Goal: Task Accomplishment & Management: Complete application form

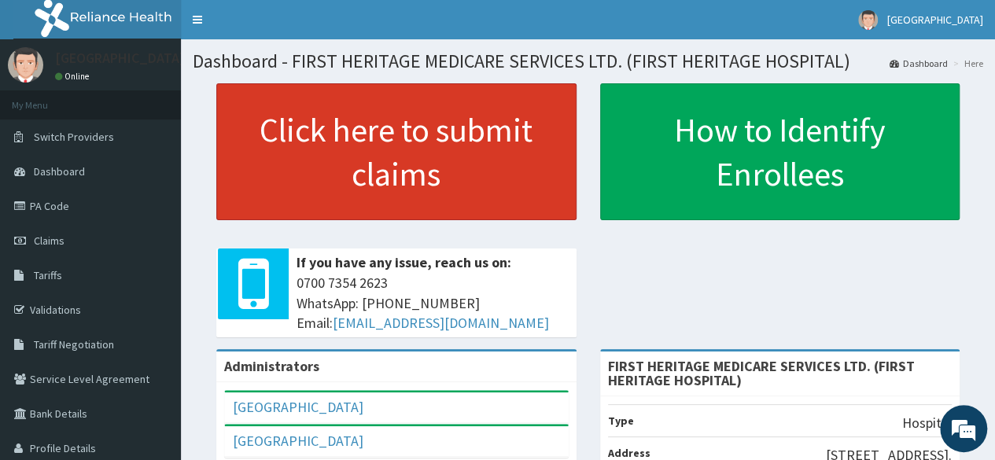
click at [321, 107] on link "Click here to submit claims" at bounding box center [396, 151] width 360 height 137
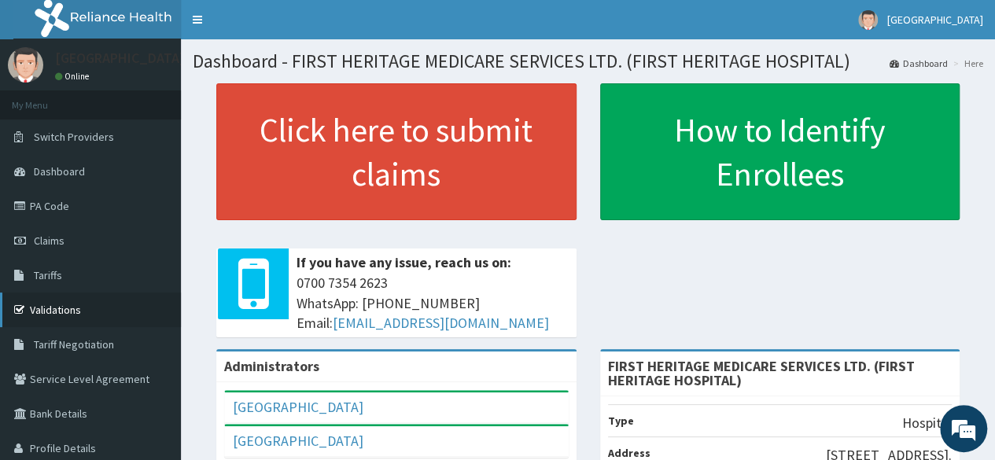
click at [62, 308] on link "Validations" at bounding box center [90, 310] width 181 height 35
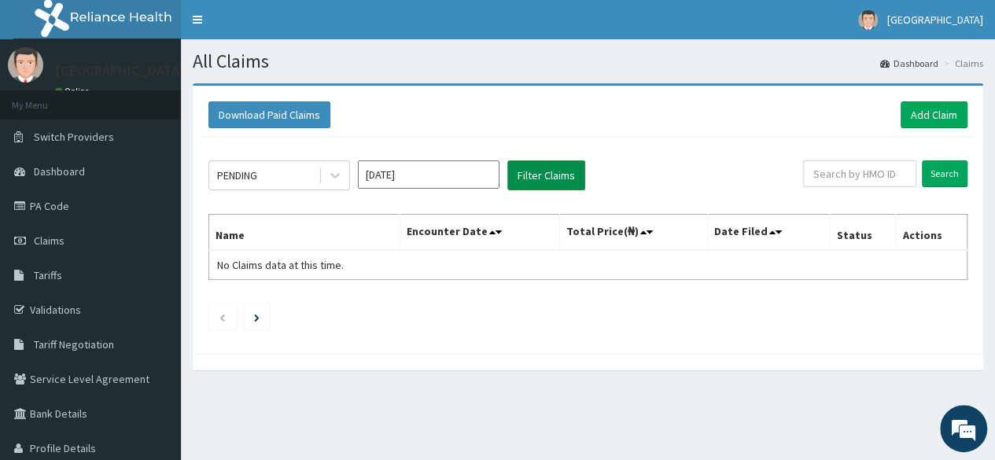
click at [546, 178] on button "Filter Claims" at bounding box center [546, 175] width 78 height 30
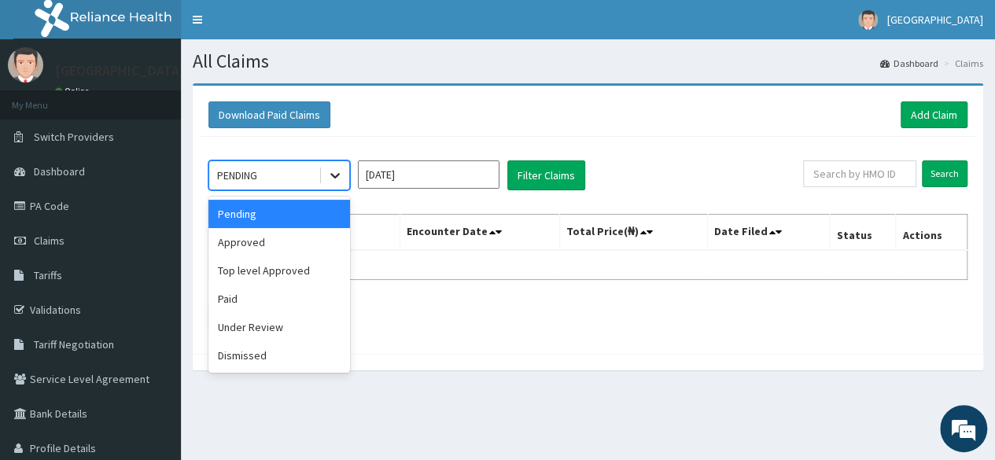
click at [338, 179] on icon at bounding box center [335, 176] width 16 height 16
click at [298, 243] on div "Approved" at bounding box center [279, 242] width 142 height 28
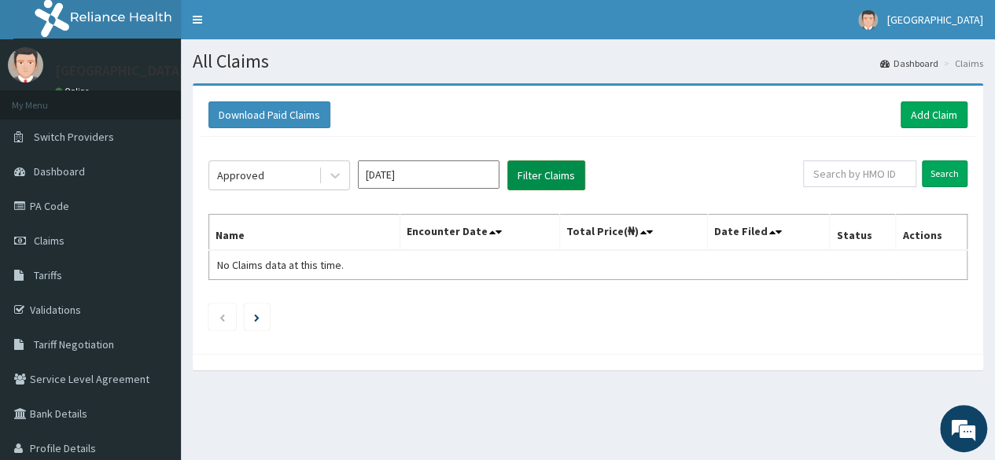
click at [518, 172] on button "Filter Claims" at bounding box center [546, 175] width 78 height 30
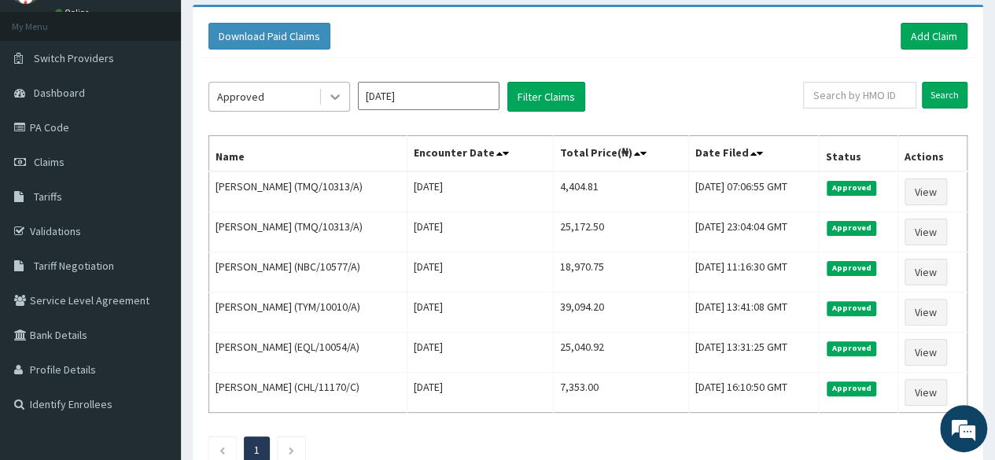
click at [337, 96] on icon at bounding box center [334, 98] width 9 height 6
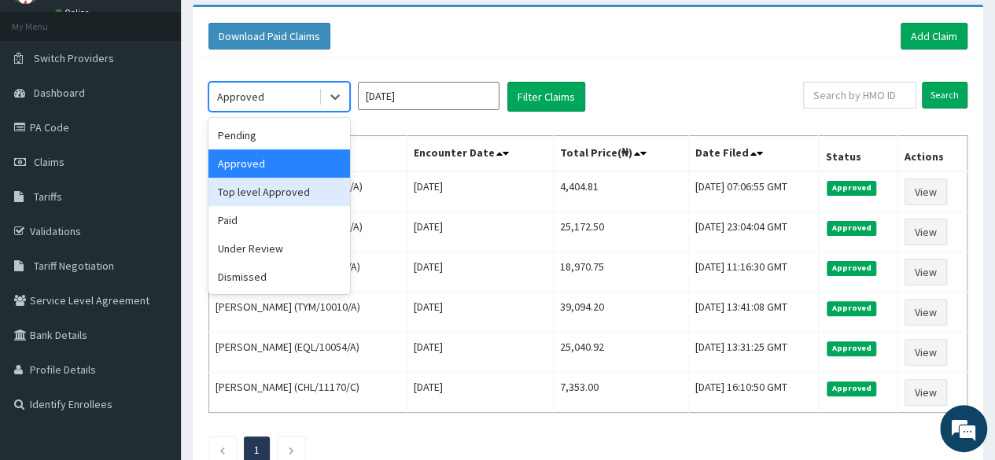
click at [293, 196] on div "Top level Approved" at bounding box center [279, 192] width 142 height 28
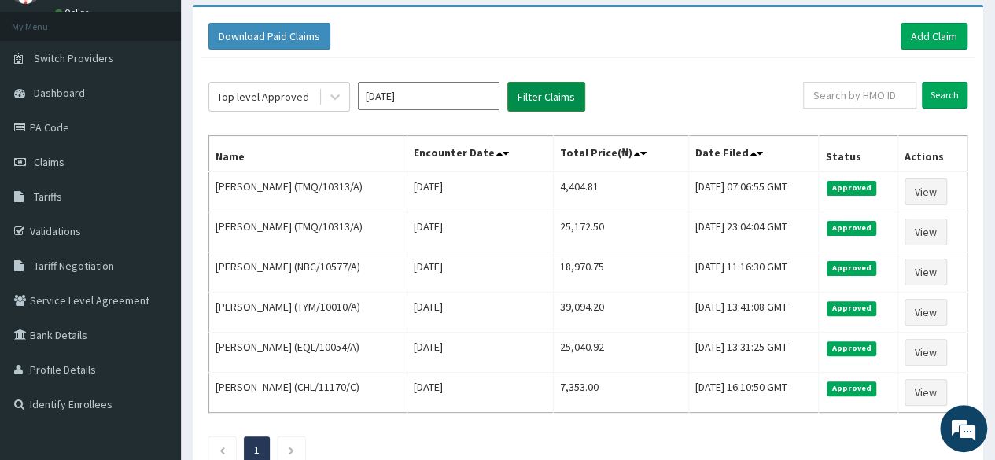
click at [557, 93] on button "Filter Claims" at bounding box center [546, 97] width 78 height 30
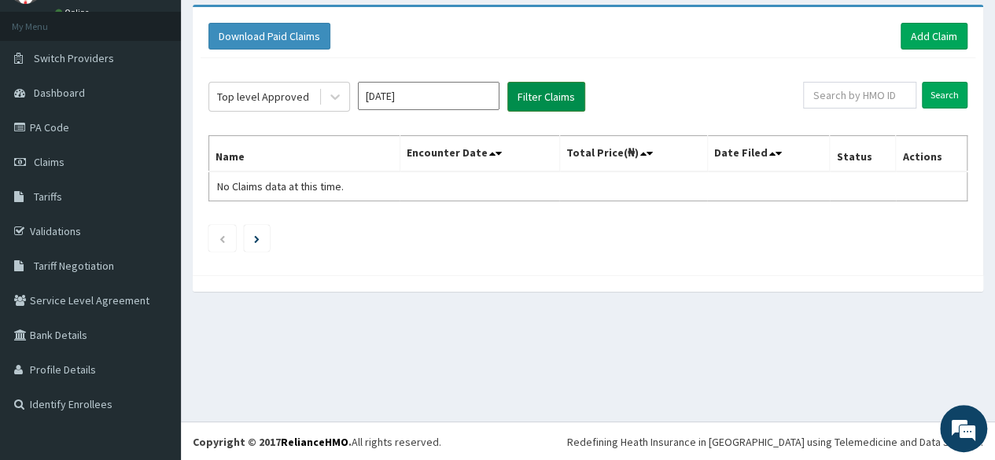
click at [557, 93] on button "Filter Claims" at bounding box center [546, 97] width 78 height 30
click at [332, 98] on icon at bounding box center [335, 97] width 16 height 16
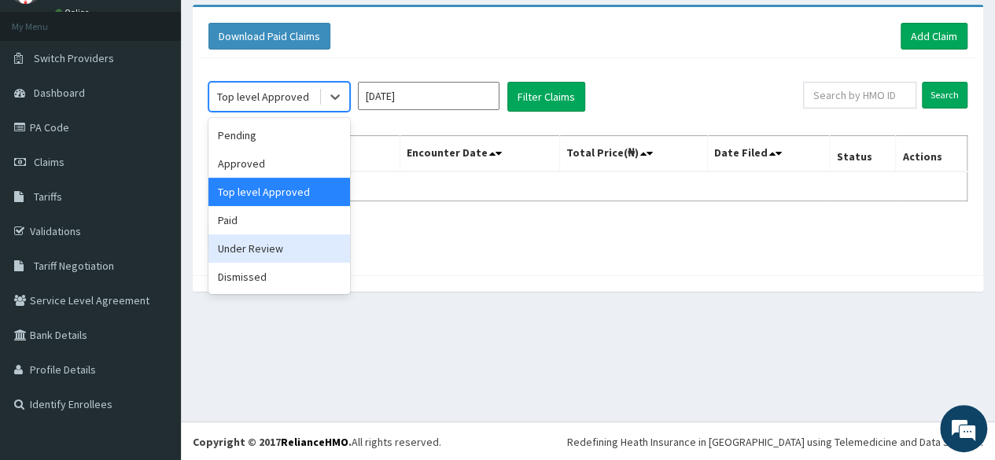
click at [256, 245] on div "Under Review" at bounding box center [279, 248] width 142 height 28
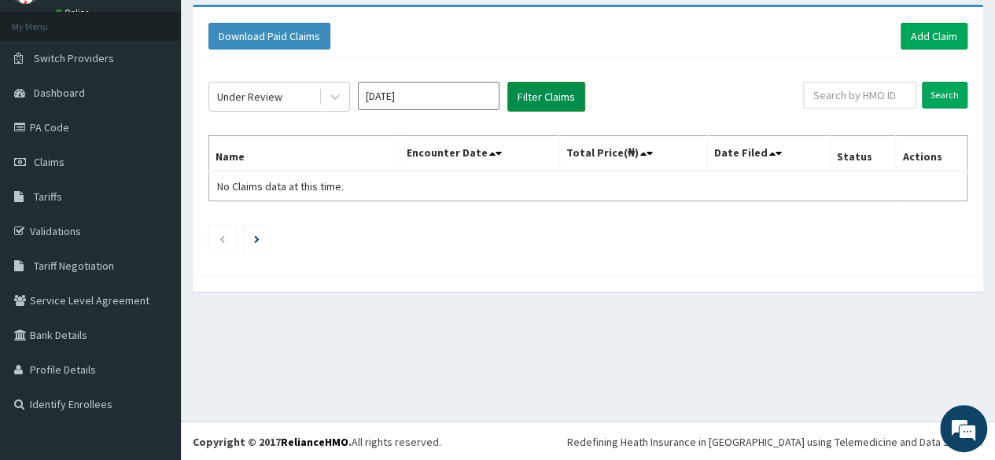
click at [561, 90] on button "Filter Claims" at bounding box center [546, 97] width 78 height 30
click at [546, 94] on button "Filter Claims" at bounding box center [546, 97] width 78 height 30
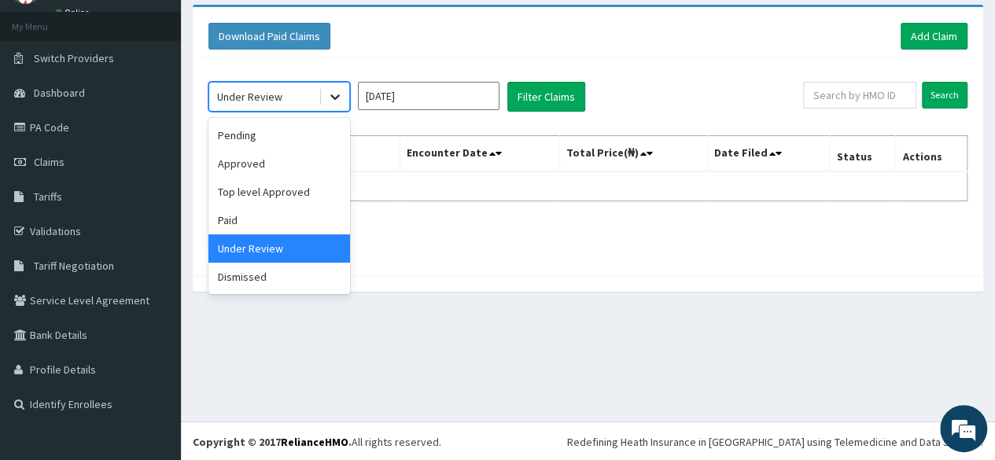
click at [330, 95] on icon at bounding box center [335, 97] width 16 height 16
click at [250, 216] on div "Paid" at bounding box center [279, 220] width 142 height 28
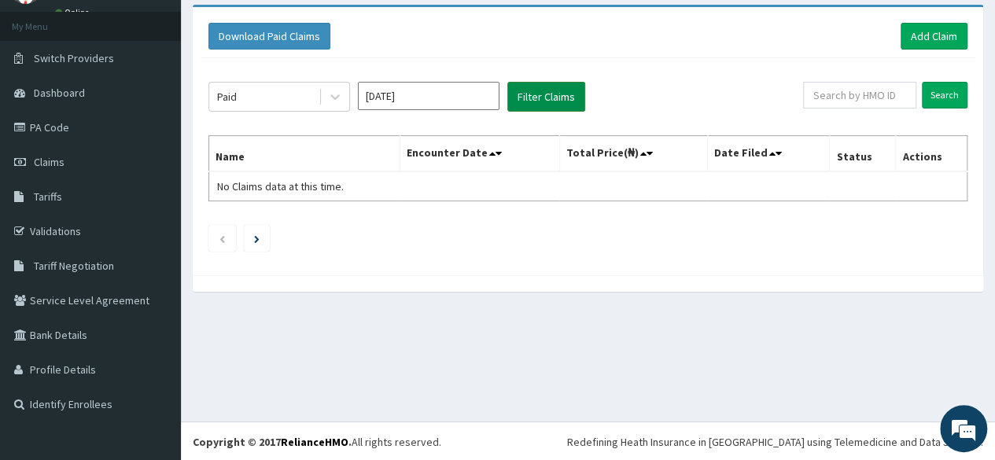
click at [527, 96] on button "Filter Claims" at bounding box center [546, 97] width 78 height 30
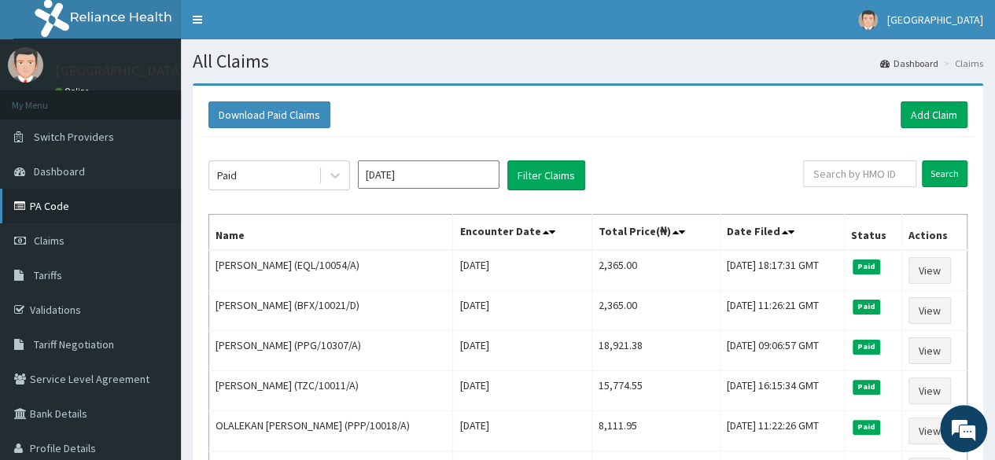
click at [58, 205] on link "PA Code" at bounding box center [90, 206] width 181 height 35
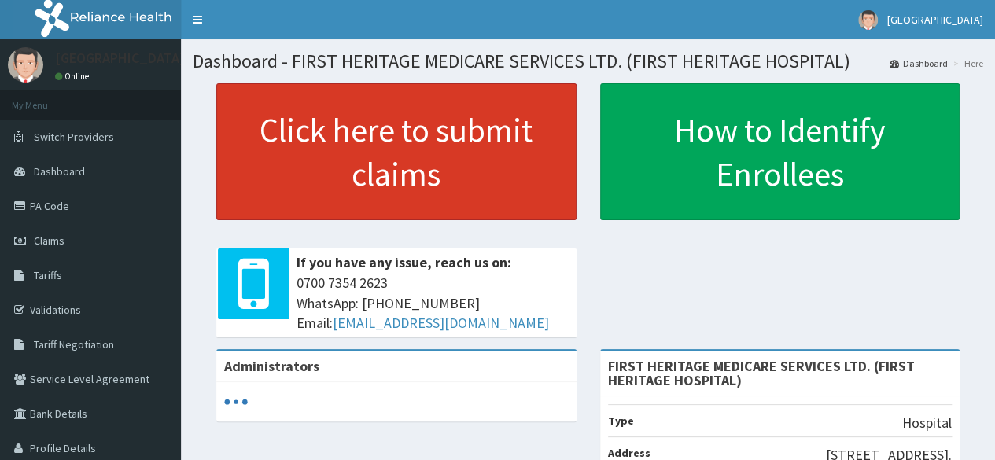
click at [459, 136] on link "Click here to submit claims" at bounding box center [396, 151] width 360 height 137
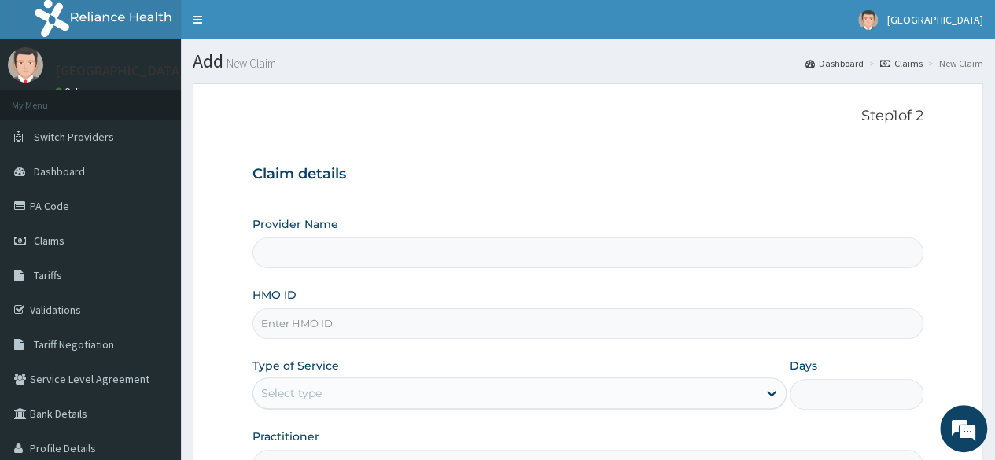
type input "FIRST HERITAGE MEDICARE SERVICES LTD. (FIRST HERITAGE HOSPITAL)"
click at [334, 330] on input "HMO ID" at bounding box center [588, 323] width 671 height 31
type input "TZC/10003/A"
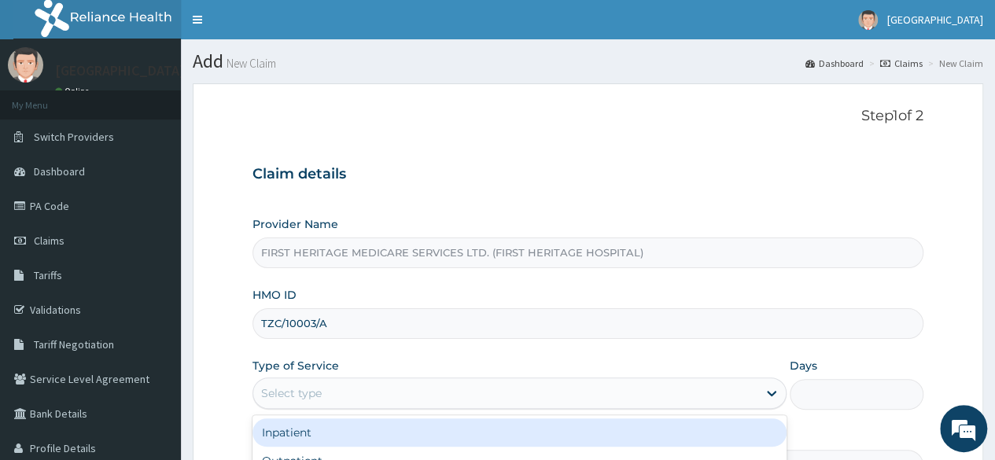
click at [277, 388] on div "Select type" at bounding box center [291, 393] width 61 height 16
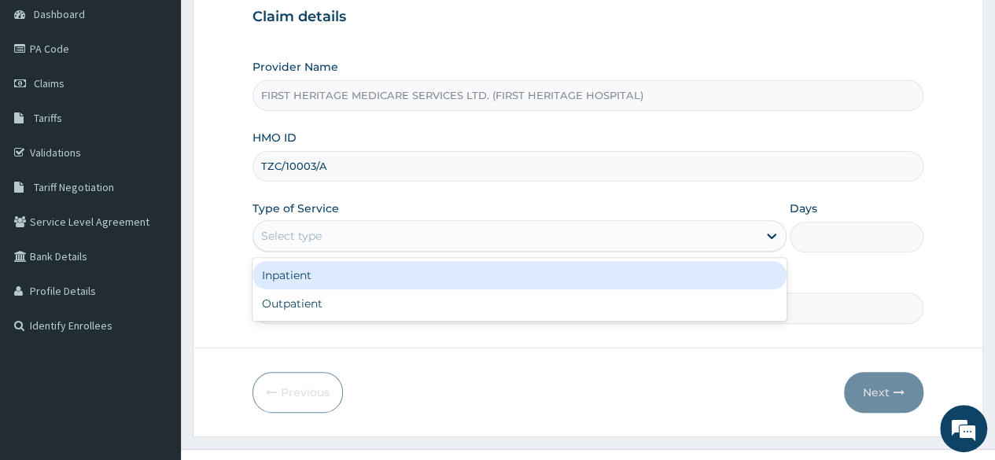
scroll to position [183, 0]
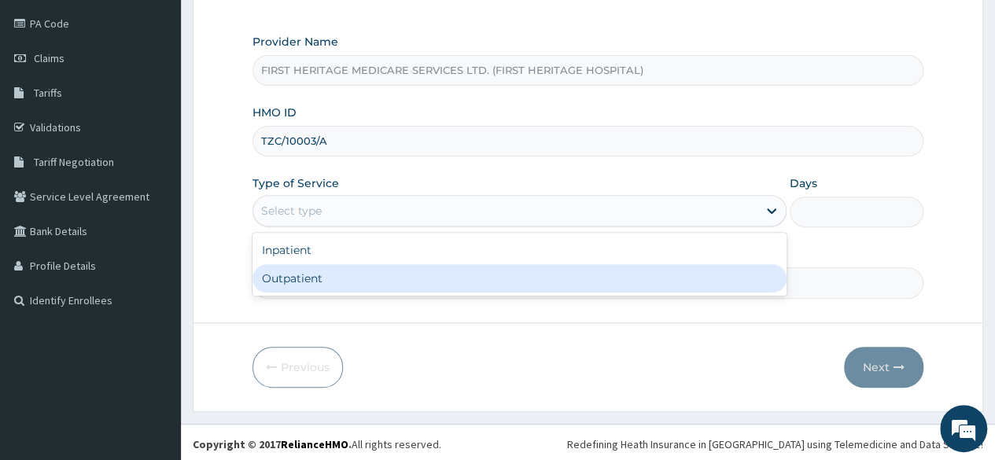
click at [378, 278] on div "Outpatient" at bounding box center [520, 278] width 534 height 28
type input "1"
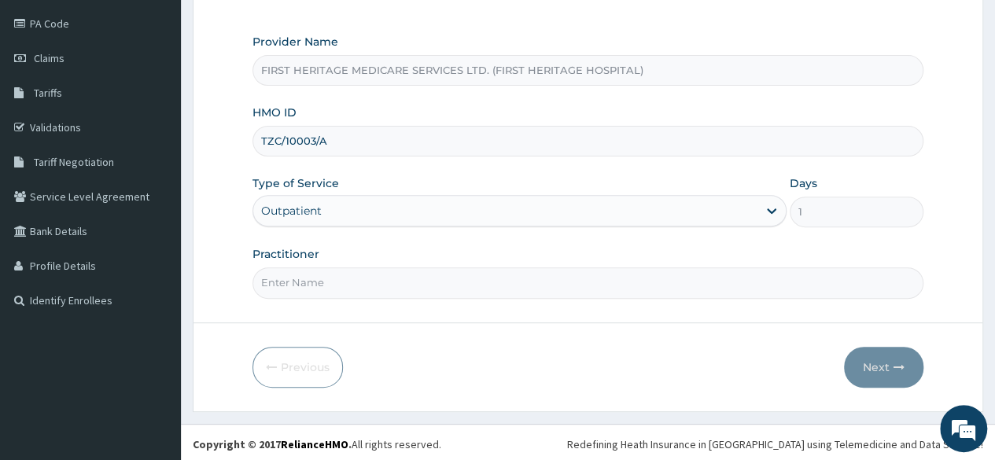
click at [378, 278] on input "Practitioner" at bounding box center [588, 282] width 671 height 31
type input "DR LUKE ONWE"
click at [874, 367] on button "Next" at bounding box center [883, 367] width 79 height 41
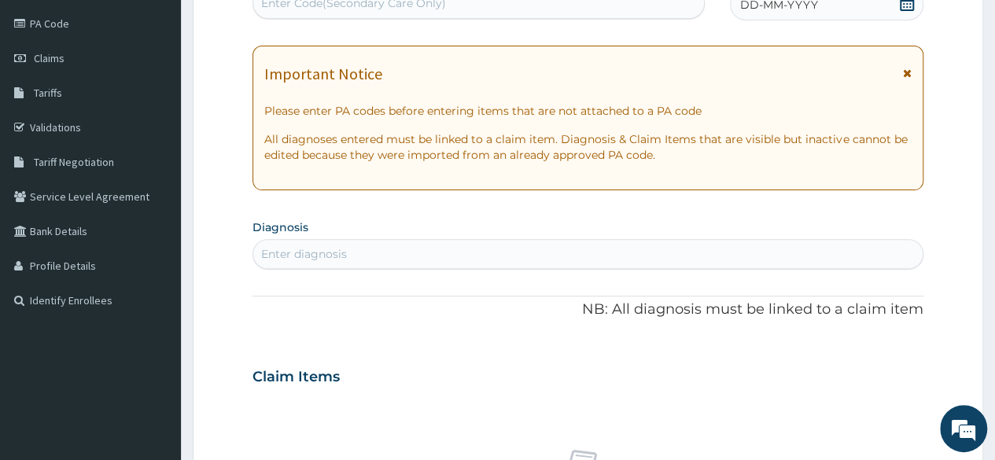
click at [903, 1] on icon at bounding box center [907, 3] width 16 height 16
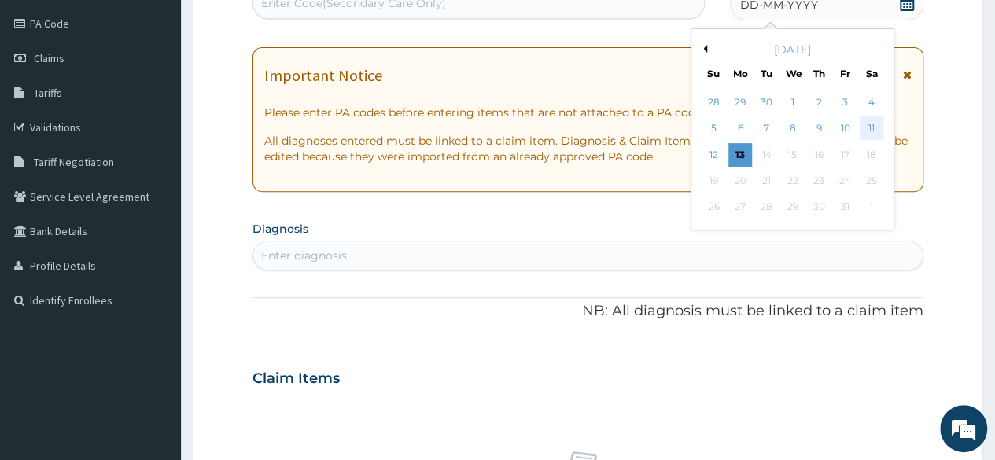
click at [869, 127] on div "11" at bounding box center [871, 129] width 24 height 24
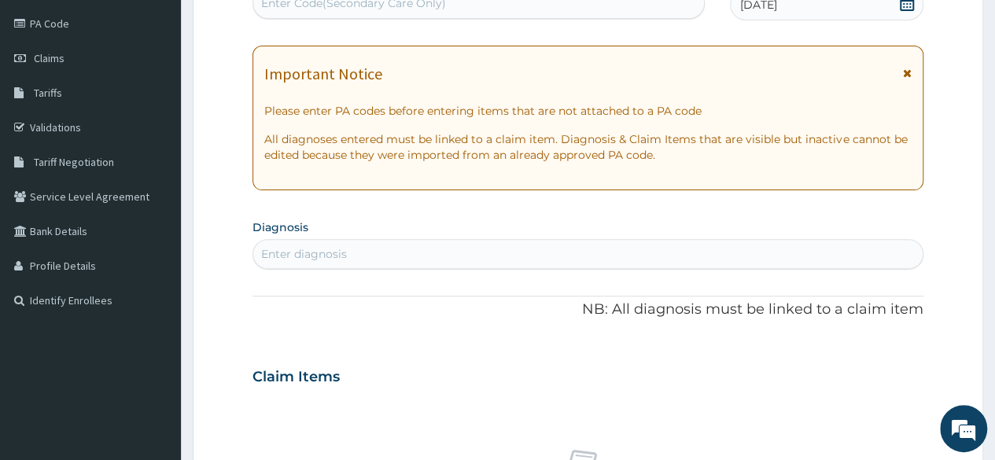
scroll to position [261, 0]
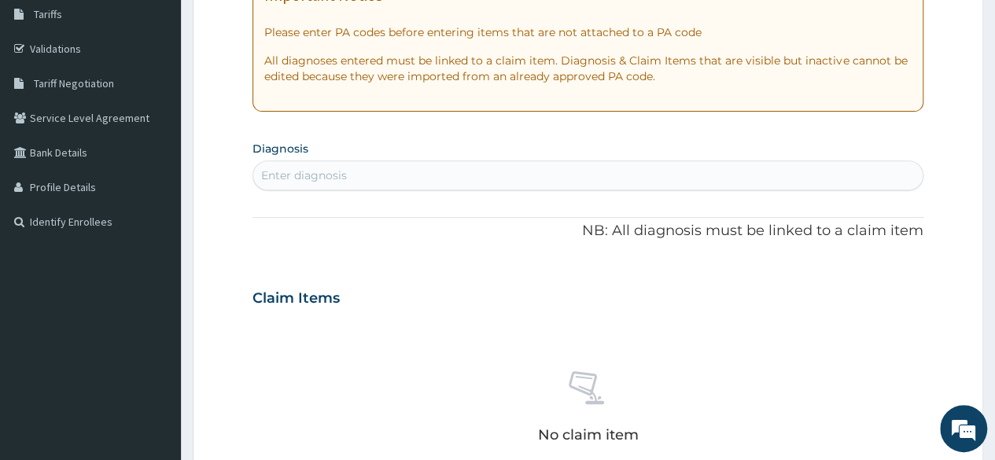
click at [312, 175] on div "Enter diagnosis" at bounding box center [304, 176] width 86 height 16
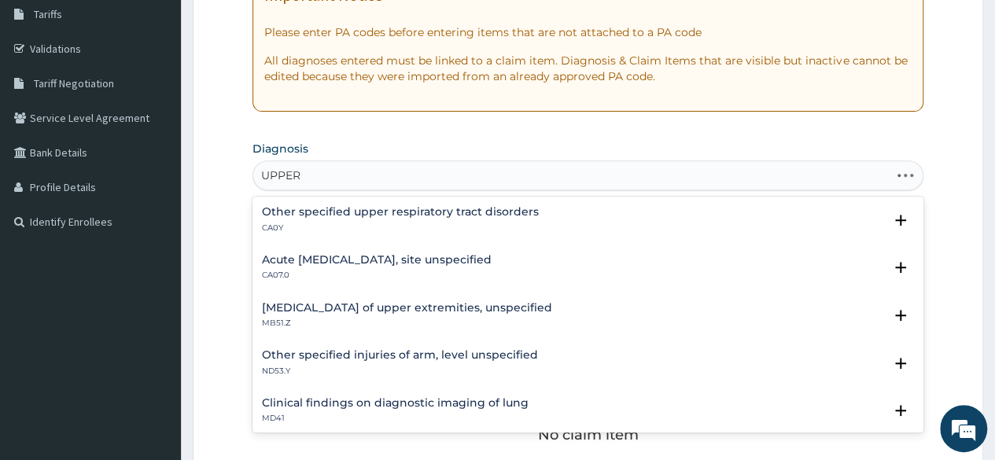
type input "UPPER"
click at [351, 264] on h4 "Acute upper respiratory infection, site unspecified" at bounding box center [377, 260] width 230 height 12
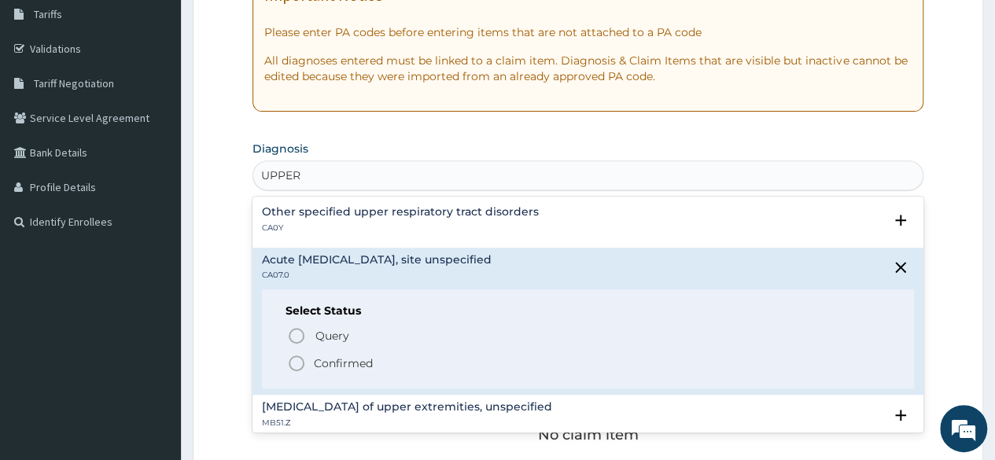
click at [332, 364] on p "Confirmed" at bounding box center [343, 364] width 59 height 16
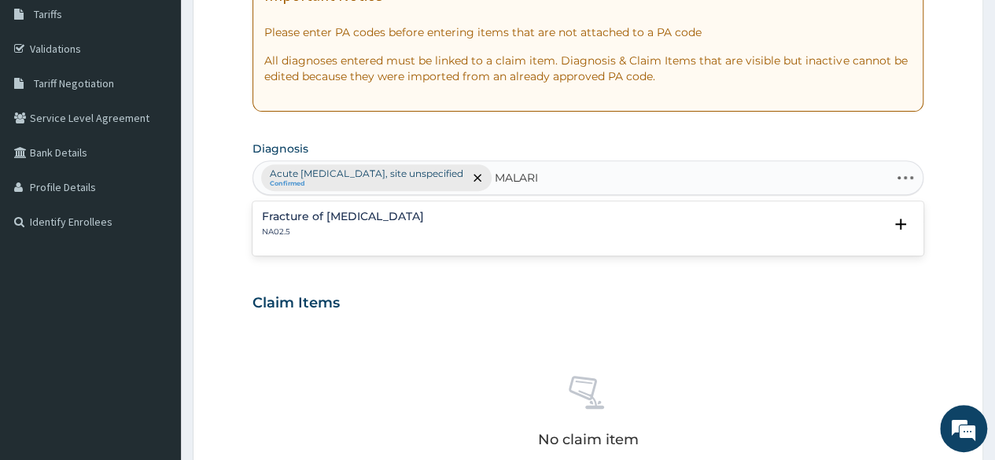
type input "MALARIA"
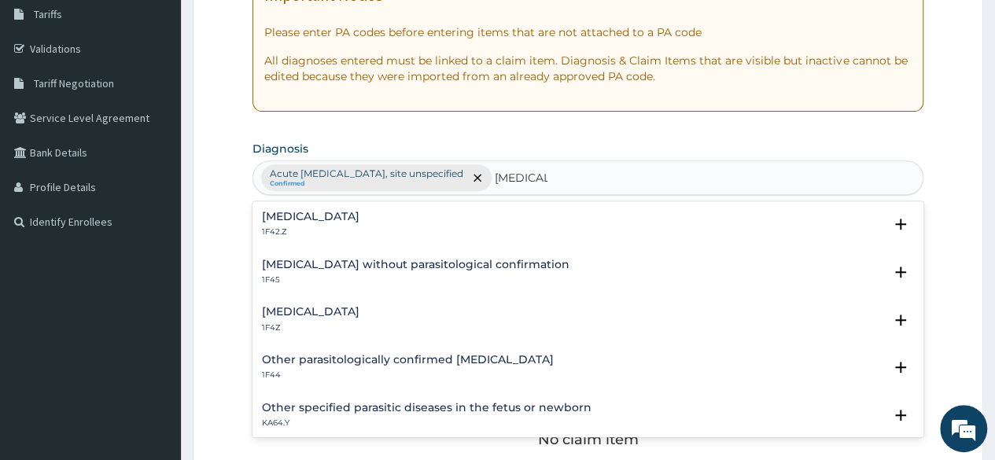
click at [308, 230] on p "1F42.Z" at bounding box center [311, 232] width 98 height 11
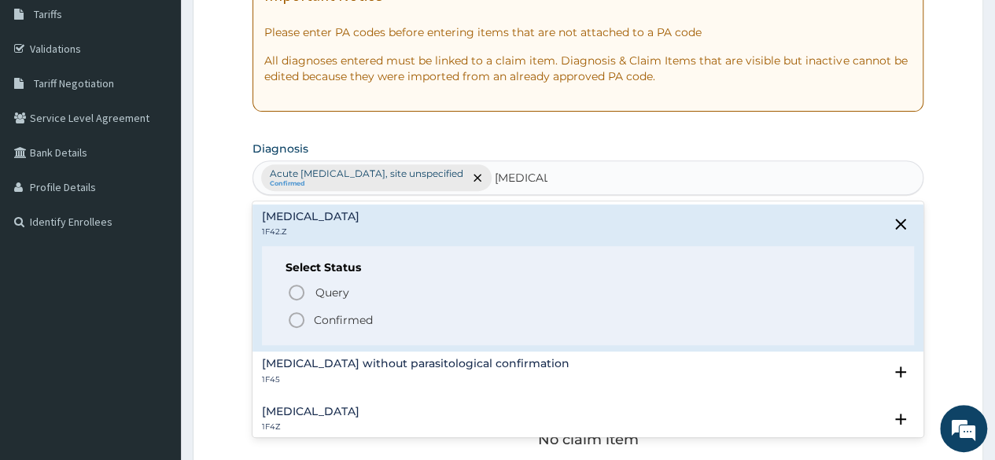
click at [333, 317] on p "Confirmed" at bounding box center [343, 320] width 59 height 16
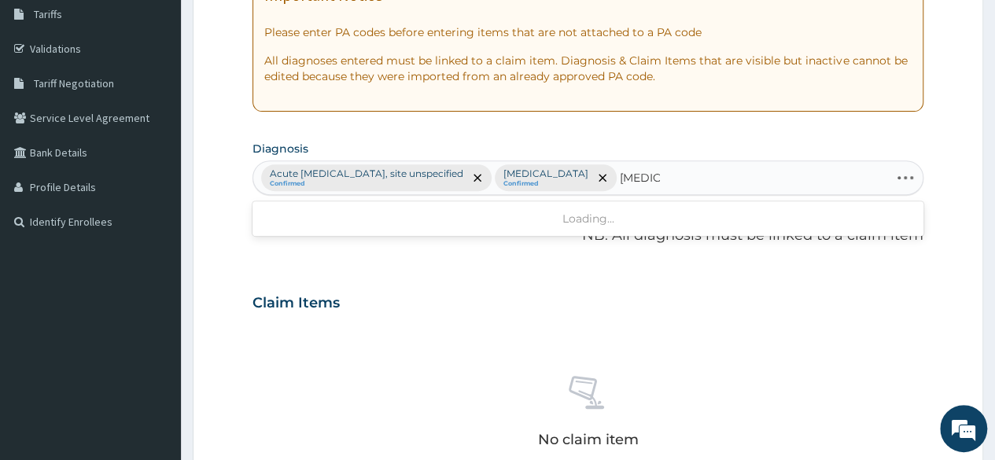
type input "SEPSIS"
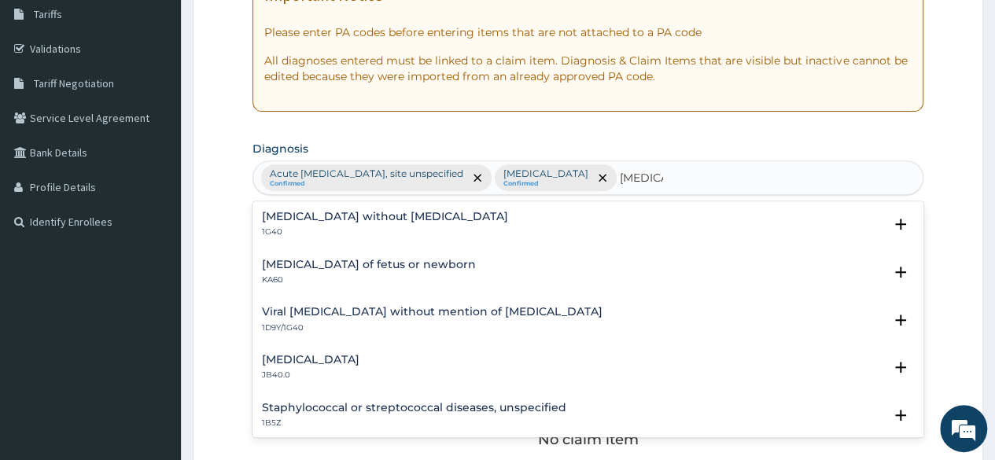
click at [336, 232] on p "1G40" at bounding box center [385, 232] width 246 height 11
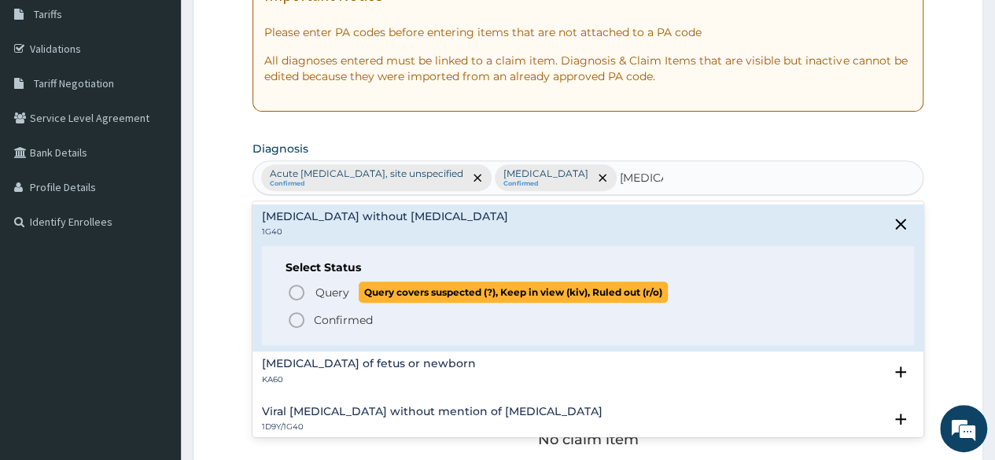
click at [327, 286] on span "Query" at bounding box center [332, 293] width 34 height 16
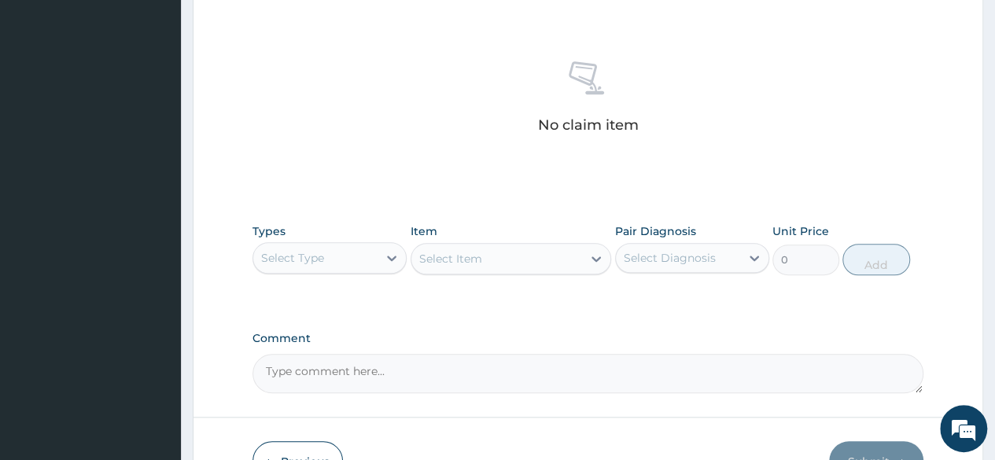
scroll to position [701, 0]
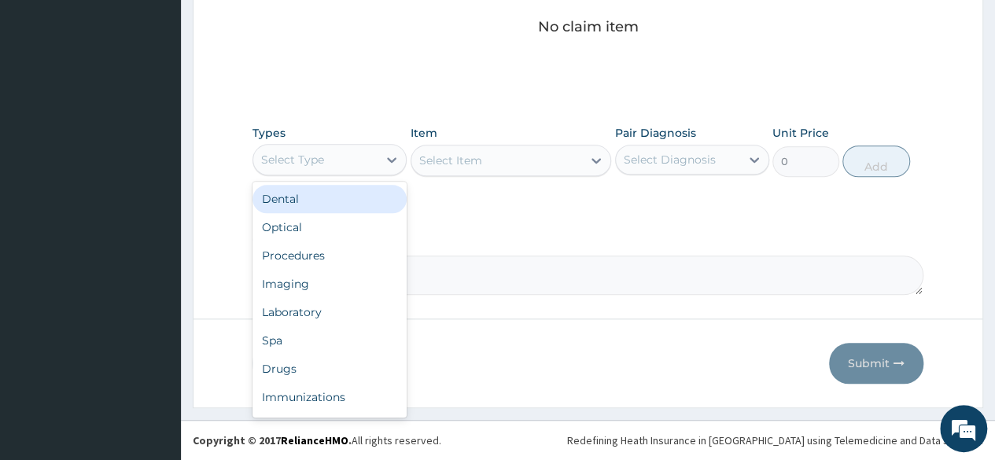
click at [363, 163] on div "Select Type" at bounding box center [315, 159] width 124 height 25
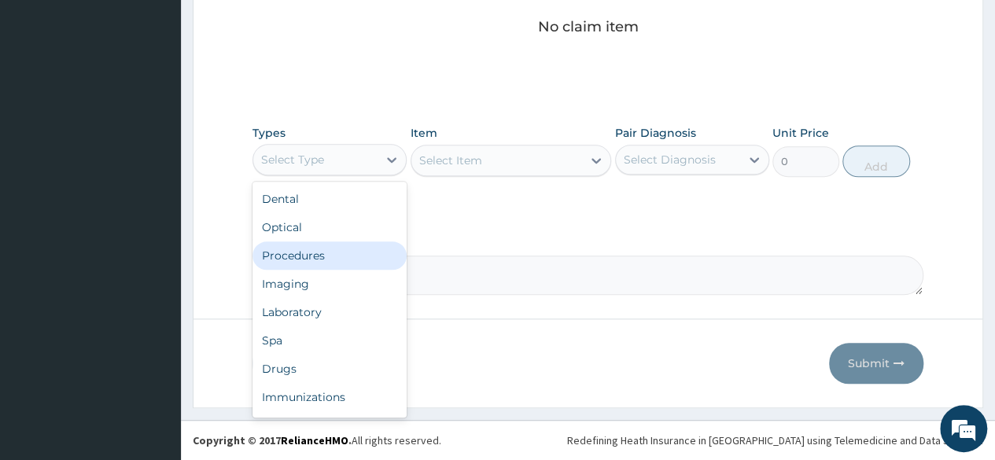
click at [320, 258] on div "Procedures" at bounding box center [330, 256] width 154 height 28
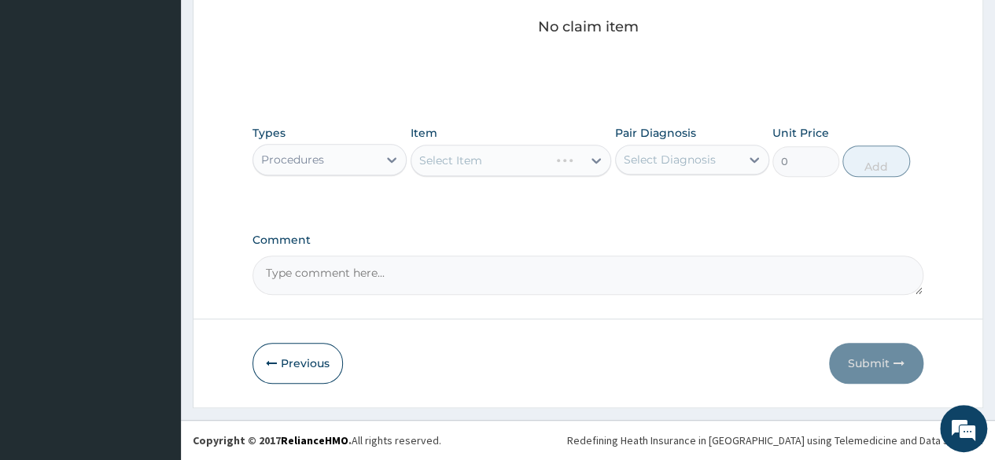
click at [482, 168] on div "Select Item" at bounding box center [511, 160] width 201 height 31
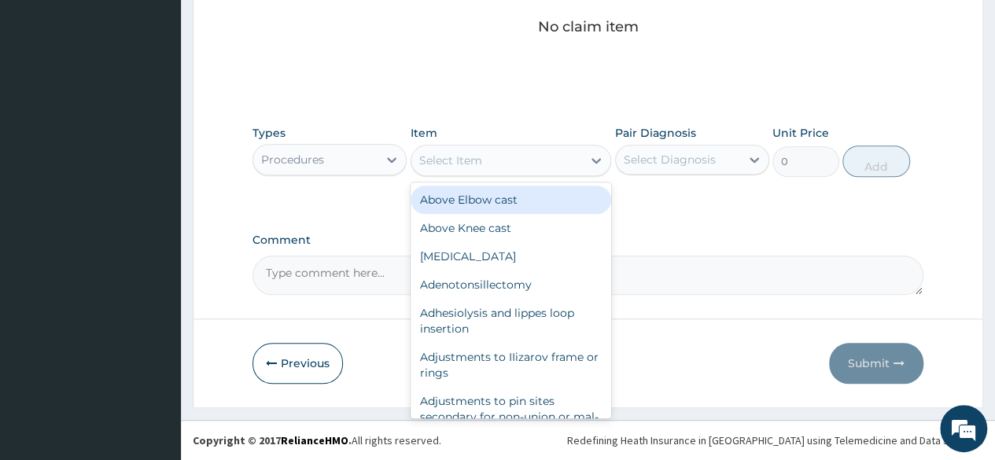
click at [486, 163] on div "Select Item" at bounding box center [496, 160] width 171 height 25
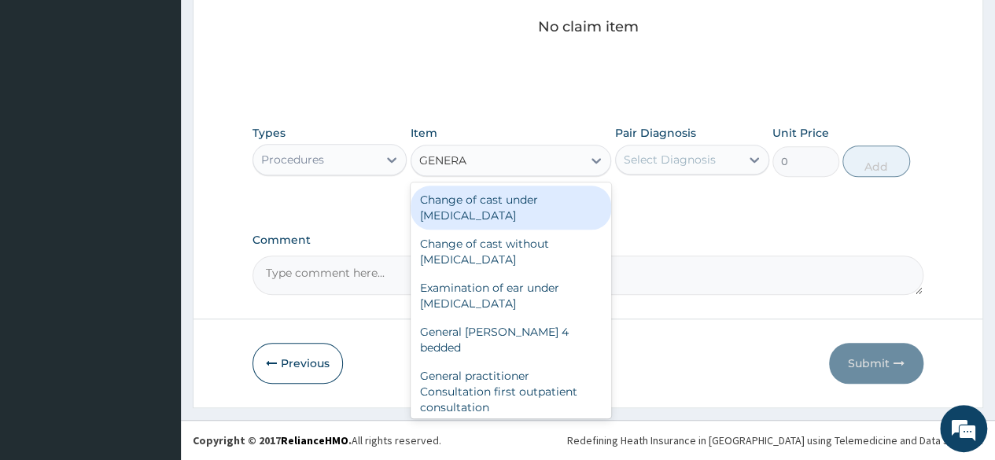
type input "GENERAL"
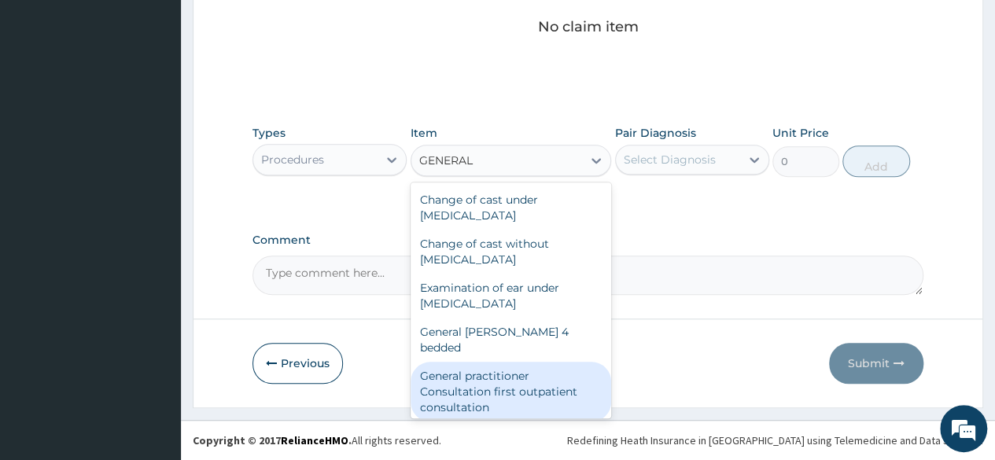
click at [510, 362] on div "General practitioner Consultation first outpatient consultation" at bounding box center [511, 392] width 201 height 60
type input "3547.5"
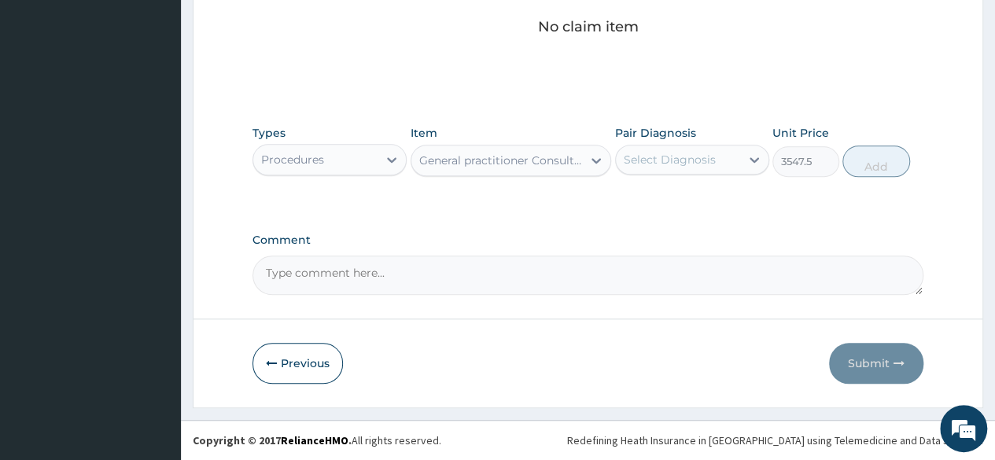
click at [700, 159] on div "Select Diagnosis" at bounding box center [670, 160] width 92 height 16
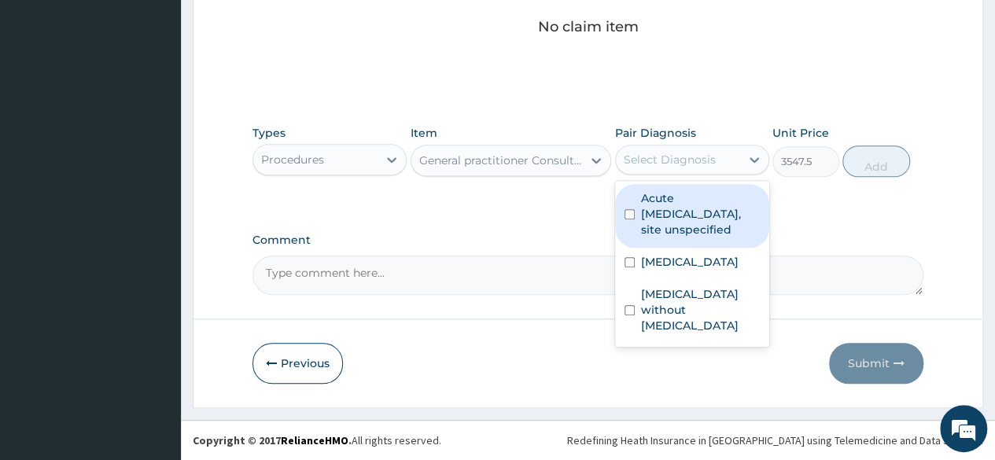
click at [666, 216] on label "Acute upper respiratory infection, site unspecified" at bounding box center [700, 213] width 119 height 47
checkbox input "true"
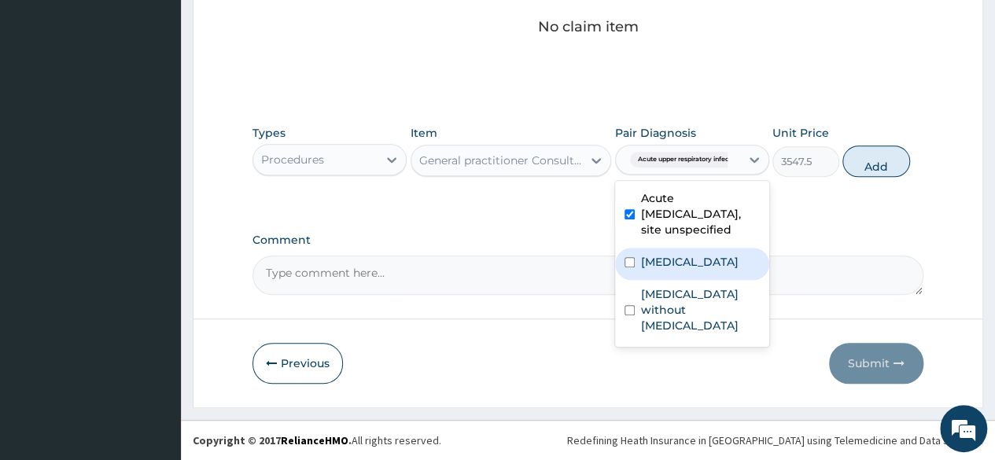
click at [668, 270] on label "Plasmodium malariae malaria without complication" at bounding box center [690, 262] width 98 height 16
checkbox input "true"
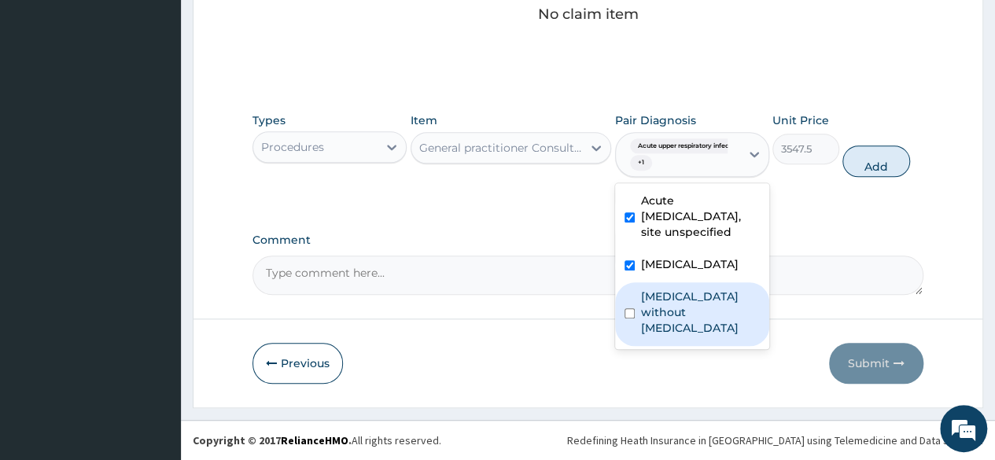
click at [669, 336] on label "Sepsis without septic shock" at bounding box center [700, 312] width 119 height 47
checkbox input "true"
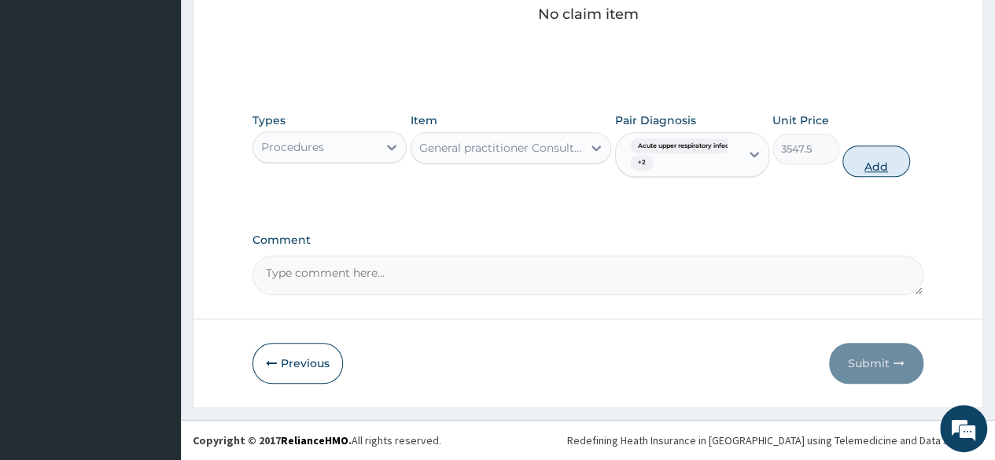
click at [879, 177] on button "Add" at bounding box center [876, 161] width 67 height 31
type input "0"
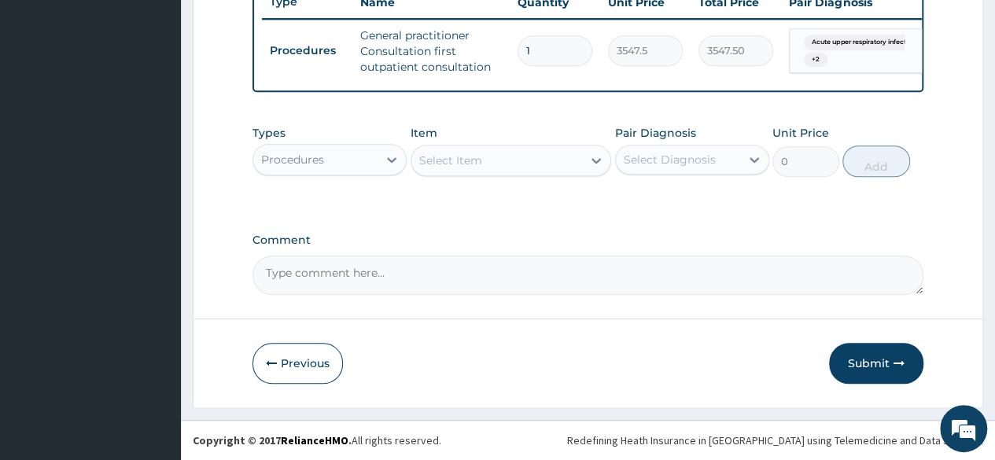
scroll to position [647, 0]
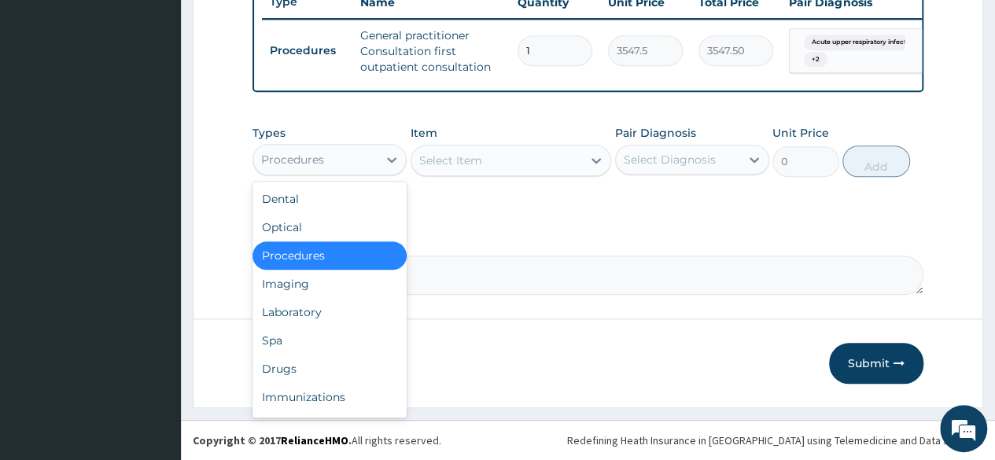
click at [352, 155] on div "Procedures" at bounding box center [315, 159] width 124 height 25
click at [323, 317] on div "Laboratory" at bounding box center [330, 312] width 154 height 28
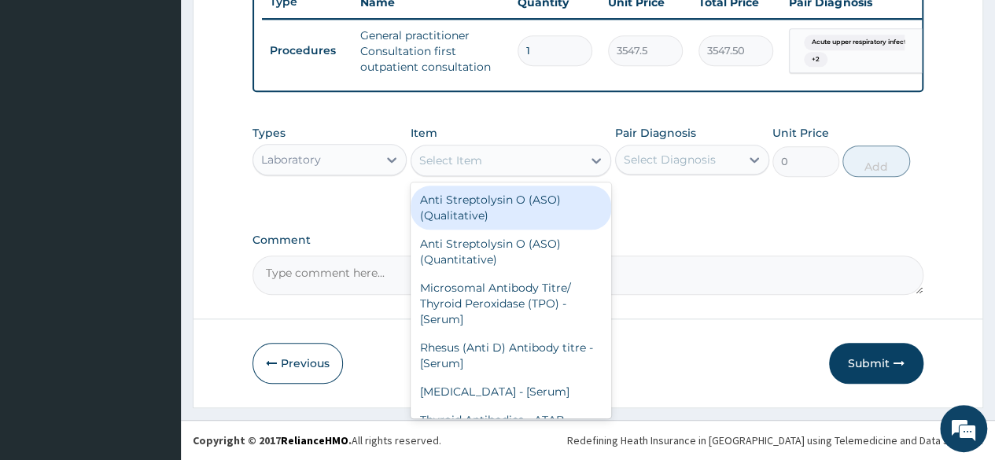
click at [458, 166] on div "Select Item" at bounding box center [450, 161] width 63 height 16
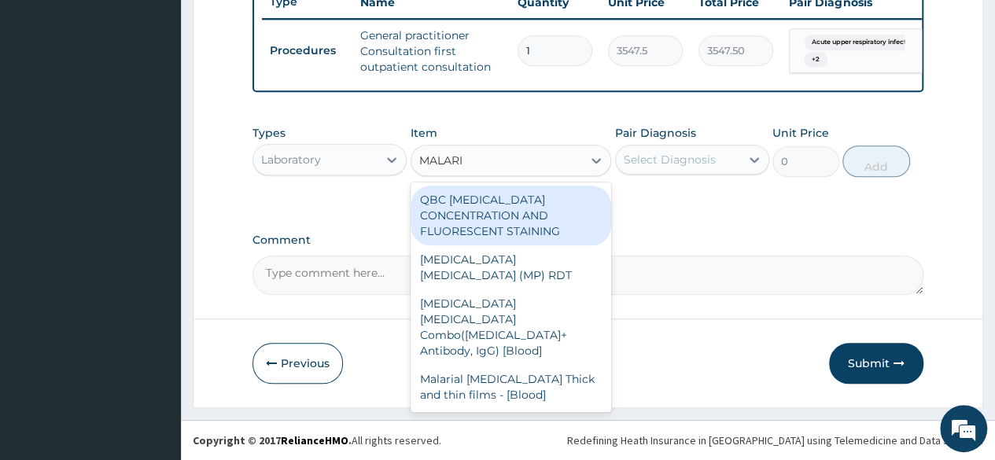
type input "MALARIA"
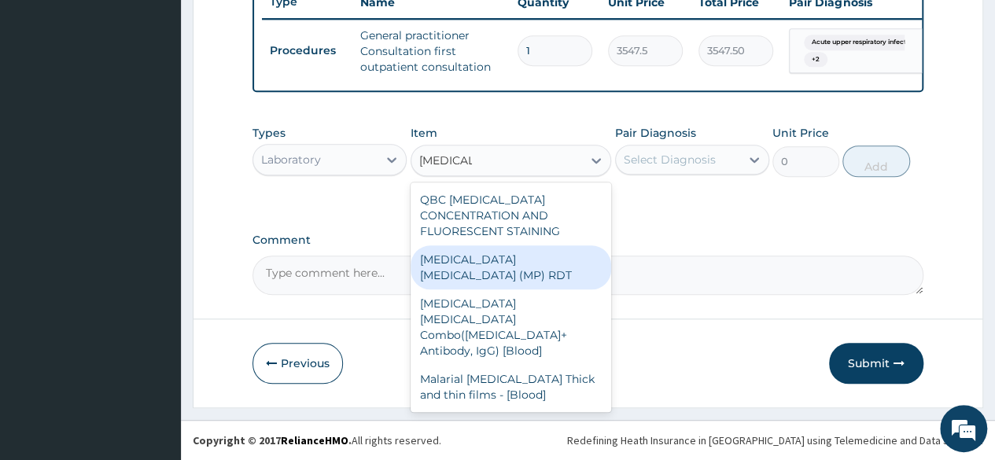
click at [492, 255] on div "MALARIA PARASITE (MP) RDT" at bounding box center [511, 267] width 201 height 44
type input "1612.5"
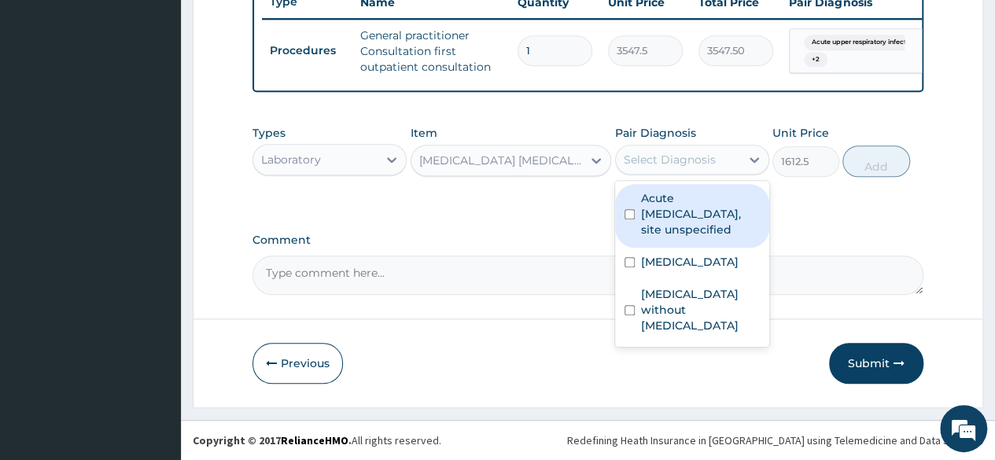
click at [689, 160] on div "Select Diagnosis" at bounding box center [670, 160] width 92 height 16
click at [689, 212] on label "Acute upper respiratory infection, site unspecified" at bounding box center [700, 213] width 119 height 47
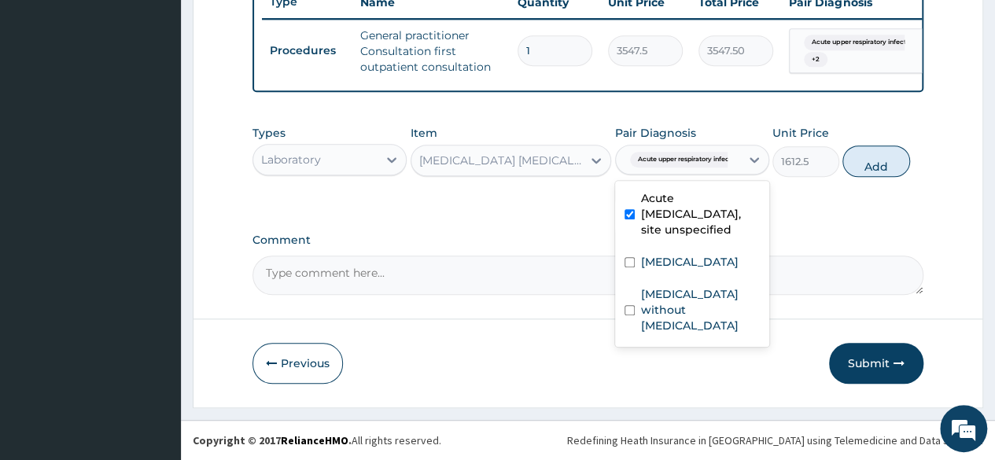
click at [689, 212] on label "Acute upper respiratory infection, site unspecified" at bounding box center [700, 213] width 119 height 47
checkbox input "false"
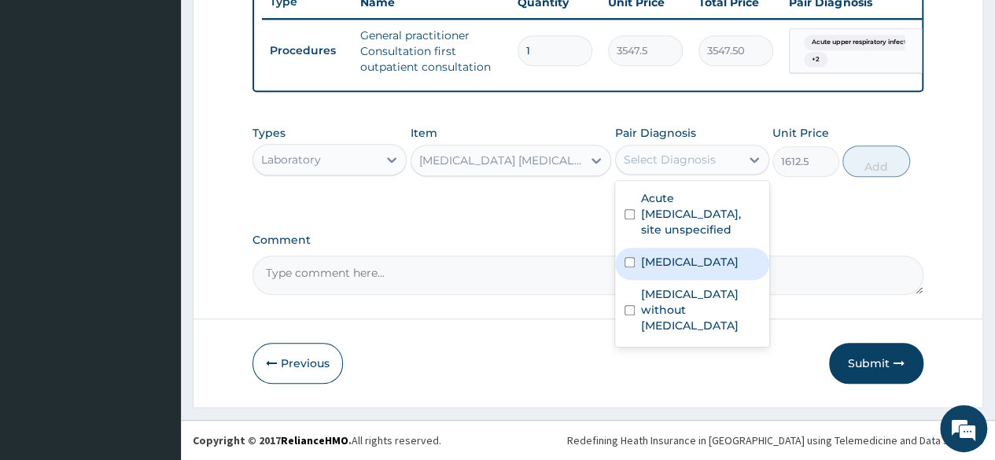
click at [687, 270] on label "Plasmodium malariae malaria without complication" at bounding box center [690, 262] width 98 height 16
checkbox input "true"
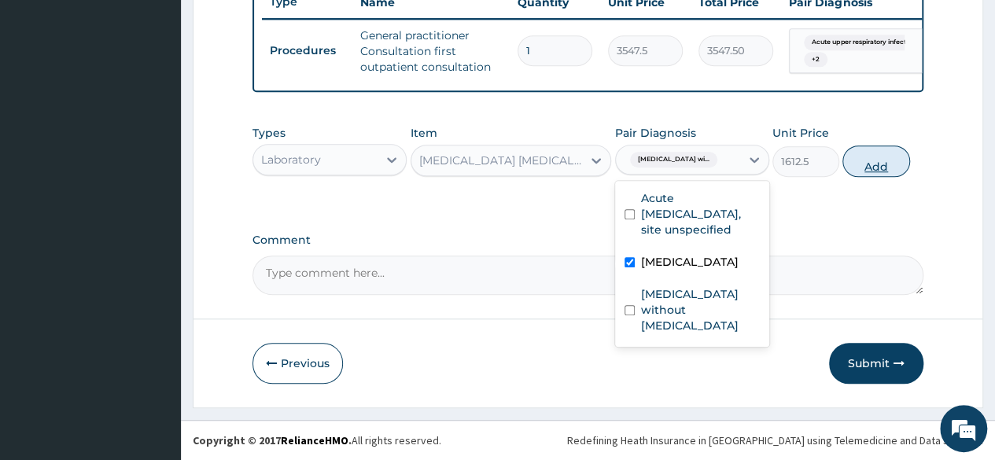
click at [872, 168] on button "Add" at bounding box center [876, 161] width 67 height 31
type input "0"
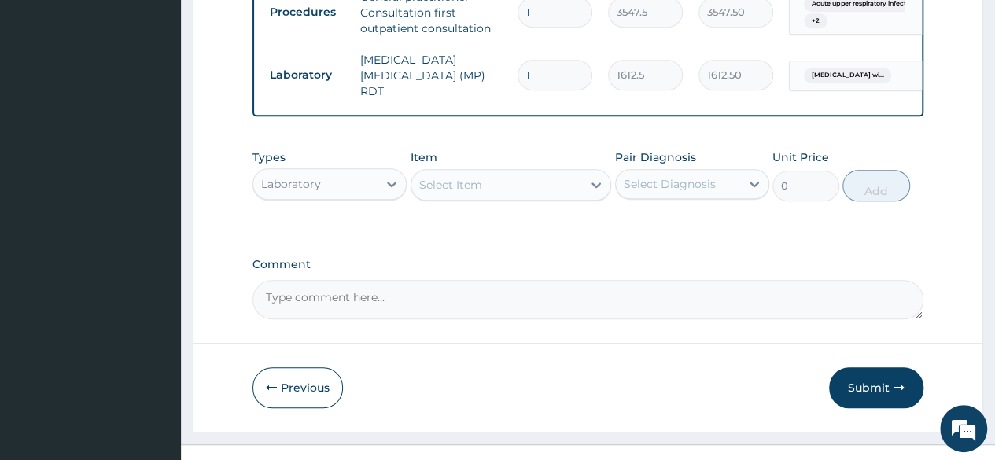
click at [303, 192] on div "Laboratory" at bounding box center [291, 184] width 60 height 16
type input "F"
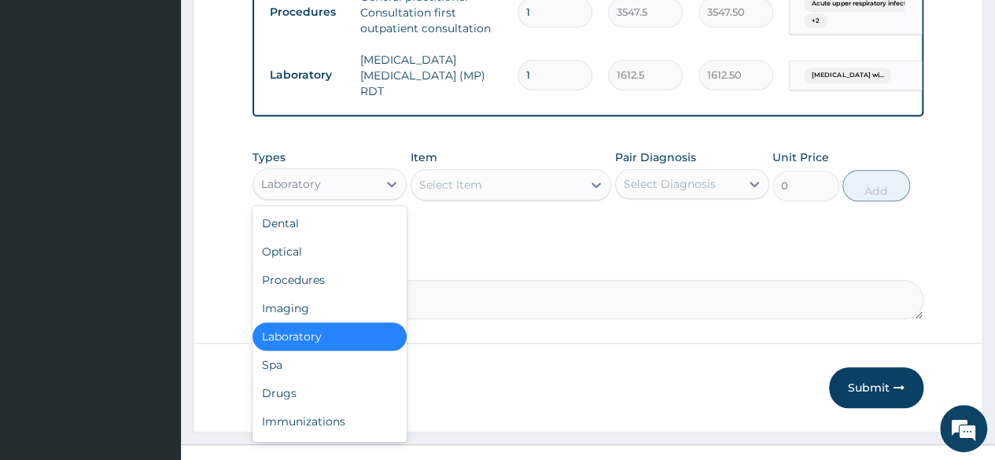
click at [334, 351] on div "Laboratory" at bounding box center [330, 337] width 154 height 28
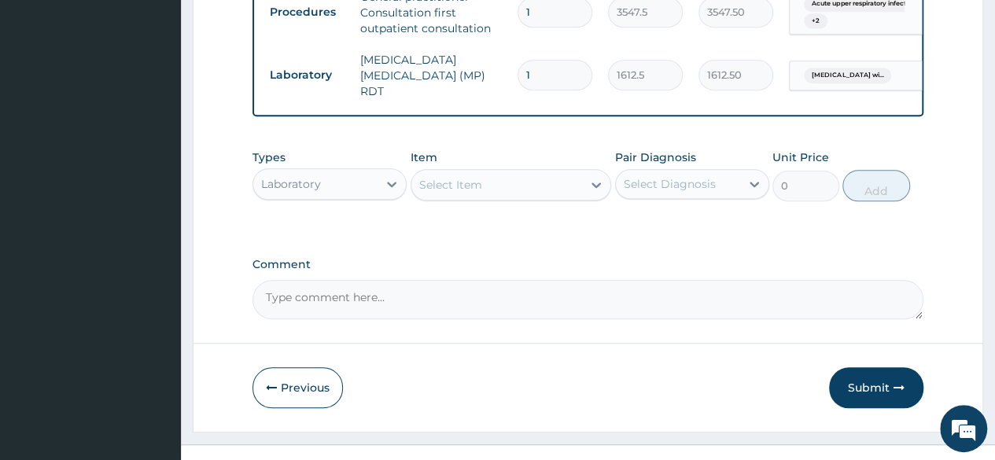
click at [466, 193] on div "Select Item" at bounding box center [450, 185] width 63 height 16
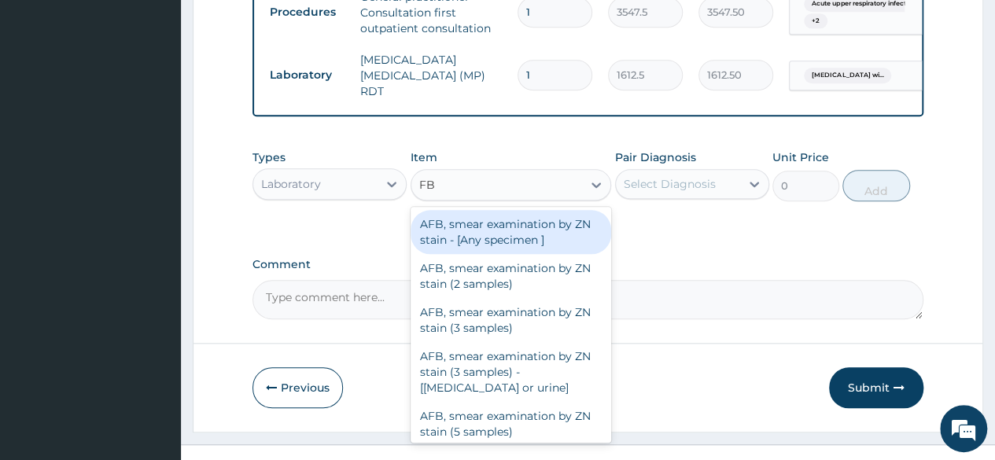
type input "FBC"
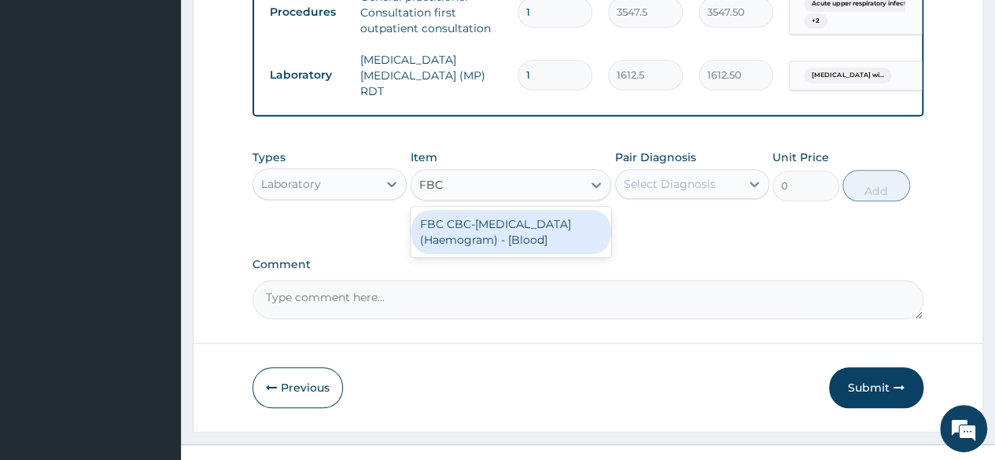
click at [500, 254] on div "FBC CBC-Complete Blood Count (Haemogram) - [Blood]" at bounding box center [511, 232] width 201 height 44
type input "4300"
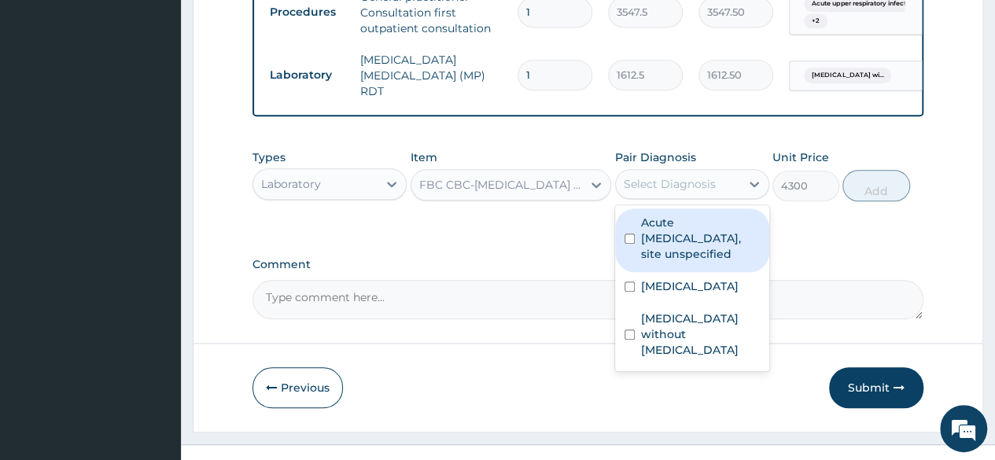
click at [658, 192] on div "Select Diagnosis" at bounding box center [670, 184] width 92 height 16
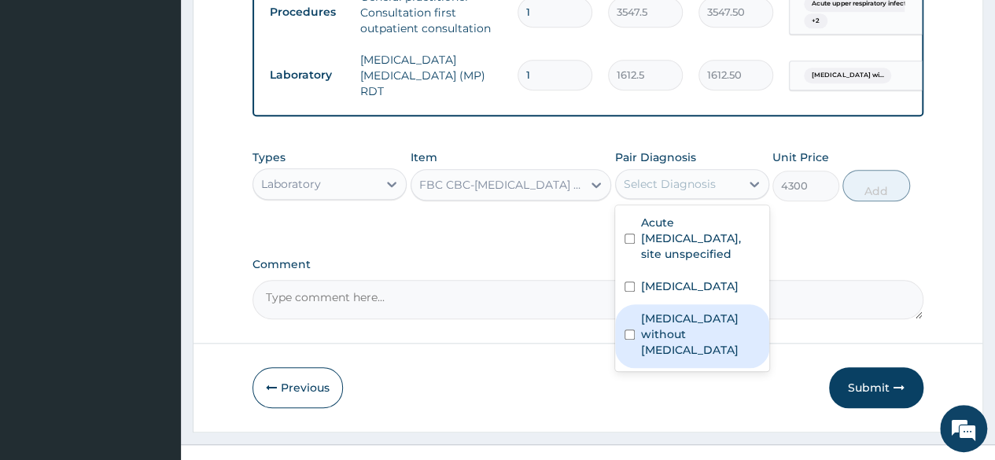
click at [656, 358] on label "Sepsis without septic shock" at bounding box center [700, 334] width 119 height 47
checkbox input "true"
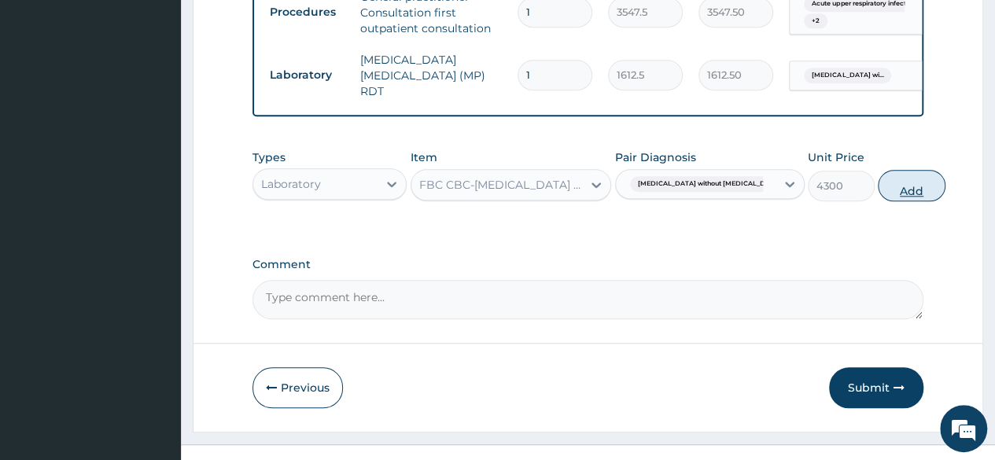
click at [878, 201] on button "Add" at bounding box center [911, 185] width 67 height 31
type input "0"
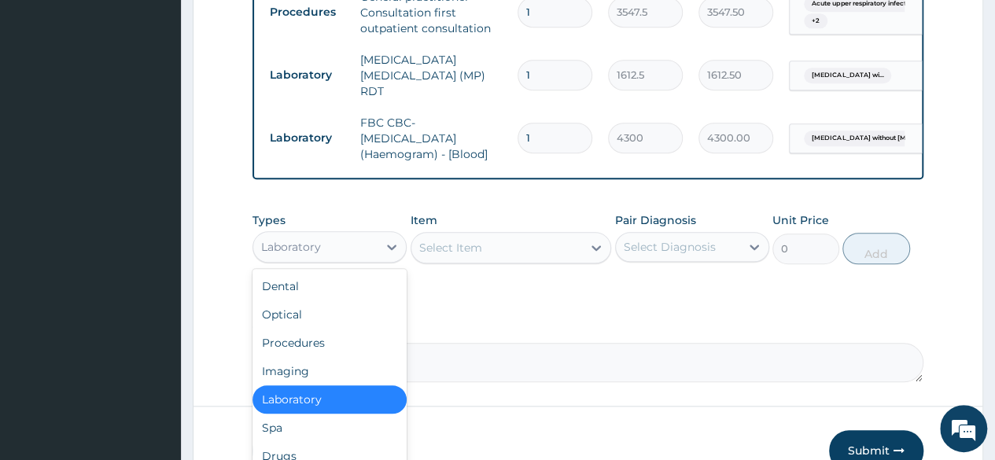
click at [318, 255] on div "Laboratory" at bounding box center [291, 247] width 60 height 16
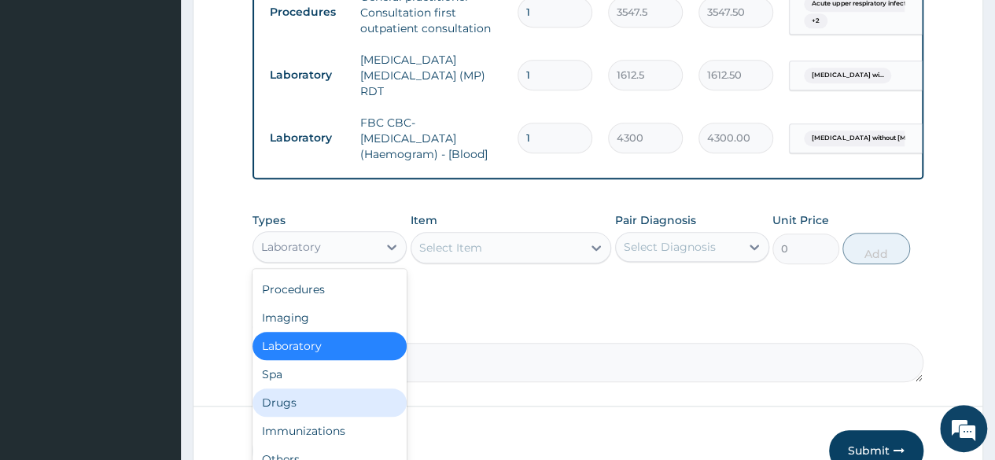
click at [326, 417] on div "Drugs" at bounding box center [330, 403] width 154 height 28
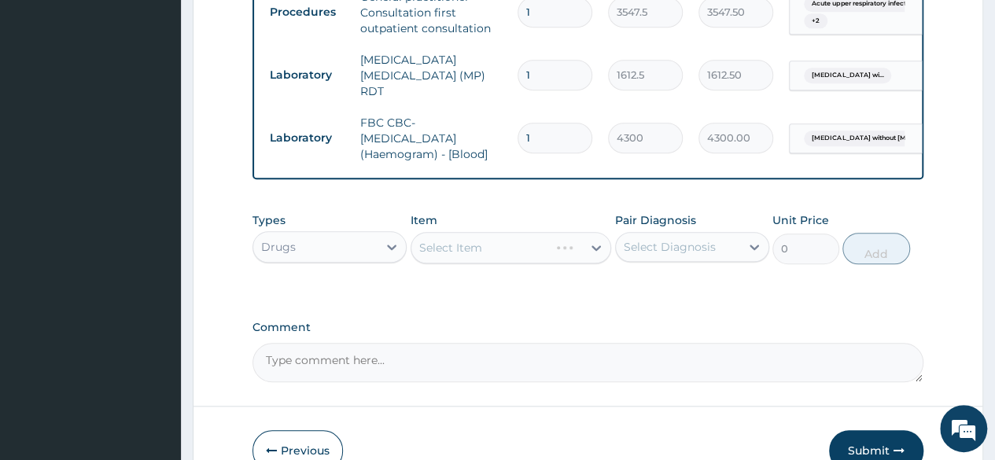
click at [486, 264] on div "Select Item" at bounding box center [511, 247] width 201 height 31
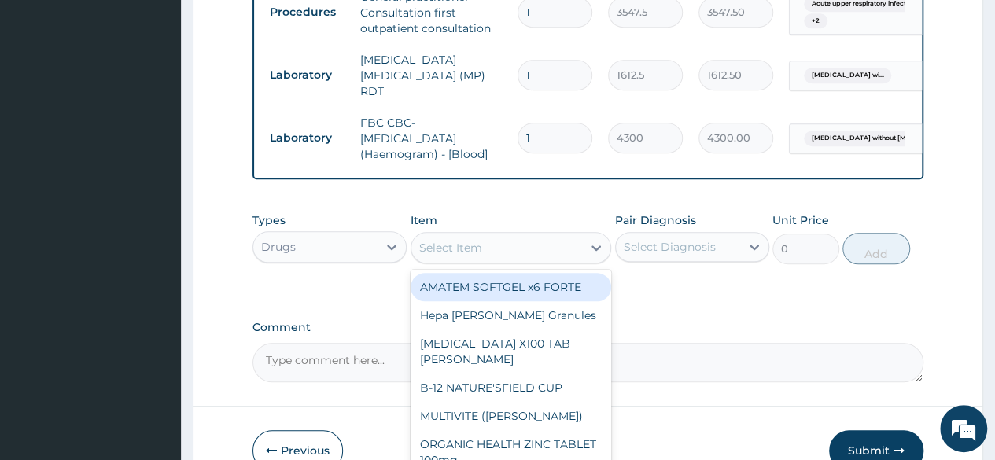
click at [486, 260] on div "Select Item" at bounding box center [496, 247] width 171 height 25
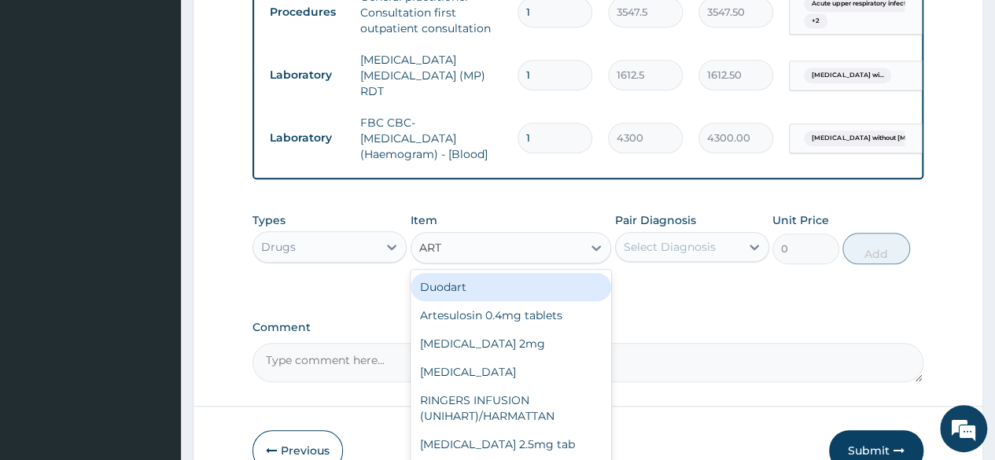
type input "ARTE"
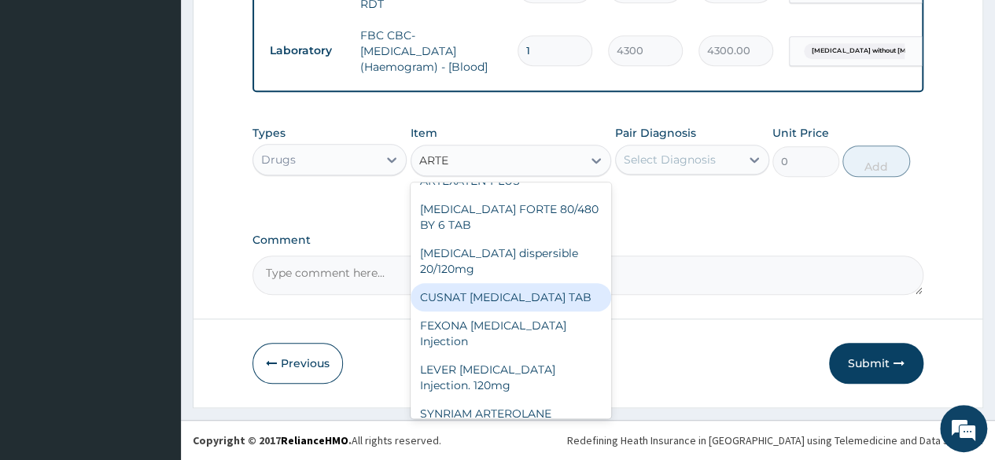
scroll to position [126, 0]
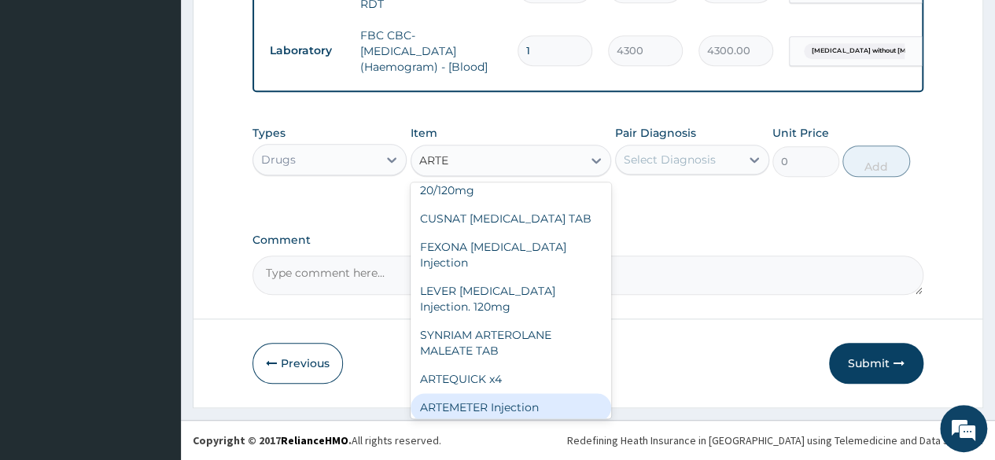
click at [509, 394] on div "ARTEMETER Injection" at bounding box center [511, 407] width 201 height 28
type input "946"
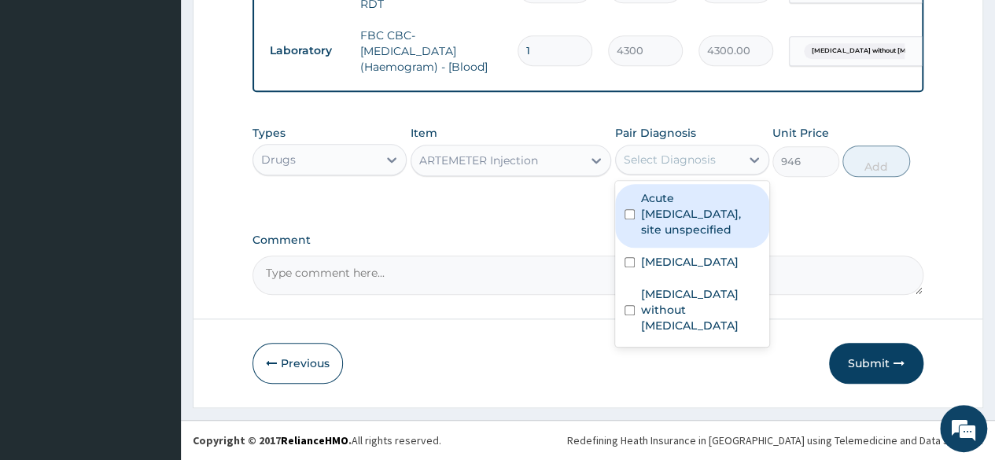
click at [691, 169] on div "Select Diagnosis" at bounding box center [678, 159] width 124 height 25
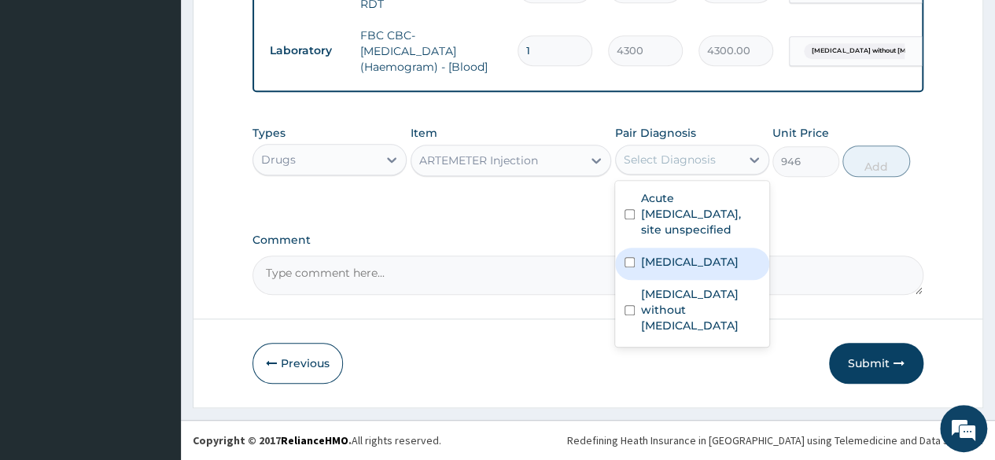
click at [699, 270] on label "Plasmodium malariae malaria without complication" at bounding box center [690, 262] width 98 height 16
checkbox input "true"
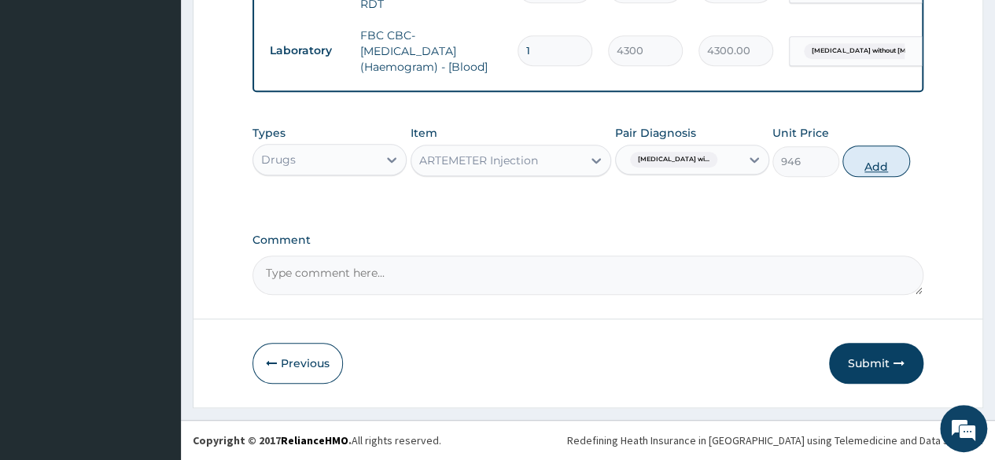
click at [879, 166] on button "Add" at bounding box center [876, 161] width 67 height 31
type input "0"
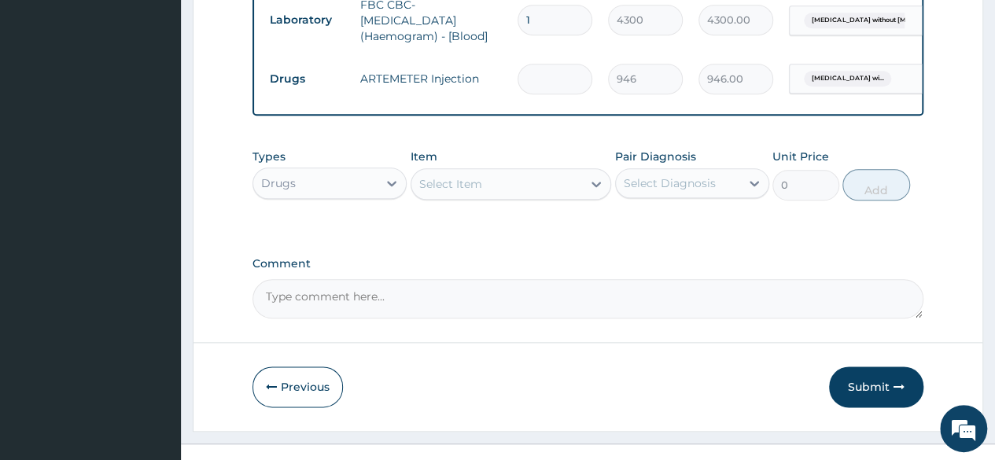
type input "0.00"
type input "2"
type input "1892.00"
type input "2"
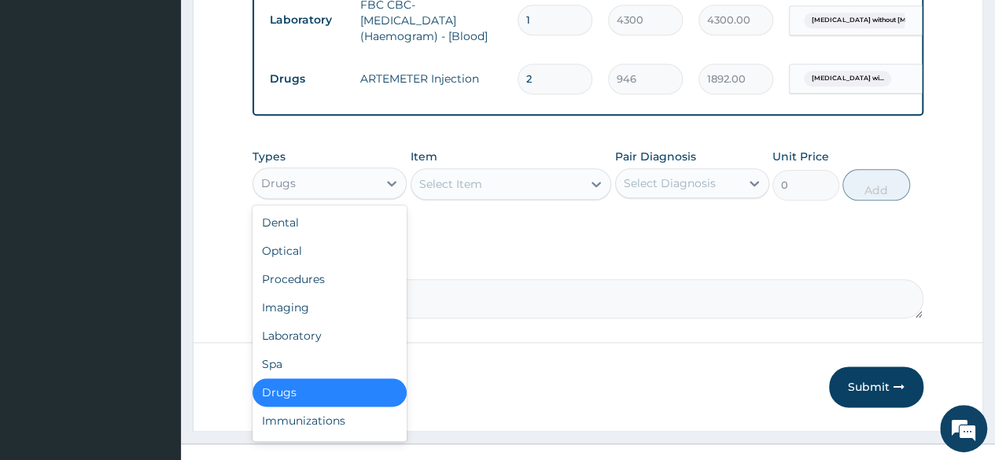
click at [351, 196] on div "Drugs" at bounding box center [315, 183] width 124 height 25
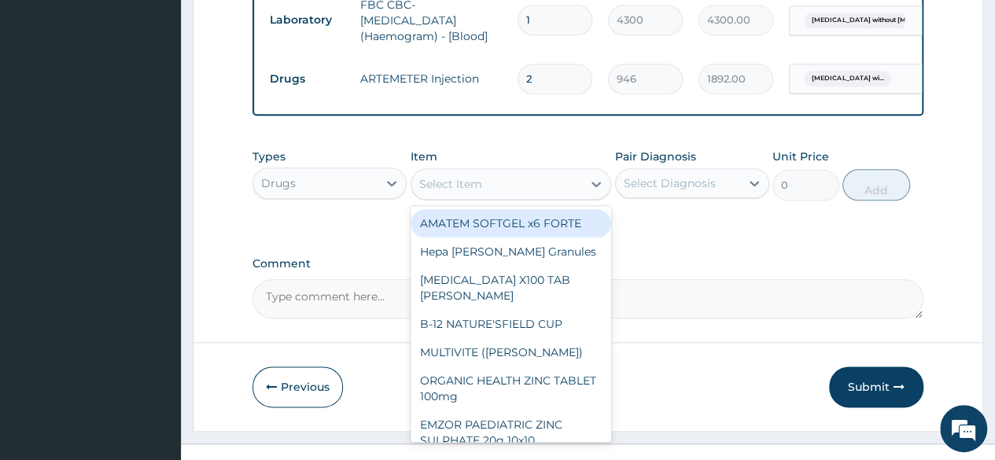
click at [501, 197] on div "Select Item" at bounding box center [496, 183] width 171 height 25
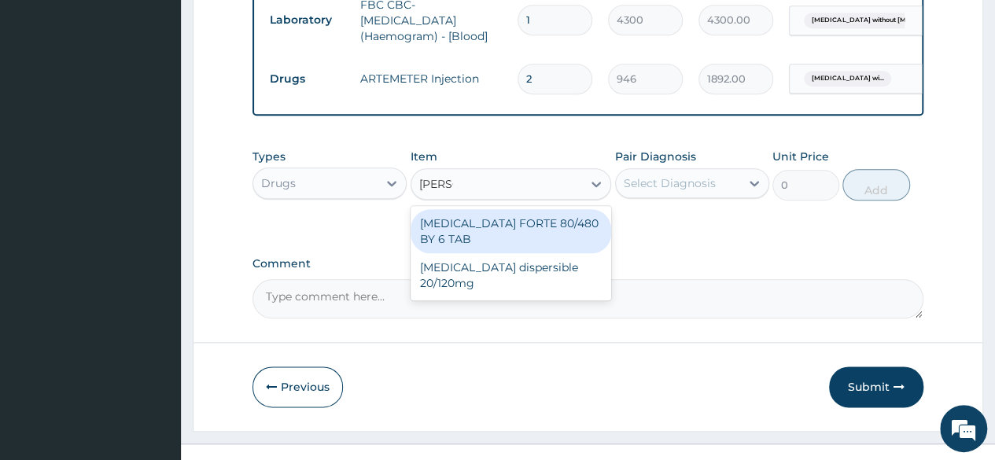
type input "COART"
click at [525, 253] on div "COARTEM FORTE 80/480 BY 6 TAB" at bounding box center [511, 231] width 201 height 44
type input "449.35"
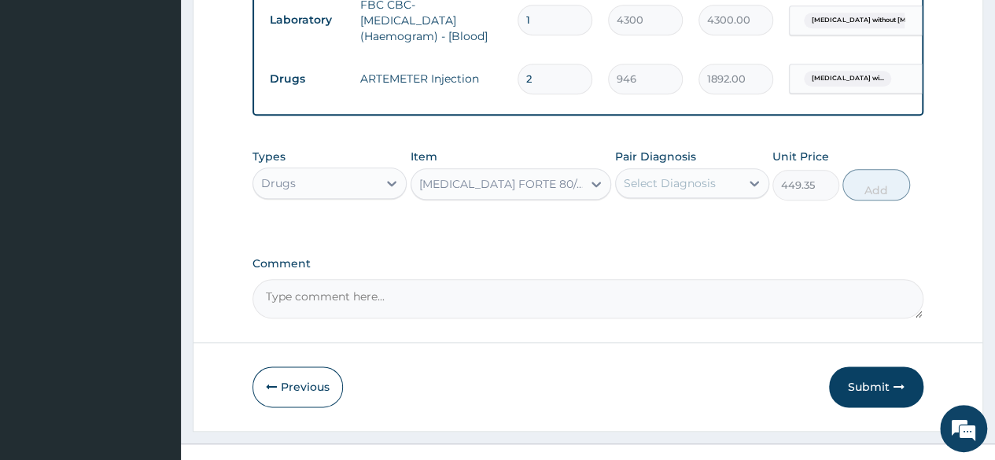
click at [640, 196] on div "Select Diagnosis" at bounding box center [678, 183] width 124 height 25
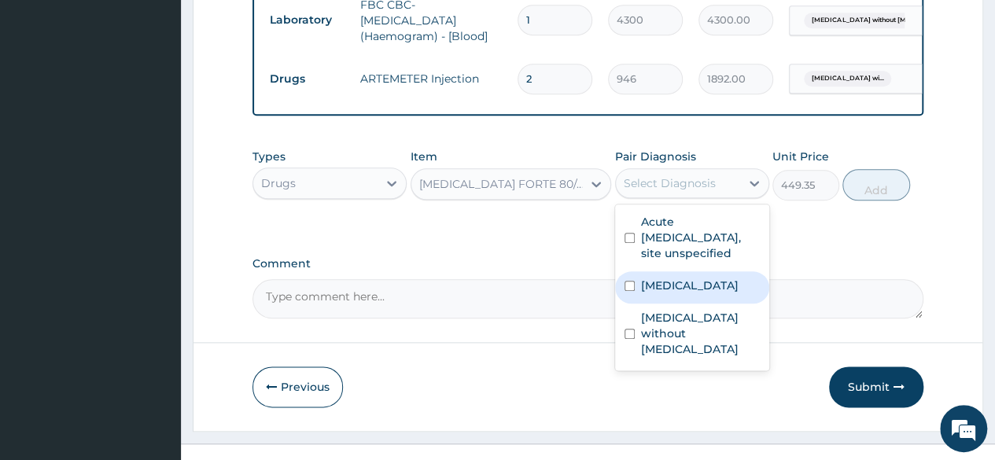
click at [665, 293] on label "Plasmodium malariae malaria without complication" at bounding box center [690, 286] width 98 height 16
checkbox input "true"
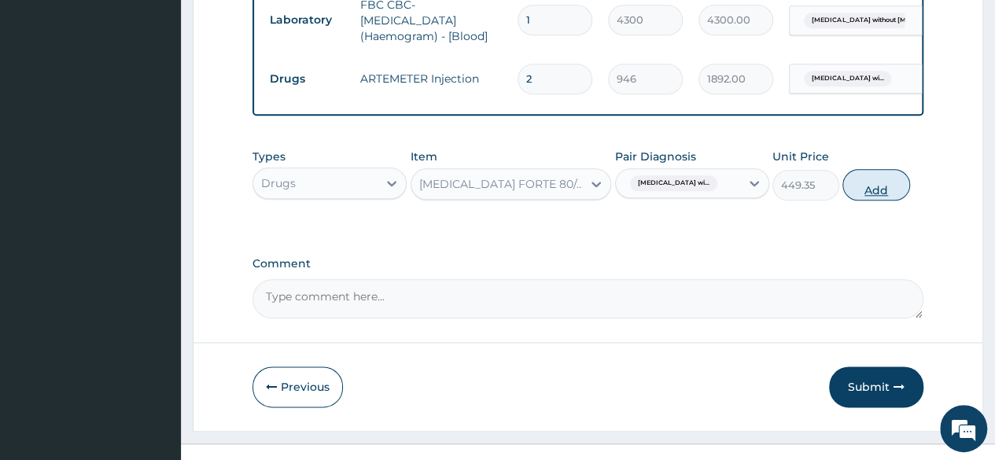
click at [860, 201] on button "Add" at bounding box center [876, 184] width 67 height 31
type input "0"
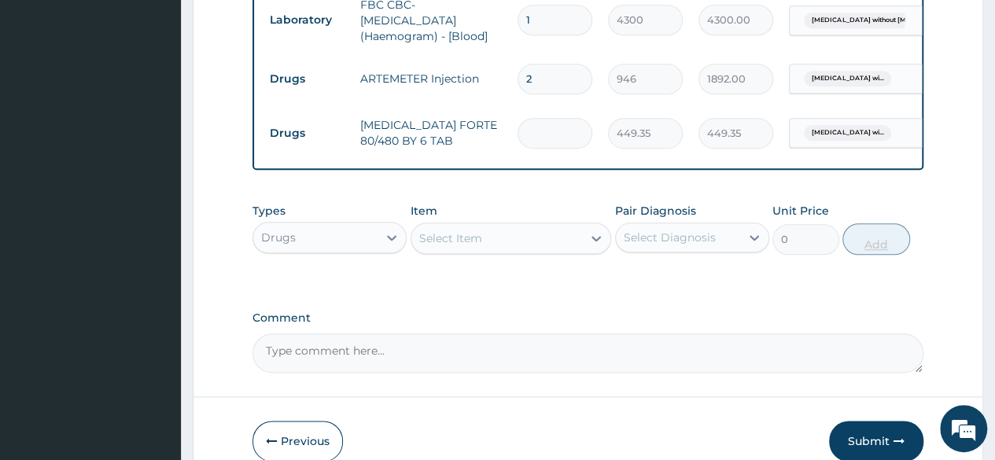
type input "0.00"
type input "6"
type input "2696.10"
type input "6"
click at [480, 246] on div "Select Item" at bounding box center [450, 238] width 63 height 16
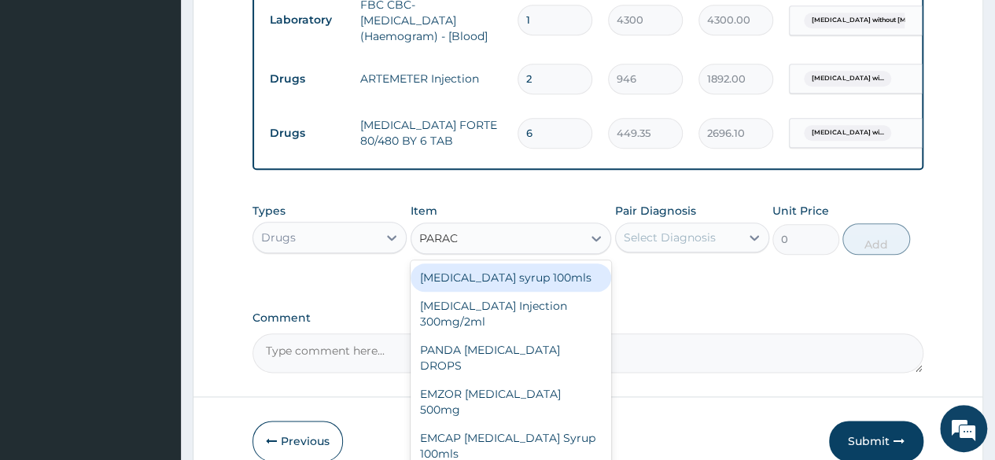
type input "PARACE"
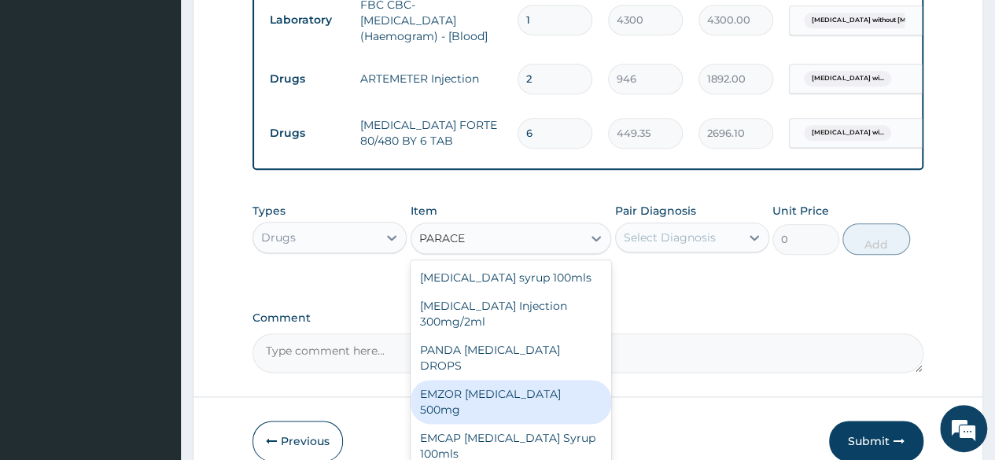
click at [511, 409] on div "EMZOR PARACETAMOL 500mg" at bounding box center [511, 402] width 201 height 44
type input "23.65"
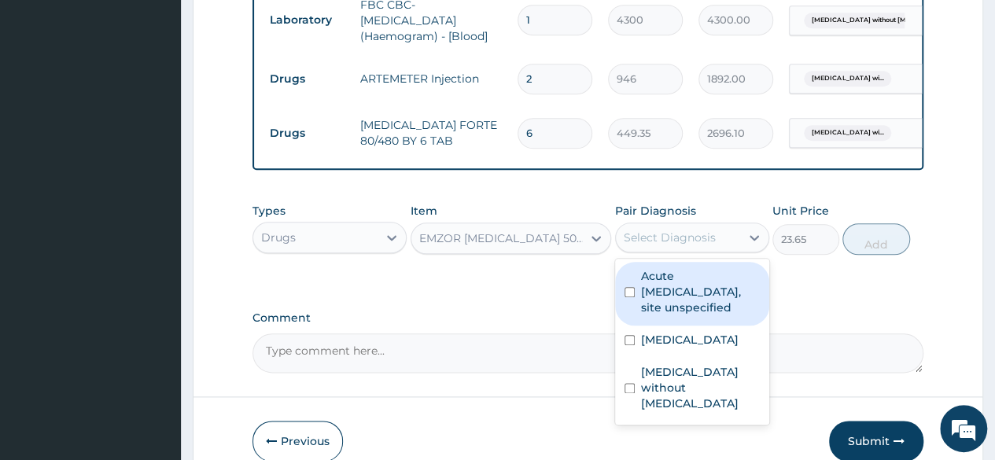
click at [661, 245] on div "Select Diagnosis" at bounding box center [670, 238] width 92 height 16
click at [467, 246] on div "EMZOR PARACETAMOL 500mg" at bounding box center [501, 238] width 165 height 16
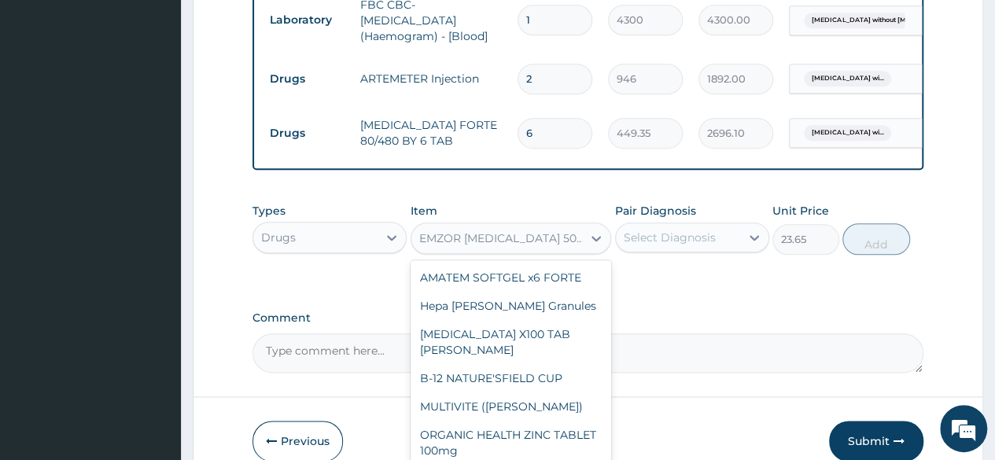
scroll to position [24259, 0]
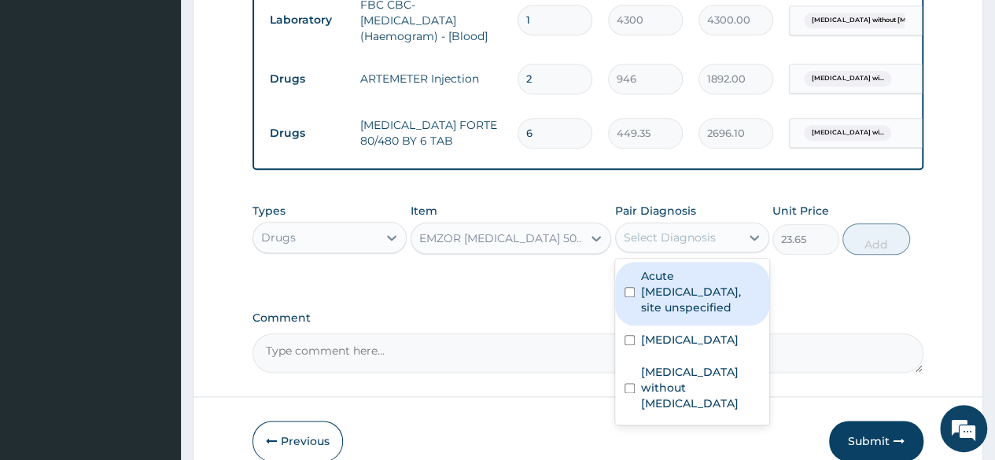
click at [689, 250] on div "Select Diagnosis" at bounding box center [678, 237] width 124 height 25
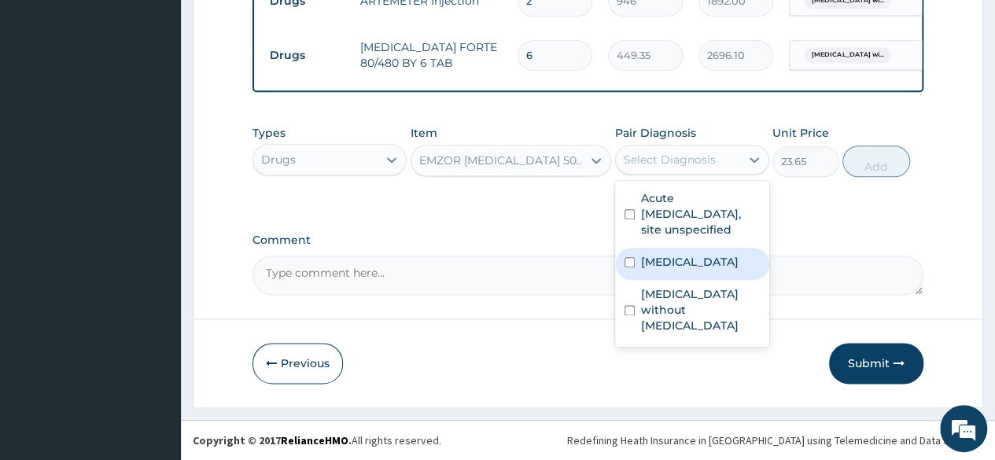
click at [688, 270] on label "Plasmodium malariae malaria without complication" at bounding box center [690, 262] width 98 height 16
checkbox input "true"
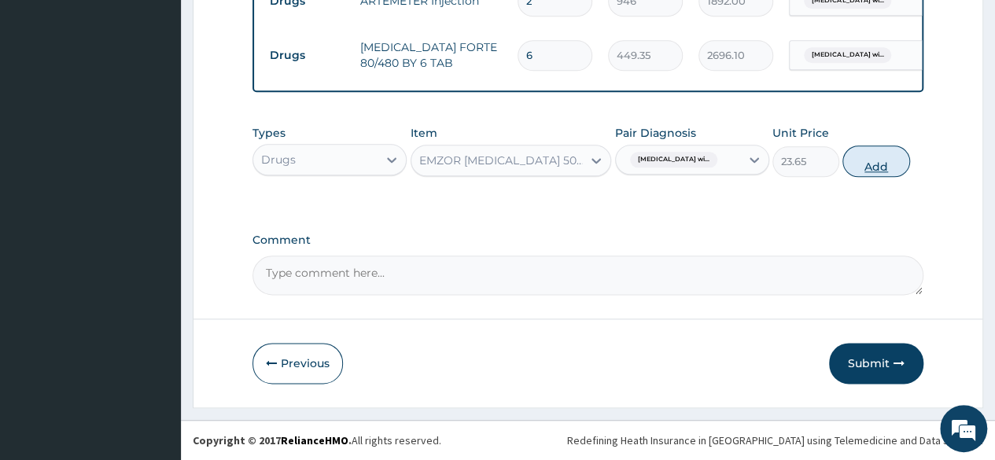
click at [883, 177] on button "Add" at bounding box center [876, 161] width 67 height 31
type input "0"
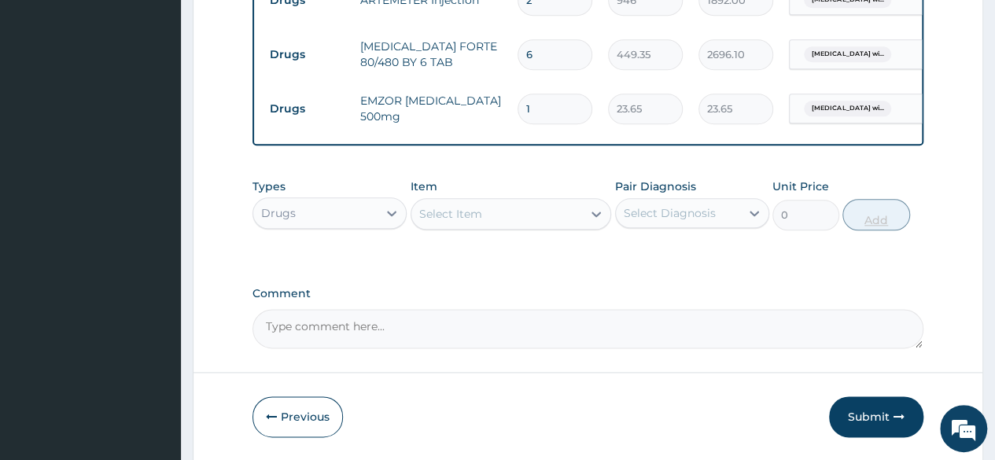
type input "18"
type input "425.70"
type input "18"
click at [487, 227] on div "Select Item" at bounding box center [496, 213] width 171 height 25
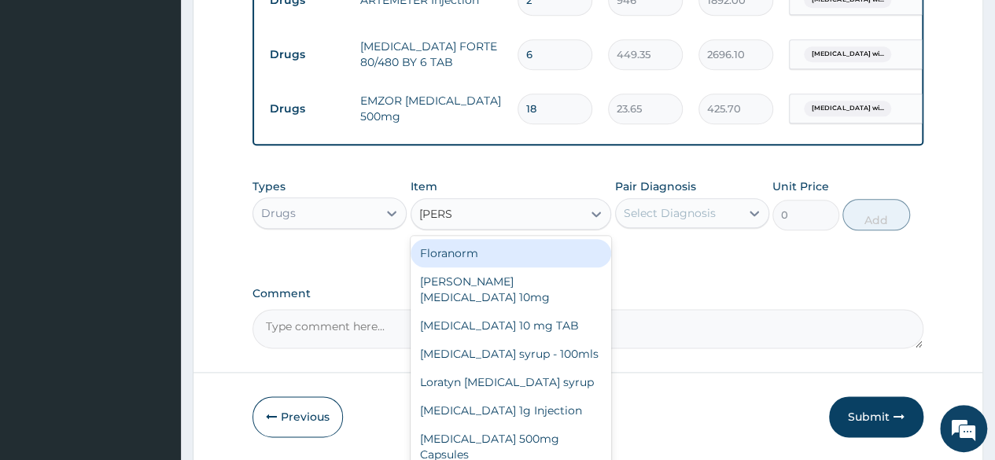
type input "LORAT"
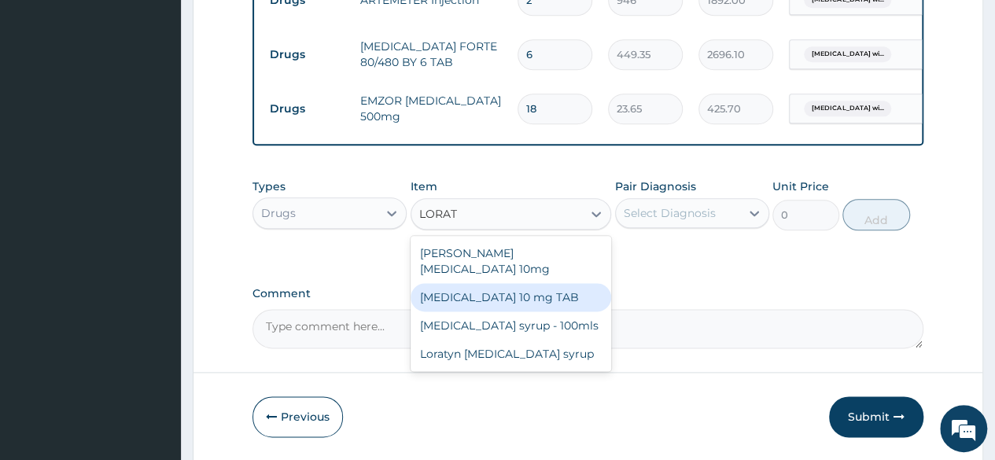
click at [498, 312] on div "LORATADINE 10 mg TAB" at bounding box center [511, 297] width 201 height 28
type input "59.125"
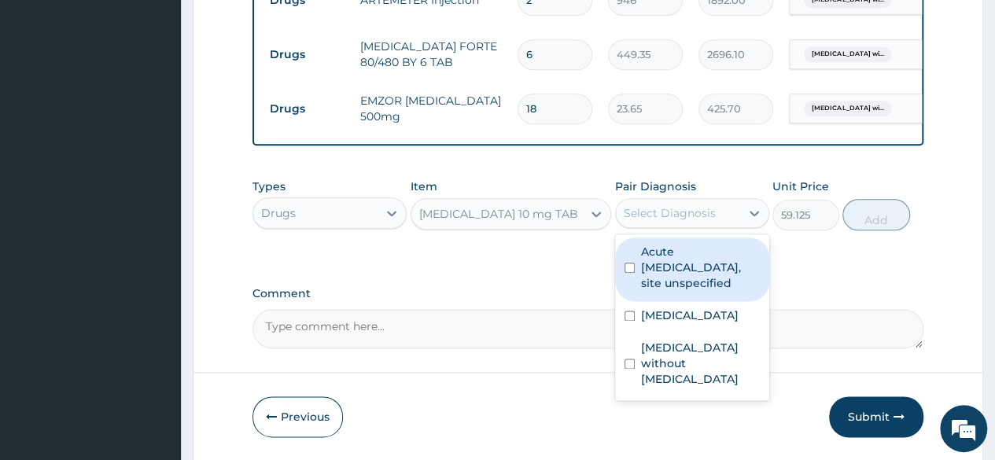
click at [662, 221] on div "Select Diagnosis" at bounding box center [670, 213] width 92 height 16
click at [659, 291] on label "Acute upper respiratory infection, site unspecified" at bounding box center [700, 267] width 119 height 47
checkbox input "true"
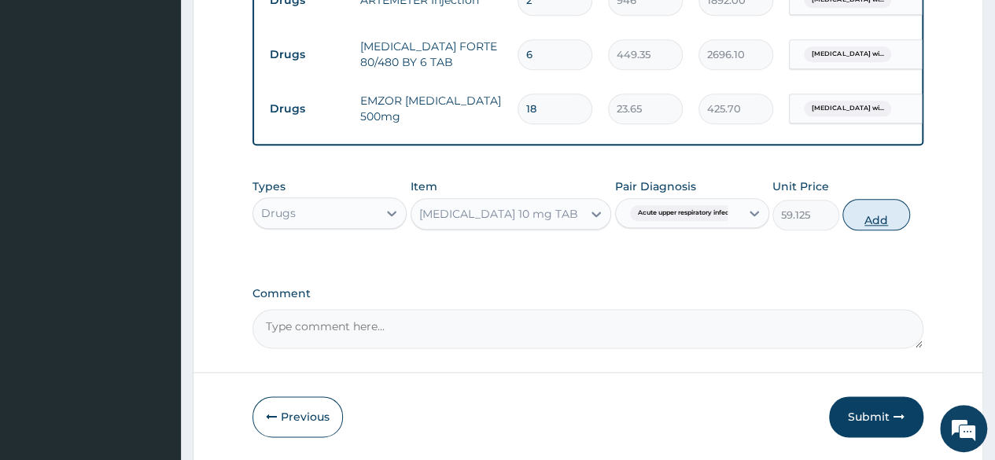
click at [887, 230] on button "Add" at bounding box center [876, 214] width 67 height 31
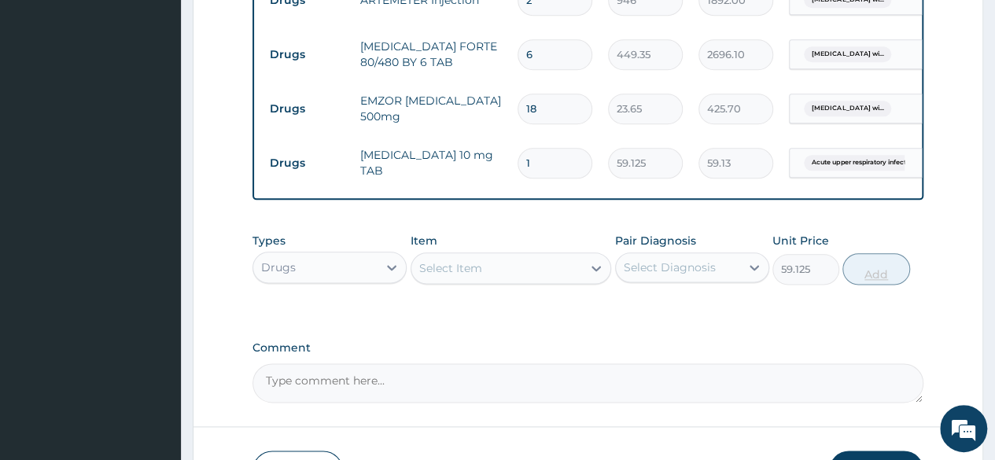
type input "0"
type input "0.00"
type input "7"
type input "413.88"
type input "7"
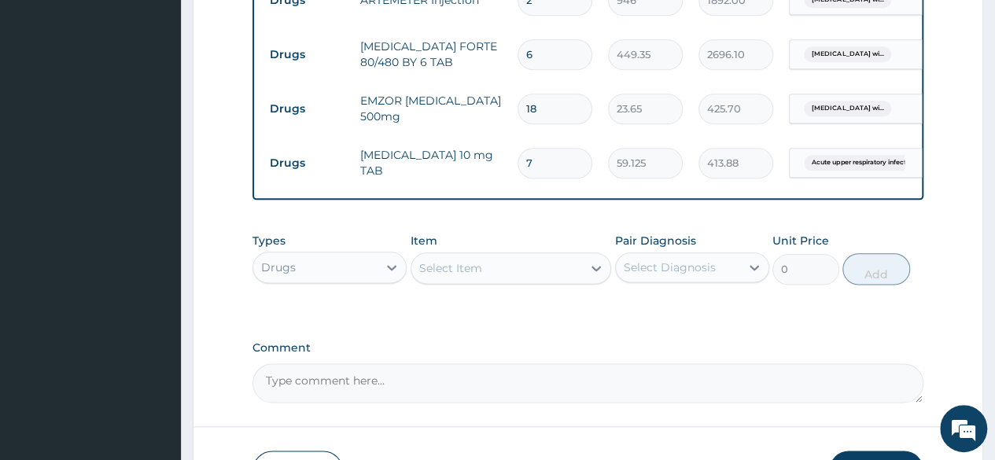
click at [484, 281] on div "Select Item" at bounding box center [496, 268] width 171 height 25
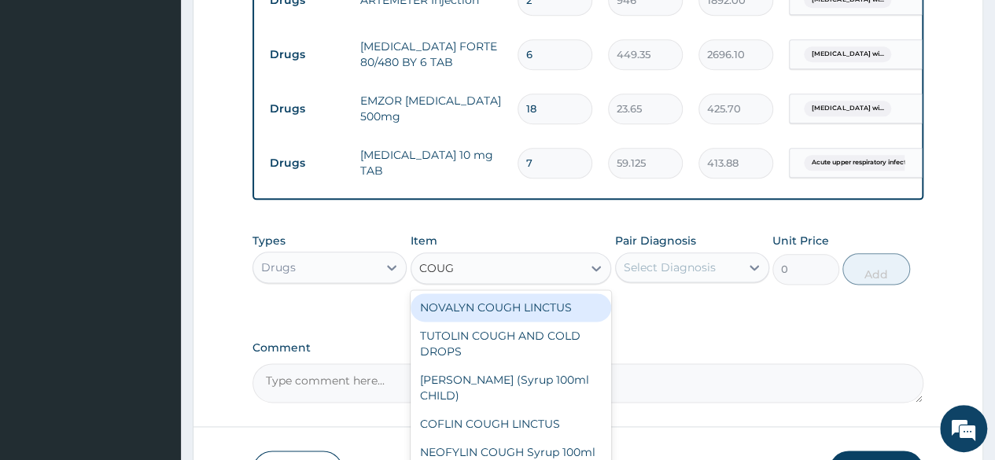
type input "COUGH"
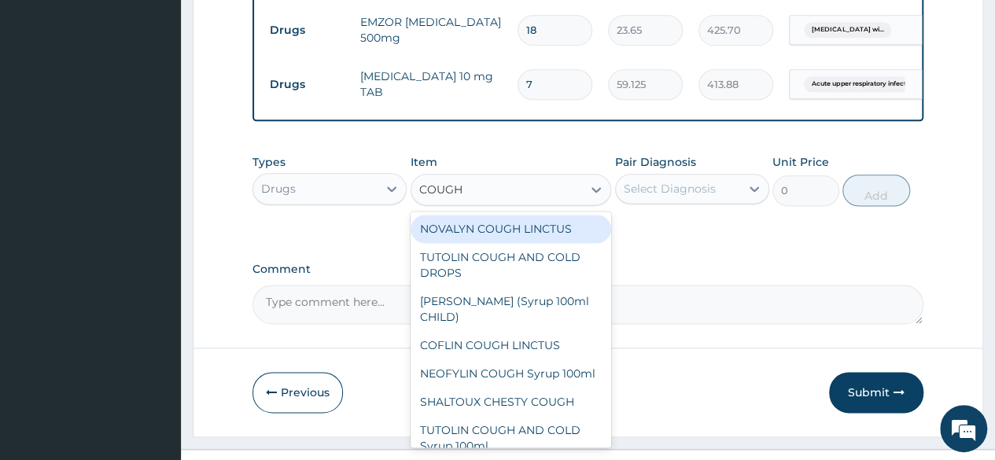
scroll to position [983, 0]
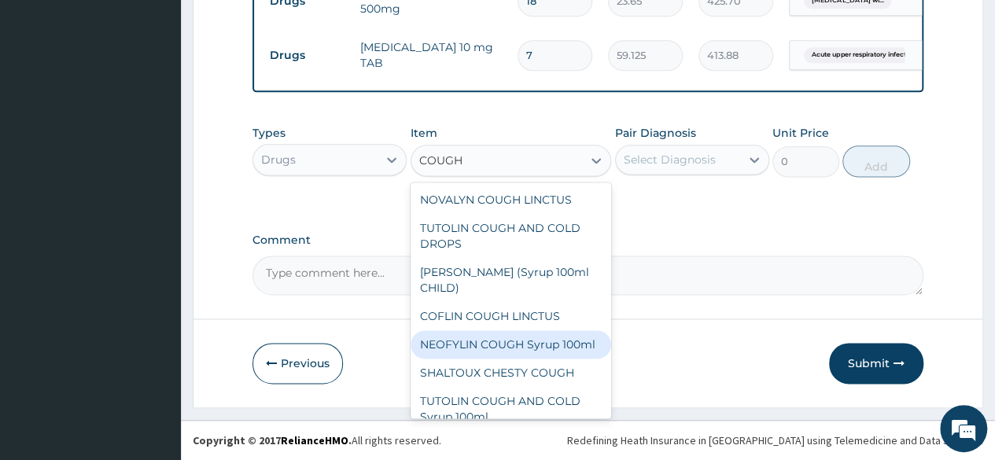
click at [444, 347] on div "NEOFYLIN COUGH Syrup 100ml" at bounding box center [511, 344] width 201 height 28
type input "1419"
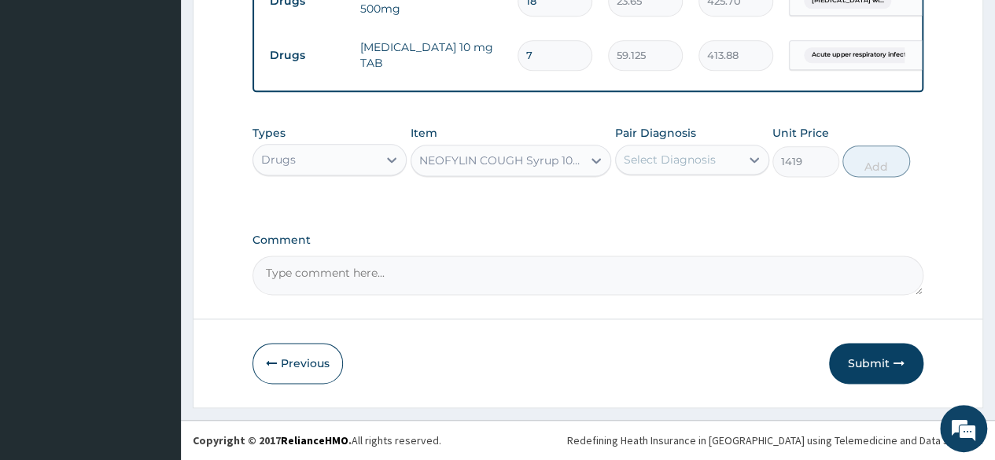
click at [681, 164] on div "Select Diagnosis" at bounding box center [670, 160] width 92 height 16
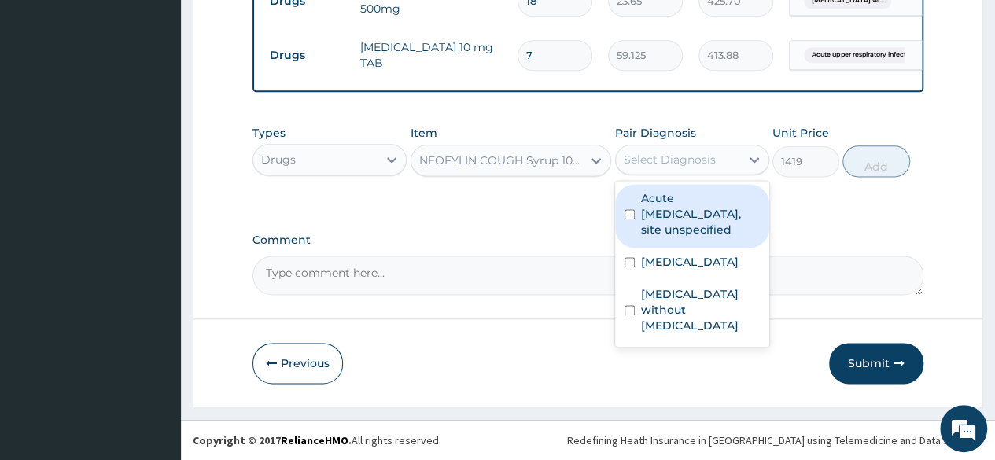
click at [681, 208] on label "Acute [MEDICAL_DATA], site unspecified" at bounding box center [700, 213] width 119 height 47
checkbox input "true"
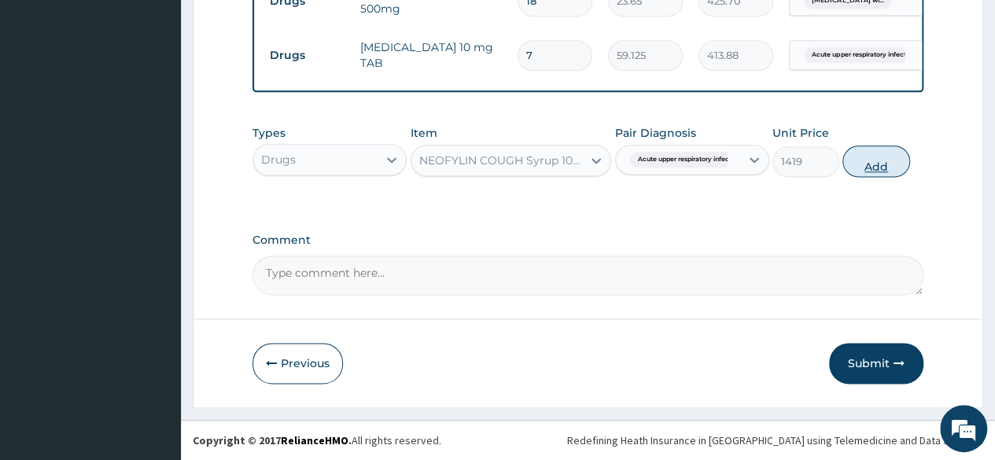
click at [871, 163] on button "Add" at bounding box center [876, 161] width 67 height 31
type input "0"
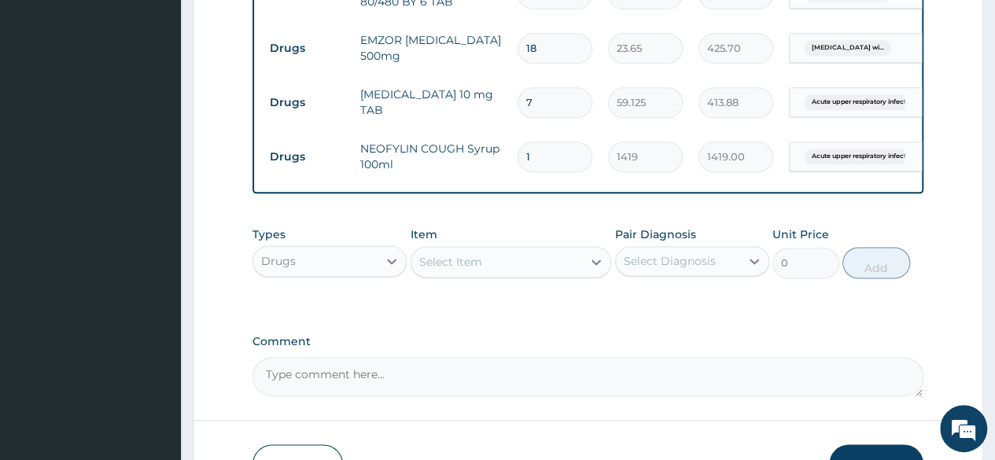
scroll to position [1037, 0]
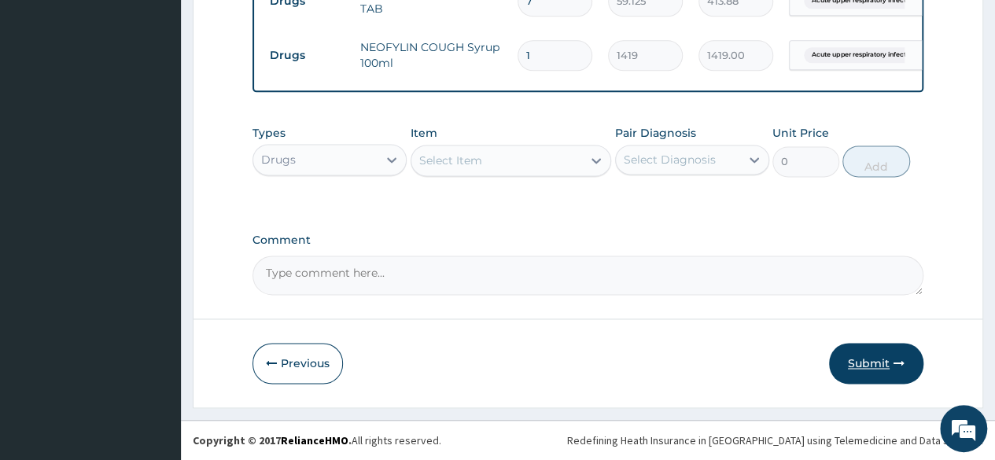
click at [877, 362] on button "Submit" at bounding box center [876, 363] width 94 height 41
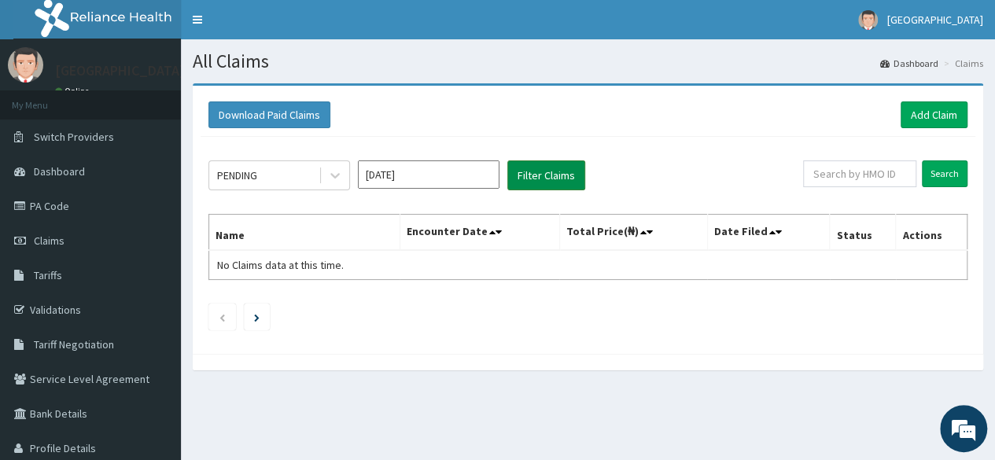
click at [557, 174] on button "Filter Claims" at bounding box center [546, 175] width 78 height 30
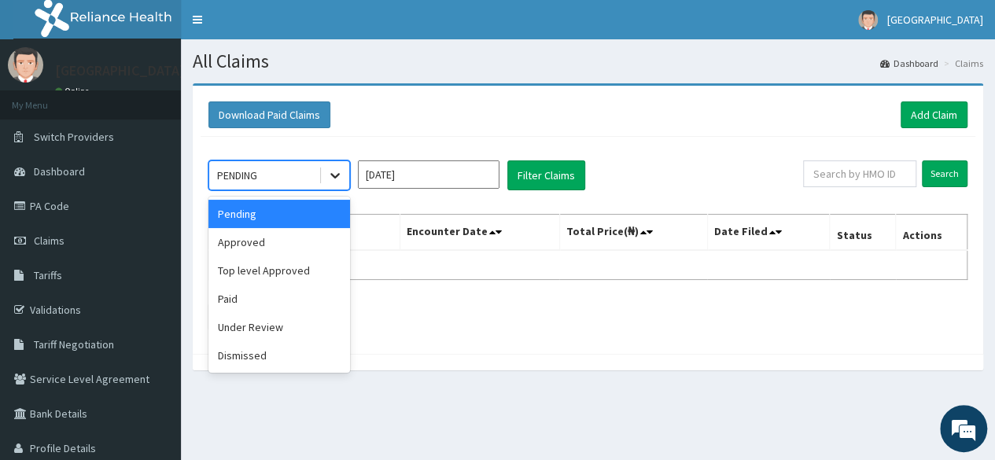
click at [332, 177] on icon at bounding box center [335, 176] width 16 height 16
click at [305, 243] on div "Approved" at bounding box center [279, 242] width 142 height 28
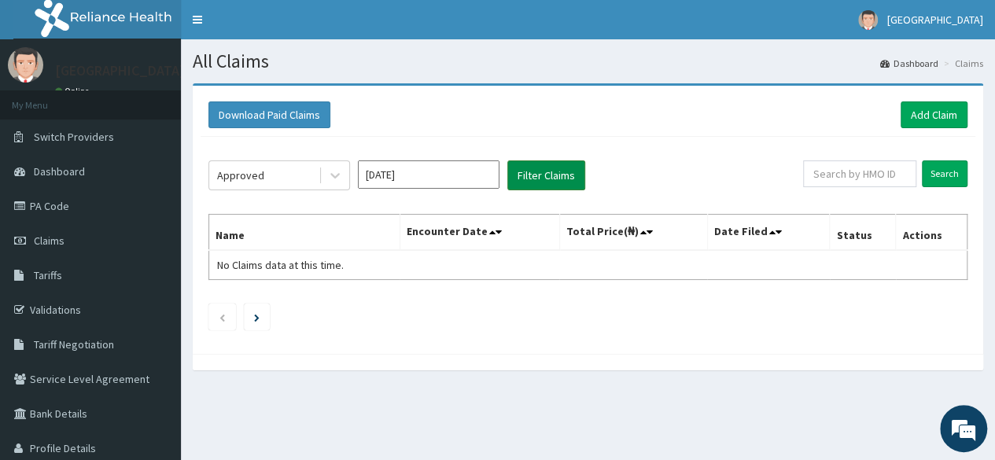
click at [535, 166] on button "Filter Claims" at bounding box center [546, 175] width 78 height 30
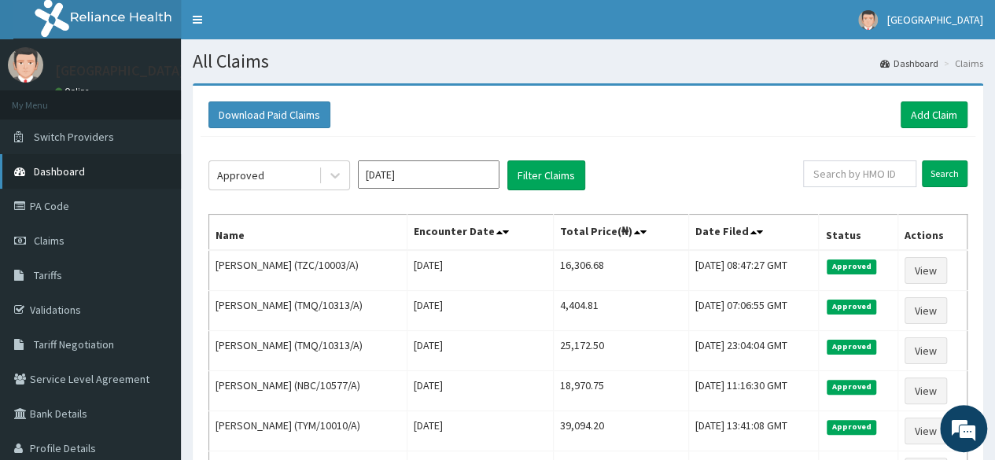
click at [61, 170] on span "Dashboard" at bounding box center [59, 171] width 51 height 14
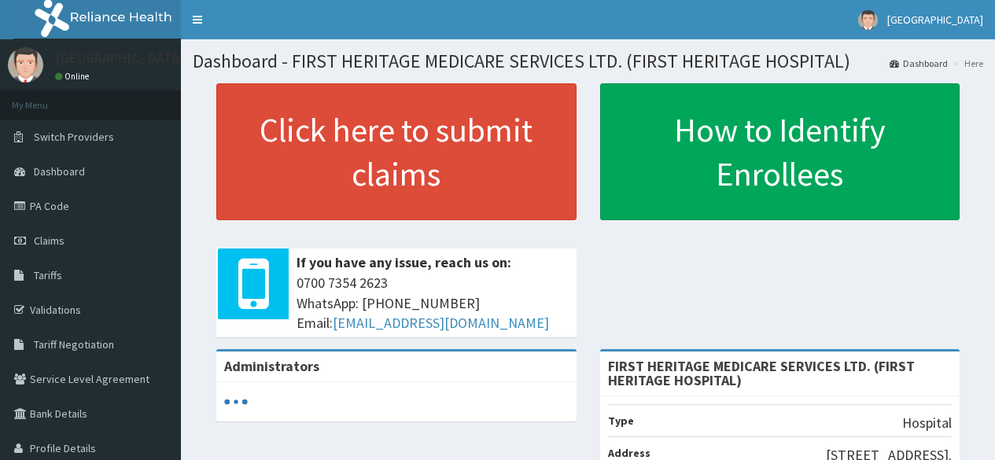
click at [312, 158] on link "Click here to submit claims" at bounding box center [396, 151] width 360 height 137
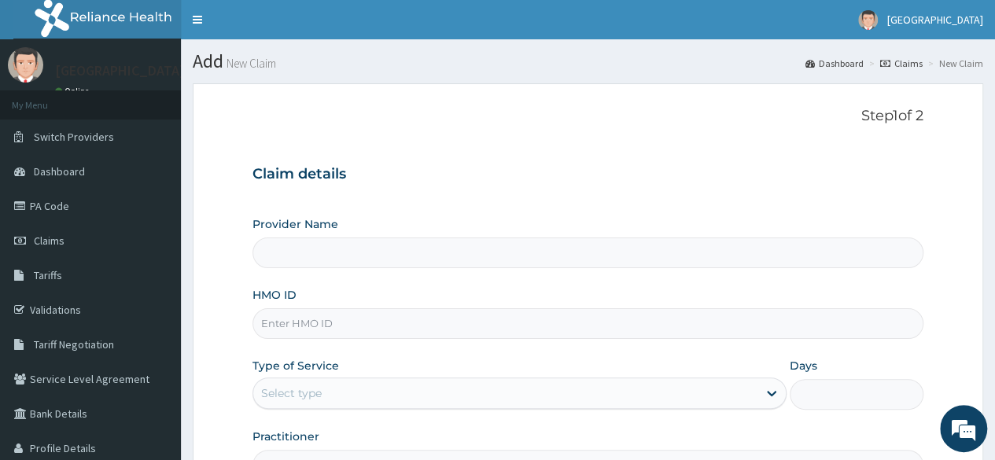
type input "FIRST HERITAGE MEDICARE SERVICES LTD. (FIRST HERITAGE HOSPITAL)"
click at [321, 322] on input "HMO ID" at bounding box center [588, 323] width 671 height 31
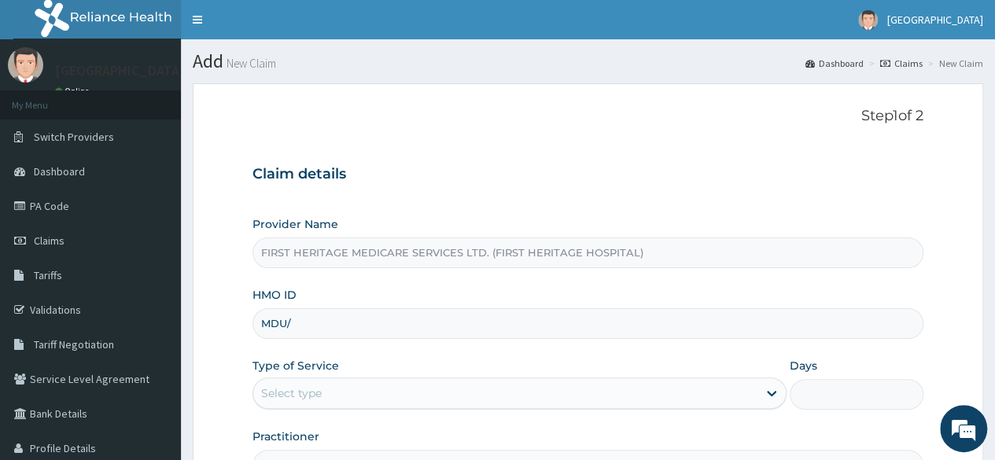
type input "MDU/10063/B"
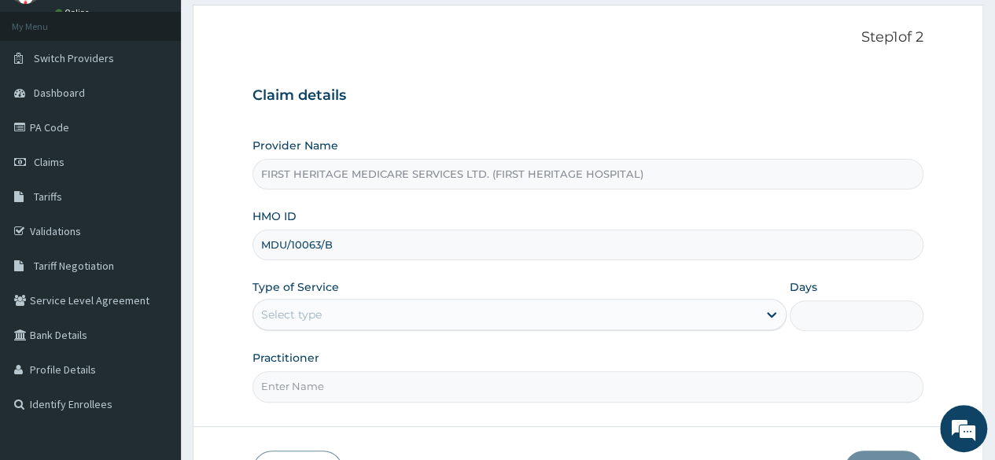
scroll to position [157, 0]
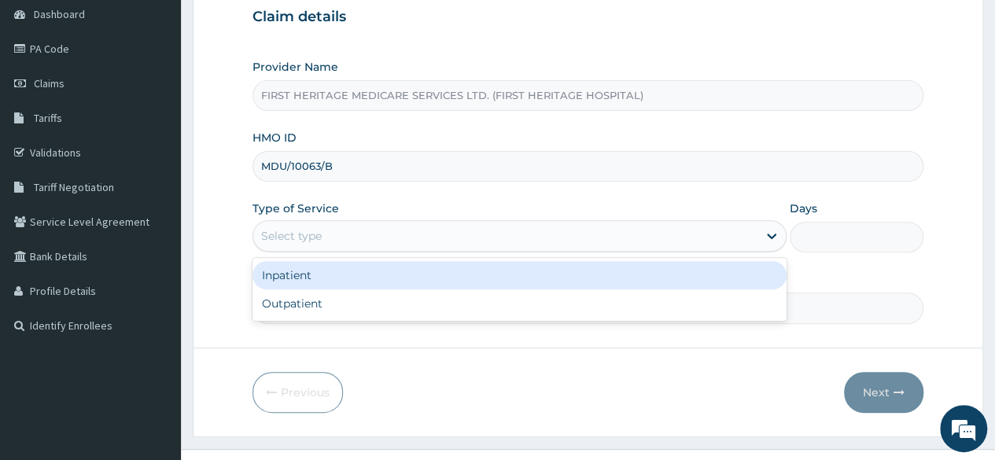
click at [341, 245] on div "Select type" at bounding box center [505, 235] width 504 height 25
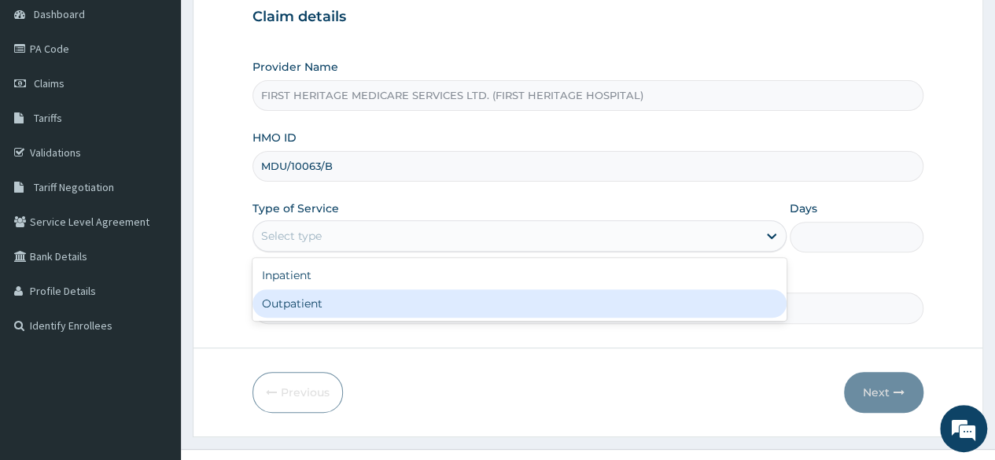
click at [354, 300] on div "Outpatient" at bounding box center [520, 303] width 534 height 28
type input "1"
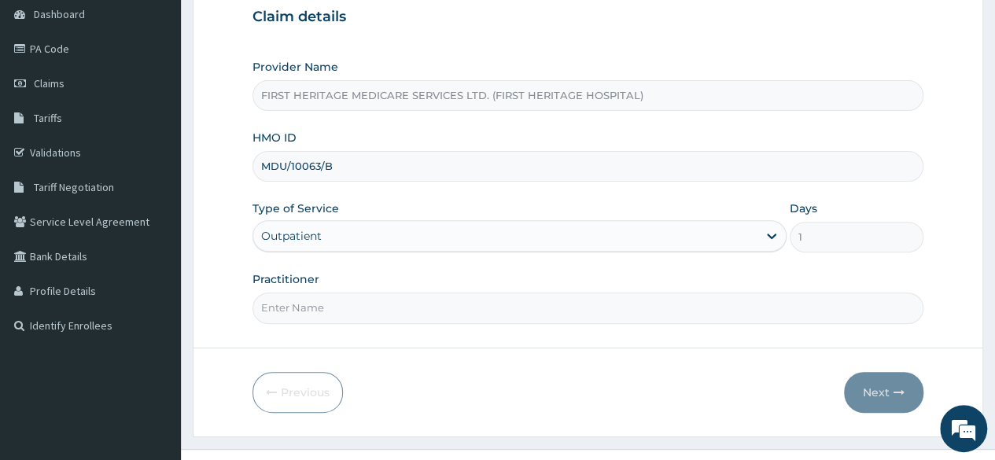
click at [357, 312] on input "Practitioner" at bounding box center [588, 308] width 671 height 31
type input "DR LUKE ONWE"
click at [873, 386] on button "Next" at bounding box center [883, 392] width 79 height 41
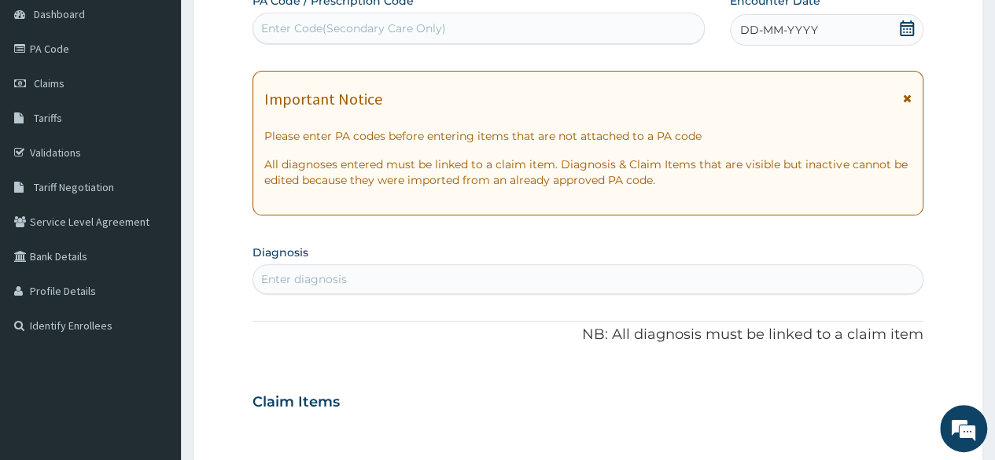
click at [912, 28] on icon at bounding box center [907, 28] width 16 height 16
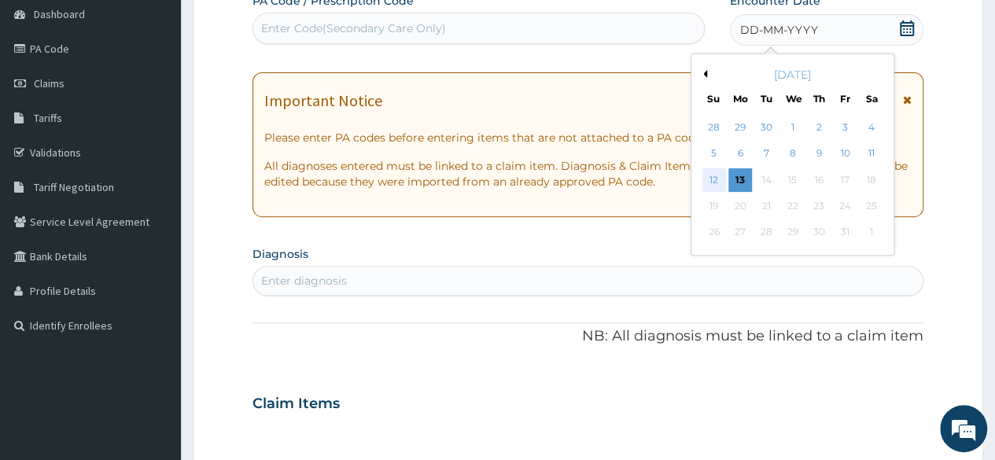
click at [717, 179] on div "12" at bounding box center [714, 180] width 24 height 24
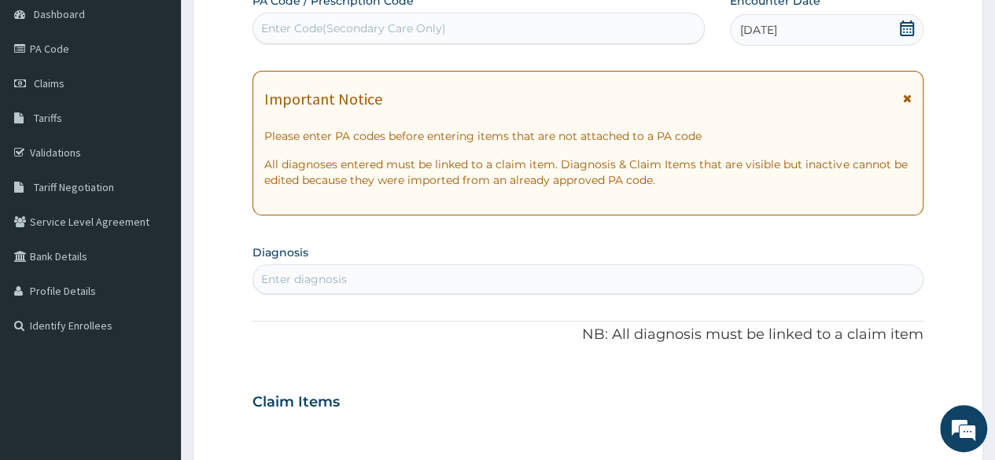
click at [319, 282] on div "Enter diagnosis" at bounding box center [304, 279] width 86 height 16
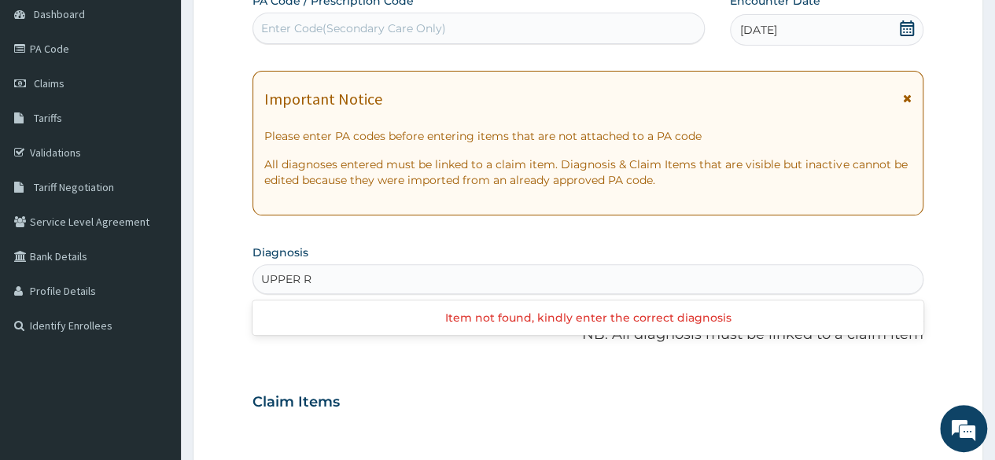
type input "UPPER"
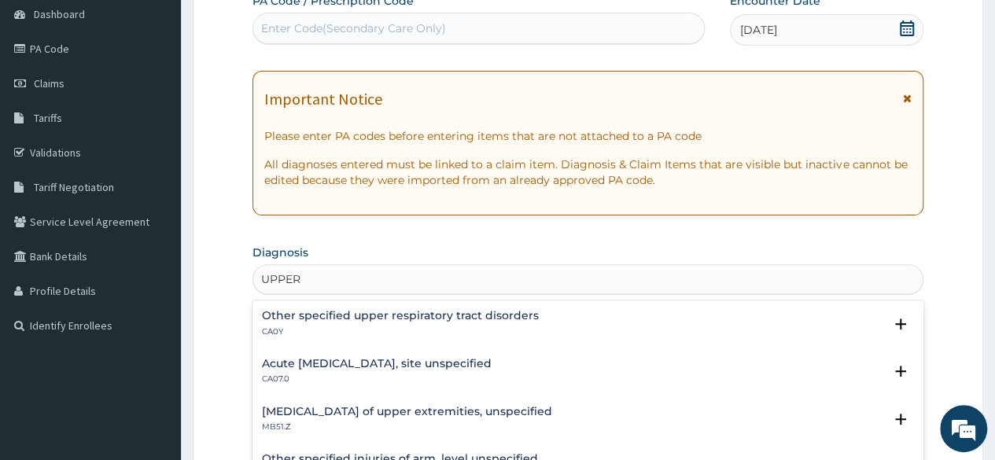
click at [315, 367] on h4 "Acute upper respiratory infection, site unspecified" at bounding box center [377, 364] width 230 height 12
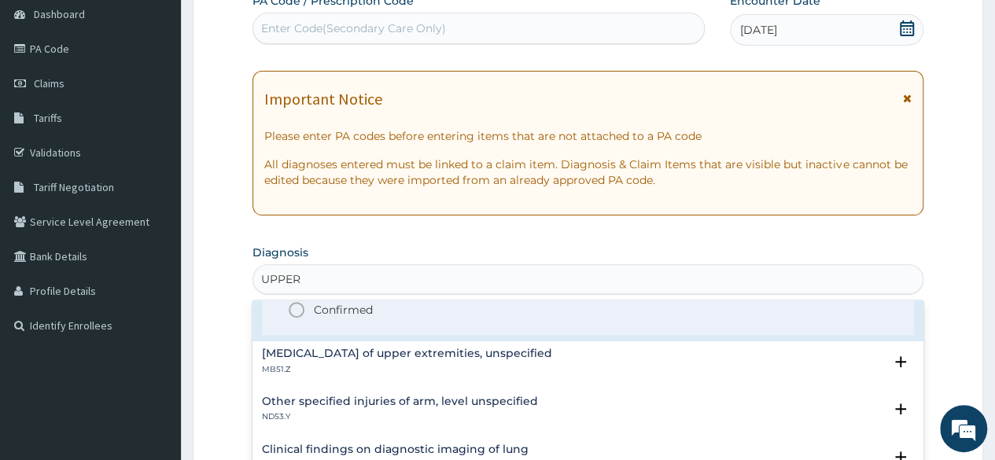
click at [318, 313] on p "Confirmed" at bounding box center [343, 310] width 59 height 16
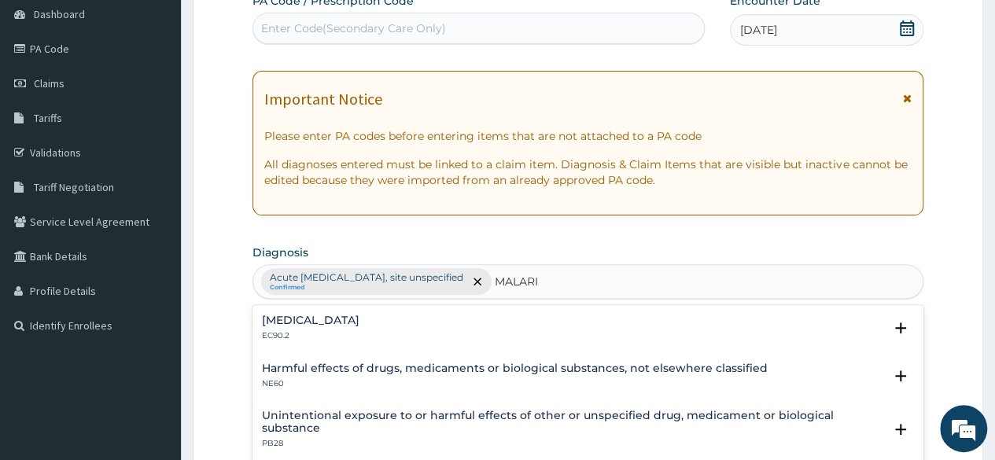
type input "MALARIA"
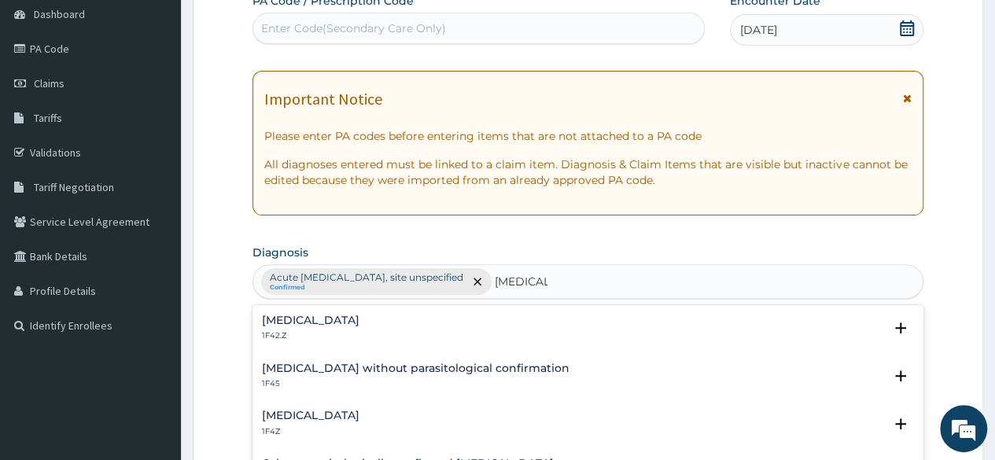
click at [360, 325] on h4 "Plasmodium malariae malaria without complication" at bounding box center [311, 321] width 98 height 12
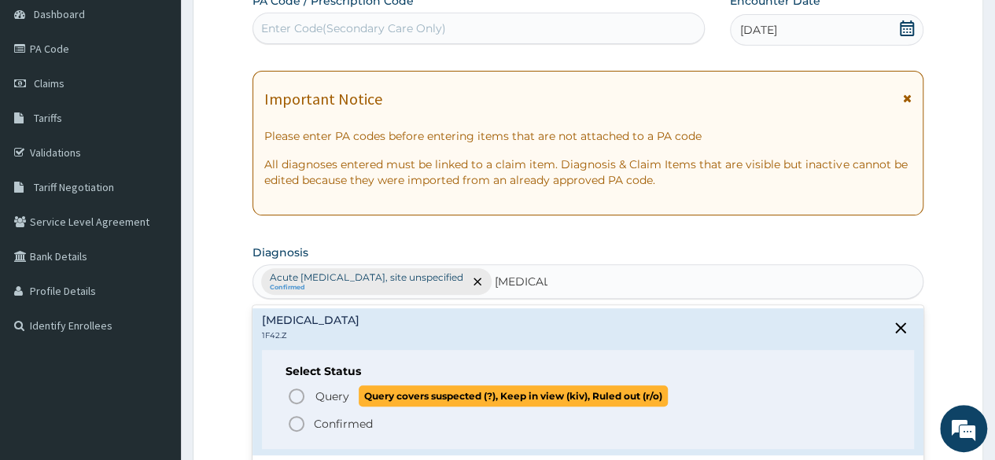
click at [327, 394] on span "Query" at bounding box center [332, 397] width 34 height 16
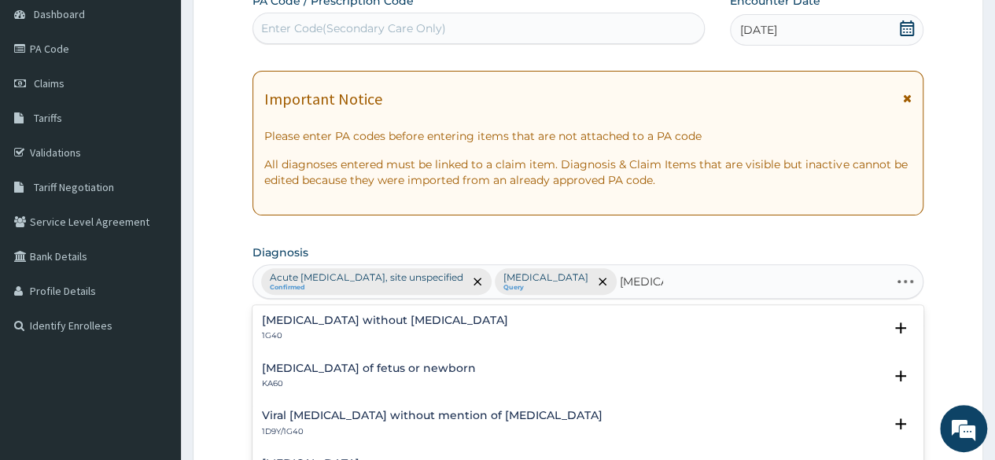
type input "SEPSIS"
click at [293, 326] on h4 "Sepsis without septic shock" at bounding box center [385, 321] width 246 height 12
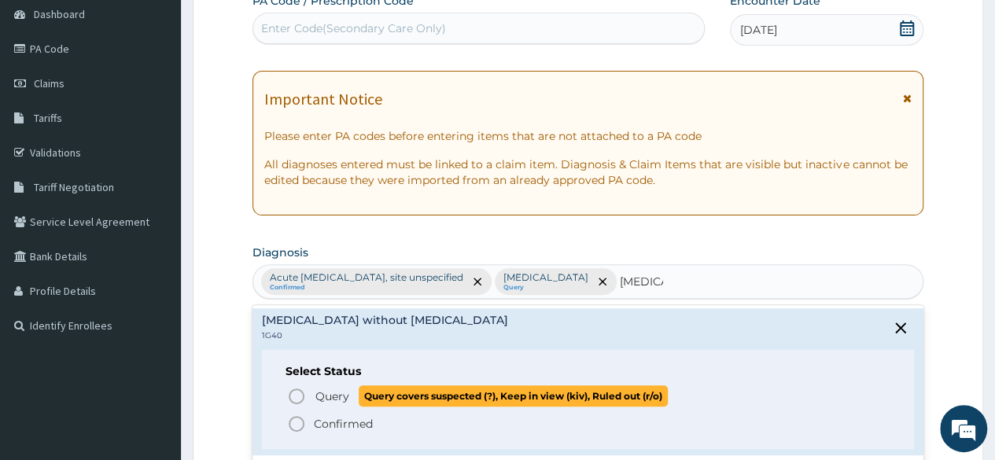
click at [312, 393] on span "Query Query covers suspected (?), Keep in view (kiv), Ruled out (r/o)" at bounding box center [588, 395] width 603 height 21
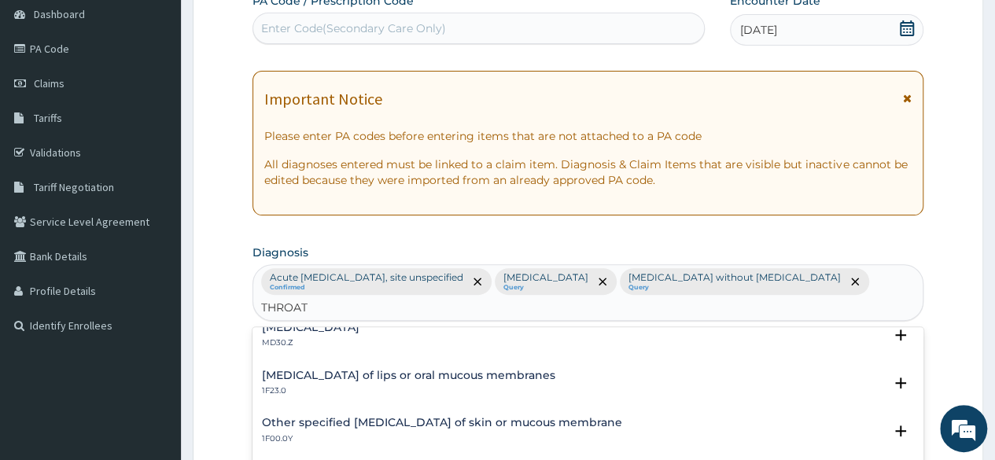
scroll to position [1573, 0]
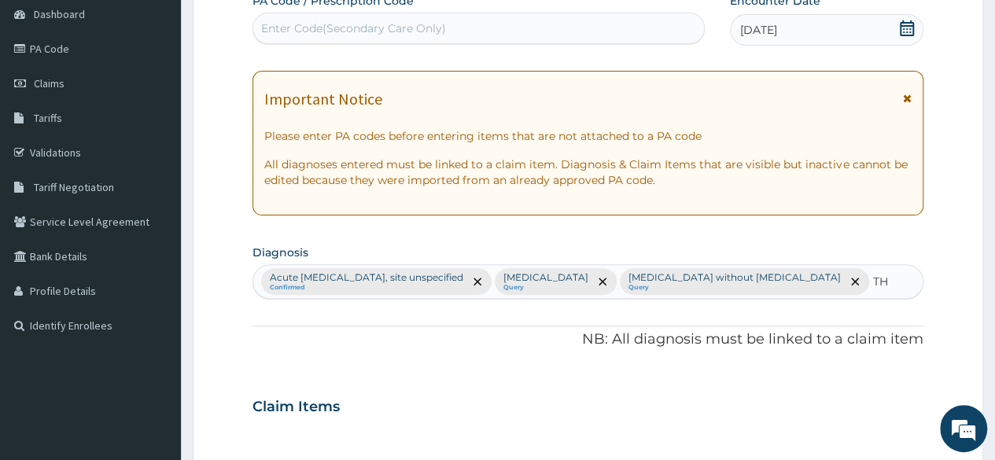
type input "T"
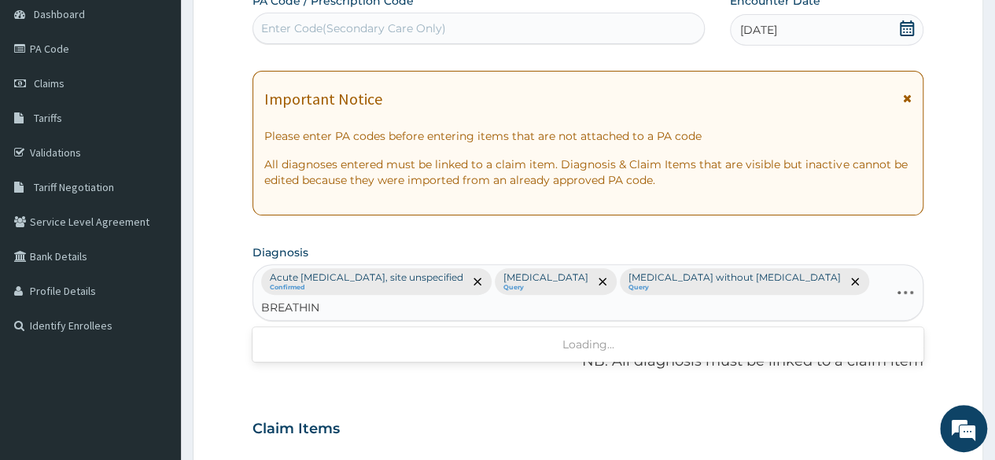
type input "BREATHING"
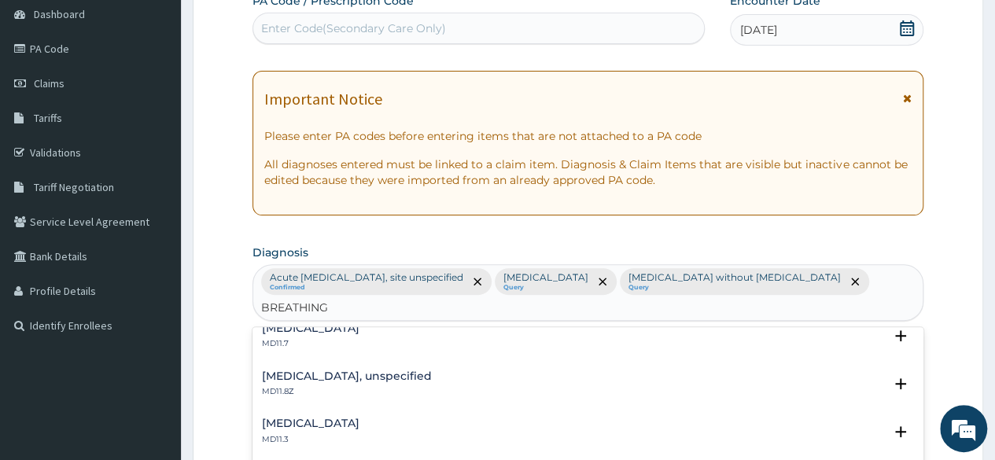
scroll to position [0, 0]
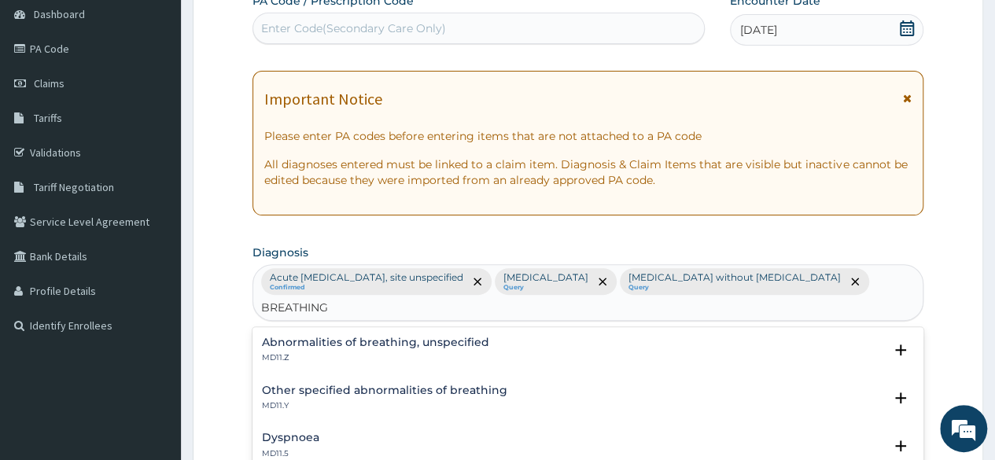
click at [329, 348] on h4 "Abnormalities of breathing, unspecified" at bounding box center [375, 343] width 227 height 12
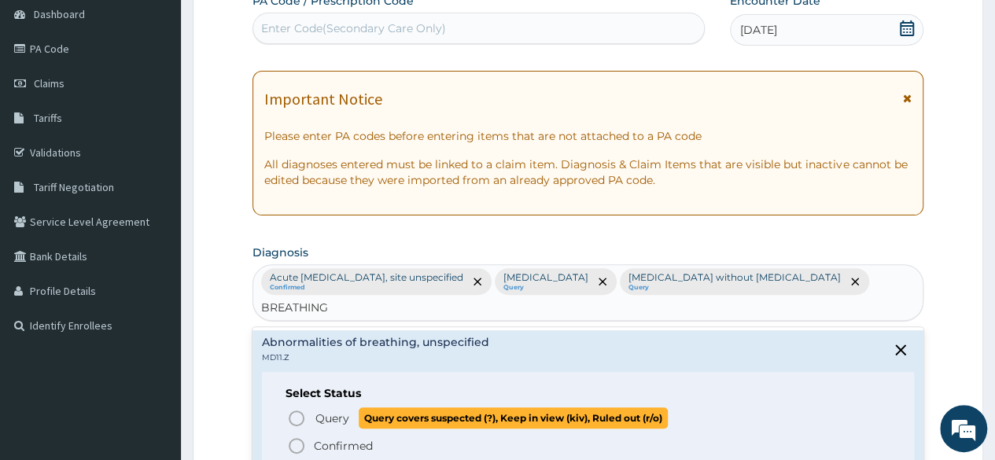
click at [330, 424] on span "Query" at bounding box center [332, 419] width 34 height 16
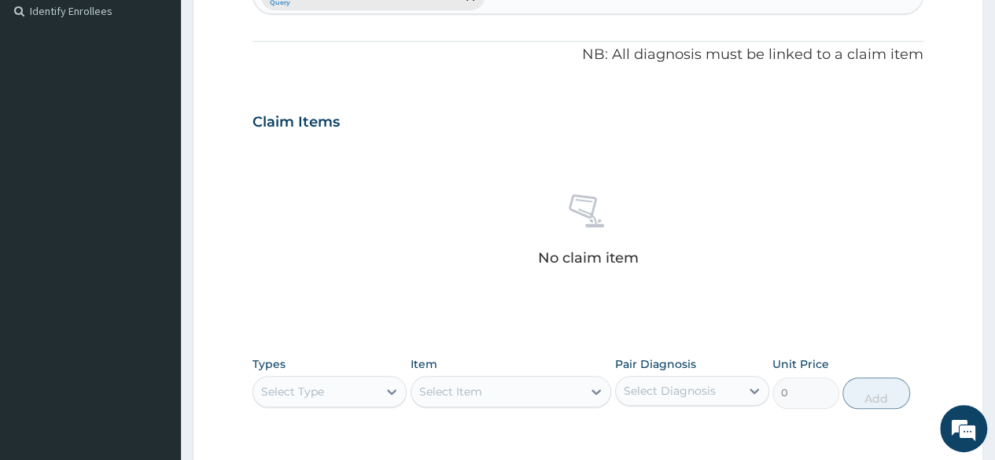
scroll to position [551, 0]
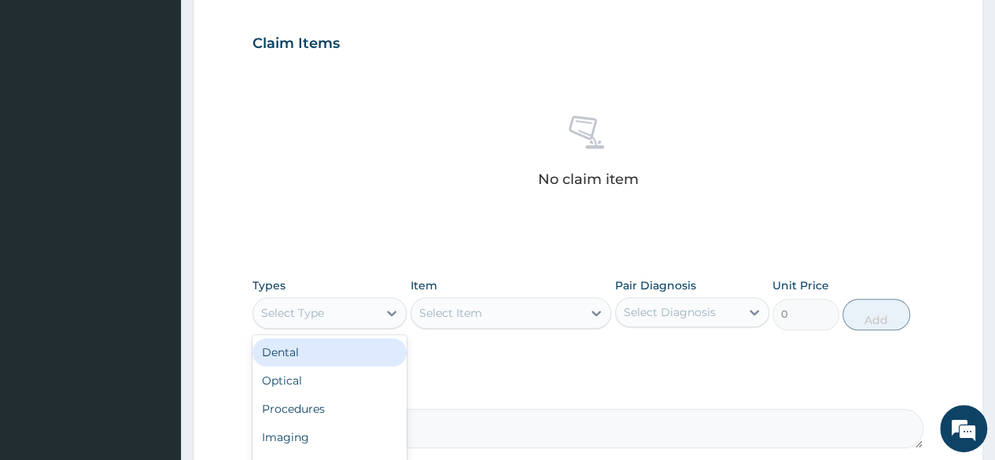
click at [301, 314] on div "Select Type" at bounding box center [292, 313] width 63 height 16
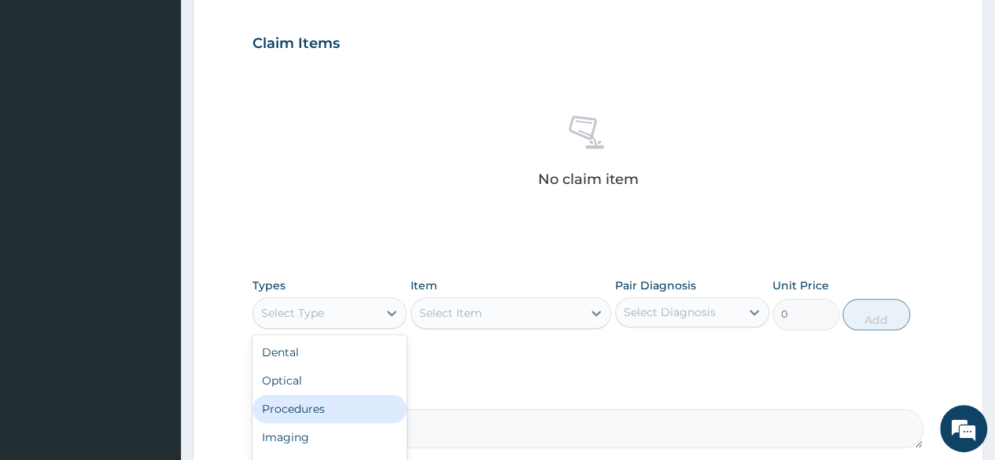
click at [312, 413] on div "Procedures" at bounding box center [330, 409] width 154 height 28
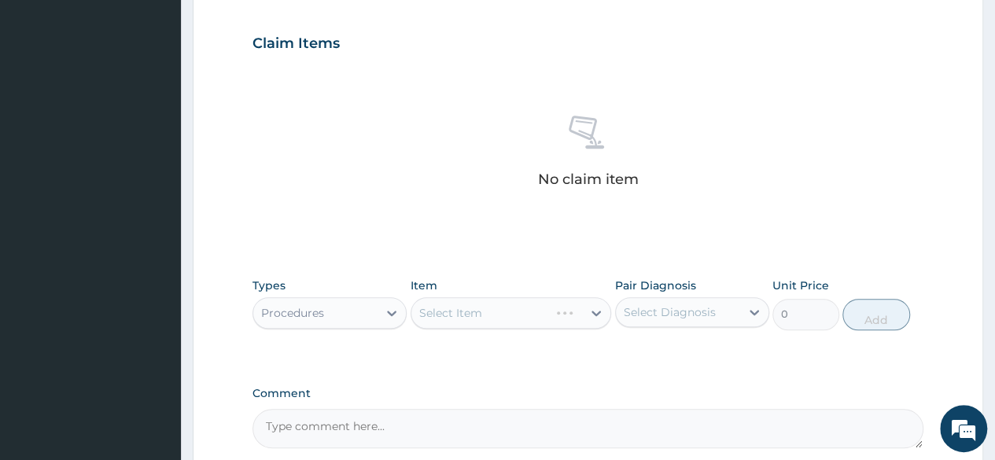
click at [487, 312] on div "Select Item" at bounding box center [511, 312] width 201 height 31
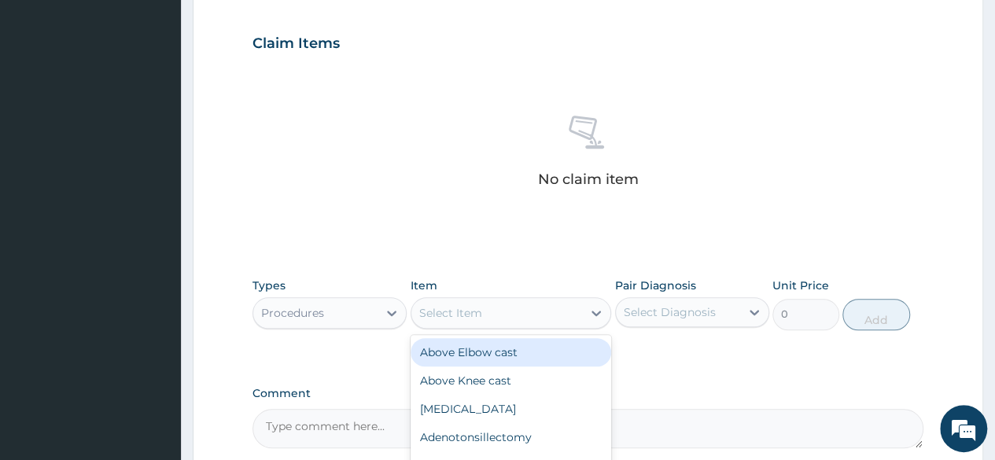
click at [487, 312] on div "Select Item" at bounding box center [496, 313] width 171 height 25
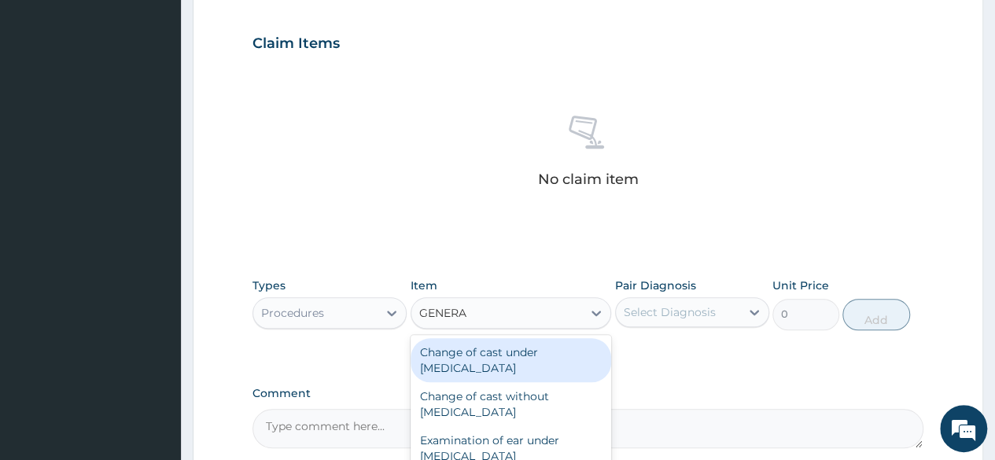
type input "GENERAL"
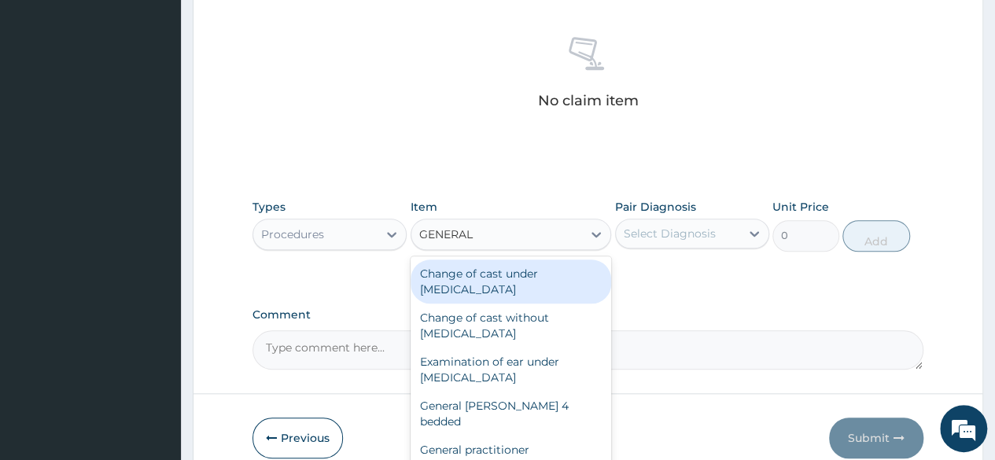
scroll to position [701, 0]
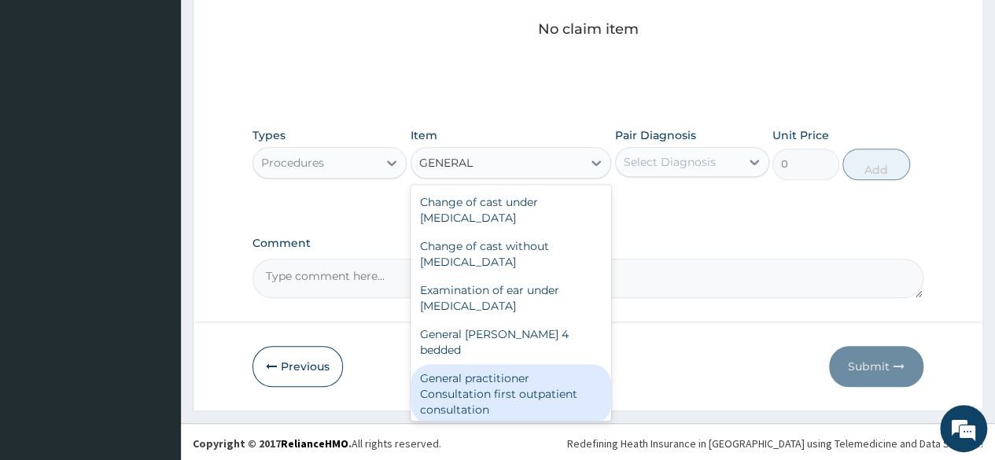
click at [481, 380] on div "General practitioner Consultation first outpatient consultation" at bounding box center [511, 394] width 201 height 60
type input "3547.5"
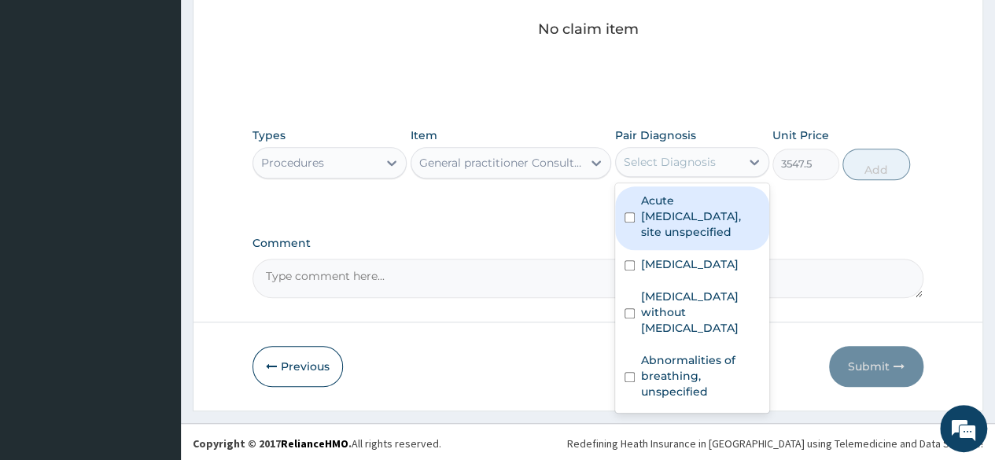
click at [696, 161] on div "Select Diagnosis" at bounding box center [670, 162] width 92 height 16
click at [664, 216] on label "Acute upper respiratory infection, site unspecified" at bounding box center [700, 216] width 119 height 47
checkbox input "true"
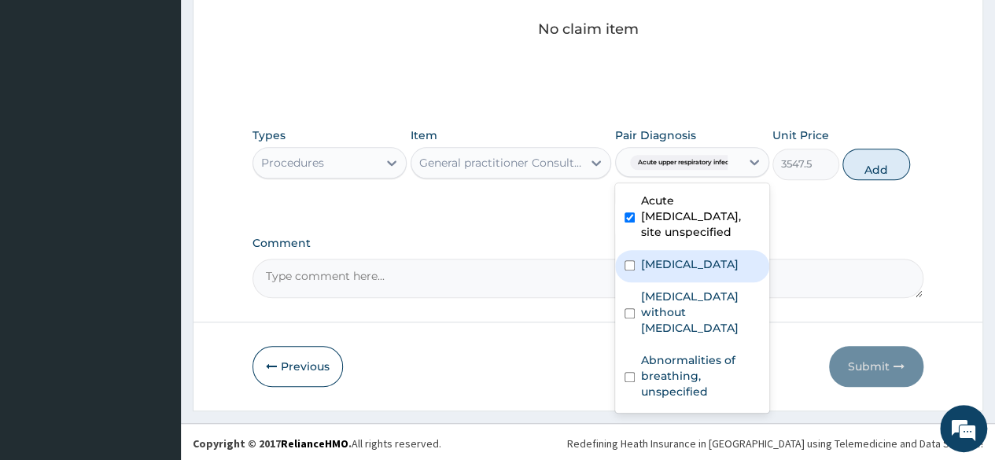
click at [664, 272] on label "Plasmodium malariae malaria without complication" at bounding box center [690, 264] width 98 height 16
checkbox input "true"
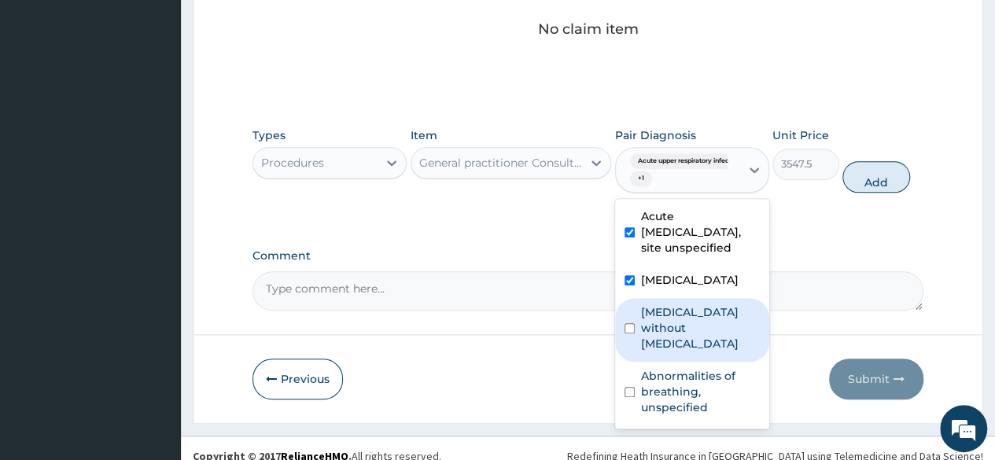
click at [671, 352] on label "Sepsis without septic shock" at bounding box center [700, 327] width 119 height 47
checkbox input "true"
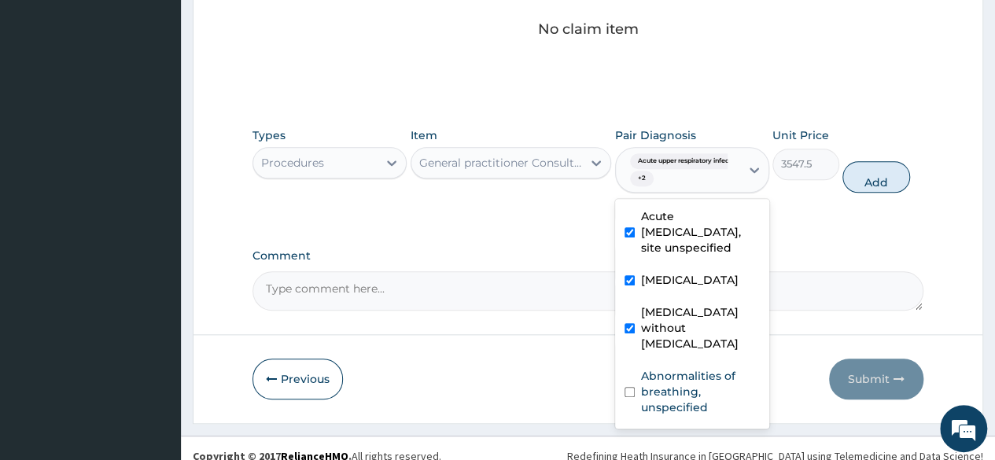
scroll to position [41, 0]
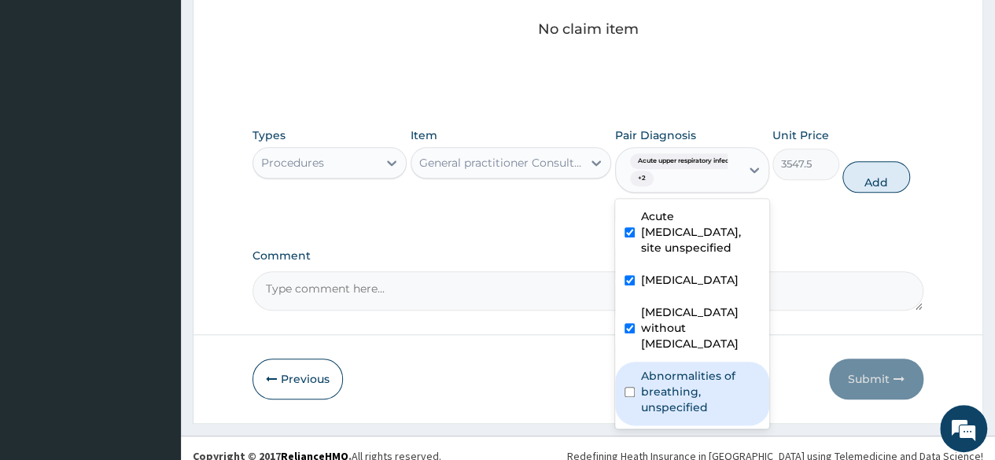
click at [662, 389] on label "Abnormalities of breathing, unspecified" at bounding box center [700, 391] width 119 height 47
checkbox input "true"
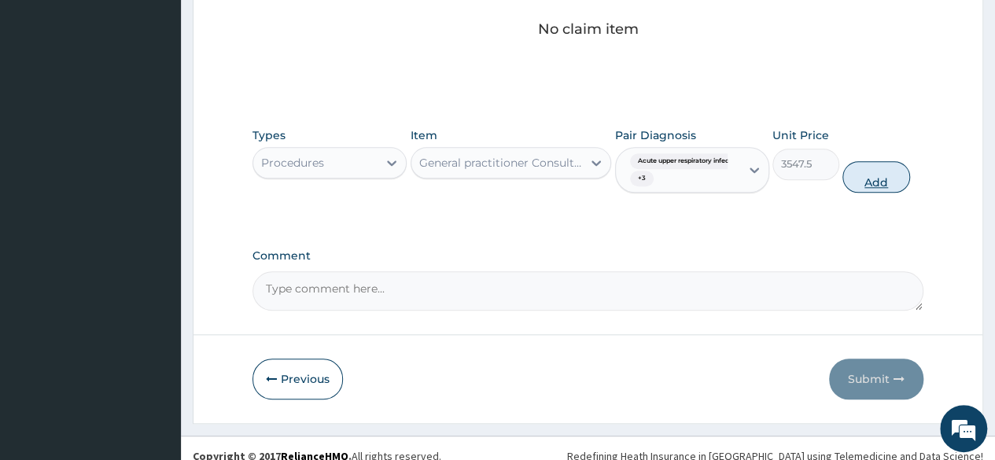
click at [873, 182] on button "Add" at bounding box center [876, 176] width 67 height 31
type input "0"
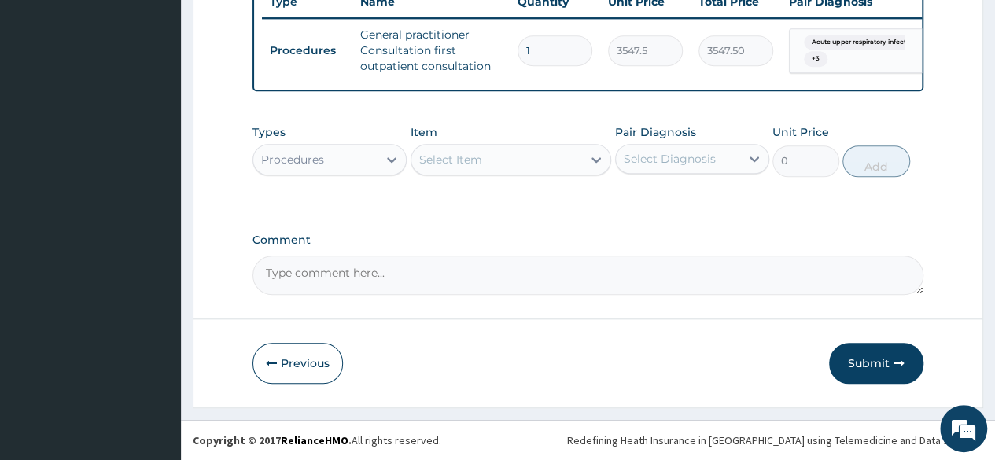
click at [337, 167] on div "Procedures" at bounding box center [315, 159] width 124 height 25
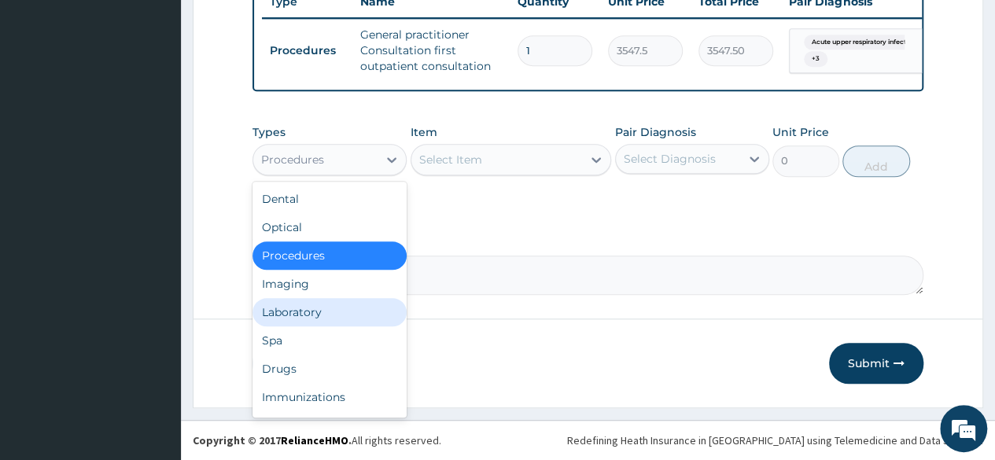
click at [337, 306] on div "Laboratory" at bounding box center [330, 312] width 154 height 28
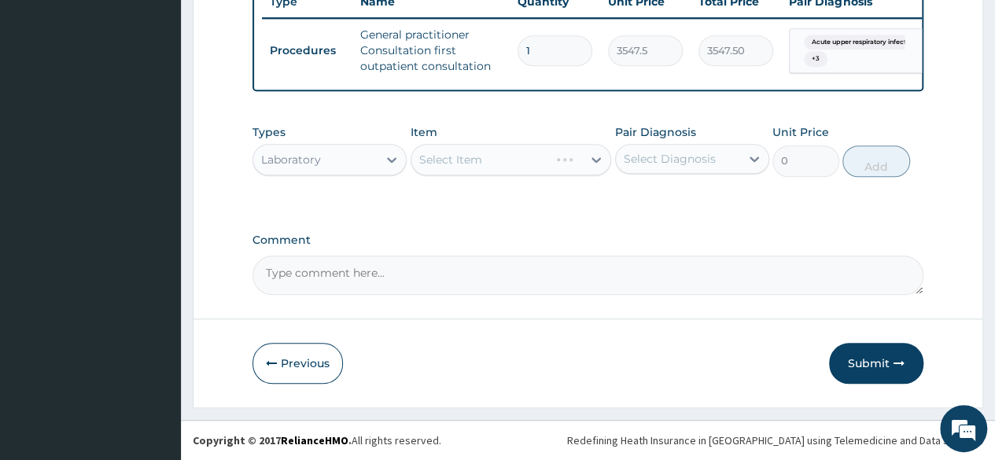
click at [463, 164] on div "Select Item" at bounding box center [511, 159] width 201 height 31
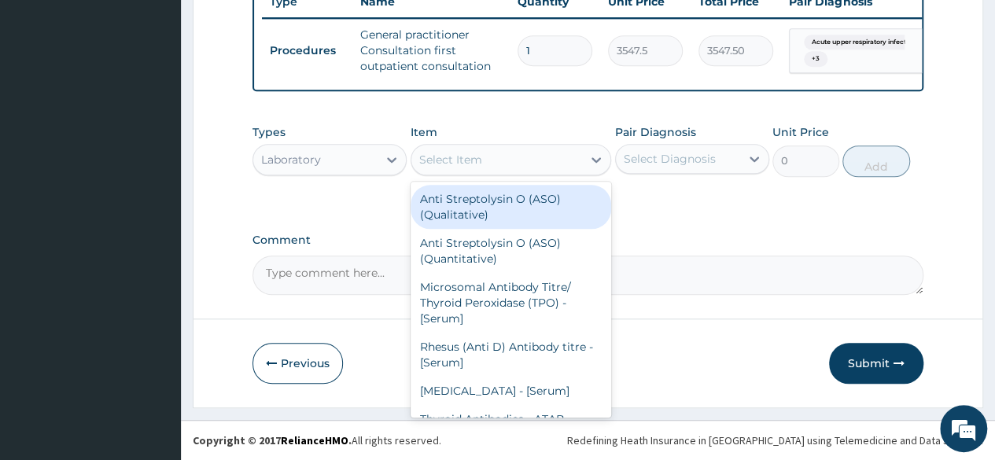
click at [464, 163] on div "Select Item" at bounding box center [450, 160] width 63 height 16
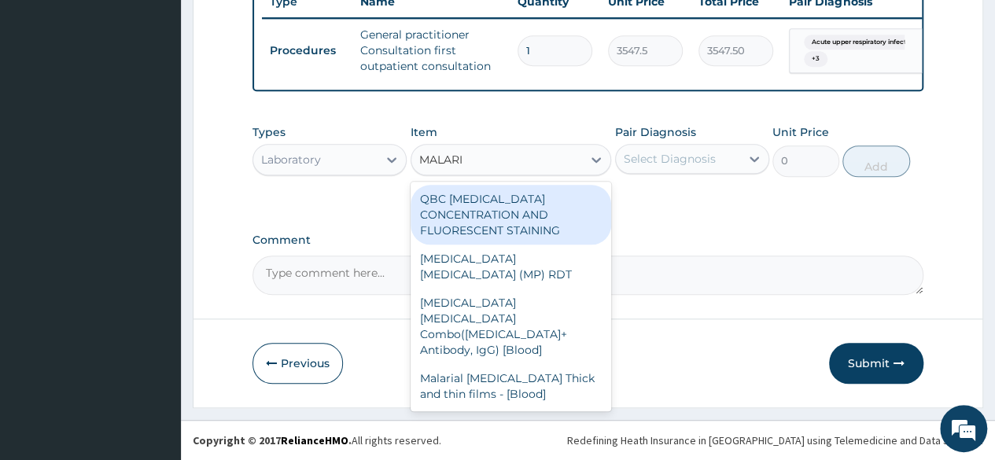
type input "MALARIA"
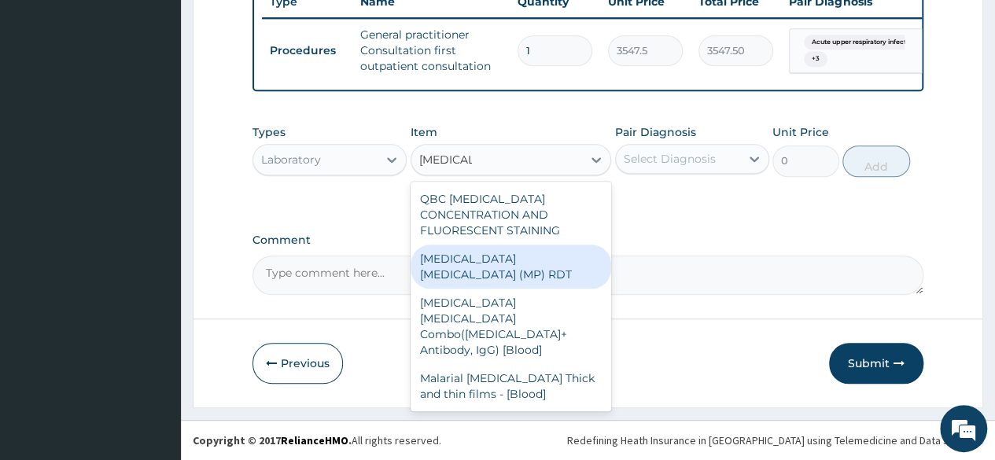
click at [489, 262] on div "MALARIA PARASITE (MP) RDT" at bounding box center [511, 267] width 201 height 44
type input "1612.5"
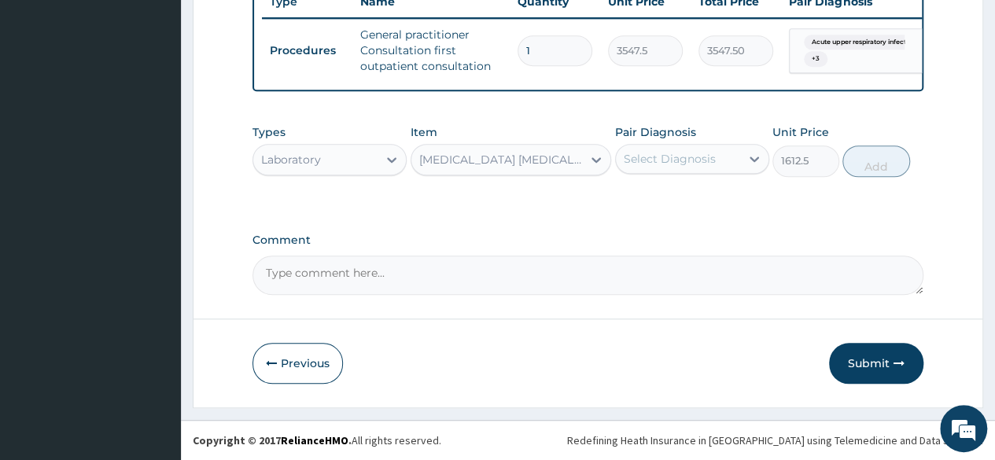
click at [716, 162] on div "Select Diagnosis" at bounding box center [678, 158] width 124 height 25
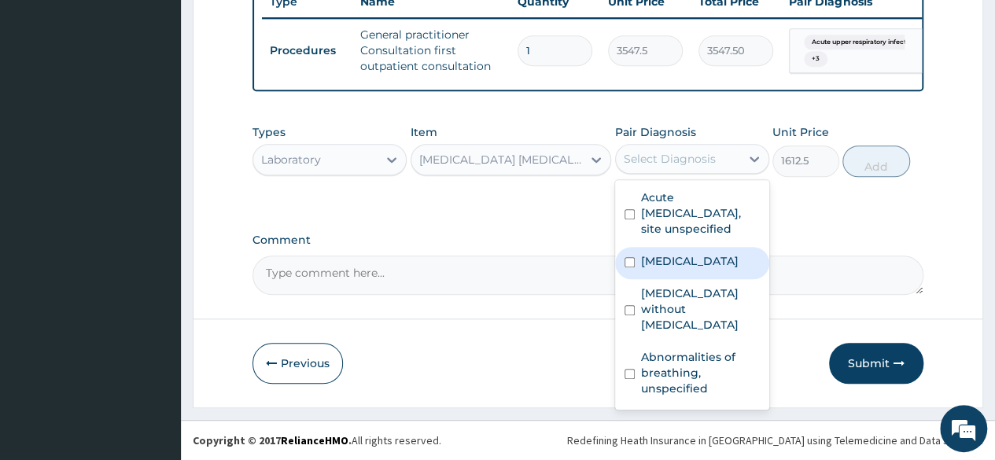
click at [675, 269] on label "Plasmodium malariae malaria without complication" at bounding box center [690, 261] width 98 height 16
checkbox input "true"
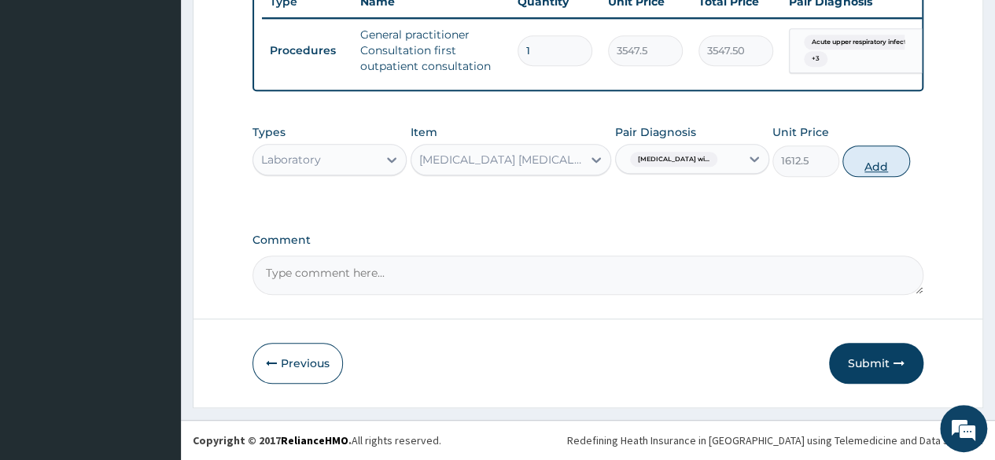
click at [868, 164] on button "Add" at bounding box center [876, 161] width 67 height 31
type input "0"
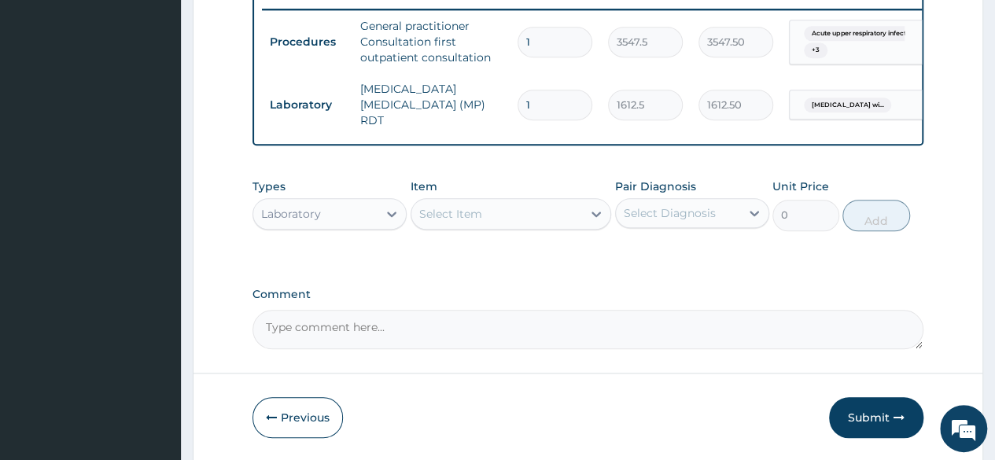
click at [450, 219] on div "Select Item" at bounding box center [450, 214] width 63 height 16
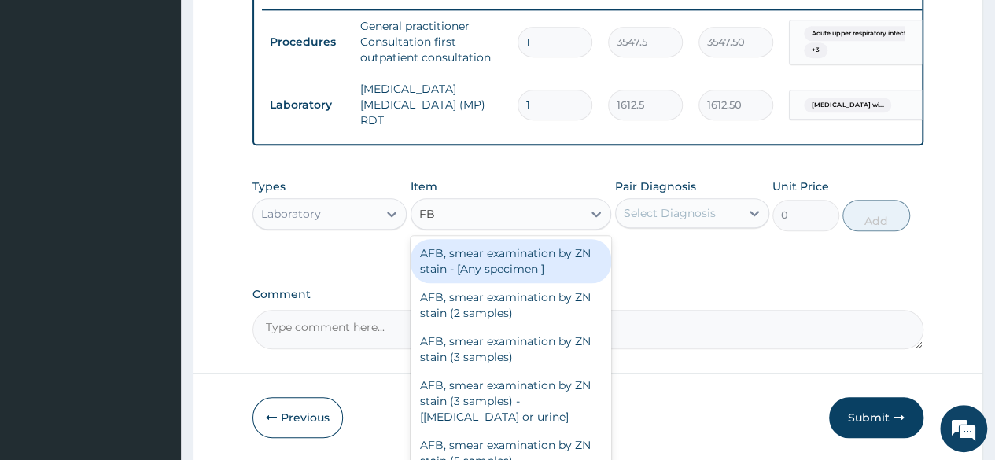
type input "FBC"
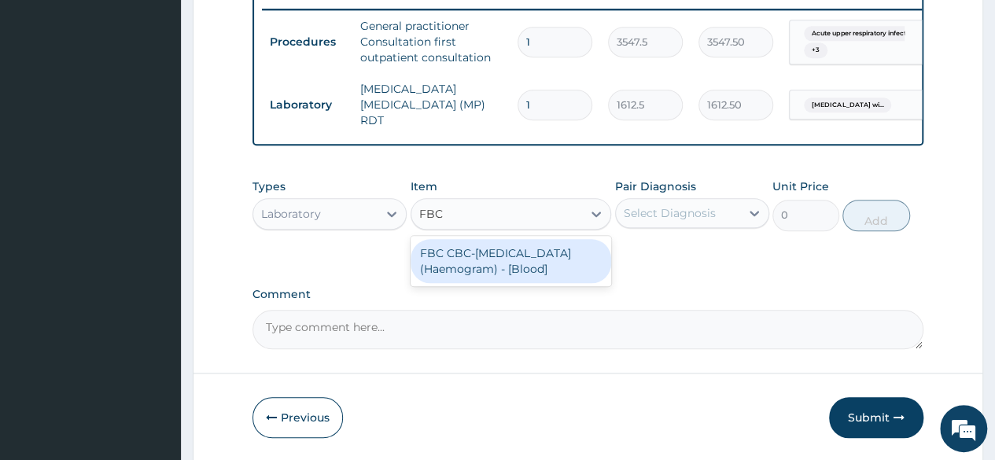
click at [500, 275] on div "FBC CBC-Complete Blood Count (Haemogram) - [Blood]" at bounding box center [511, 261] width 201 height 44
type input "4300"
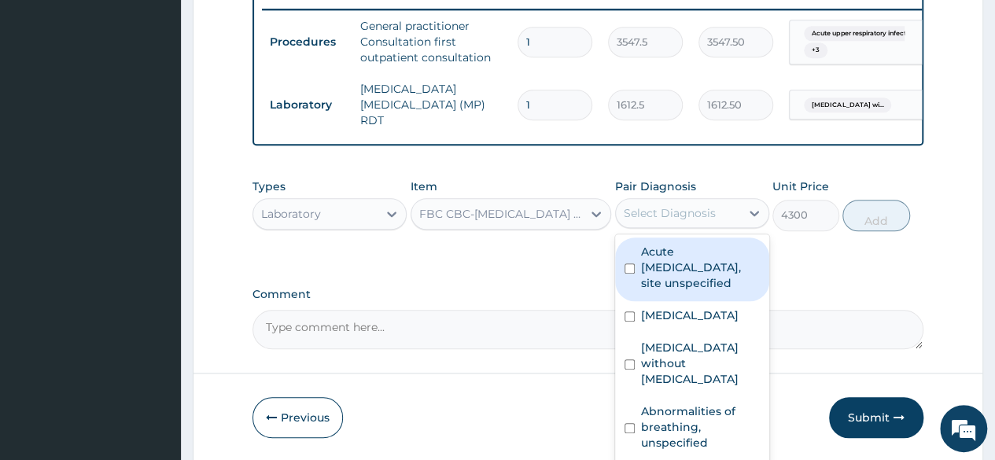
click at [697, 216] on div "Select Diagnosis" at bounding box center [670, 213] width 92 height 16
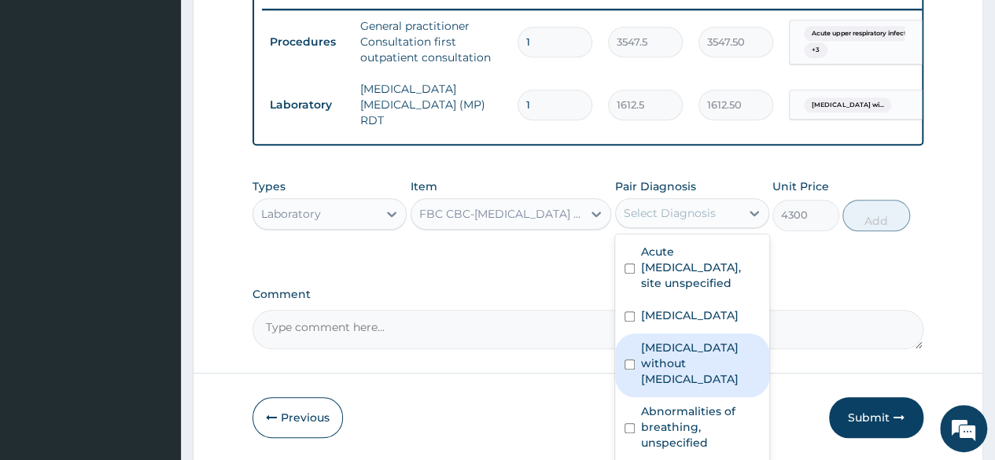
click at [679, 387] on label "Sepsis without septic shock" at bounding box center [700, 363] width 119 height 47
checkbox input "true"
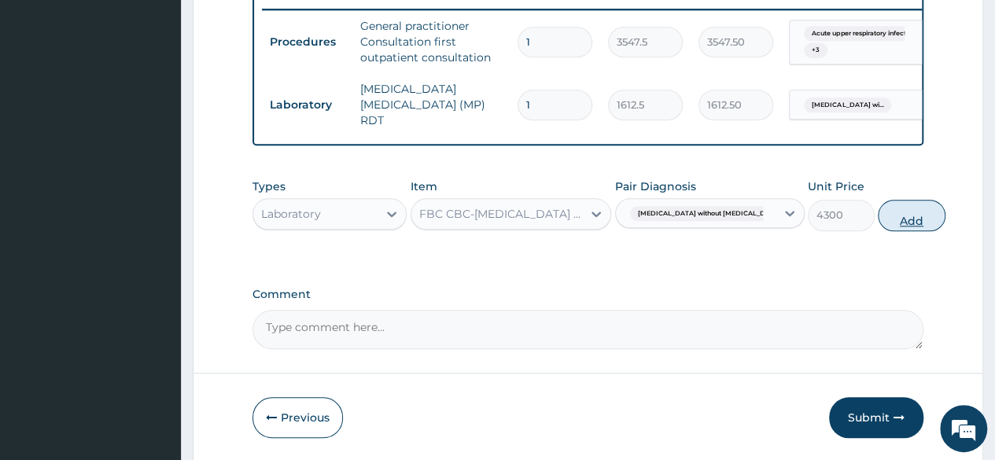
click at [881, 224] on button "Add" at bounding box center [911, 215] width 67 height 31
type input "0"
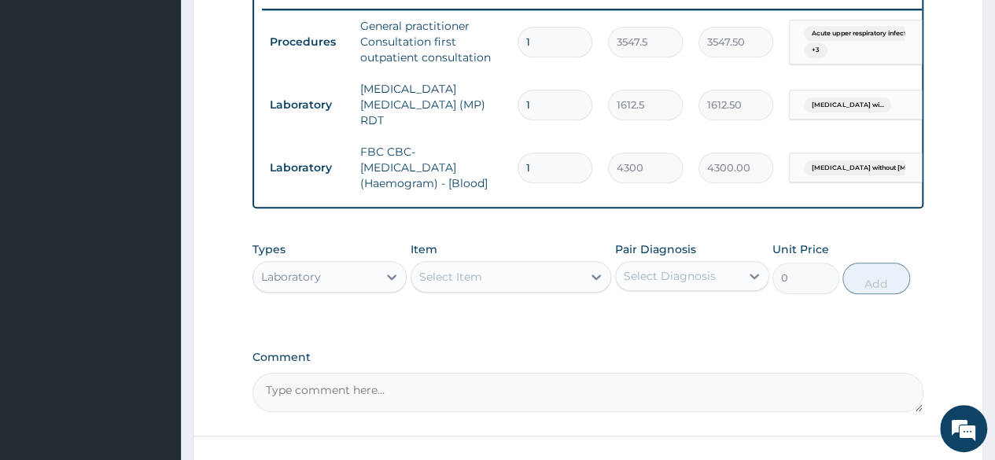
click at [337, 278] on div "Laboratory" at bounding box center [315, 276] width 124 height 25
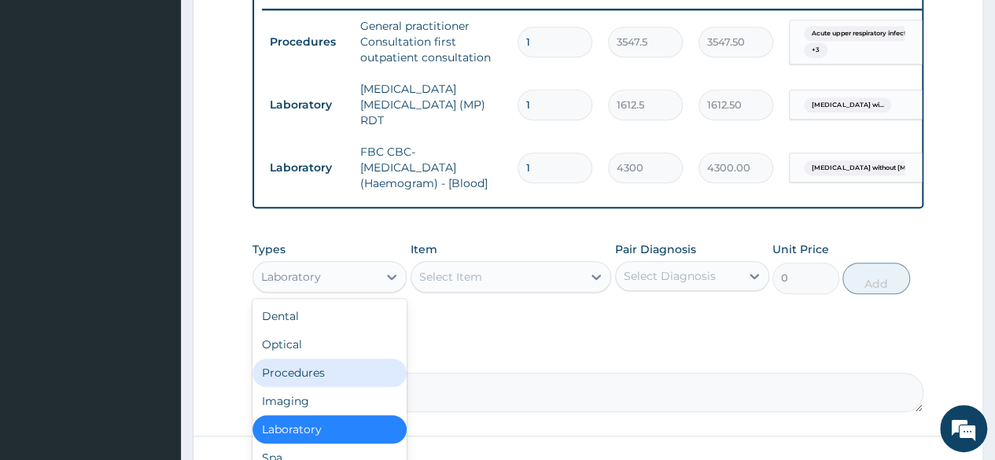
scroll to position [53, 0]
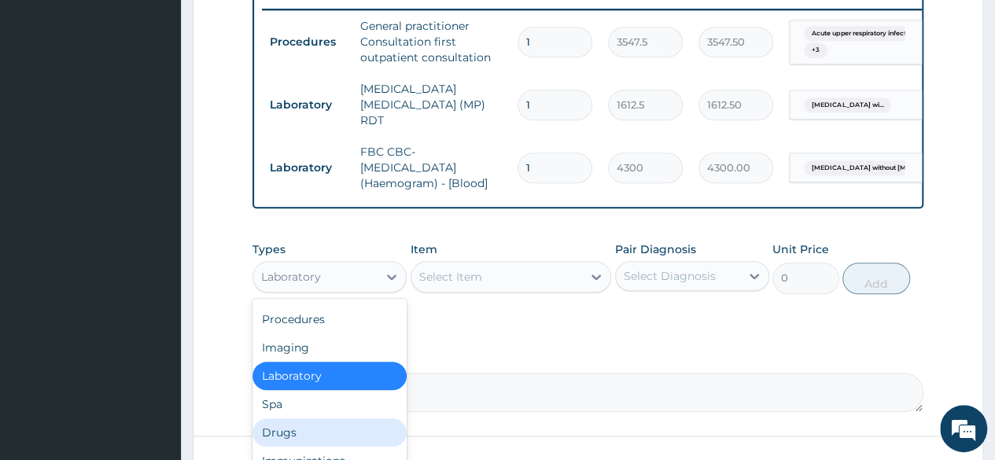
click at [307, 432] on div "Drugs" at bounding box center [330, 433] width 154 height 28
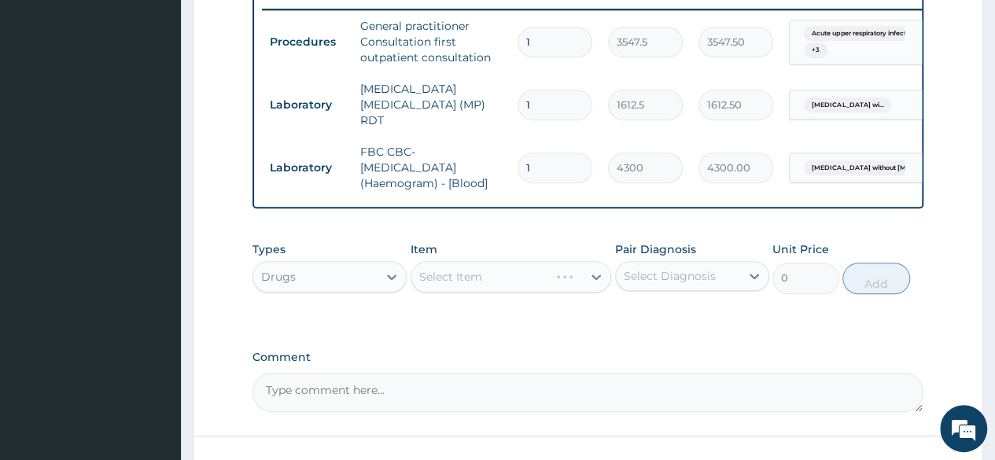
click at [477, 283] on div "Select Item" at bounding box center [511, 276] width 201 height 31
click at [477, 278] on div "Select Item" at bounding box center [511, 276] width 201 height 31
click at [474, 281] on div "Select Item" at bounding box center [511, 276] width 201 height 31
click at [459, 281] on div "Select Item" at bounding box center [450, 277] width 63 height 16
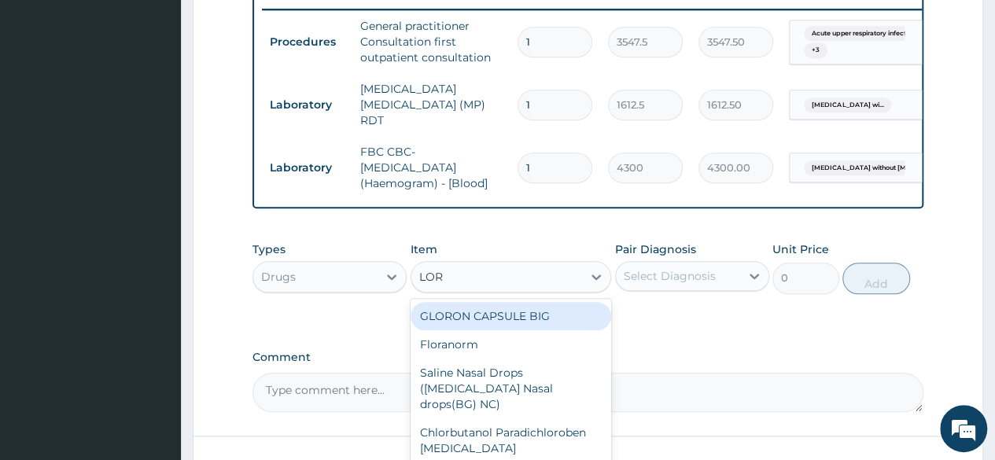
type input "LORA"
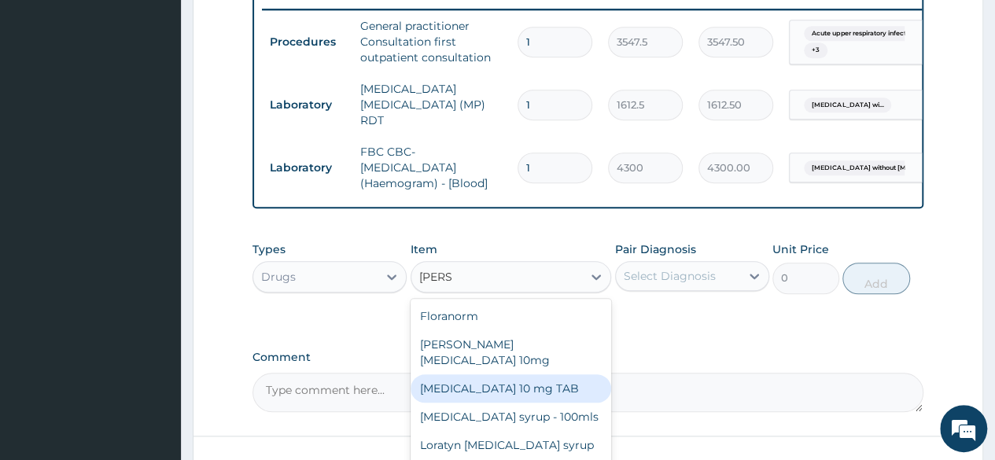
click at [481, 374] on div "LORATADINE 10 mg TAB" at bounding box center [511, 388] width 201 height 28
type input "59.125"
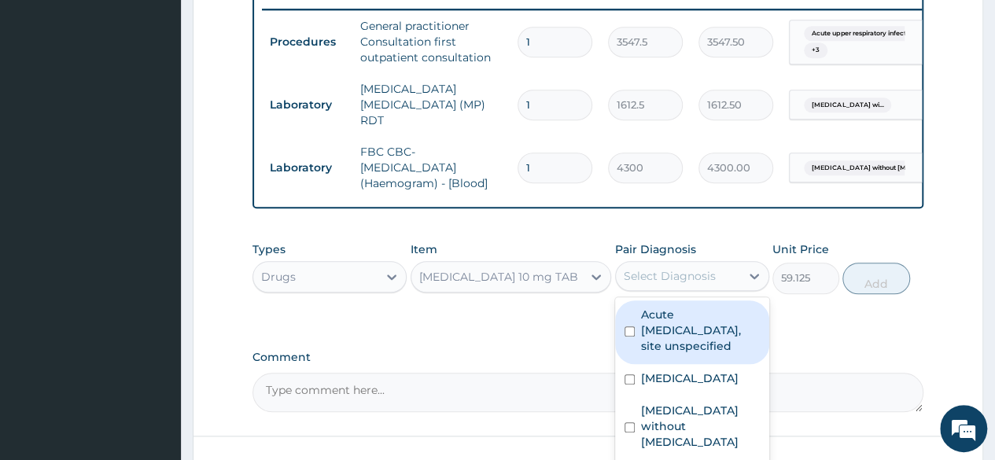
click at [644, 278] on div "Select Diagnosis" at bounding box center [670, 276] width 92 height 16
click at [651, 341] on label "Acute upper respiratory infection, site unspecified" at bounding box center [700, 330] width 119 height 47
checkbox input "true"
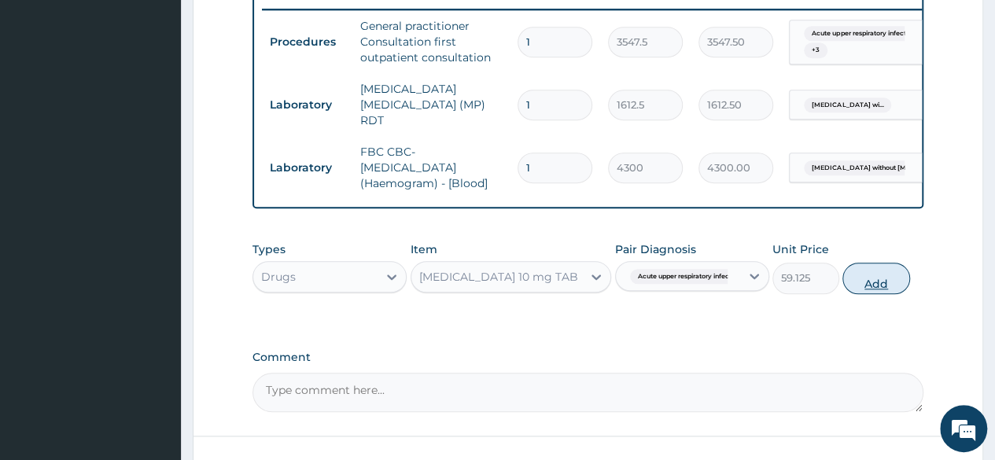
click at [870, 286] on button "Add" at bounding box center [876, 278] width 67 height 31
type input "0"
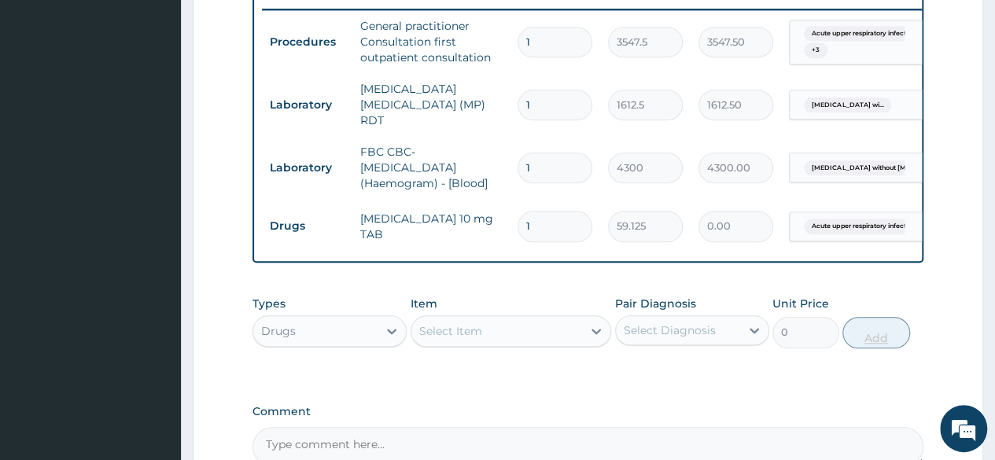
type input "0.00"
type input "7"
type input "413.88"
type input "7"
click at [477, 336] on div "Select Item" at bounding box center [450, 331] width 63 height 16
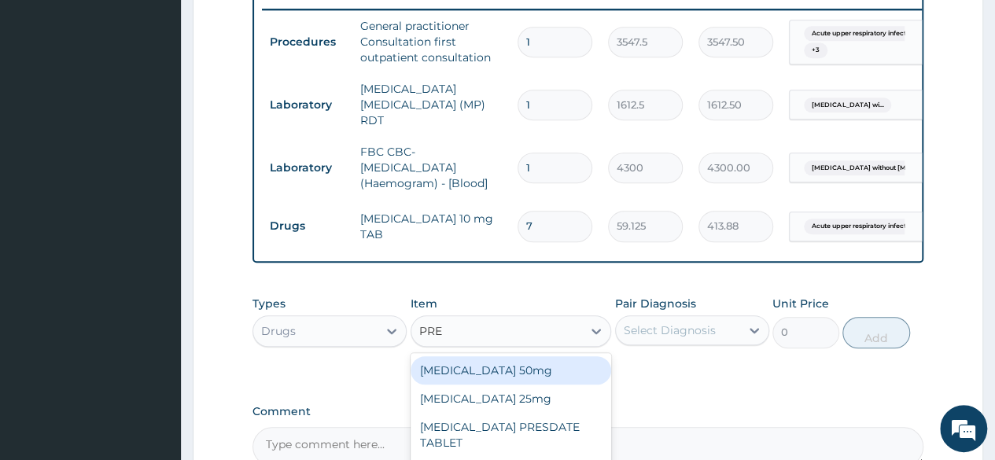
type input "PRED"
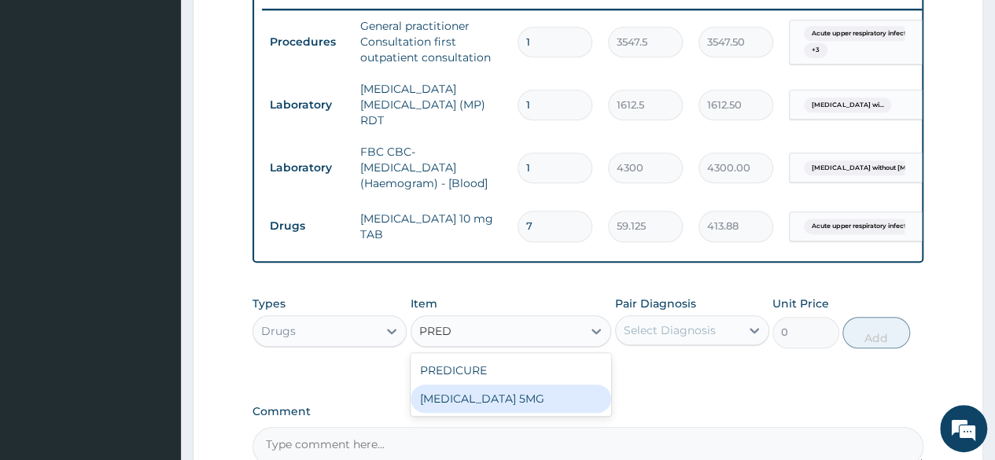
click at [509, 410] on div "PREDNISOLONE 5MG" at bounding box center [511, 399] width 201 height 28
type input "55"
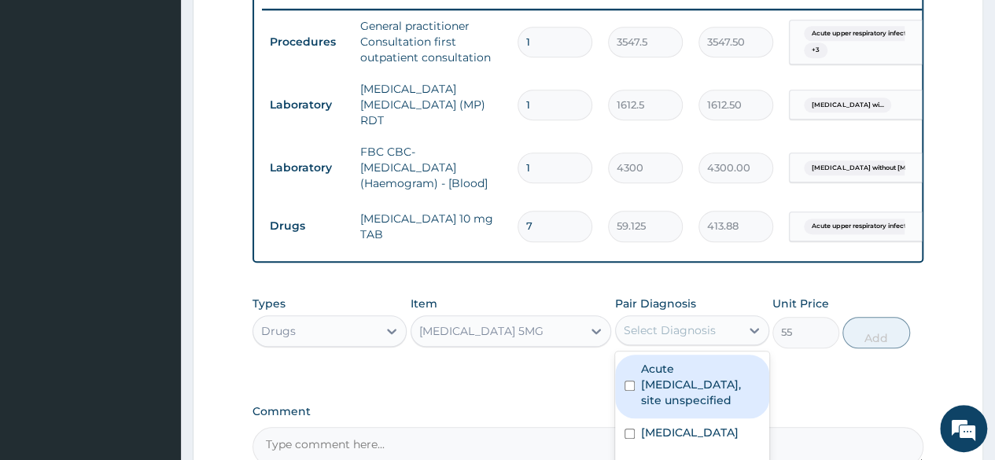
click at [669, 334] on div "Select Diagnosis" at bounding box center [670, 331] width 92 height 16
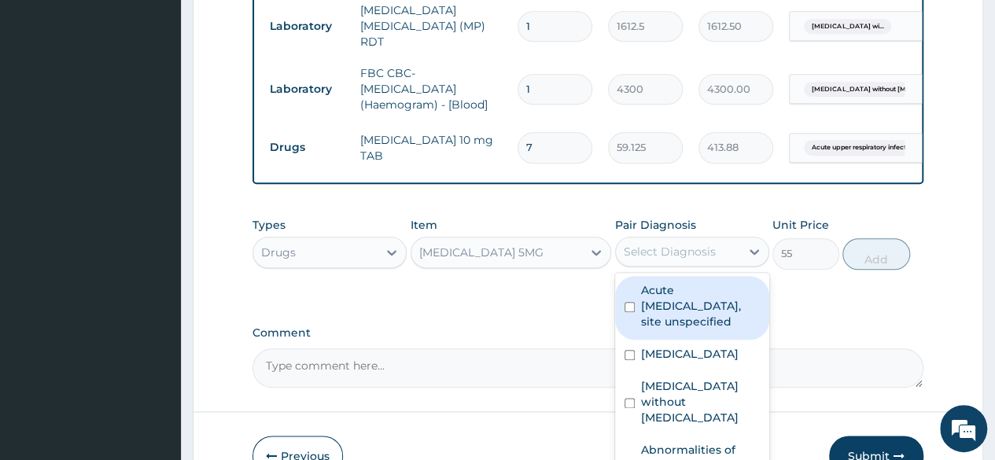
click at [664, 314] on label "Acute upper respiratory infection, site unspecified" at bounding box center [700, 305] width 119 height 47
checkbox input "true"
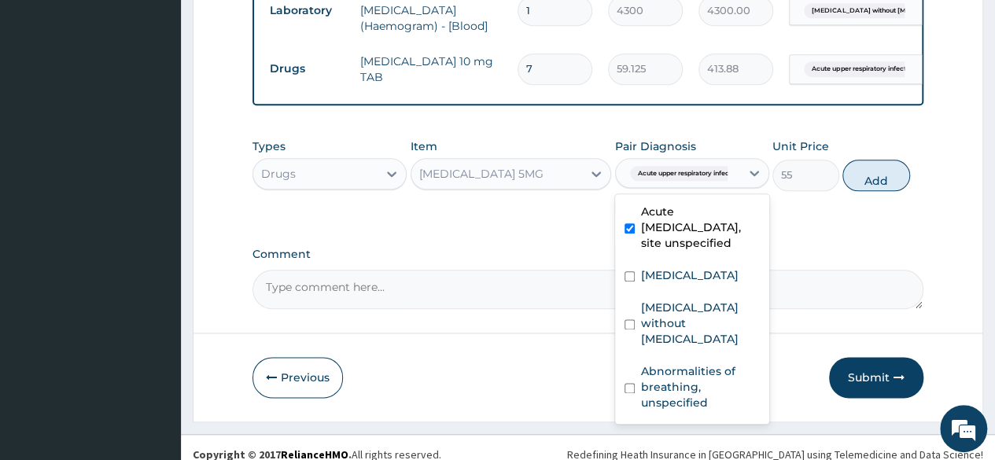
scroll to position [819, 0]
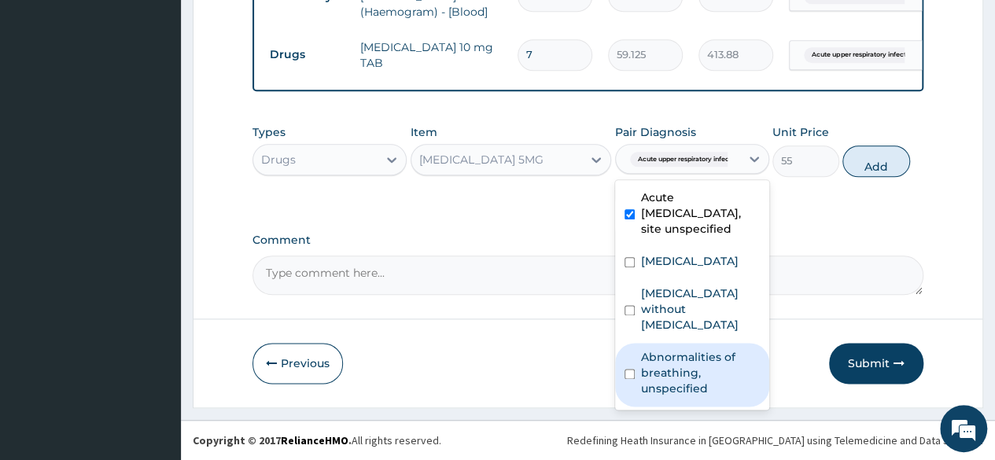
click at [694, 396] on label "Abnormalities of breathing, unspecified" at bounding box center [700, 372] width 119 height 47
checkbox input "true"
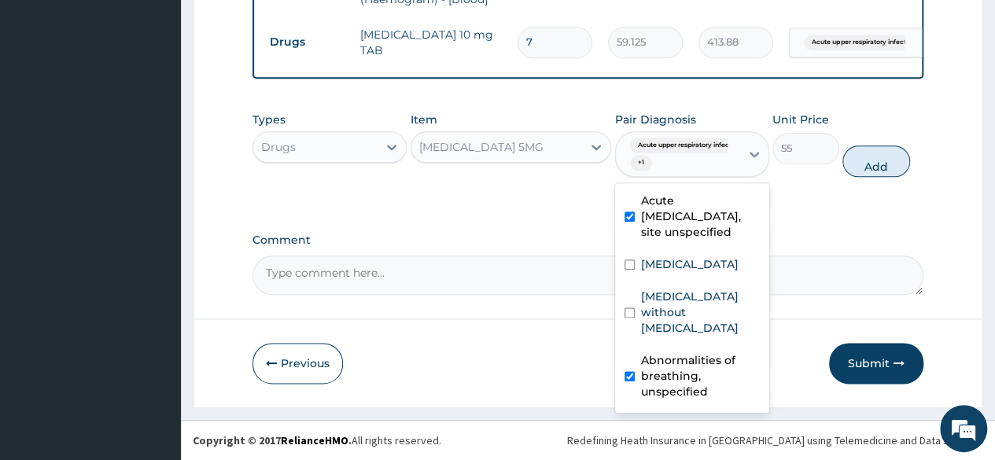
scroll to position [41, 0]
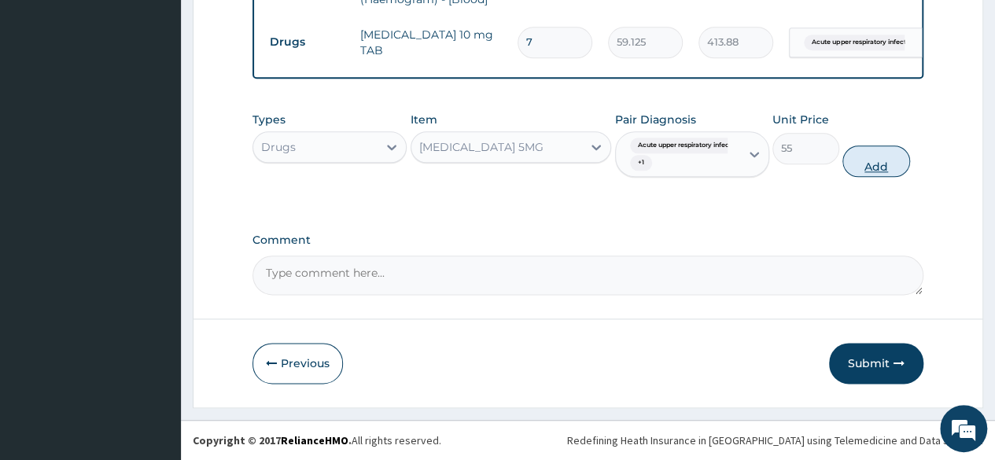
click at [879, 168] on button "Add" at bounding box center [876, 161] width 67 height 31
type input "0"
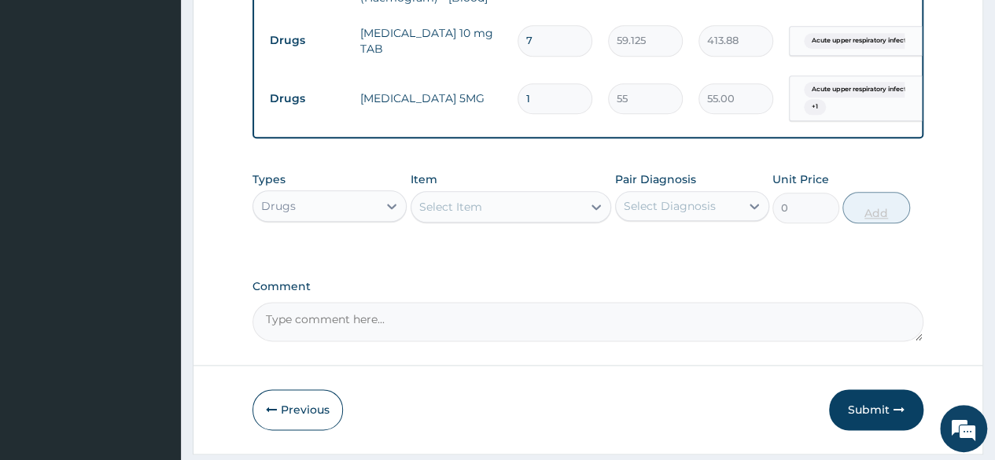
type input "14"
type input "770.00"
type input "14"
click at [450, 211] on div "Select Item" at bounding box center [450, 207] width 63 height 16
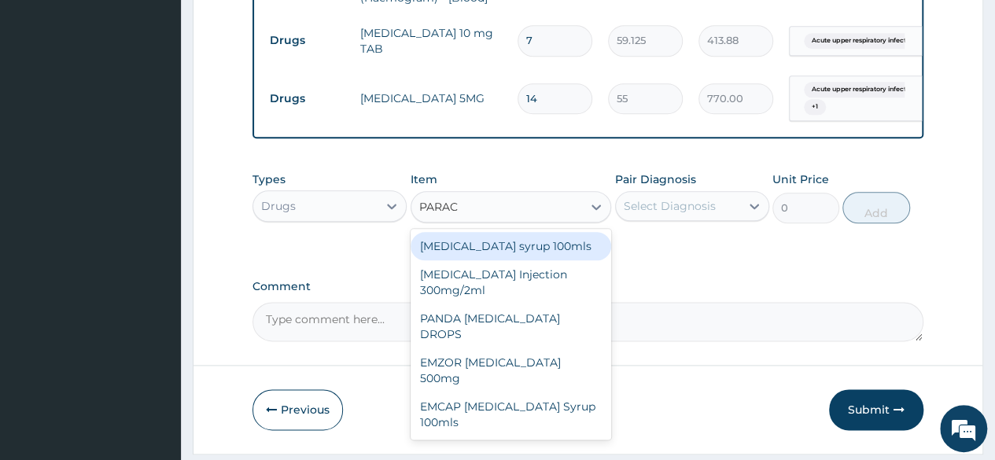
type input "PARACE"
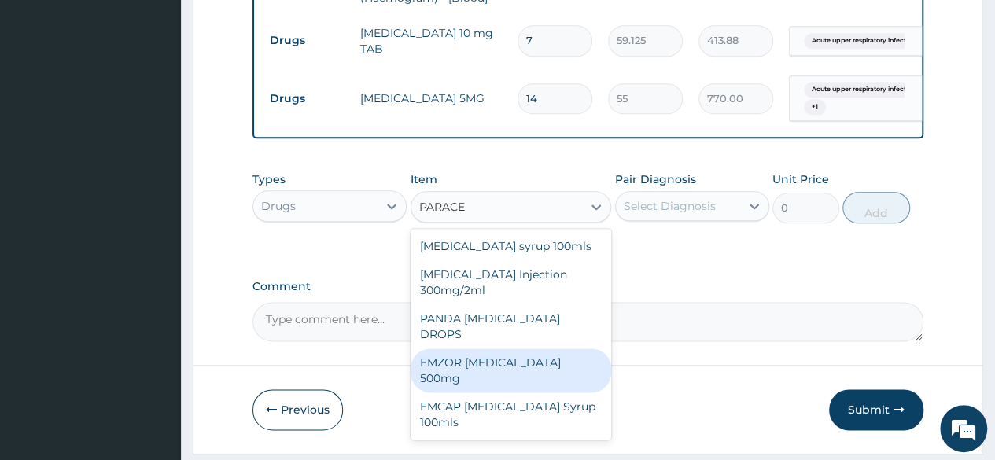
click at [508, 348] on div "EMZOR PARACETAMOL 500mg" at bounding box center [511, 370] width 201 height 44
type input "23.65"
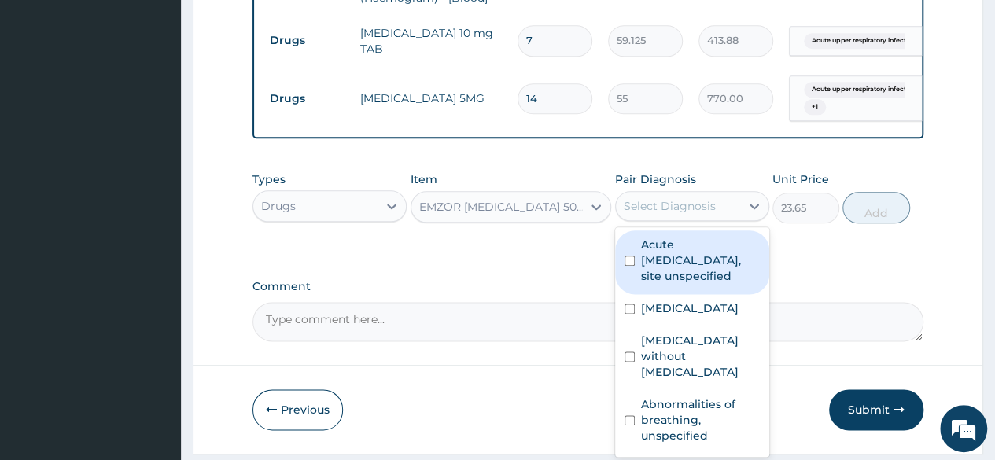
click at [648, 203] on div "Select Diagnosis" at bounding box center [670, 206] width 92 height 16
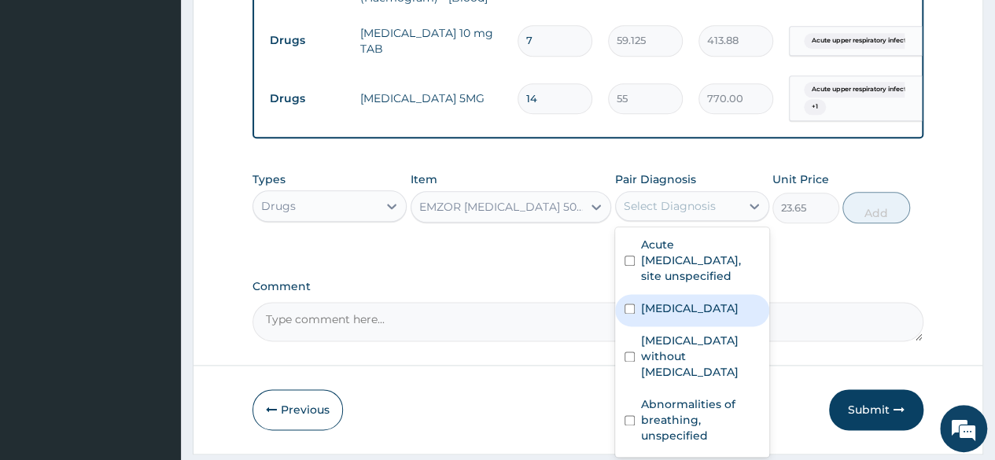
click at [670, 316] on label "Plasmodium malariae malaria without complication" at bounding box center [690, 309] width 98 height 16
checkbox input "true"
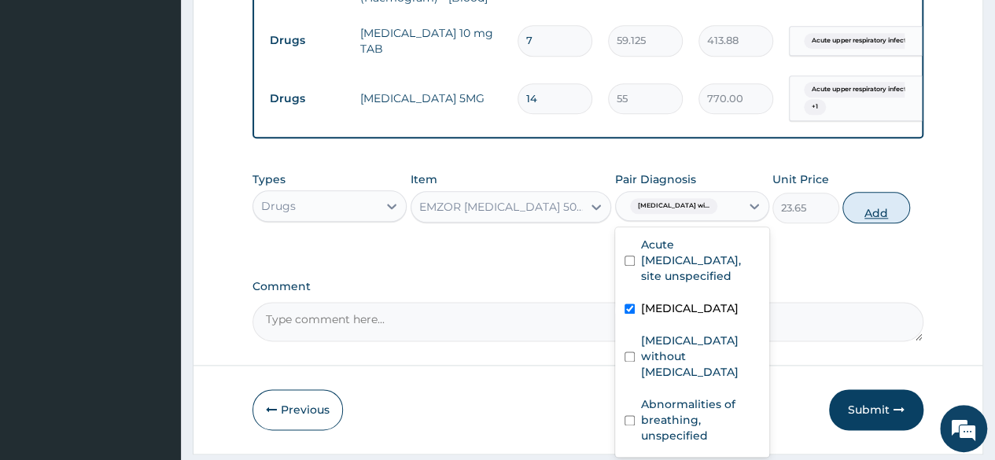
click at [881, 216] on button "Add" at bounding box center [876, 207] width 67 height 31
type input "0"
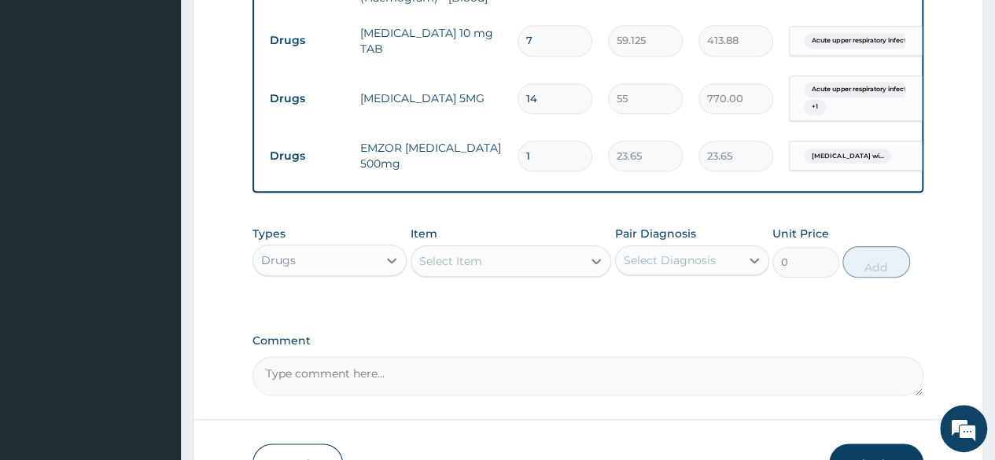
type input "18"
type input "425.70"
type input "18"
click at [474, 263] on div "Select Item" at bounding box center [450, 261] width 63 height 16
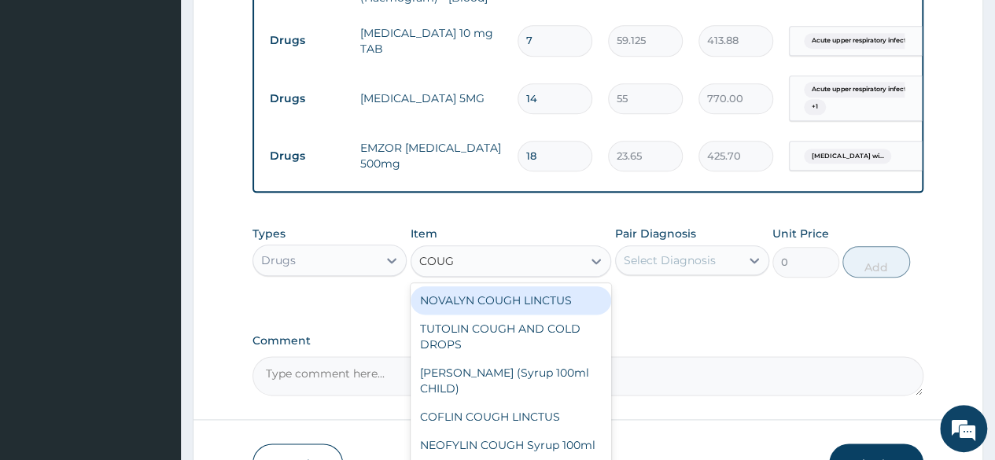
type input "COUGH"
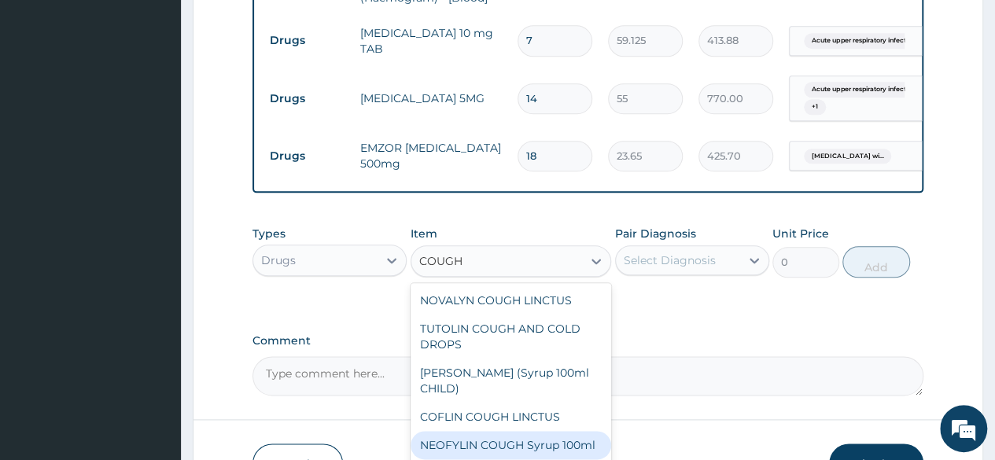
click at [483, 446] on div "NEOFYLIN COUGH Syrup 100ml" at bounding box center [511, 445] width 201 height 28
type input "1419"
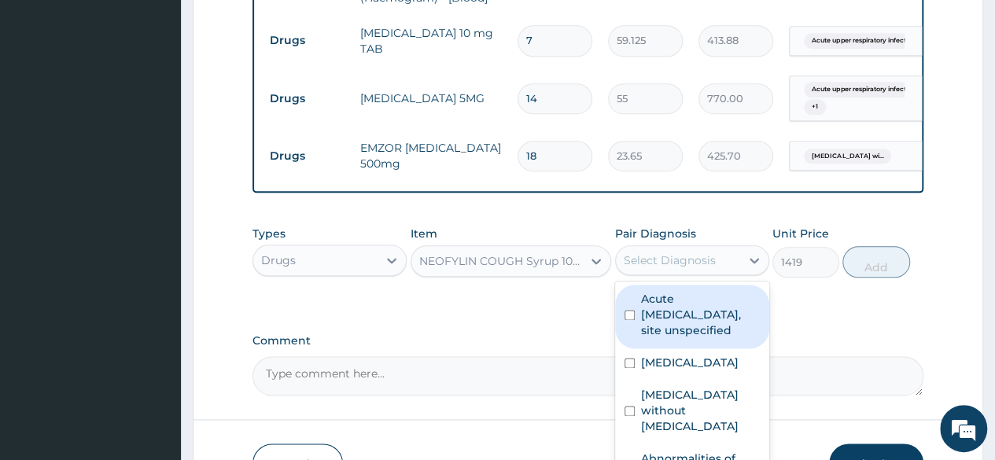
click at [684, 257] on div "Select Diagnosis" at bounding box center [670, 261] width 92 height 16
click at [694, 323] on label "Acute upper respiratory infection, site unspecified" at bounding box center [700, 314] width 119 height 47
checkbox input "true"
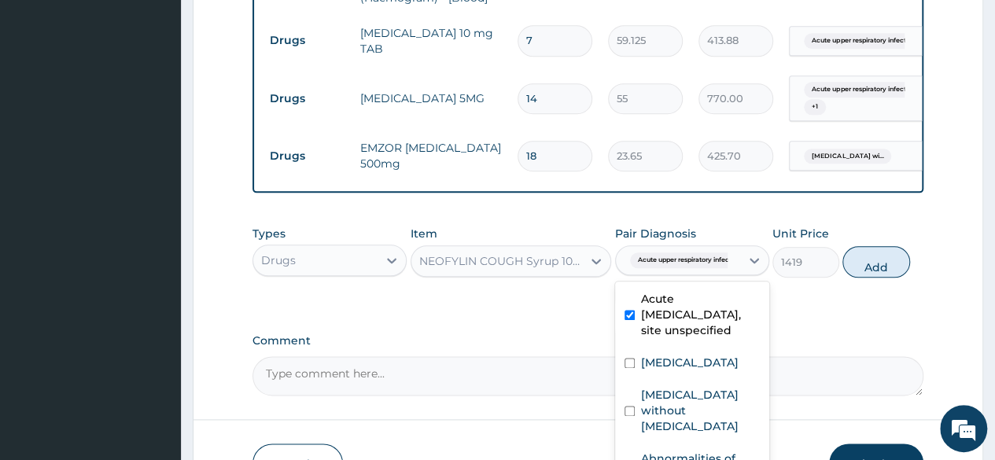
scroll to position [934, 0]
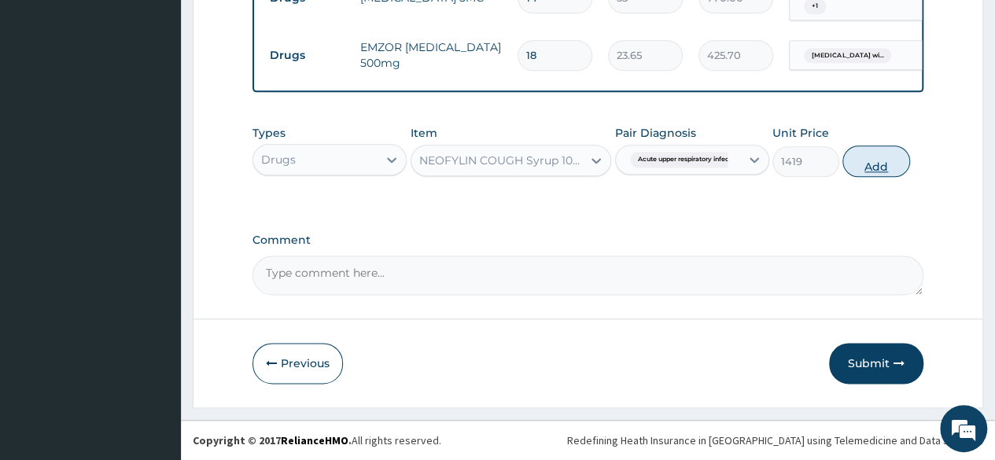
click at [878, 167] on button "Add" at bounding box center [876, 161] width 67 height 31
type input "0"
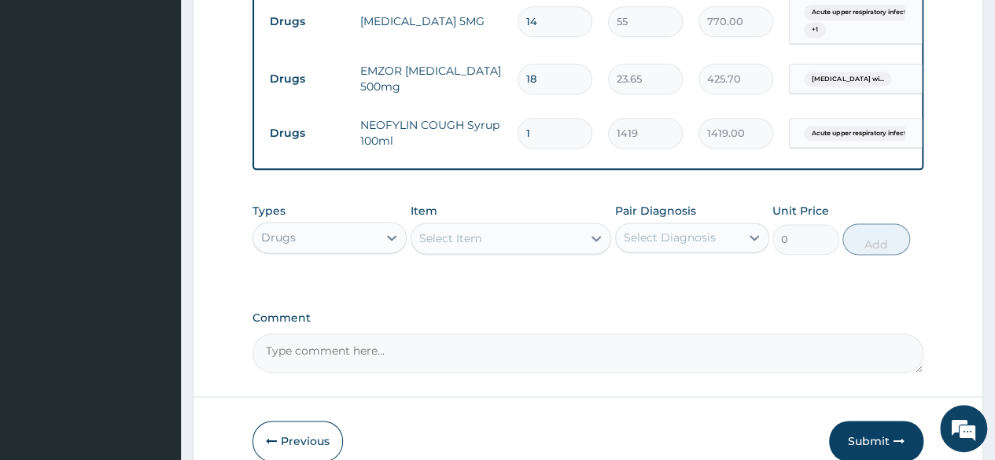
scroll to position [988, 0]
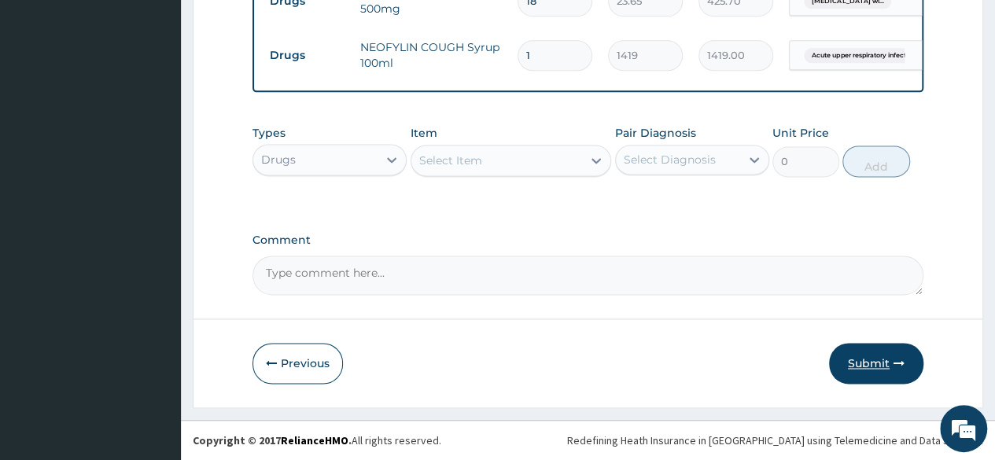
click at [862, 360] on button "Submit" at bounding box center [876, 363] width 94 height 41
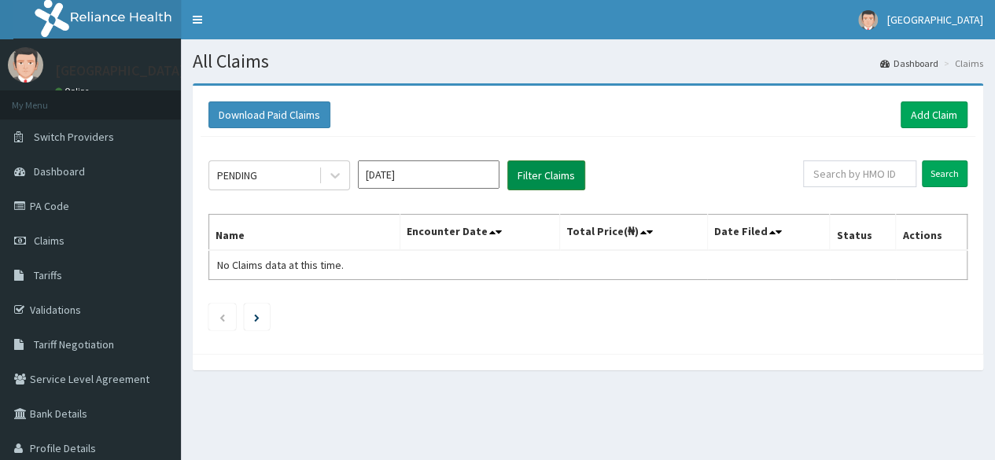
click at [554, 170] on button "Filter Claims" at bounding box center [546, 175] width 78 height 30
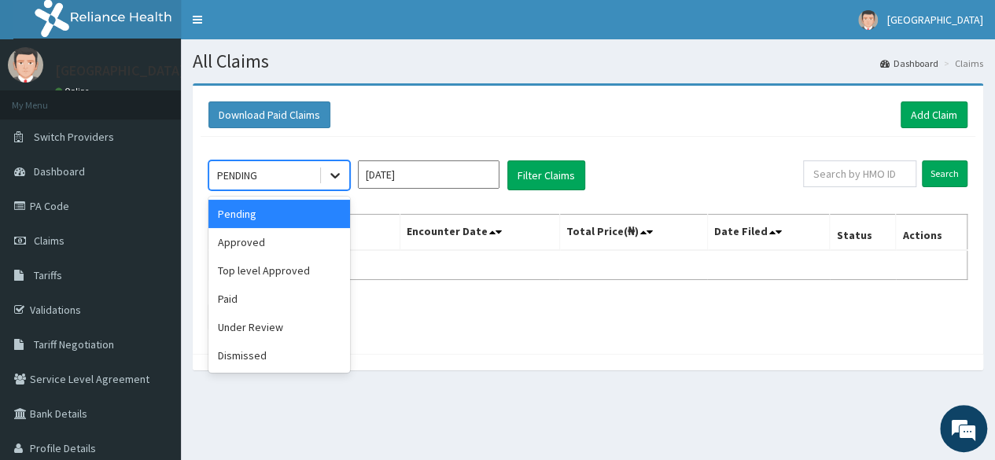
click at [337, 179] on icon at bounding box center [335, 176] width 16 height 16
click at [308, 250] on div "Approved" at bounding box center [279, 242] width 142 height 28
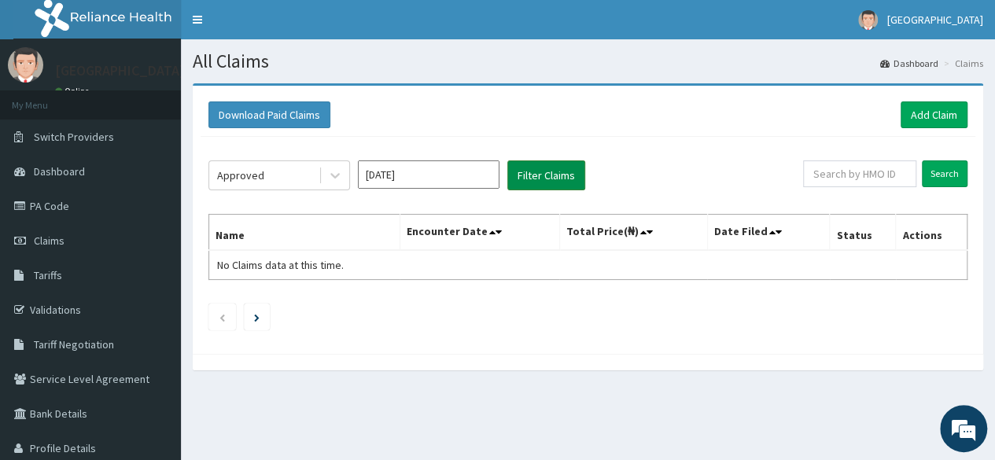
click at [557, 179] on button "Filter Claims" at bounding box center [546, 175] width 78 height 30
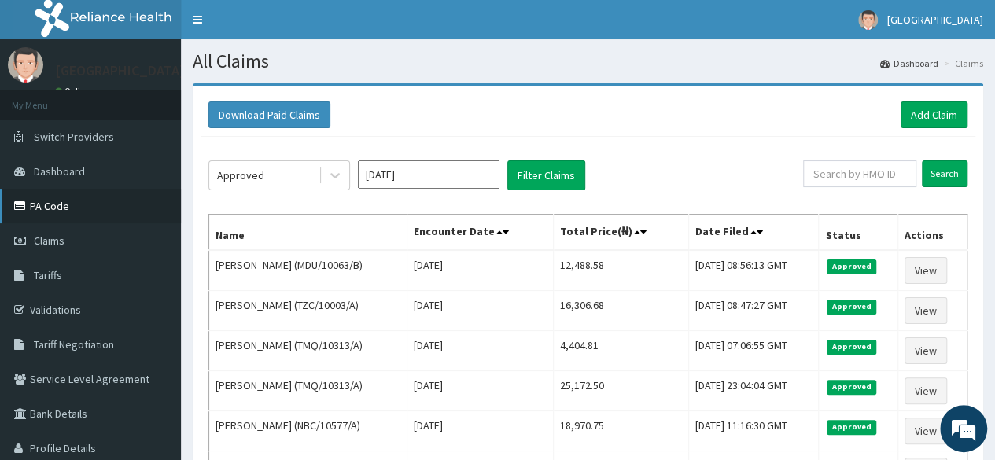
click at [47, 205] on link "PA Code" at bounding box center [90, 206] width 181 height 35
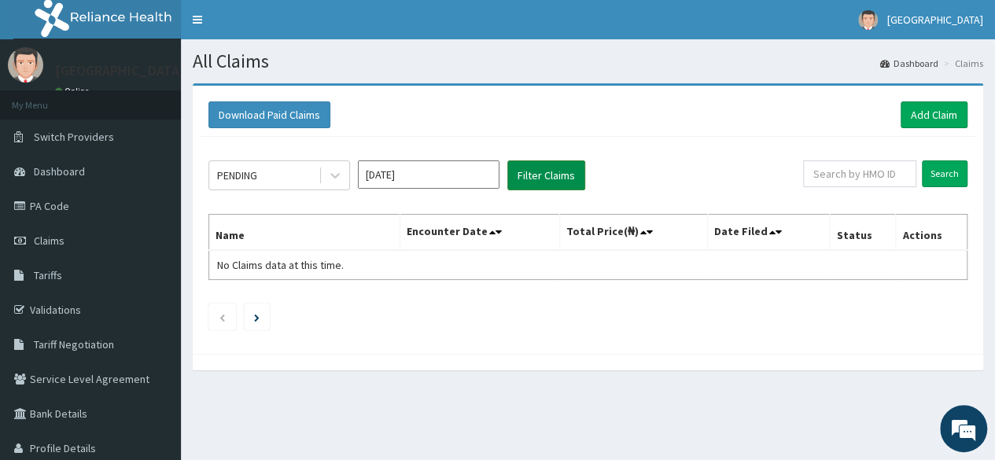
click at [538, 174] on button "Filter Claims" at bounding box center [546, 175] width 78 height 30
click at [334, 175] on icon at bounding box center [334, 177] width 9 height 6
click at [338, 179] on icon at bounding box center [335, 176] width 16 height 16
click at [337, 169] on icon at bounding box center [335, 176] width 16 height 16
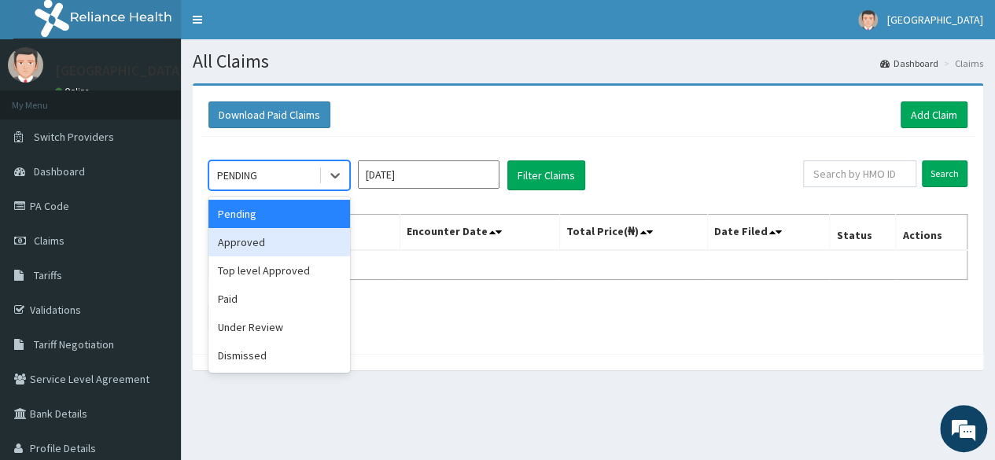
click at [288, 246] on div "Approved" at bounding box center [279, 242] width 142 height 28
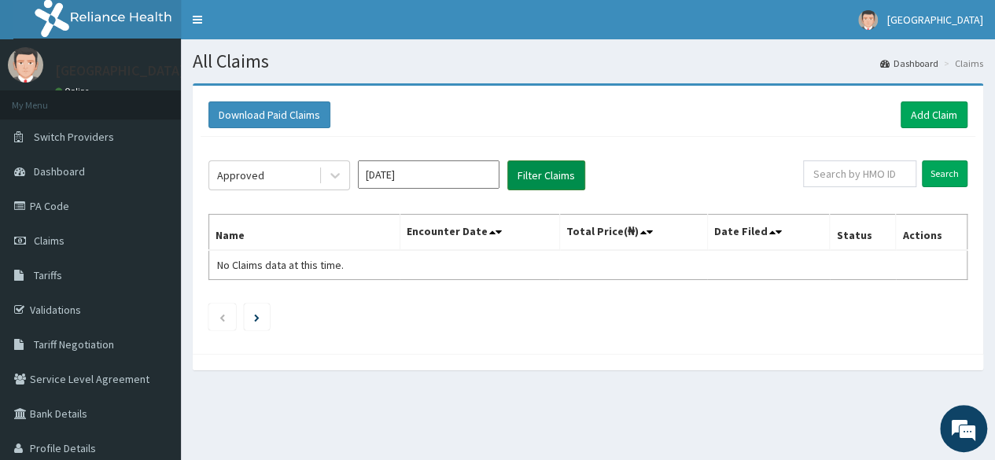
click at [533, 174] on button "Filter Claims" at bounding box center [546, 175] width 78 height 30
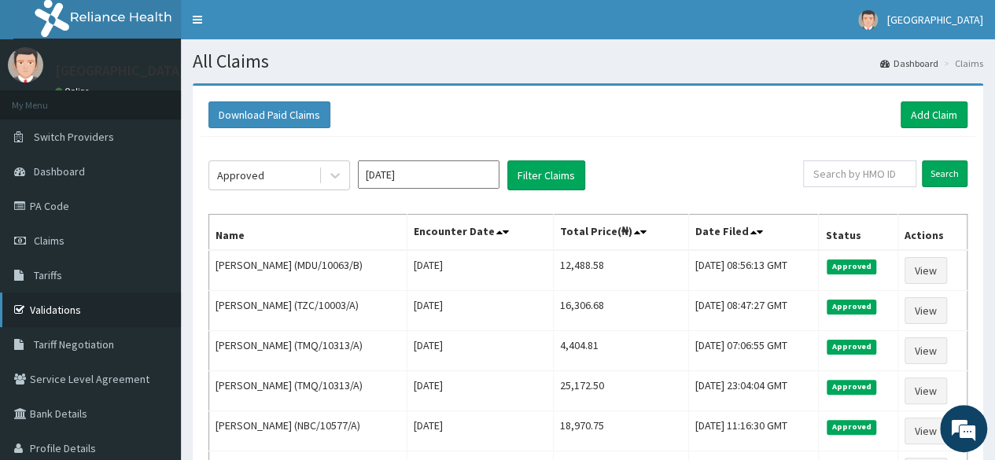
click at [52, 304] on link "Validations" at bounding box center [90, 310] width 181 height 35
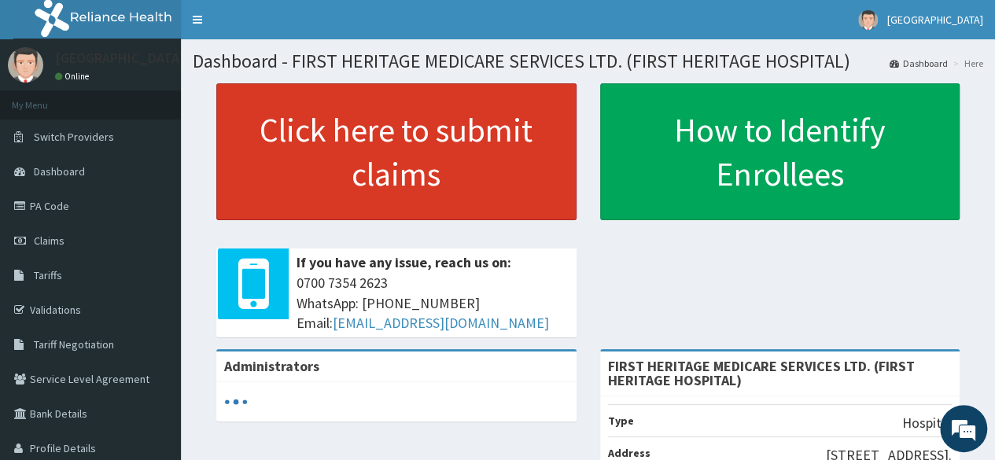
click at [371, 141] on link "Click here to submit claims" at bounding box center [396, 151] width 360 height 137
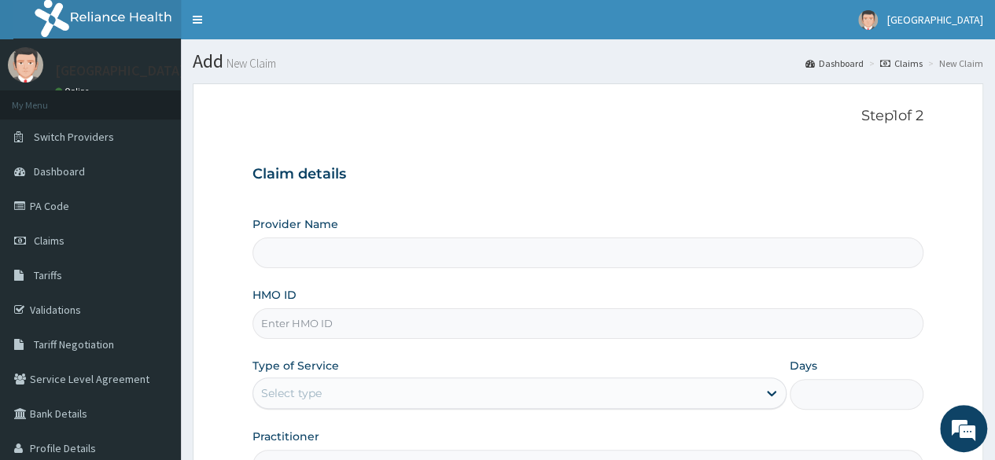
type input "FIRST HERITAGE MEDICARE SERVICES LTD. (FIRST HERITAGE HOSPITAL)"
click at [297, 324] on input "HMO ID" at bounding box center [588, 323] width 671 height 31
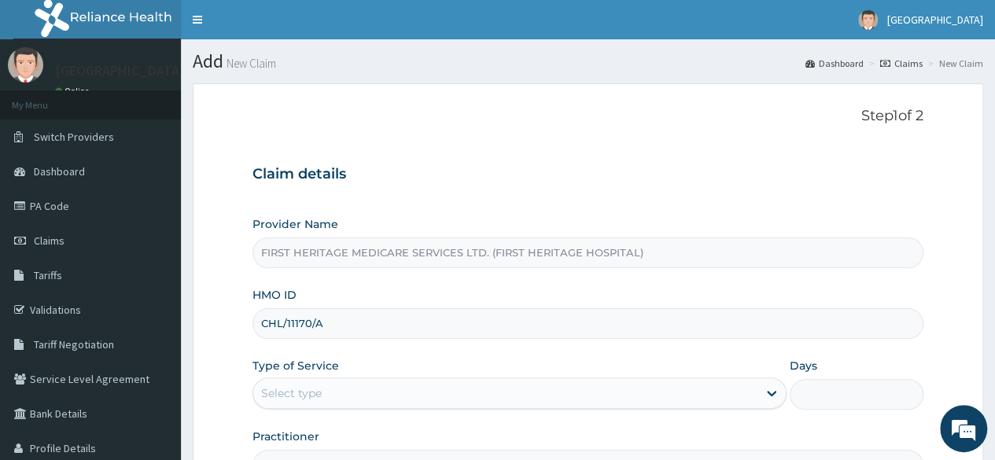
type input "CHL/11170/A"
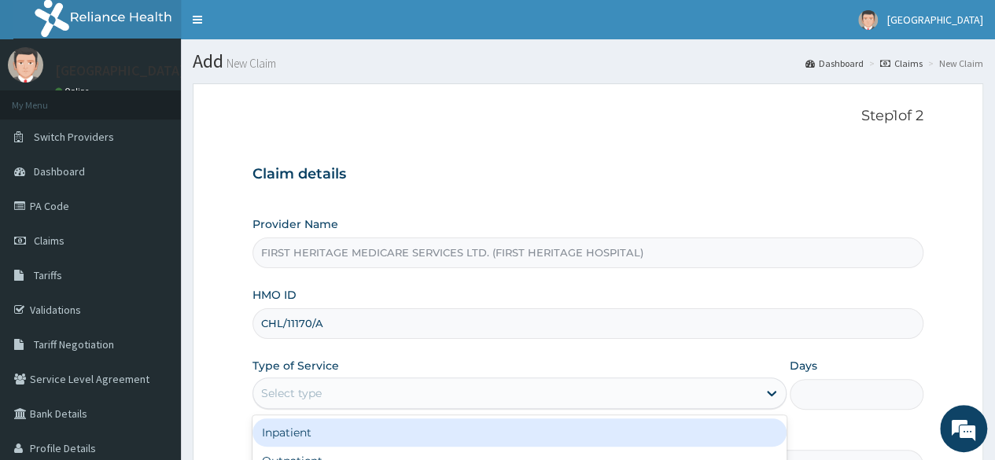
click at [347, 393] on div "Select type" at bounding box center [505, 393] width 504 height 25
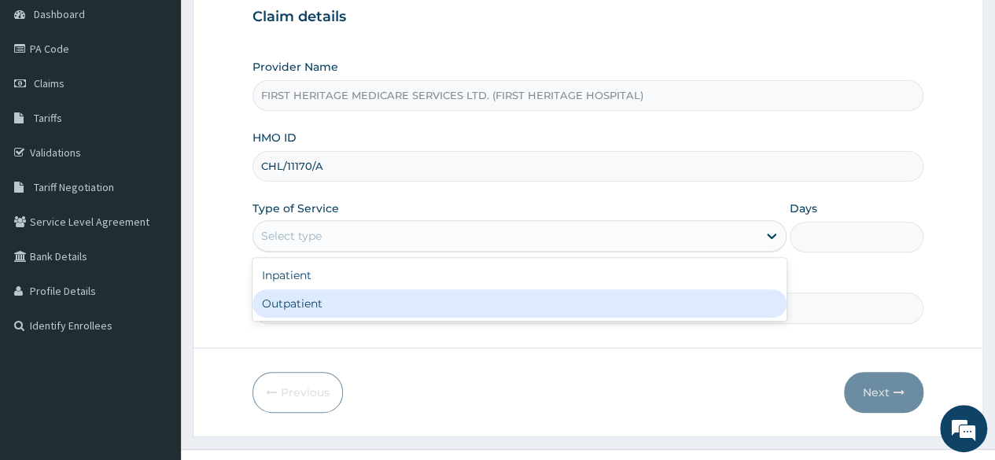
click at [338, 298] on div "Outpatient" at bounding box center [520, 303] width 534 height 28
type input "1"
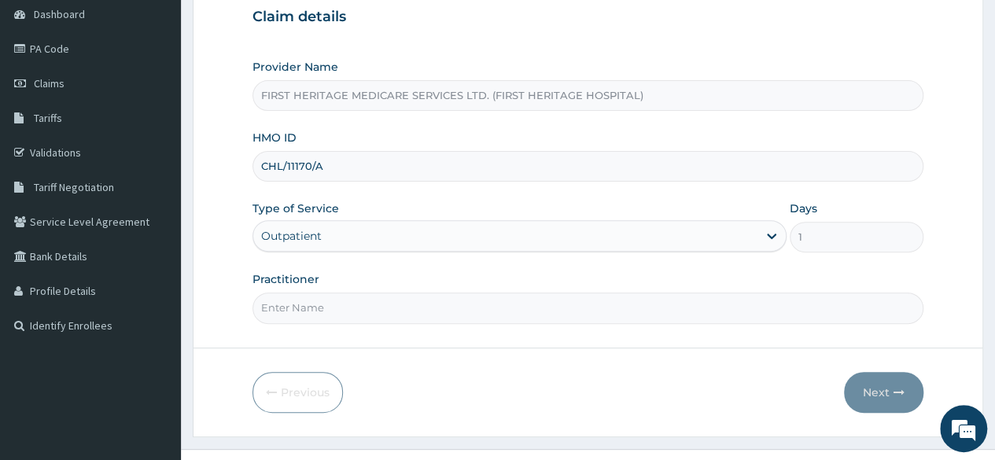
click at [338, 298] on input "Practitioner" at bounding box center [588, 308] width 671 height 31
paste input "PA/380D5C"
type input "P"
click at [345, 300] on input "Practitioner" at bounding box center [588, 308] width 671 height 31
type input "DR LUKE ONWE"
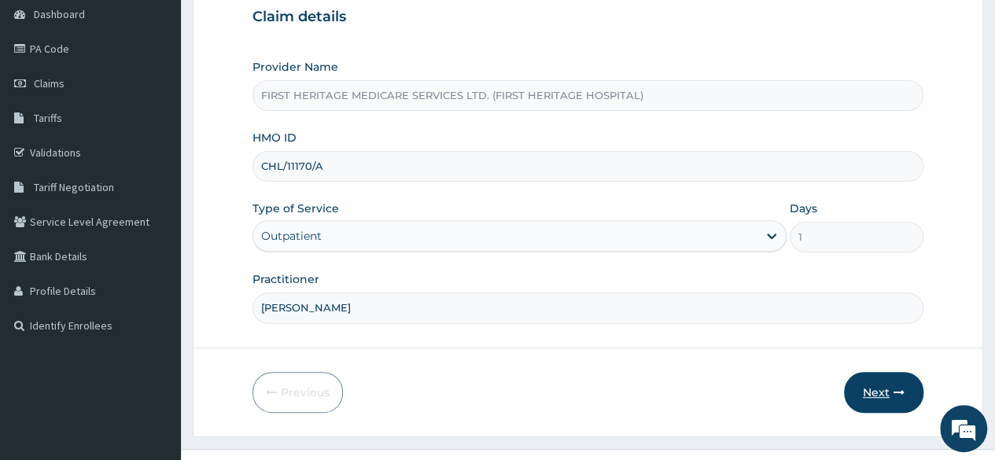
click at [877, 387] on button "Next" at bounding box center [883, 392] width 79 height 41
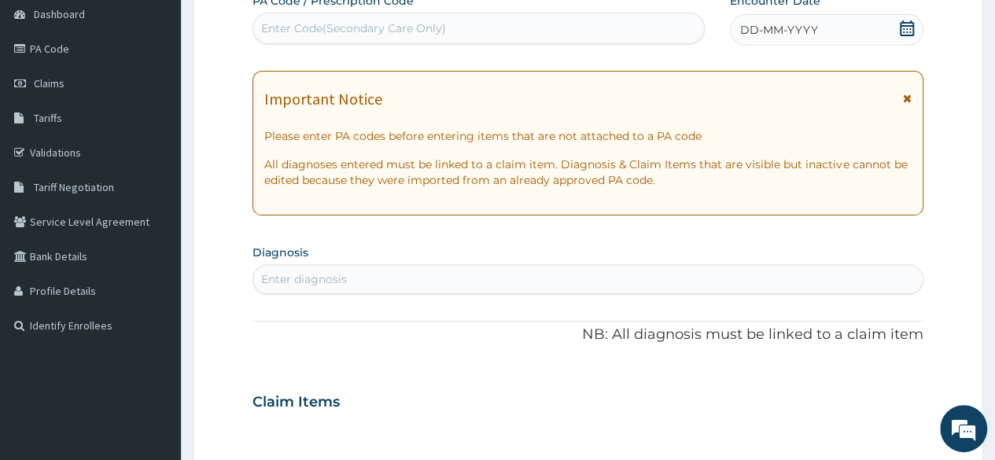
click at [280, 26] on div "Enter Code(Secondary Care Only)" at bounding box center [353, 28] width 185 height 16
paste input "PA/380D5C"
type input "PA/380D5C"
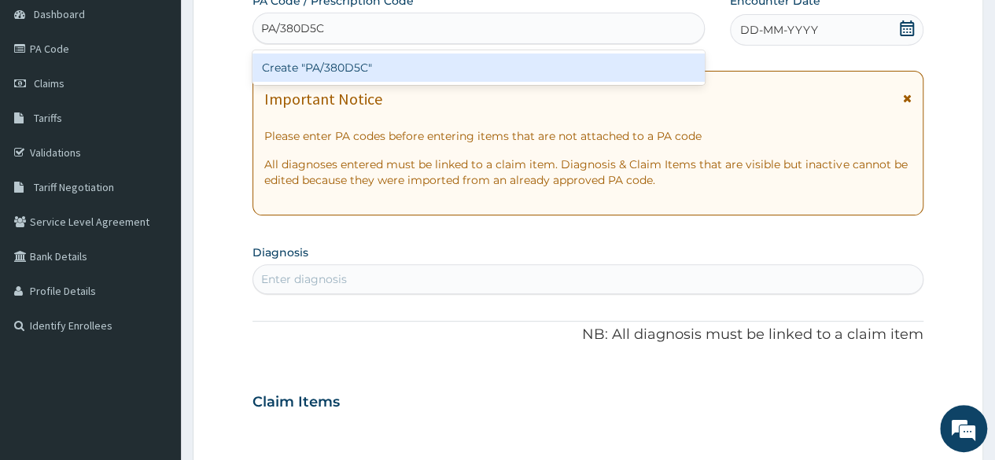
click at [324, 71] on div "Create "PA/380D5C"" at bounding box center [479, 67] width 452 height 28
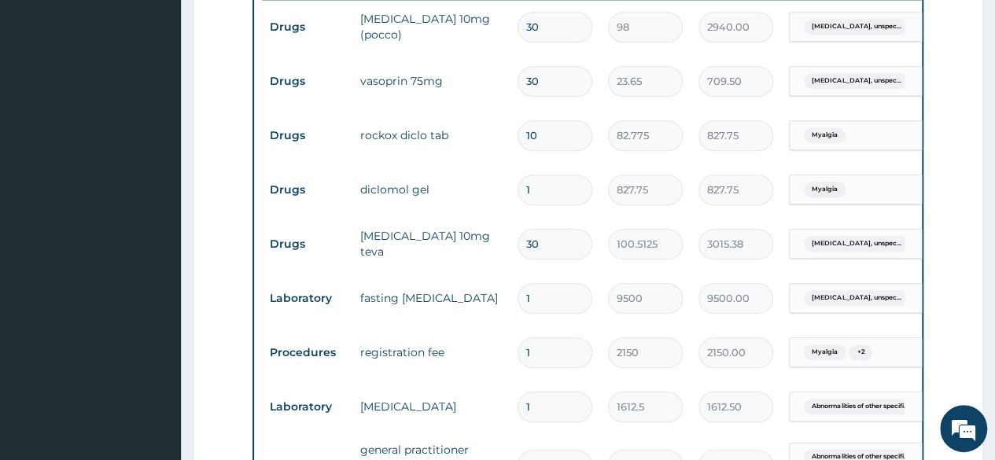
scroll to position [706, 0]
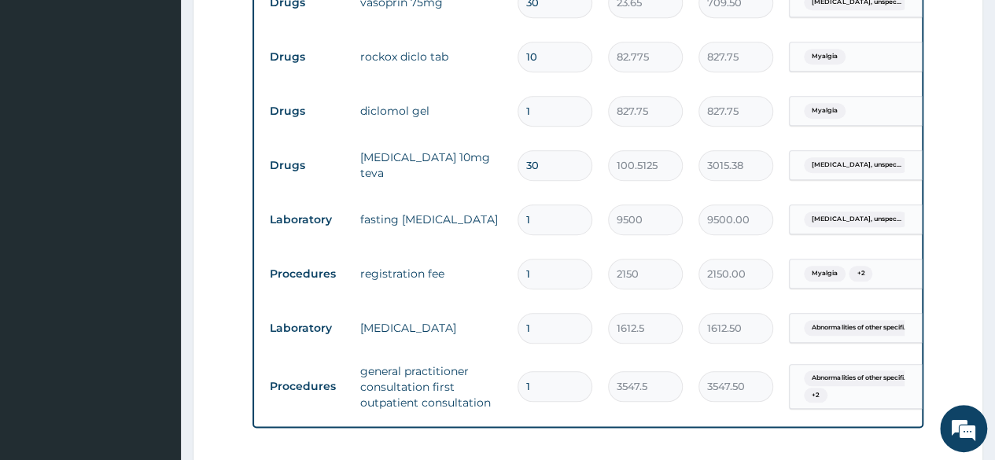
type input "0"
type input "0.00"
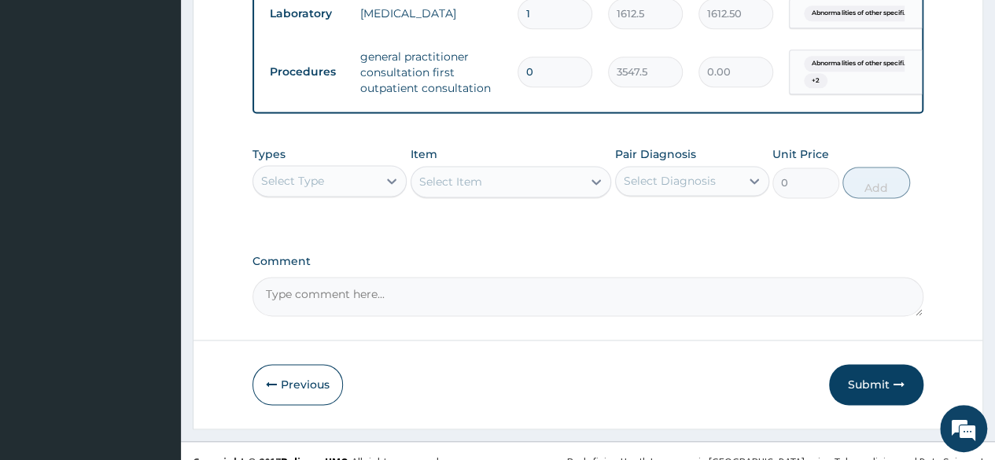
scroll to position [1053, 0]
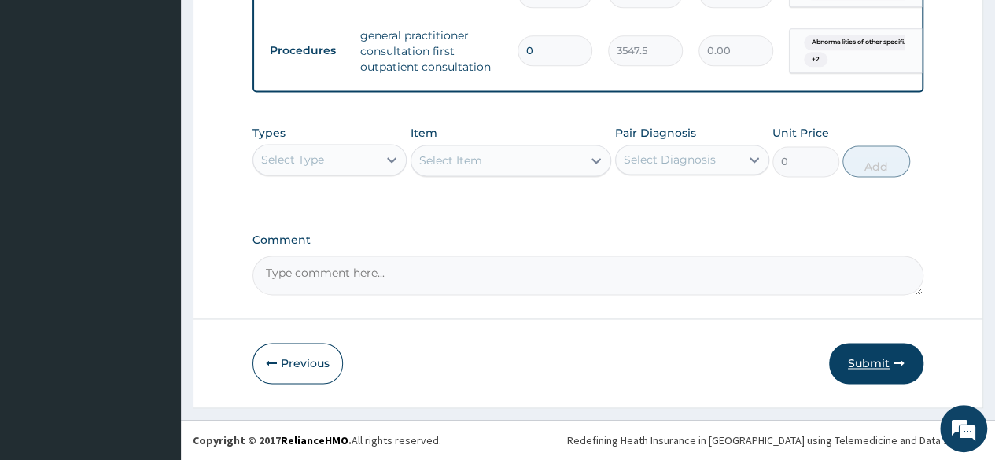
type input "0"
click at [865, 364] on button "Submit" at bounding box center [876, 363] width 94 height 41
click at [535, 41] on input "0" at bounding box center [555, 50] width 75 height 31
click at [577, 39] on input "0" at bounding box center [555, 50] width 75 height 31
type input "1"
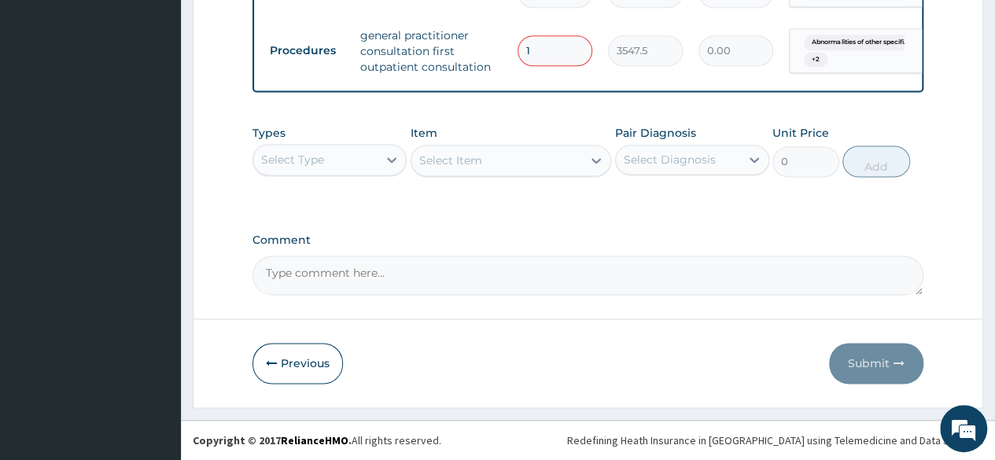
type input "3547.50"
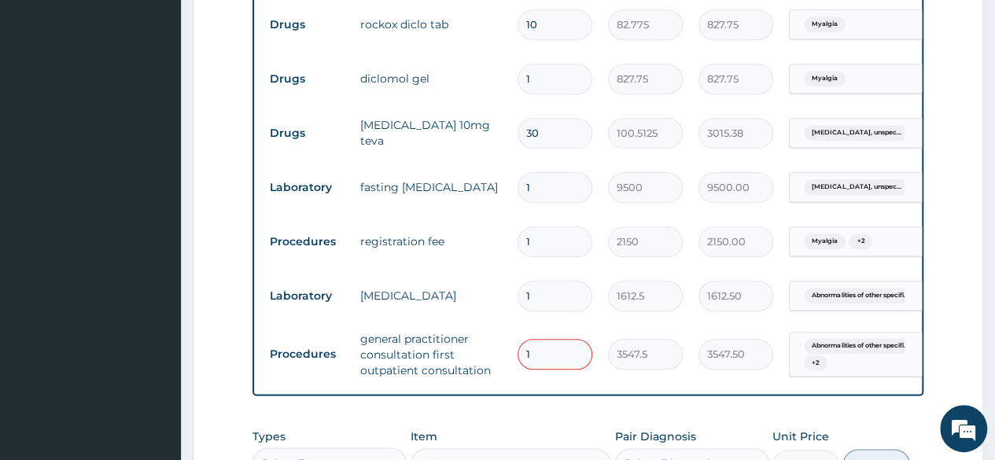
scroll to position [660, 0]
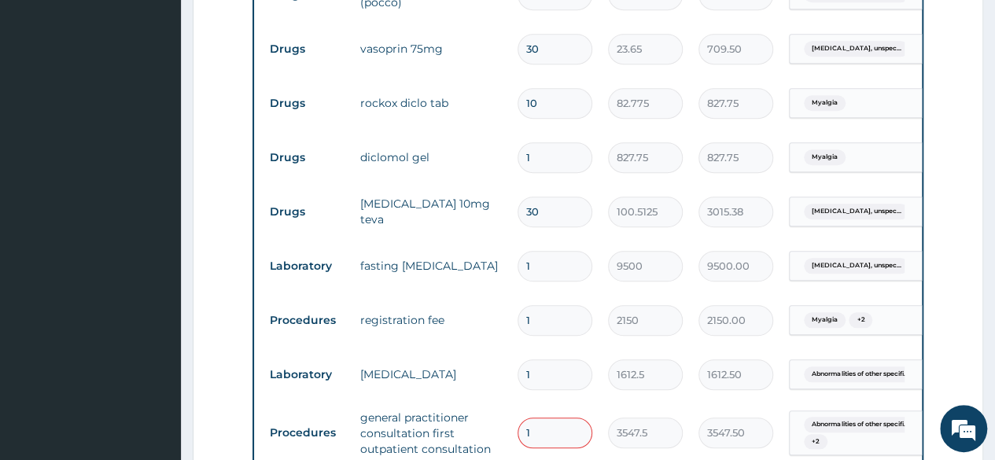
type input "1"
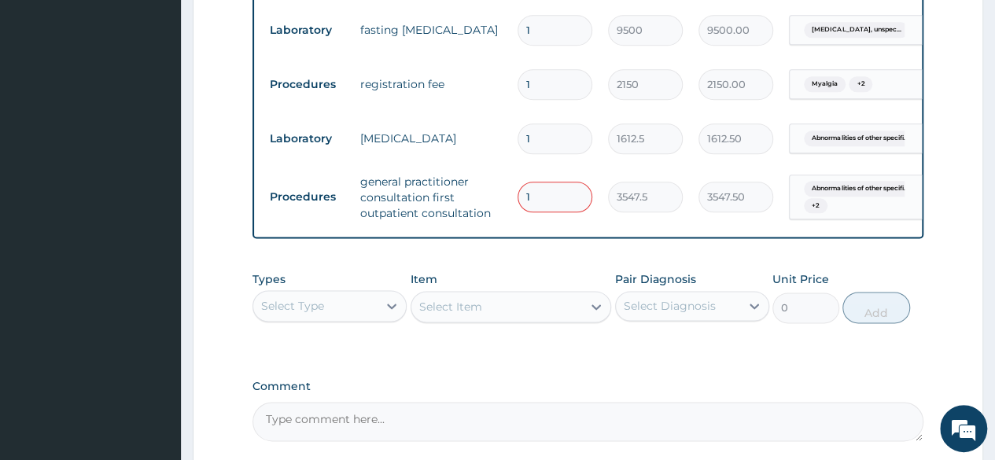
scroll to position [975, 0]
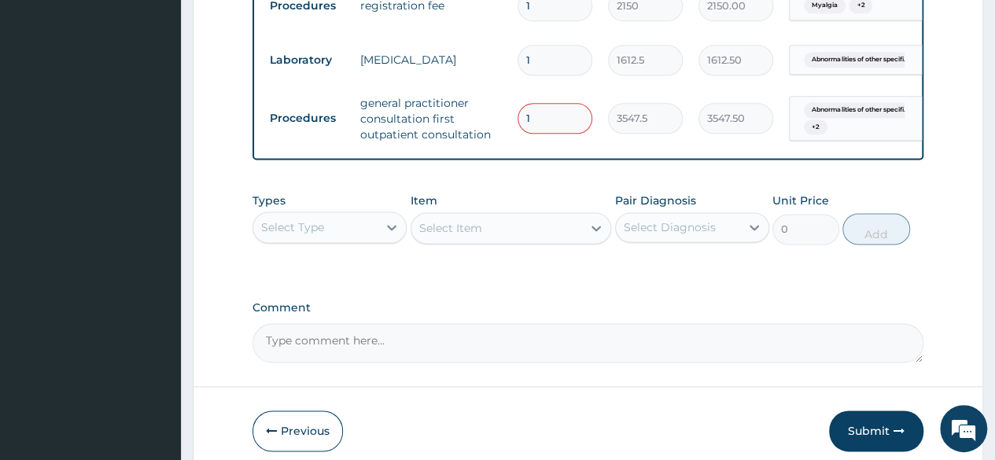
click at [870, 443] on button "Submit" at bounding box center [876, 431] width 94 height 41
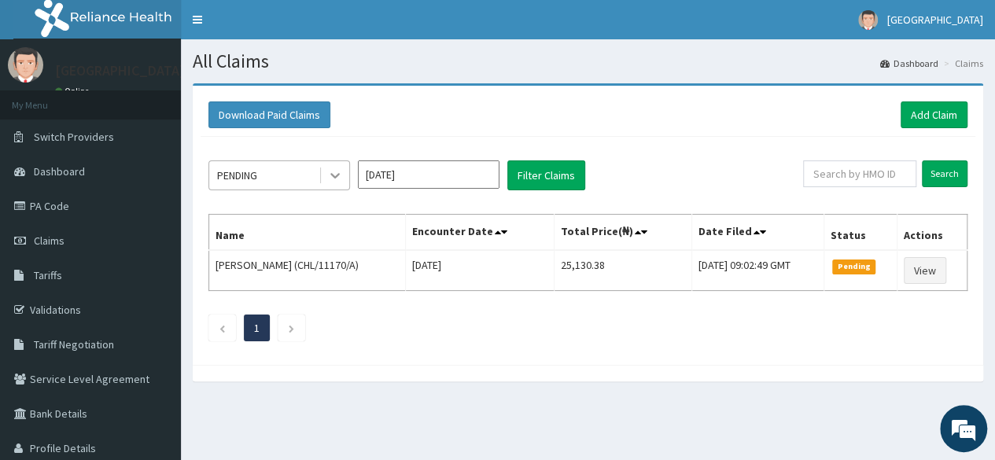
click at [339, 176] on icon at bounding box center [335, 176] width 16 height 16
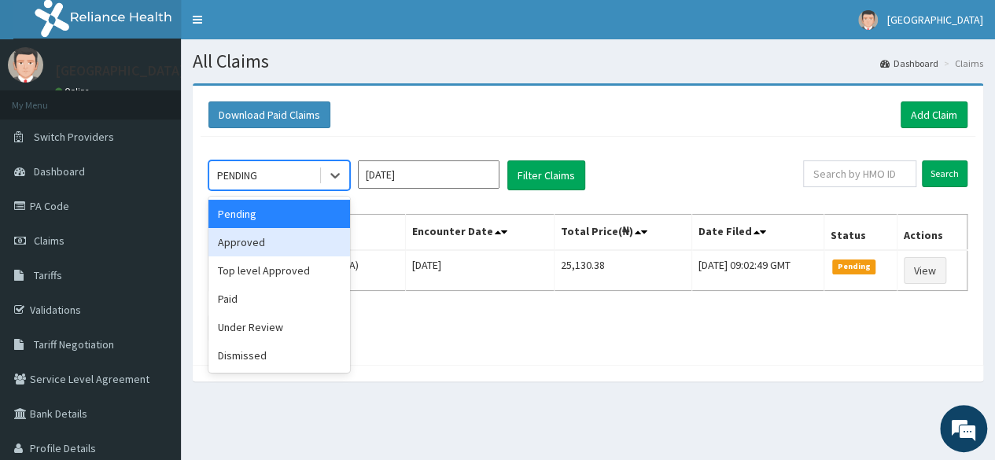
click at [293, 248] on div "Approved" at bounding box center [279, 242] width 142 height 28
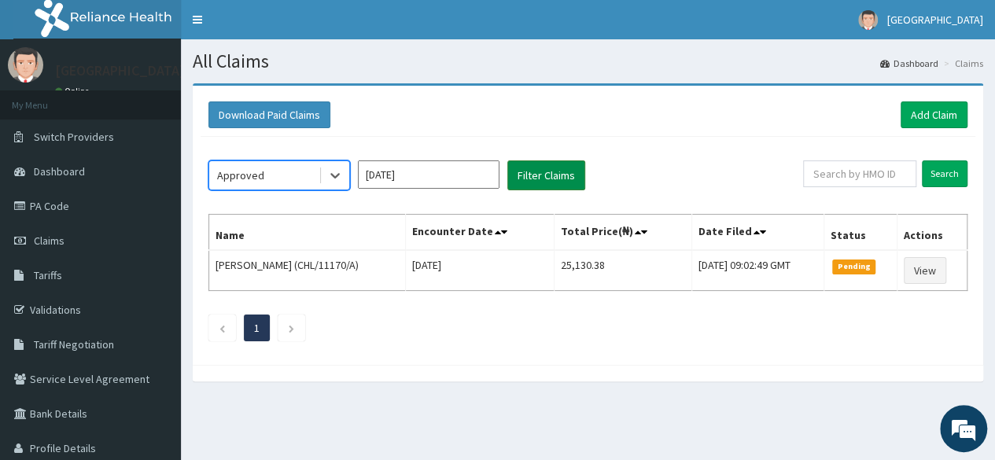
click at [542, 173] on button "Filter Claims" at bounding box center [546, 175] width 78 height 30
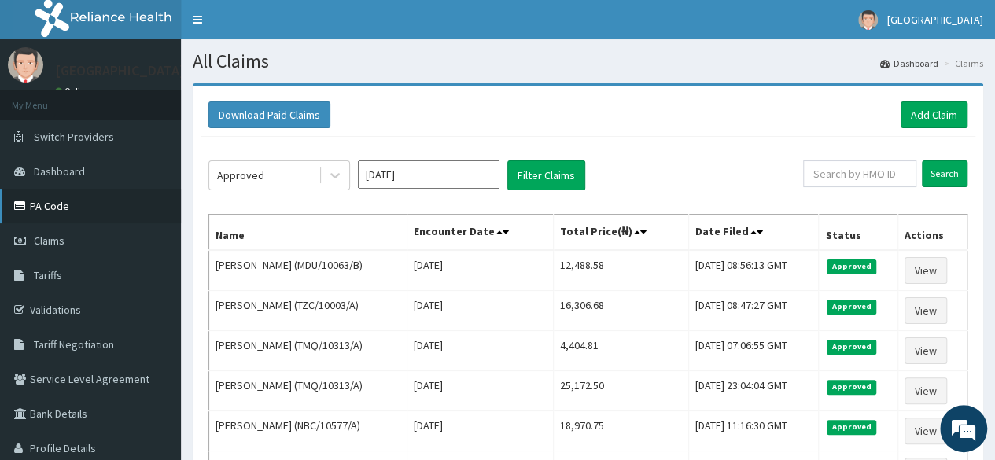
click at [52, 208] on link "PA Code" at bounding box center [90, 206] width 181 height 35
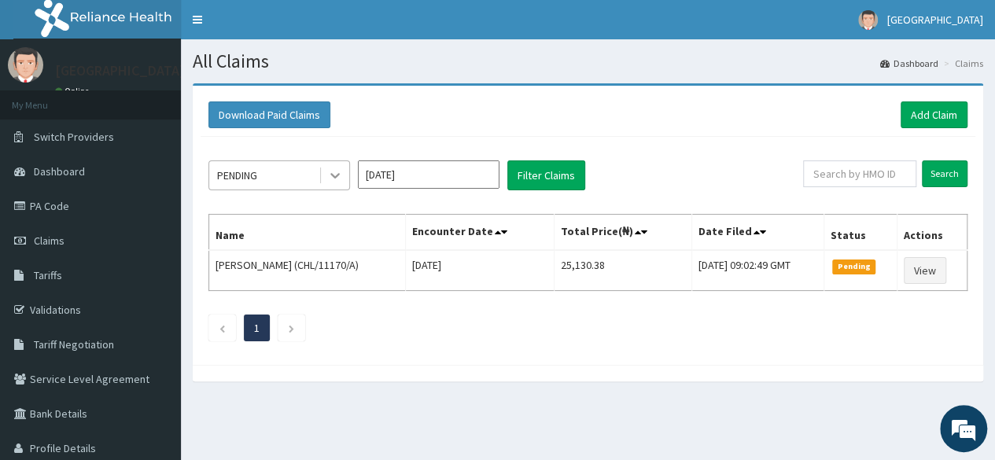
click at [338, 182] on icon at bounding box center [335, 176] width 16 height 16
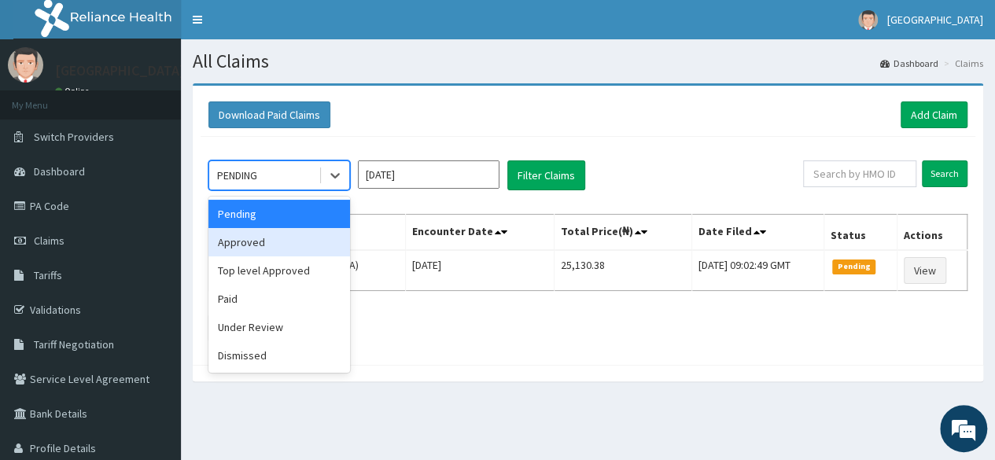
click at [304, 246] on div "Approved" at bounding box center [279, 242] width 142 height 28
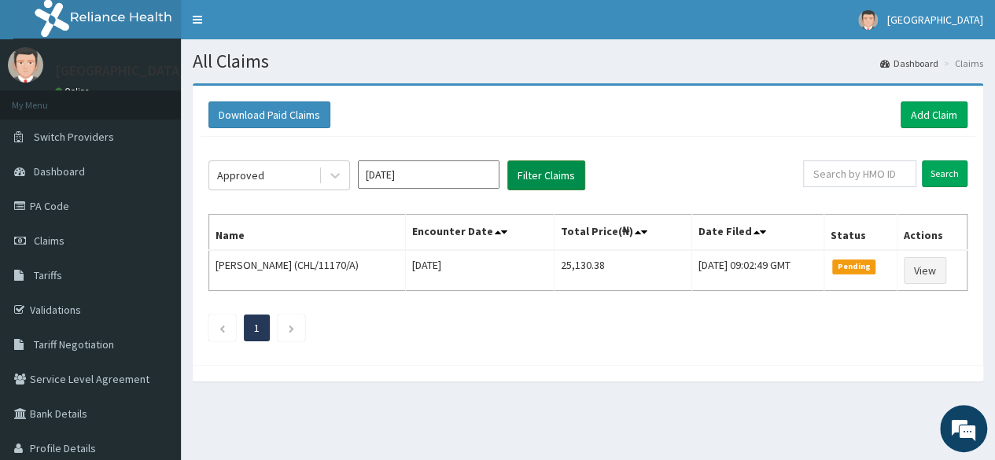
click at [511, 179] on button "Filter Claims" at bounding box center [546, 175] width 78 height 30
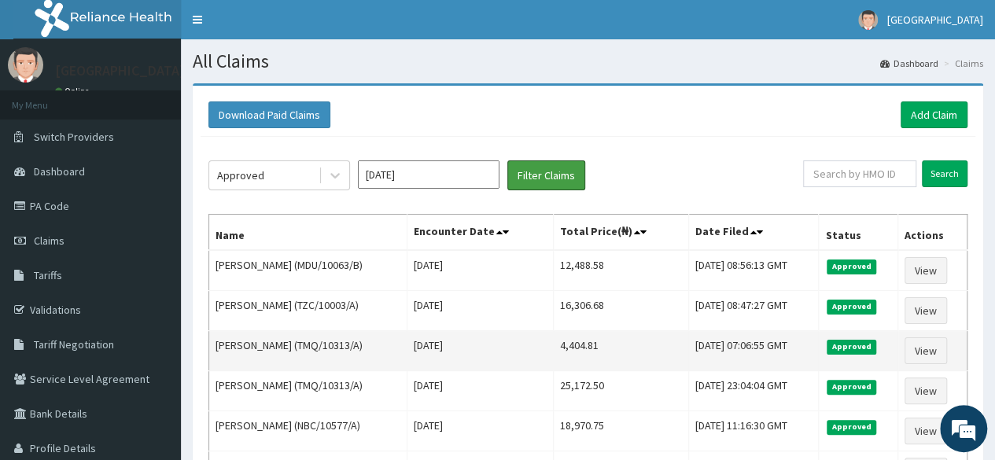
scroll to position [79, 0]
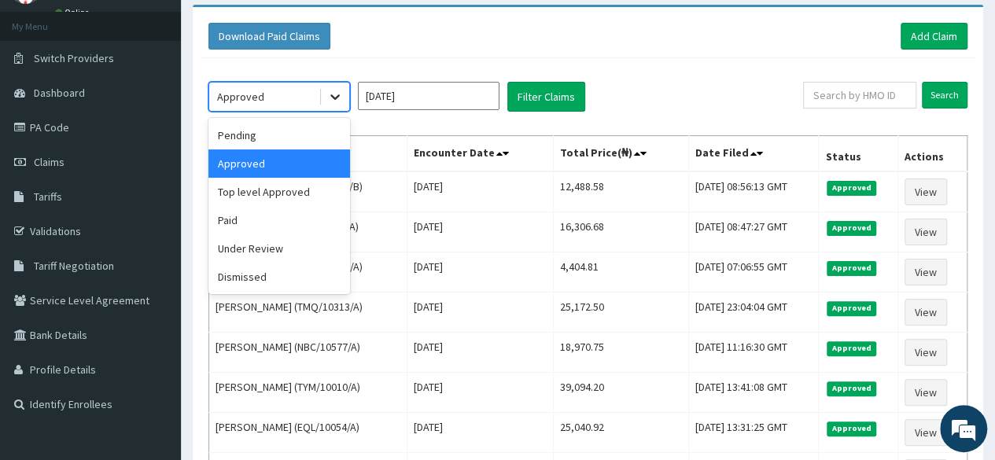
click at [336, 100] on icon at bounding box center [335, 97] width 16 height 16
click at [321, 138] on div "Pending" at bounding box center [279, 135] width 142 height 28
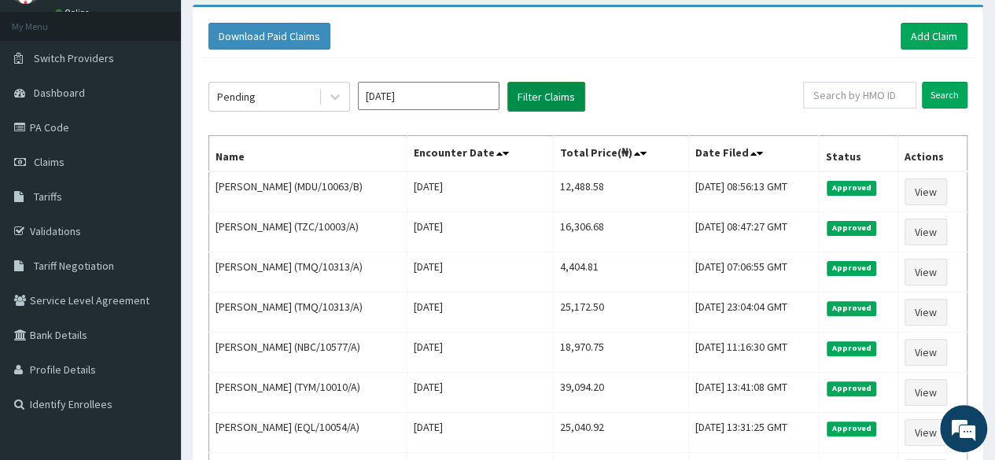
click at [529, 95] on button "Filter Claims" at bounding box center [546, 97] width 78 height 30
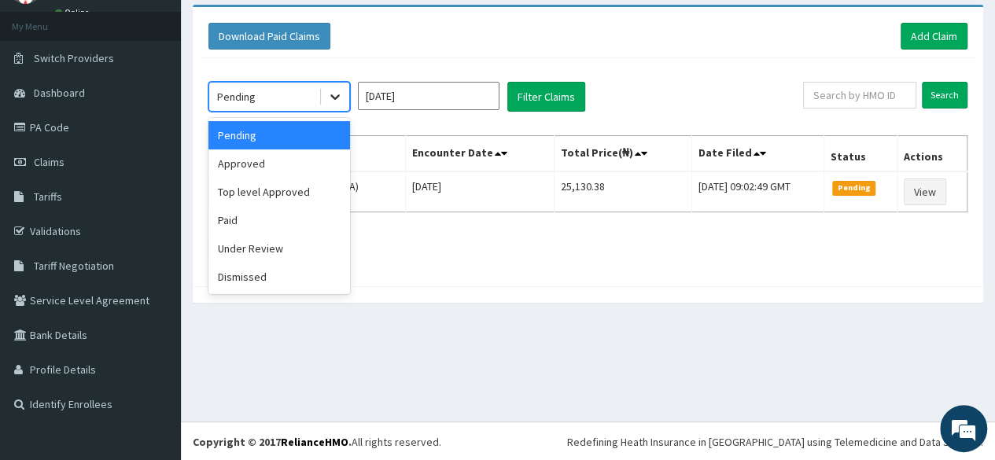
click at [330, 98] on icon at bounding box center [335, 97] width 16 height 16
click at [308, 252] on div "Under Review" at bounding box center [279, 248] width 142 height 28
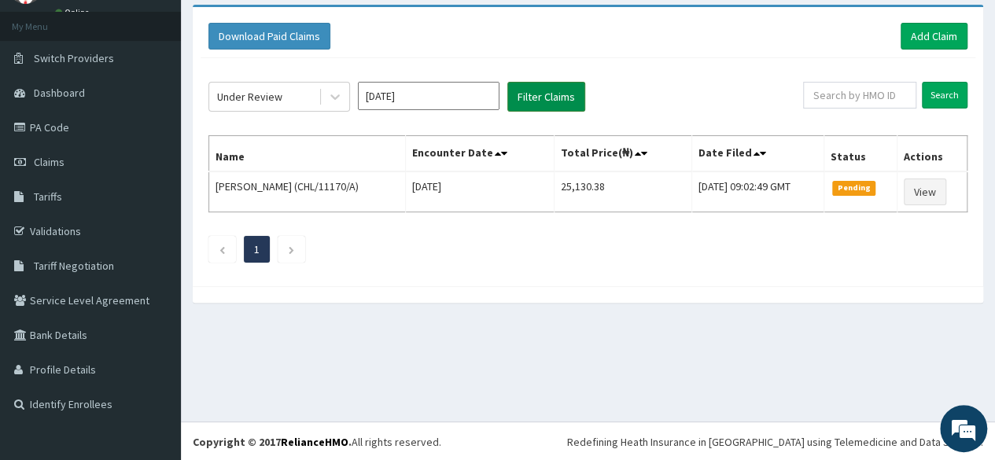
click at [516, 94] on button "Filter Claims" at bounding box center [546, 97] width 78 height 30
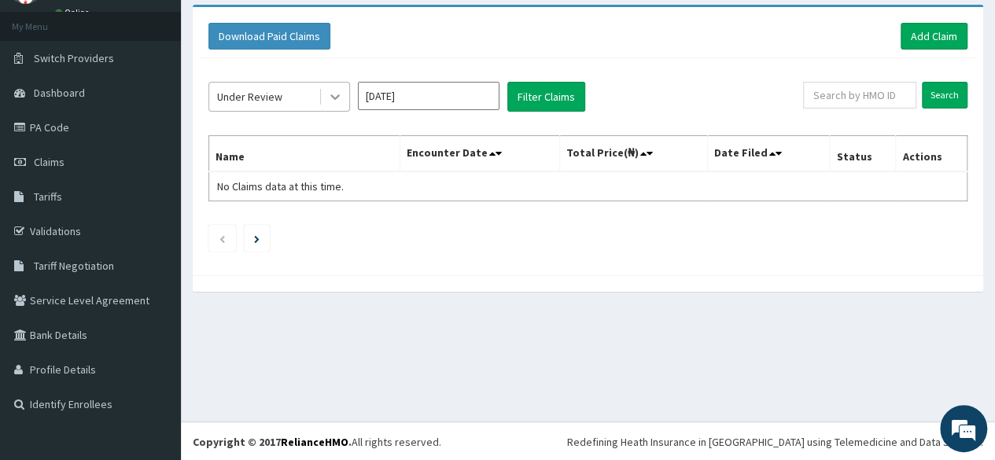
click at [340, 97] on icon at bounding box center [335, 97] width 16 height 16
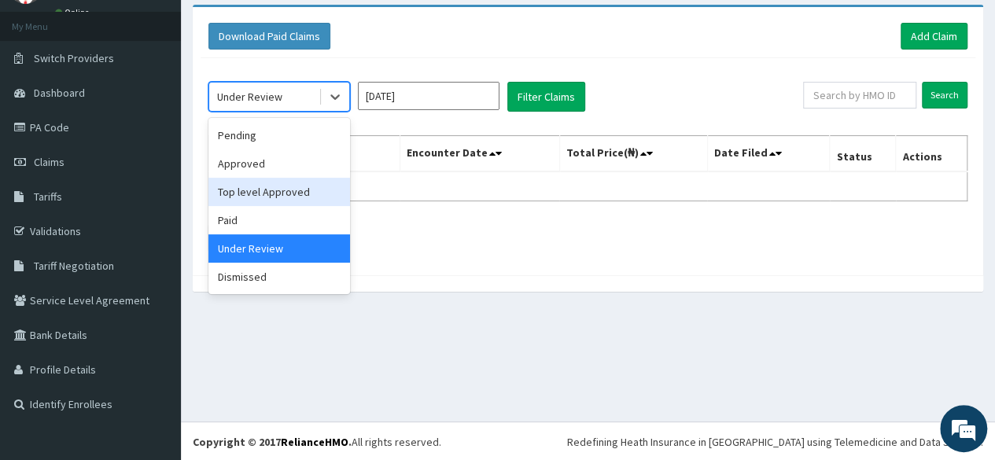
click at [321, 194] on div "Top level Approved" at bounding box center [279, 192] width 142 height 28
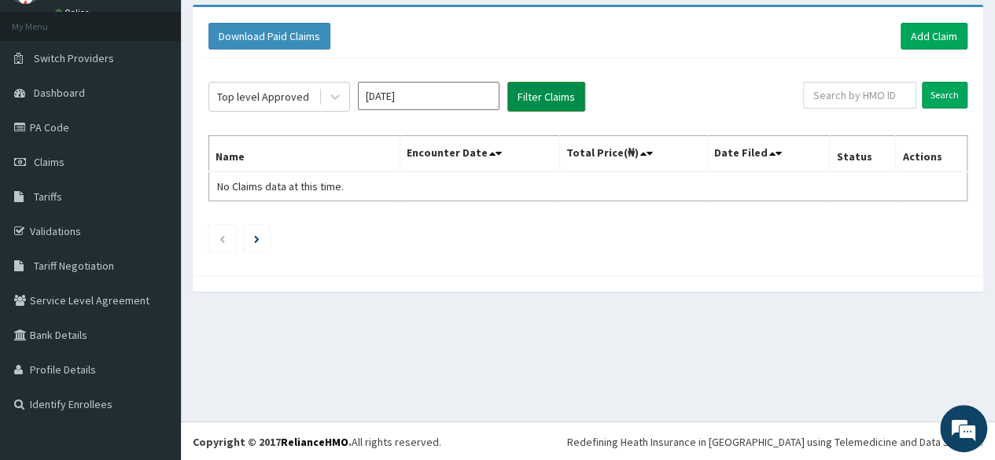
click at [516, 100] on button "Filter Claims" at bounding box center [546, 97] width 78 height 30
click at [61, 93] on span "Dashboard" at bounding box center [59, 93] width 51 height 14
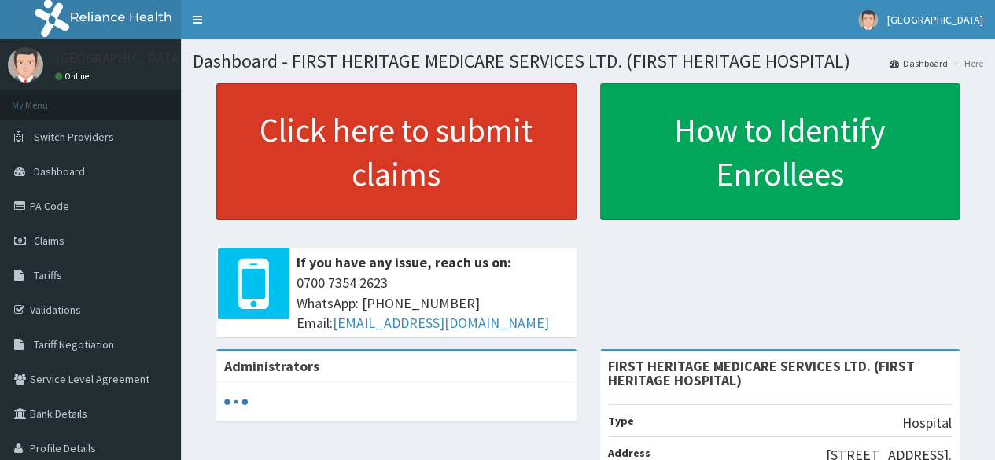
click at [411, 131] on link "Click here to submit claims" at bounding box center [396, 151] width 360 height 137
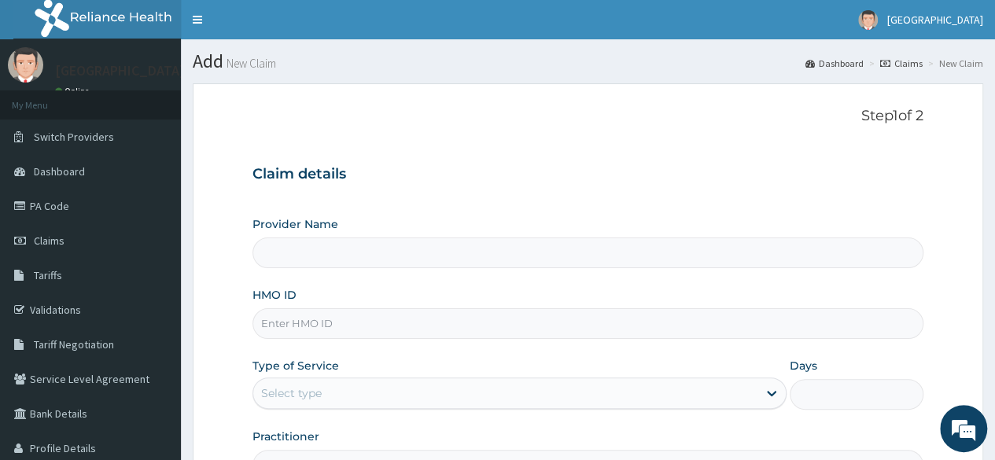
type input "FIRST HERITAGE MEDICARE SERVICES LTD. (FIRST HERITAGE HOSPITAL)"
click at [306, 322] on input "HMO ID" at bounding box center [588, 323] width 671 height 31
type input "TZC/10016/A"
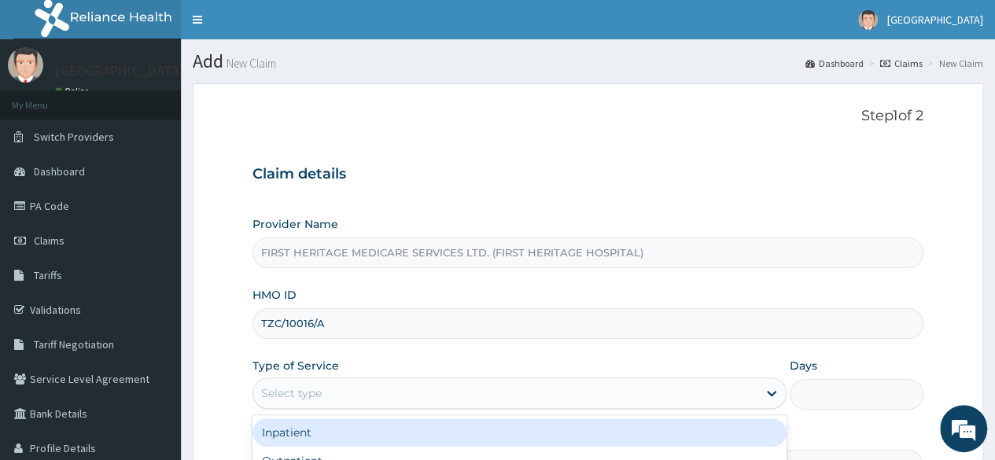
click at [336, 394] on div "Select type" at bounding box center [505, 393] width 504 height 25
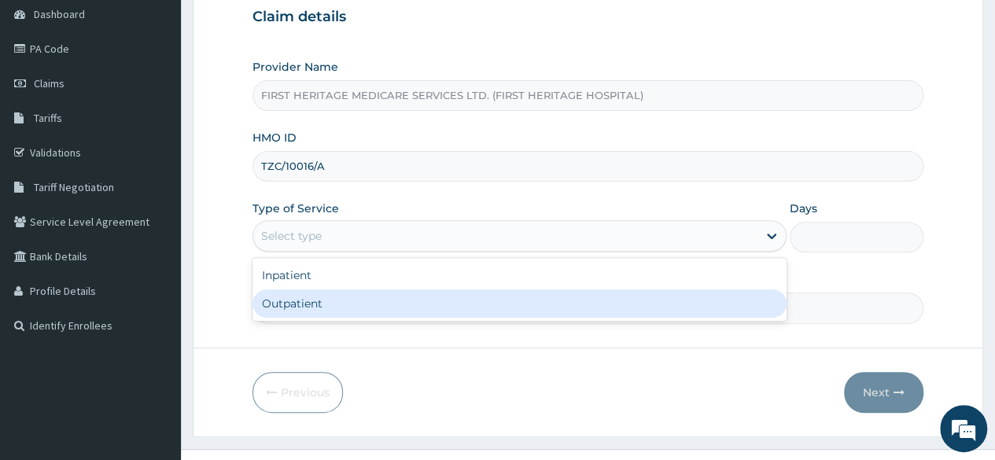
click at [365, 293] on div "Outpatient" at bounding box center [520, 303] width 534 height 28
type input "1"
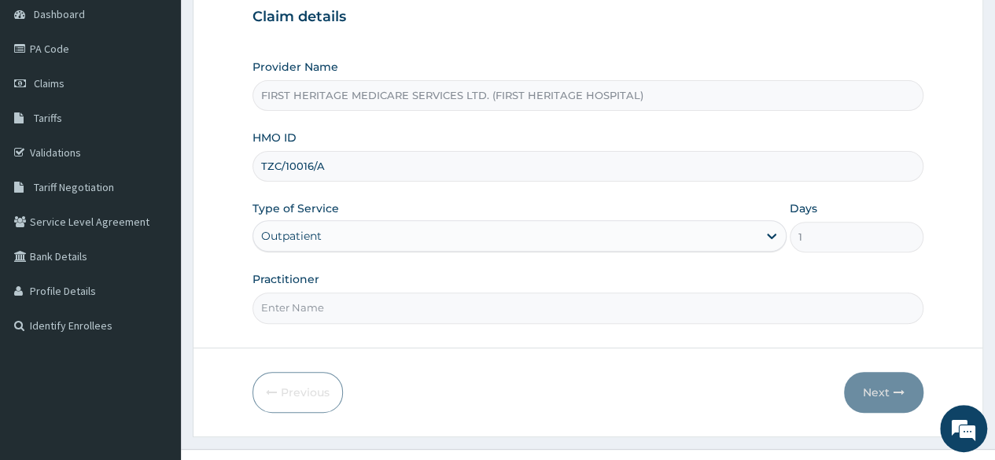
click at [365, 301] on input "Practitioner" at bounding box center [588, 308] width 671 height 31
type input "DR LUKE ONWE"
click at [867, 389] on button "Next" at bounding box center [883, 392] width 79 height 41
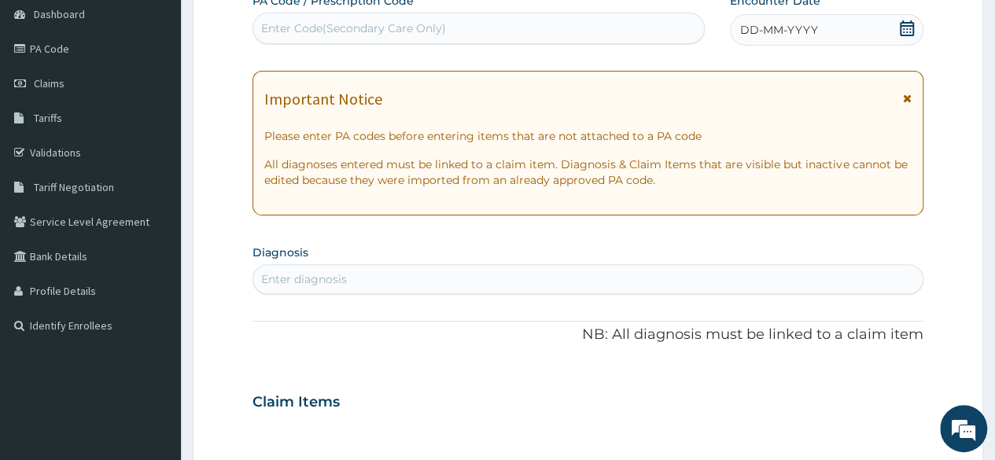
click at [905, 29] on icon at bounding box center [907, 28] width 16 height 16
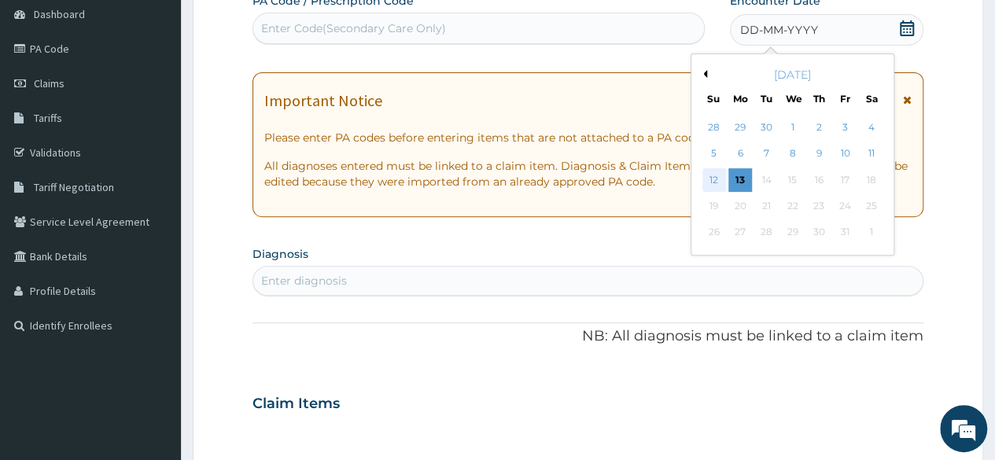
click at [713, 180] on div "12" at bounding box center [714, 180] width 24 height 24
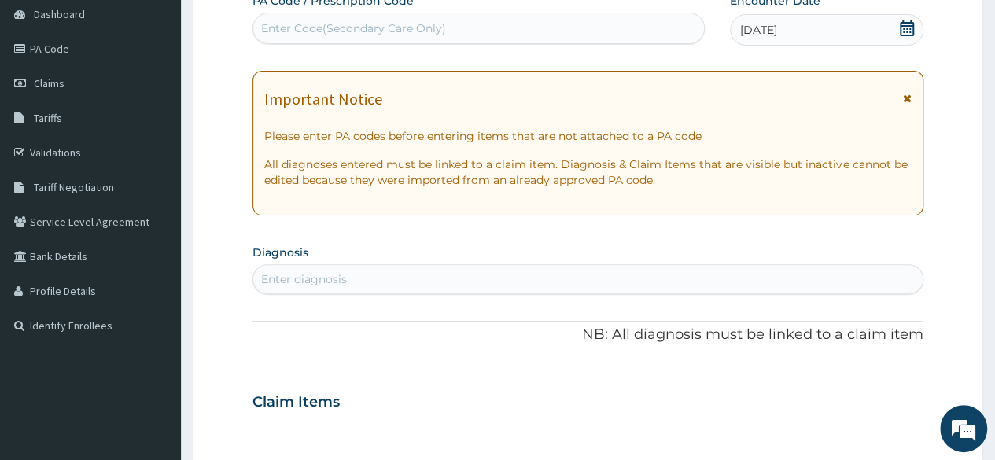
click at [294, 284] on div "Enter diagnosis" at bounding box center [304, 279] width 86 height 16
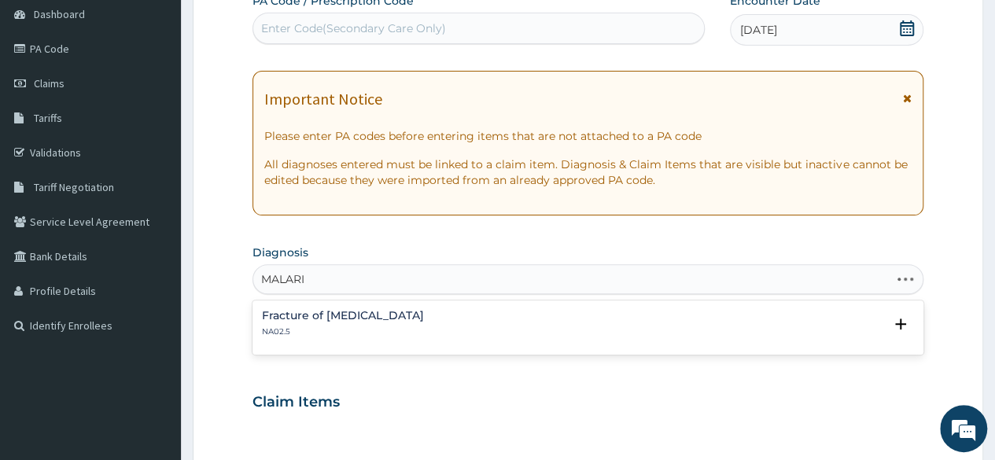
type input "MALARIA"
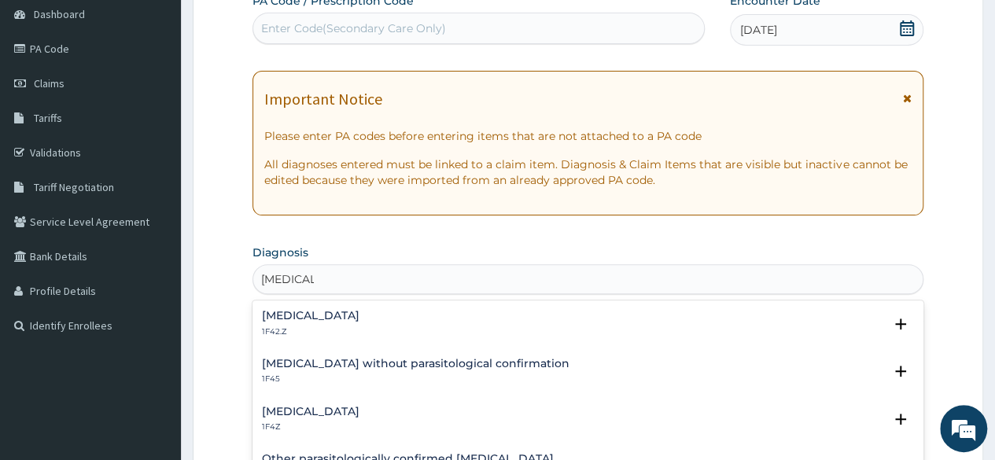
click at [289, 323] on div "Plasmodium malariae malaria without complication 1F42.Z" at bounding box center [311, 324] width 98 height 28
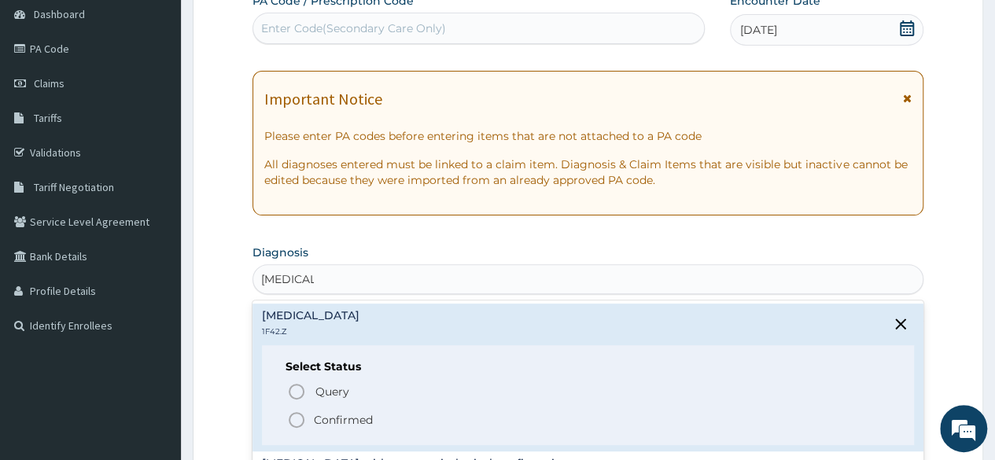
click at [338, 416] on p "Confirmed" at bounding box center [343, 420] width 59 height 16
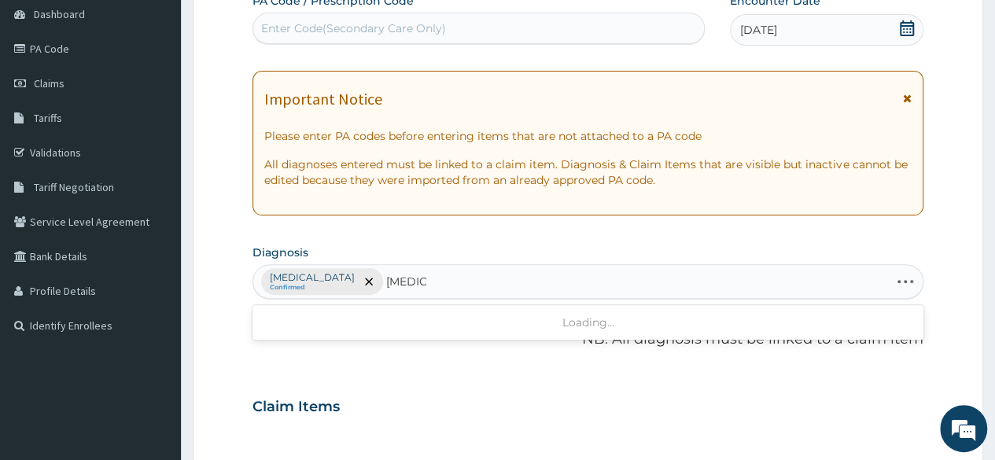
type input "SEPSIS"
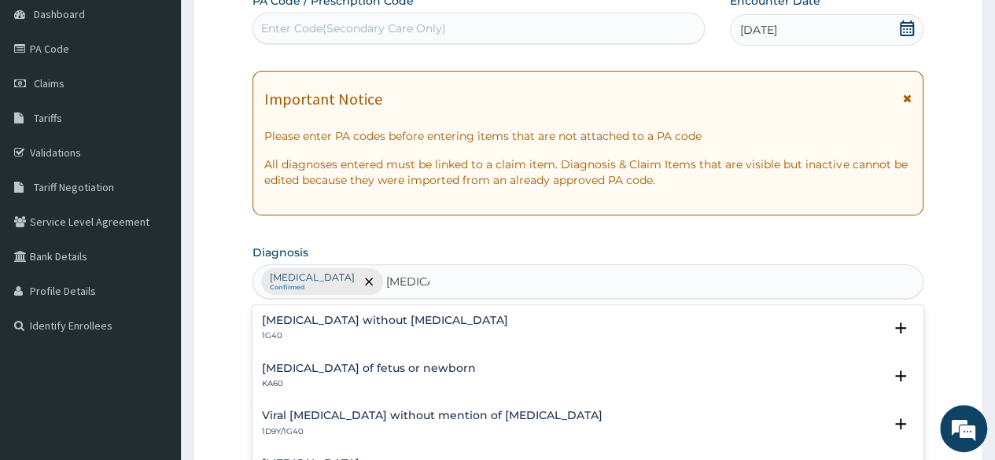
click at [371, 325] on h4 "Sepsis without septic shock" at bounding box center [385, 321] width 246 height 12
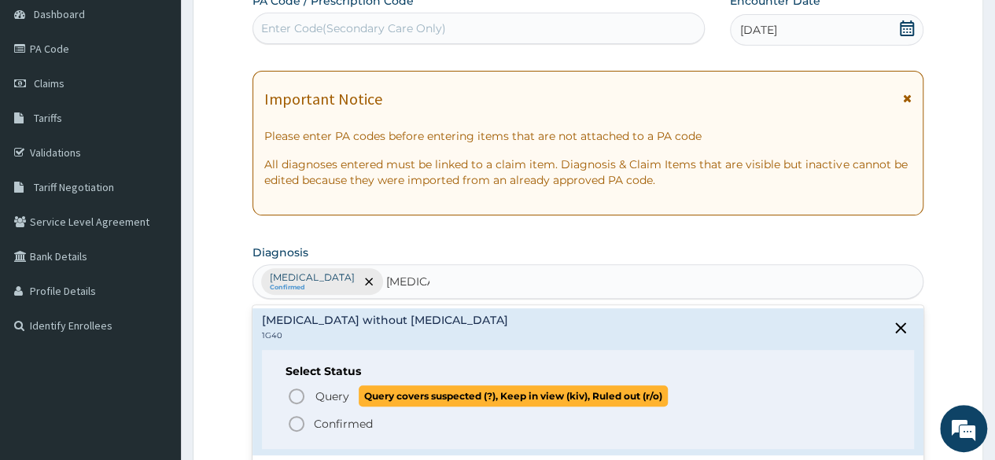
click at [323, 391] on span "Query" at bounding box center [332, 397] width 34 height 16
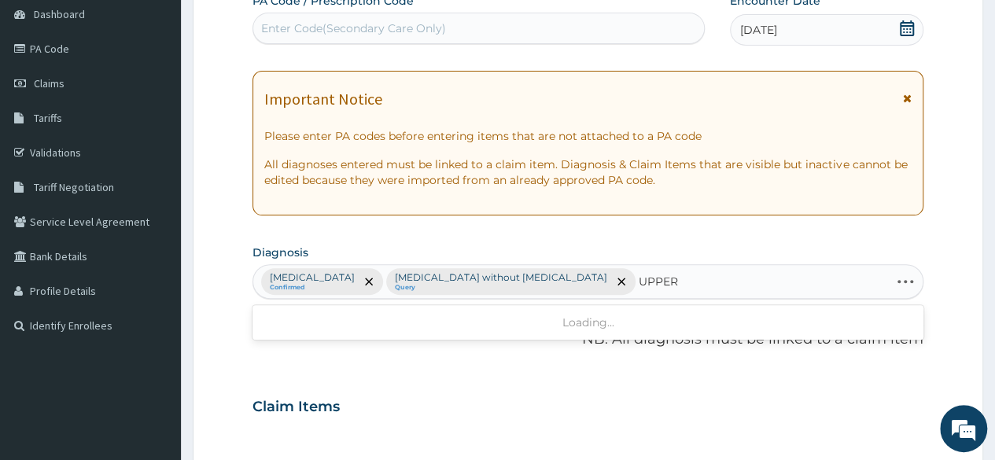
type input "UPPER"
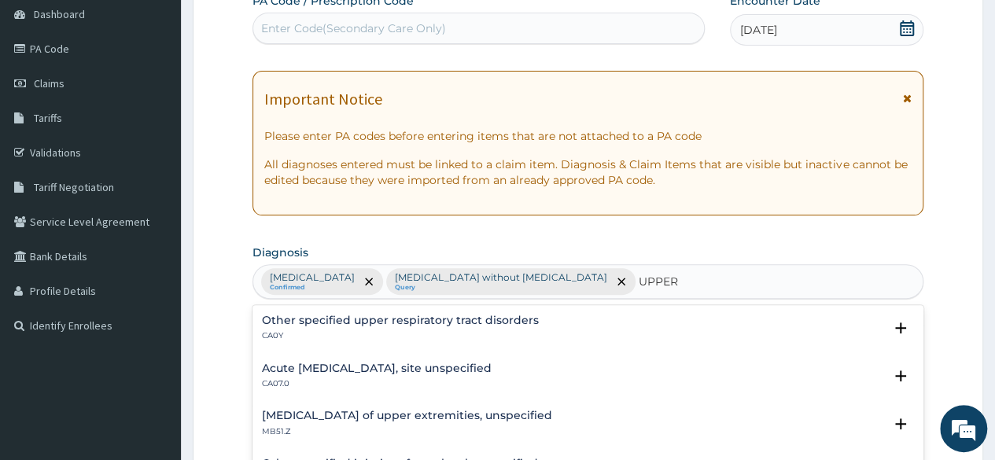
click at [351, 376] on div "Acute upper respiratory infection, site unspecified CA07.0" at bounding box center [377, 377] width 230 height 28
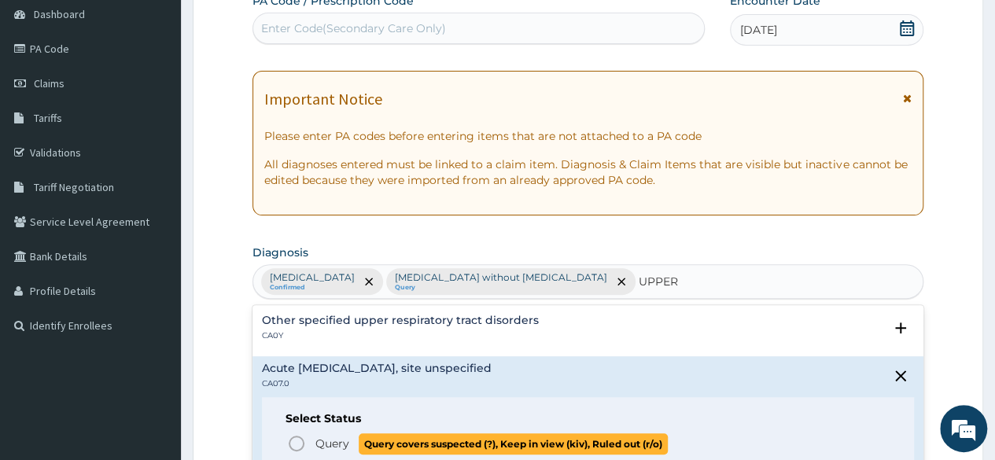
scroll to position [79, 0]
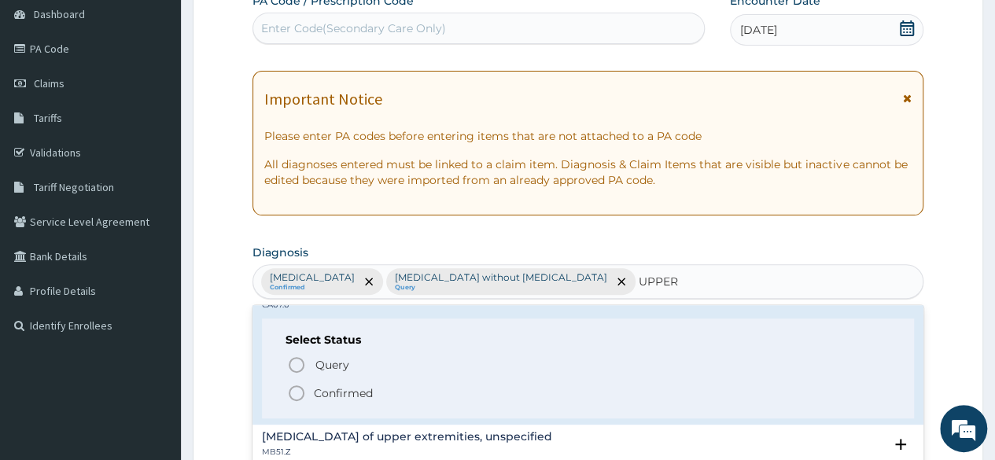
click at [326, 389] on p "Confirmed" at bounding box center [343, 393] width 59 height 16
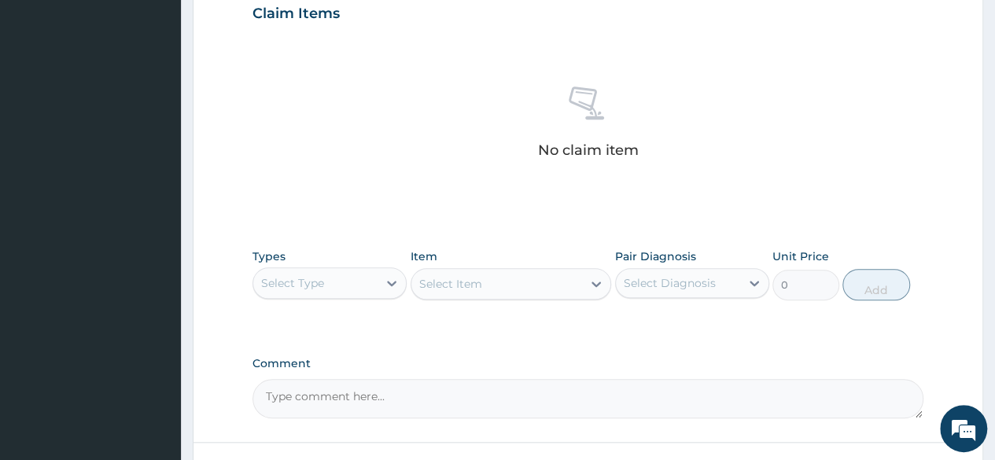
scroll to position [629, 0]
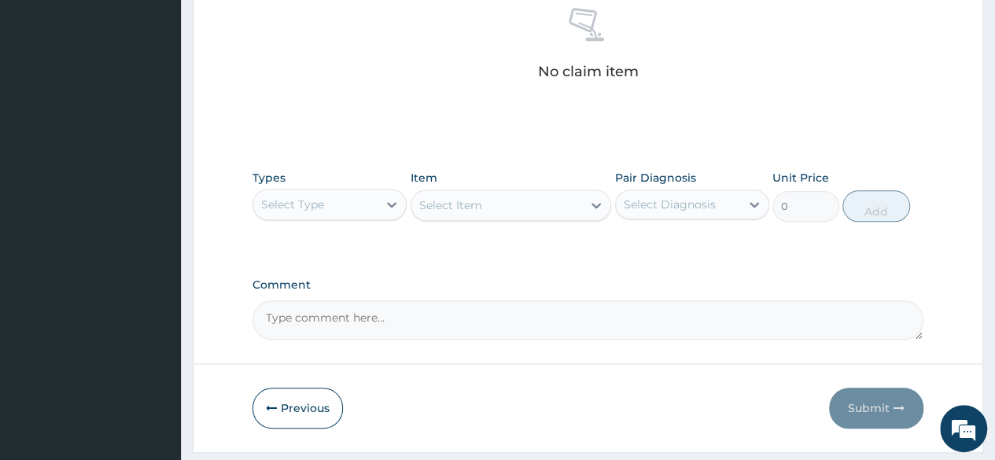
click at [335, 217] on div "Select Type" at bounding box center [315, 204] width 124 height 25
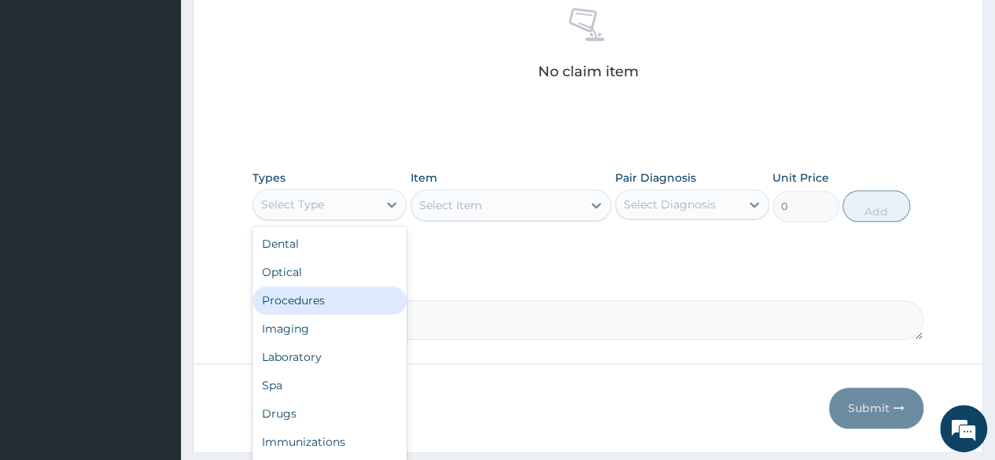
click at [315, 315] on div "Procedures" at bounding box center [330, 300] width 154 height 28
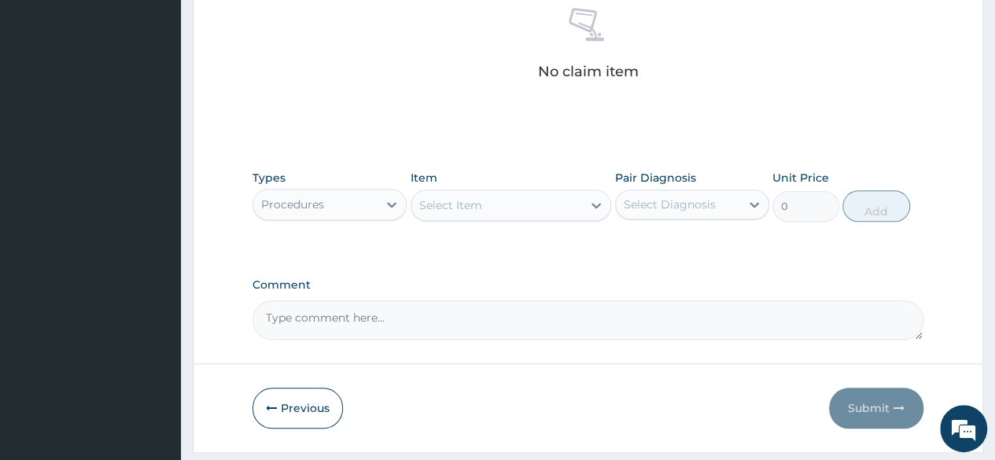
click at [455, 213] on div "Select Item" at bounding box center [450, 205] width 63 height 16
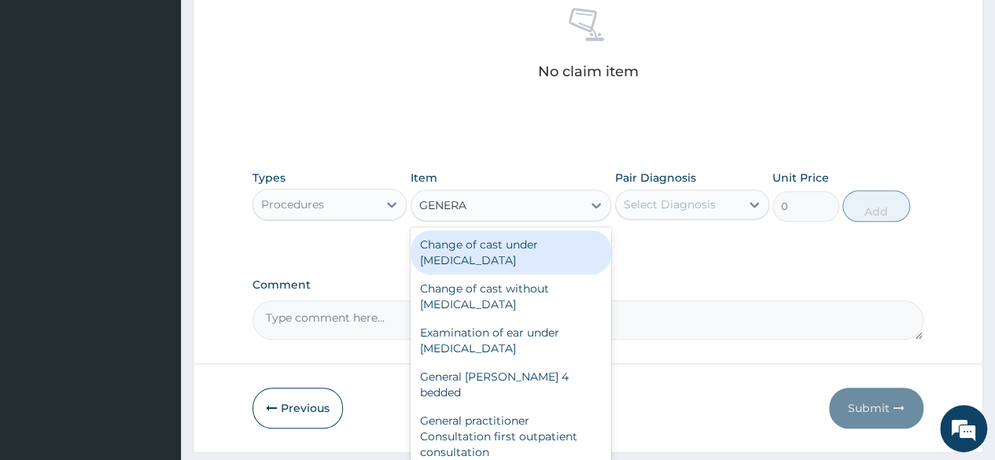
type input "GENERAL"
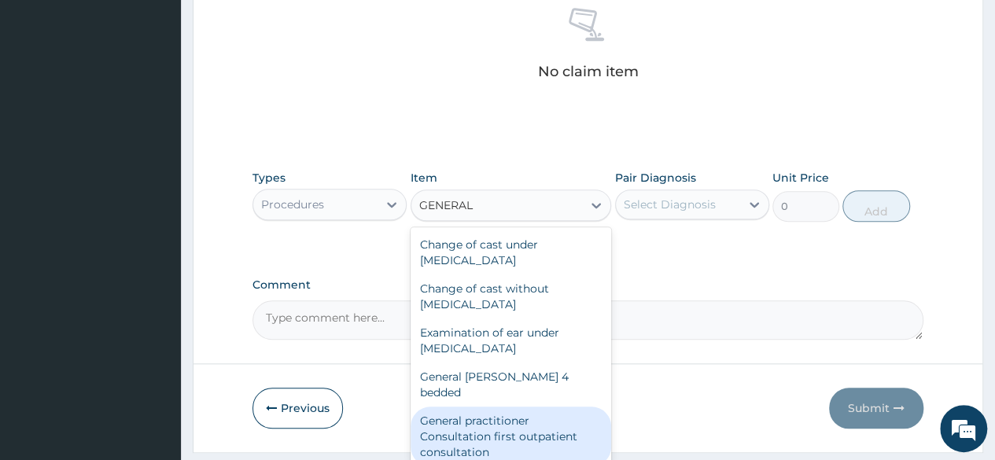
click at [487, 435] on div "General practitioner Consultation first outpatient consultation" at bounding box center [511, 437] width 201 height 60
type input "3547.5"
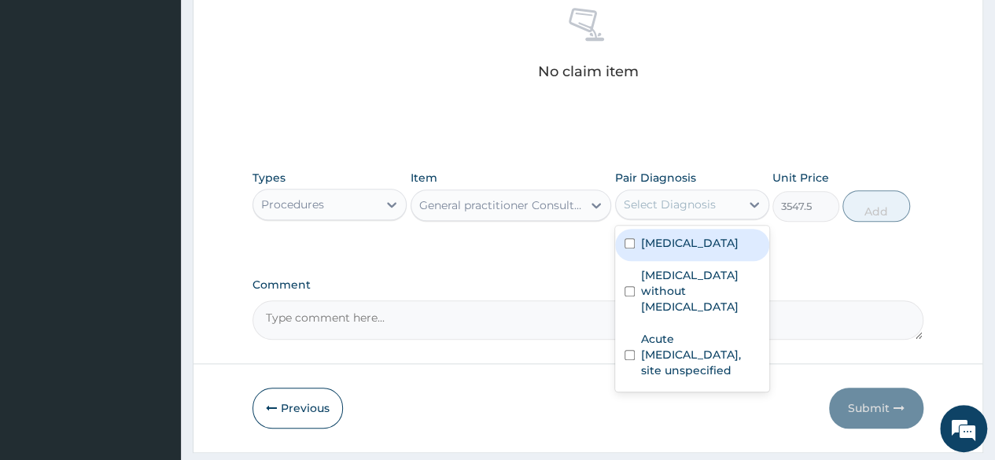
click at [693, 212] on div "Select Diagnosis" at bounding box center [670, 205] width 92 height 16
click at [681, 251] on label "Plasmodium malariae malaria without complication" at bounding box center [690, 243] width 98 height 16
checkbox input "true"
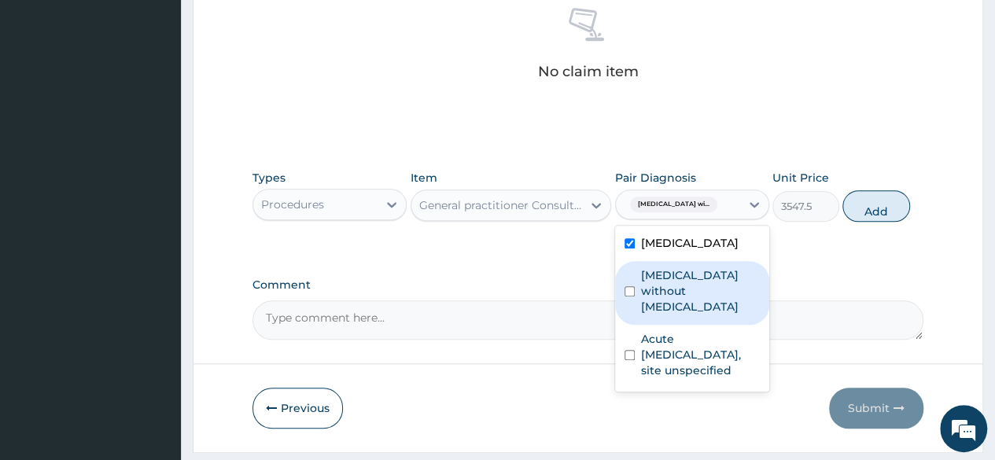
click at [672, 315] on label "Sepsis without septic shock" at bounding box center [700, 290] width 119 height 47
checkbox input "true"
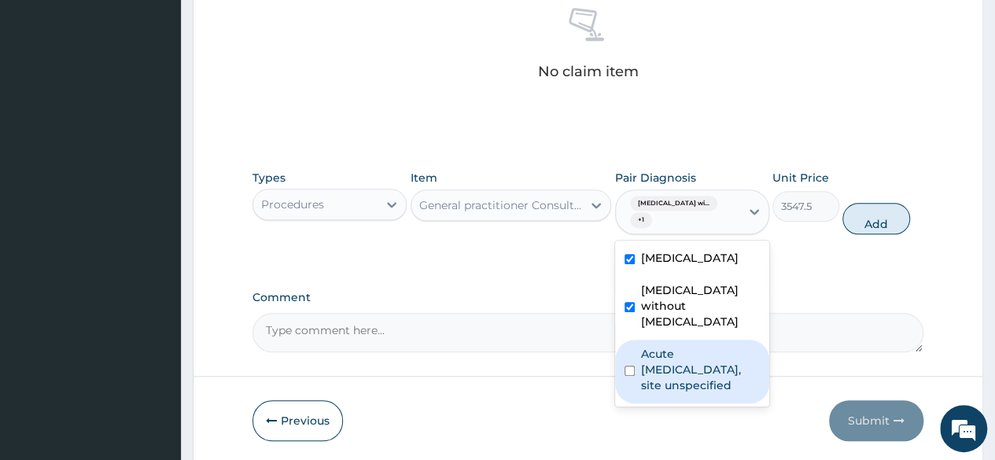
click at [675, 393] on label "Acute upper respiratory infection, site unspecified" at bounding box center [700, 369] width 119 height 47
checkbox input "true"
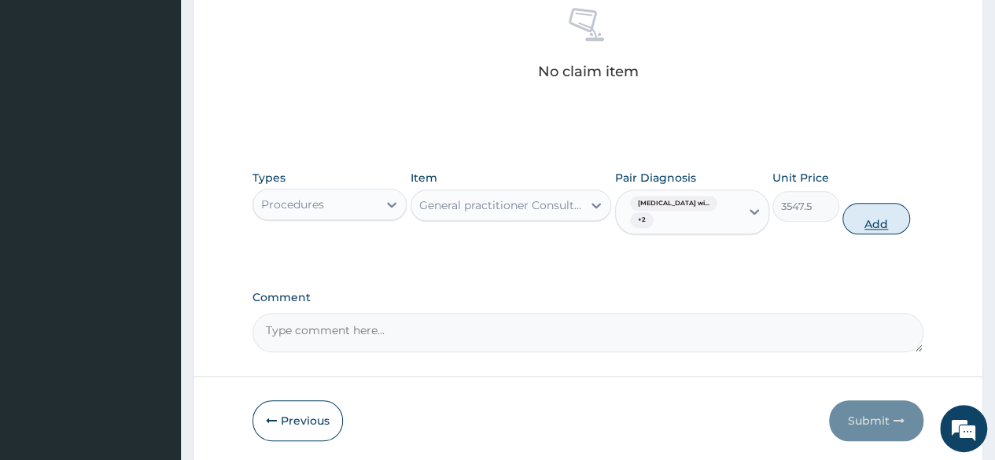
click at [878, 234] on button "Add" at bounding box center [876, 218] width 67 height 31
type input "0"
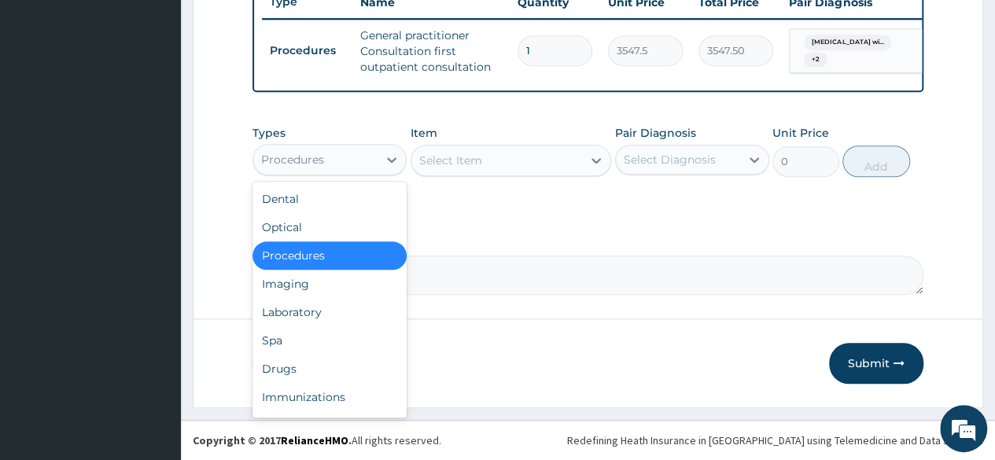
click at [354, 172] on div "Procedures" at bounding box center [315, 159] width 124 height 25
click at [486, 173] on div "Select Item" at bounding box center [496, 160] width 171 height 25
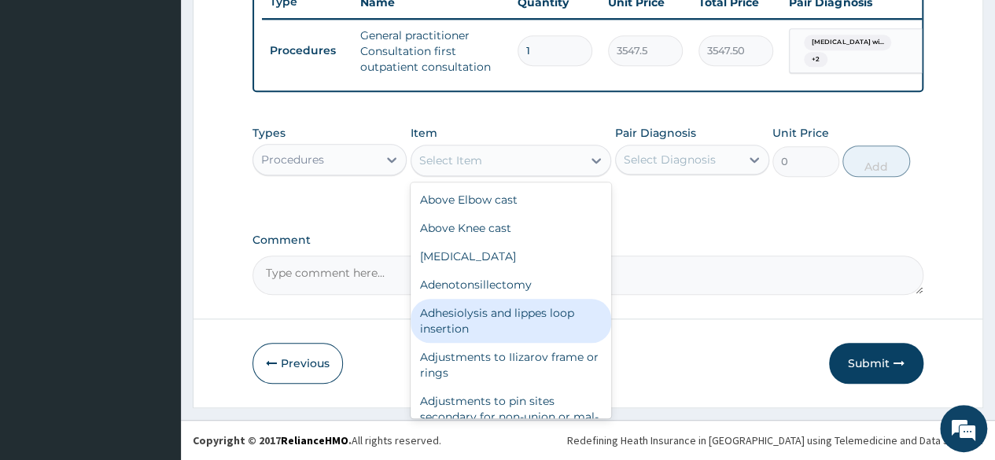
click at [368, 172] on div "Procedures" at bounding box center [315, 159] width 124 height 25
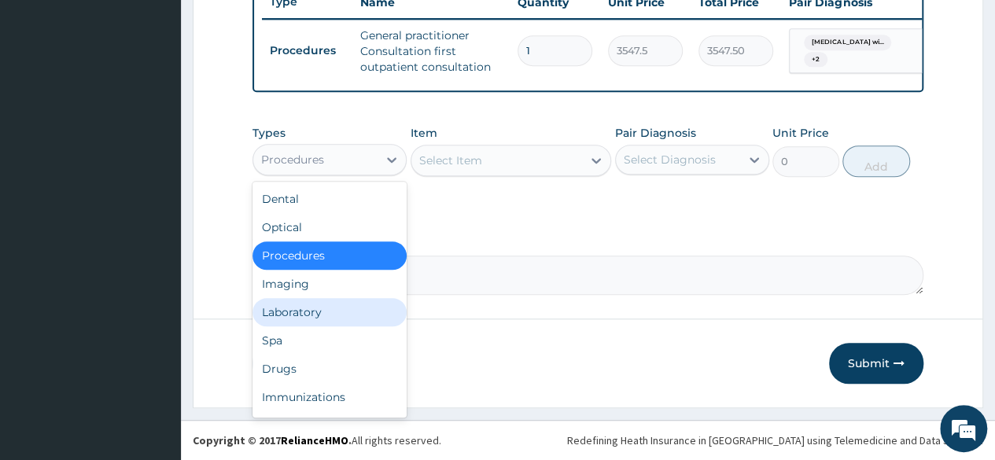
click at [323, 326] on div "Laboratory" at bounding box center [330, 312] width 154 height 28
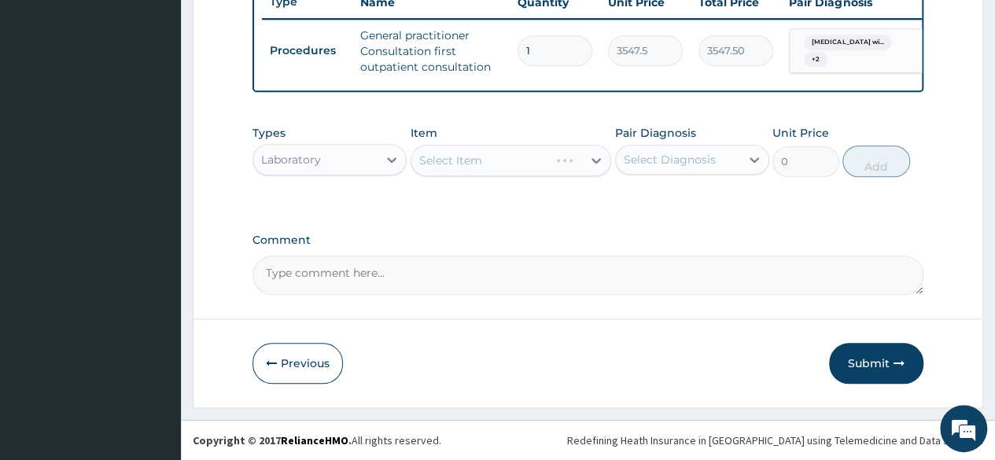
click at [493, 176] on div "Select Item" at bounding box center [511, 160] width 201 height 31
click at [481, 176] on div "Select Item" at bounding box center [511, 160] width 201 height 31
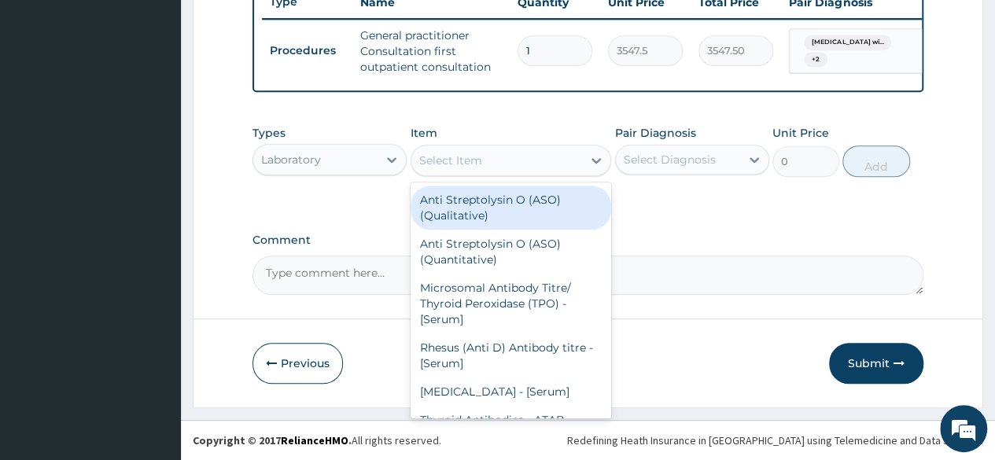
click at [483, 173] on div "Select Item" at bounding box center [496, 160] width 171 height 25
type input "G"
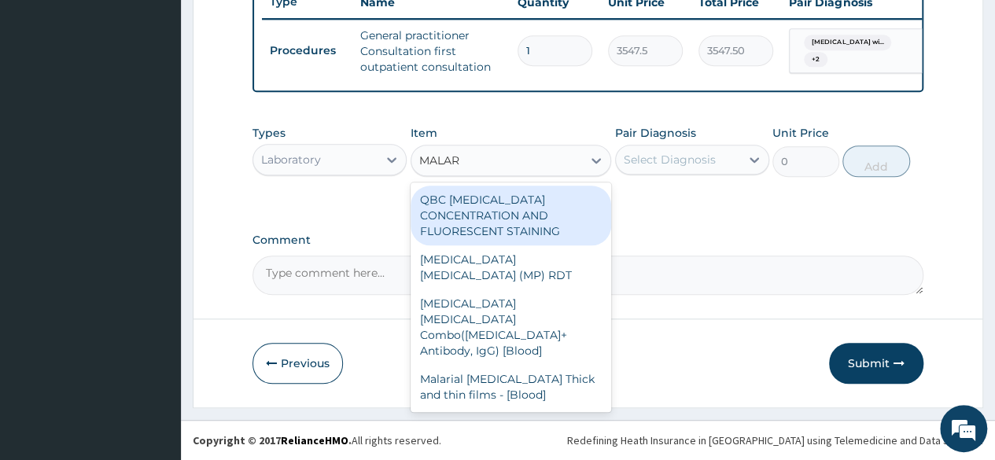
type input "MALARI"
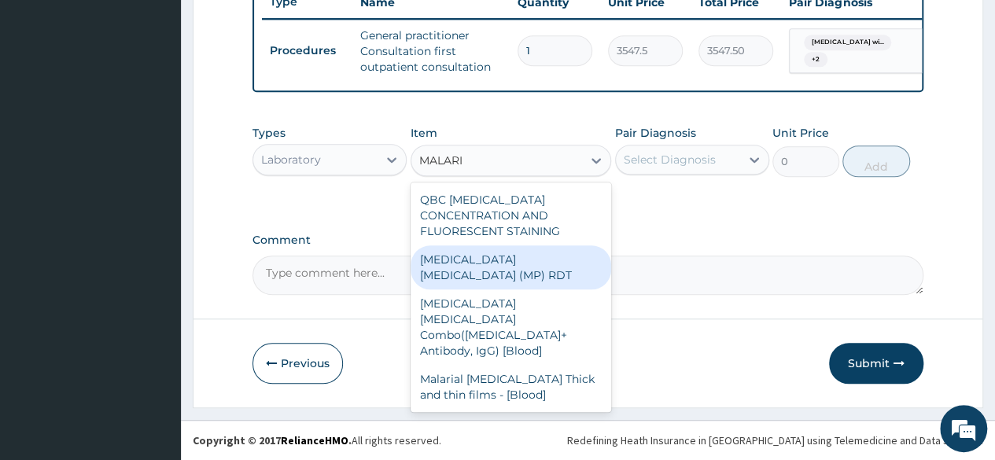
click at [510, 275] on div "MALARIA PARASITE (MP) RDT" at bounding box center [511, 267] width 201 height 44
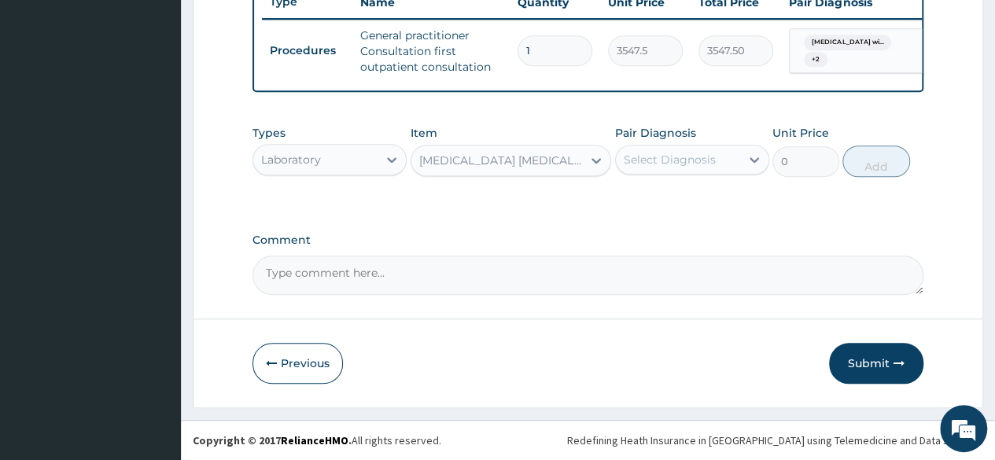
type input "1612.5"
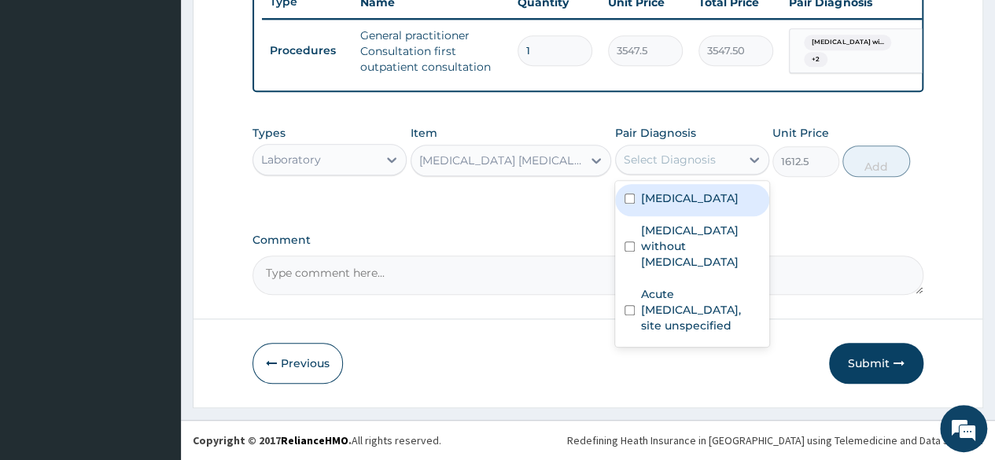
click at [667, 168] on div "Select Diagnosis" at bounding box center [670, 160] width 92 height 16
click at [678, 206] on label "Plasmodium malariae malaria without complication" at bounding box center [690, 198] width 98 height 16
checkbox input "true"
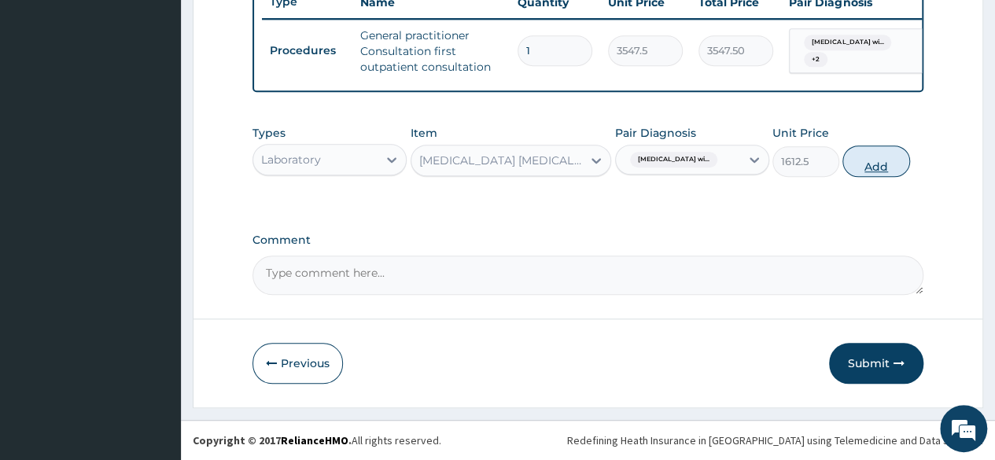
click at [878, 177] on button "Add" at bounding box center [876, 161] width 67 height 31
type input "0"
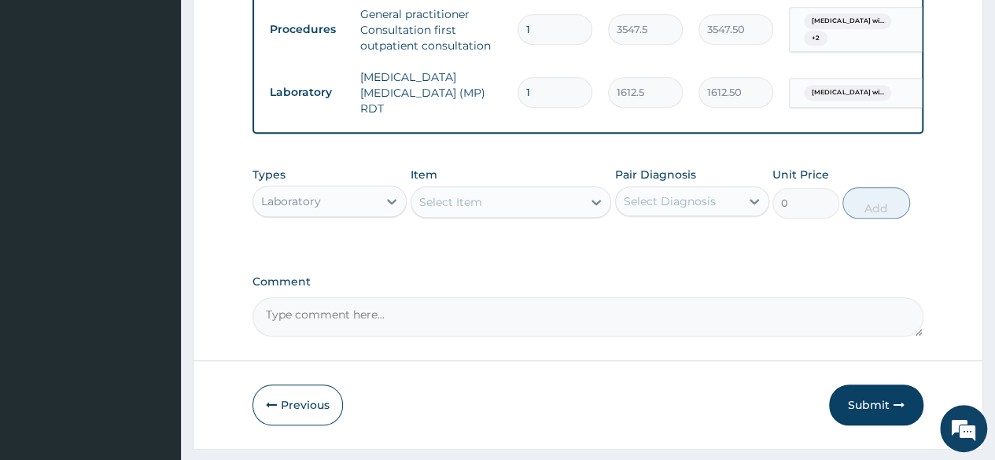
click at [467, 210] on div "Select Item" at bounding box center [450, 202] width 63 height 16
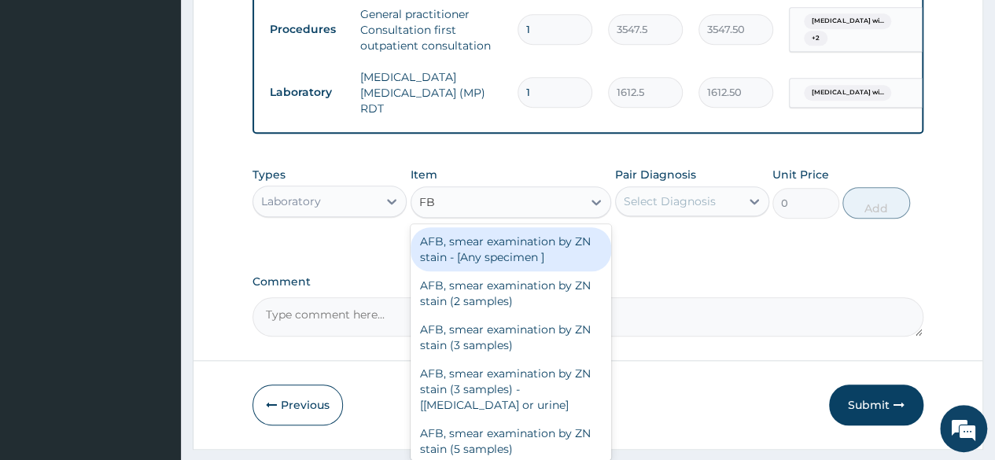
type input "FBC"
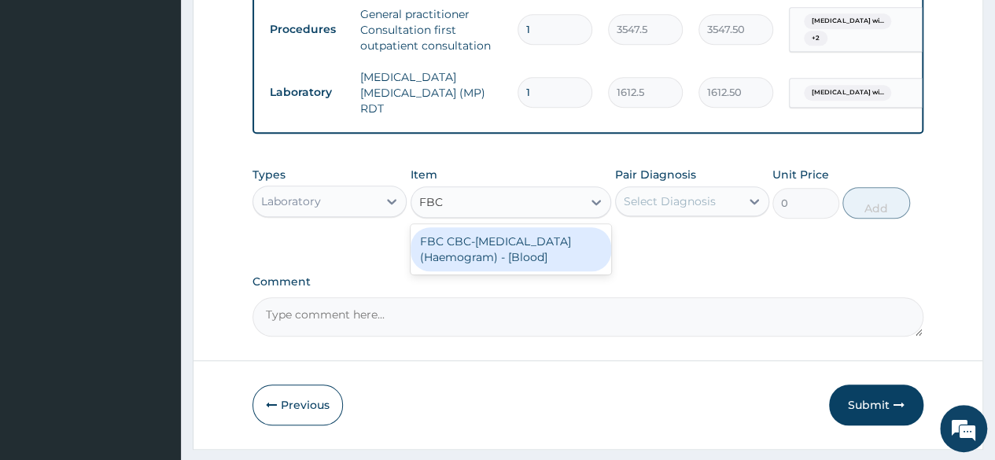
click at [486, 270] on div "FBC CBC-Complete Blood Count (Haemogram) - [Blood]" at bounding box center [511, 249] width 201 height 44
type input "4300"
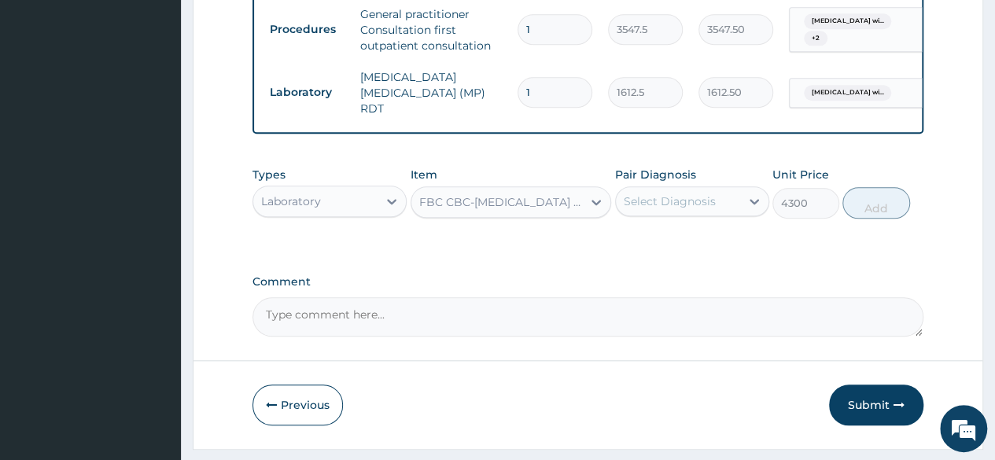
click at [650, 209] on div "Select Diagnosis" at bounding box center [670, 202] width 92 height 16
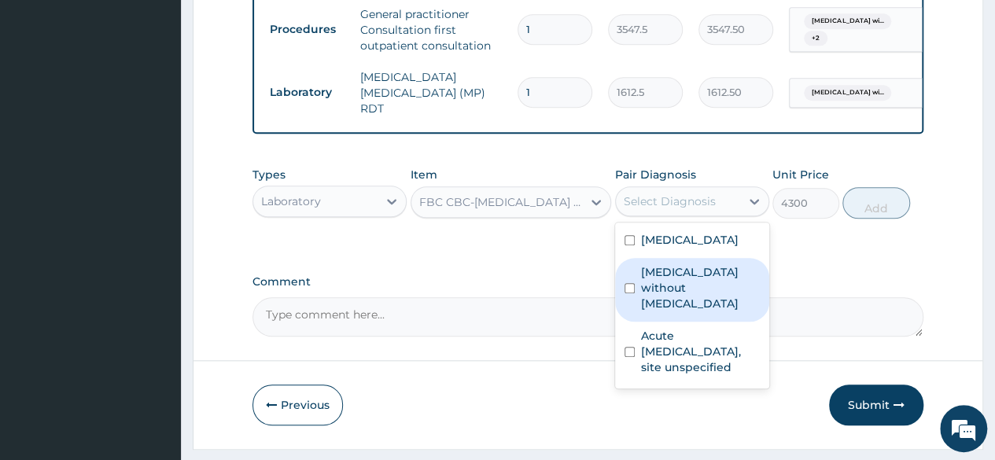
click at [670, 312] on label "Sepsis without septic shock" at bounding box center [700, 287] width 119 height 47
checkbox input "true"
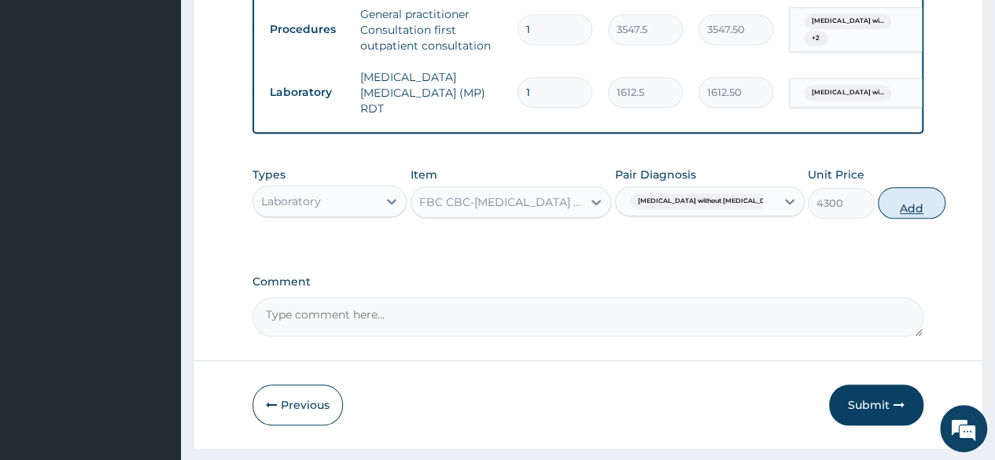
click at [878, 219] on button "Add" at bounding box center [911, 202] width 67 height 31
type input "0"
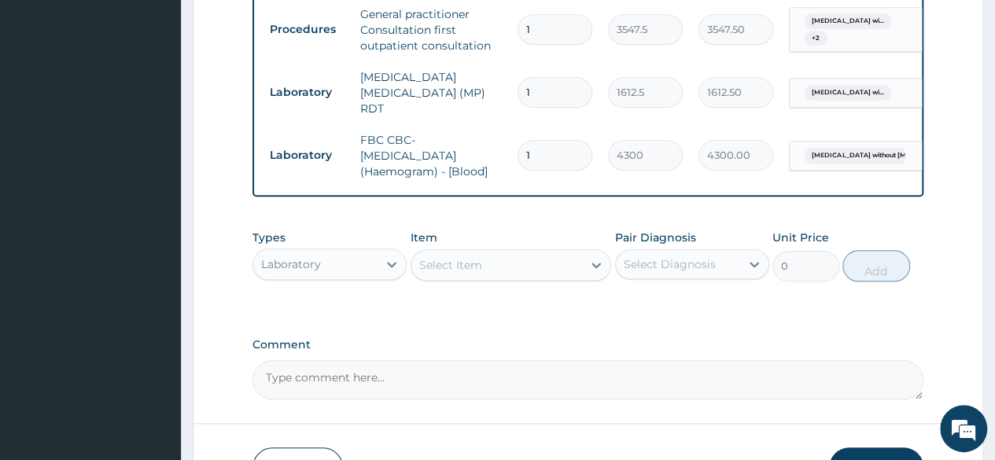
click at [340, 277] on div "Laboratory" at bounding box center [315, 264] width 124 height 25
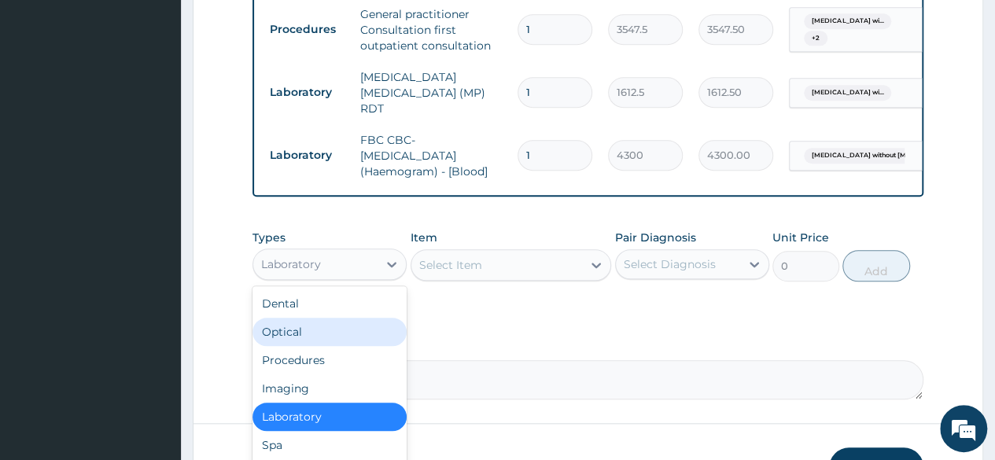
scroll to position [765, 0]
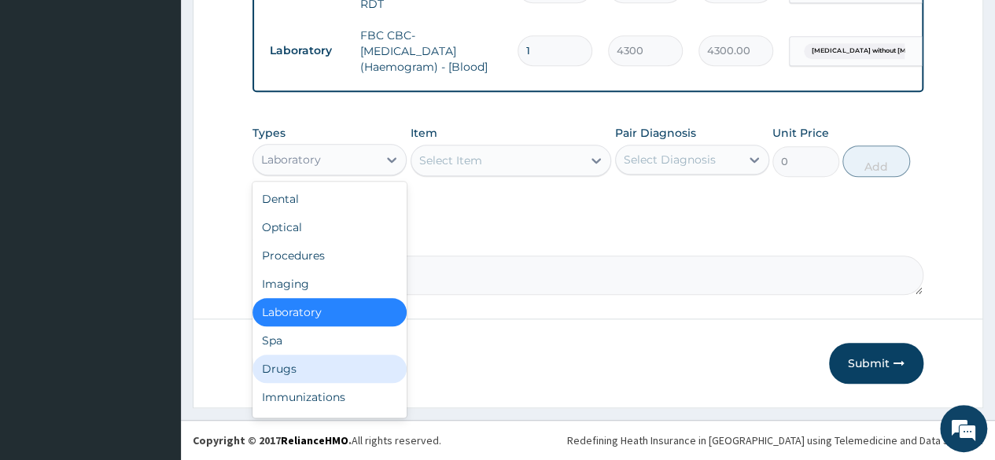
click at [323, 368] on div "Drugs" at bounding box center [330, 369] width 154 height 28
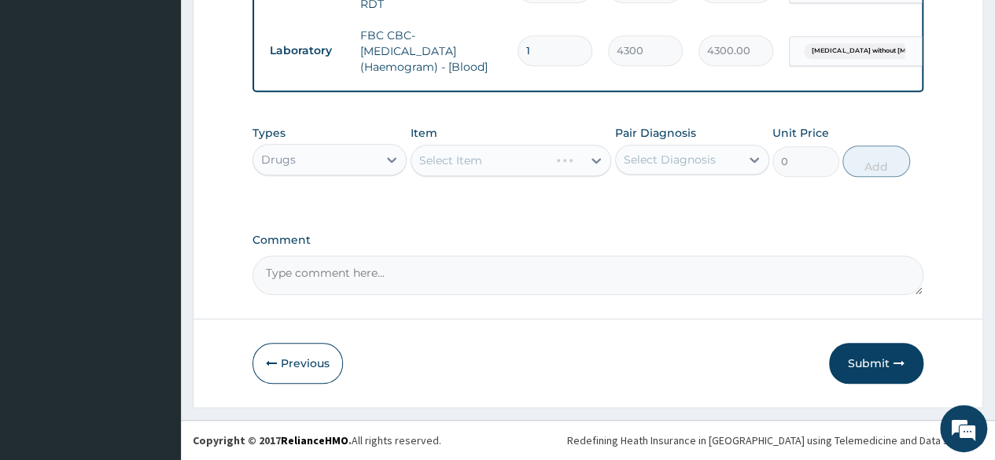
click at [505, 165] on div "Select Item" at bounding box center [511, 160] width 201 height 31
click at [467, 168] on div "Select Item" at bounding box center [511, 160] width 201 height 31
click at [458, 161] on div "Select Item" at bounding box center [450, 161] width 63 height 16
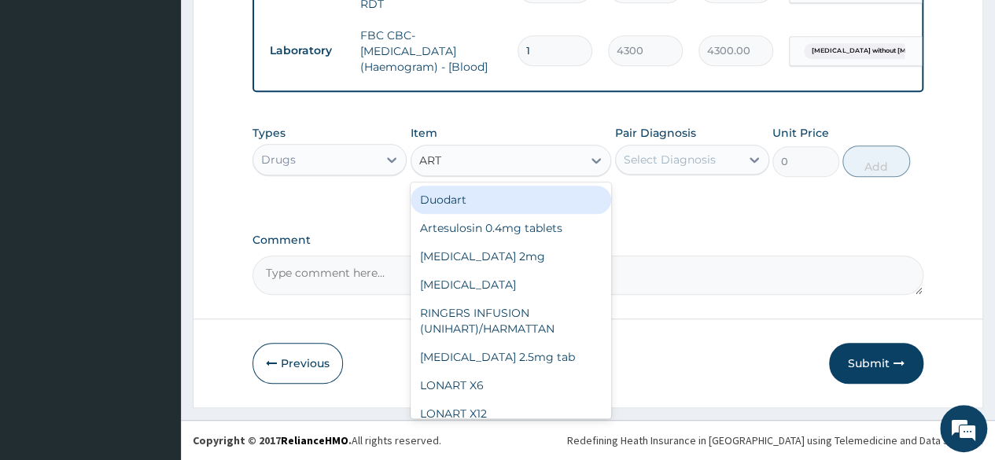
type input "ARTE"
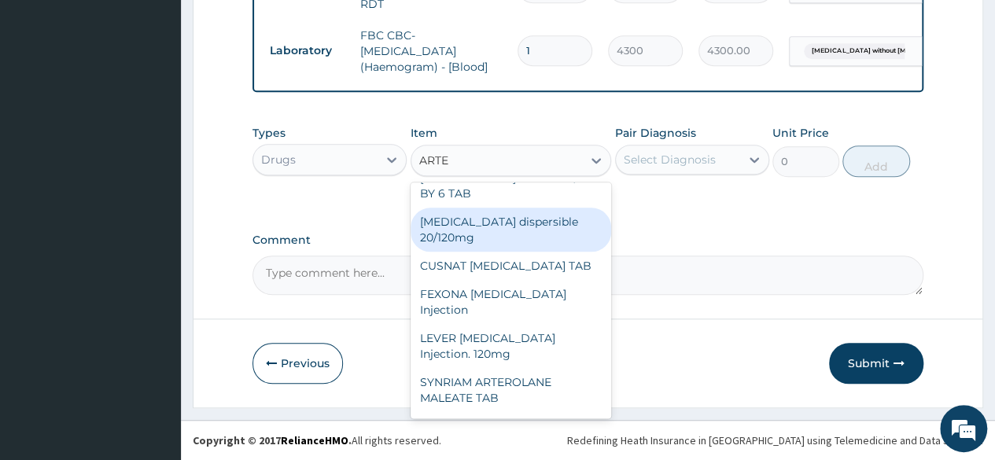
scroll to position [157, 0]
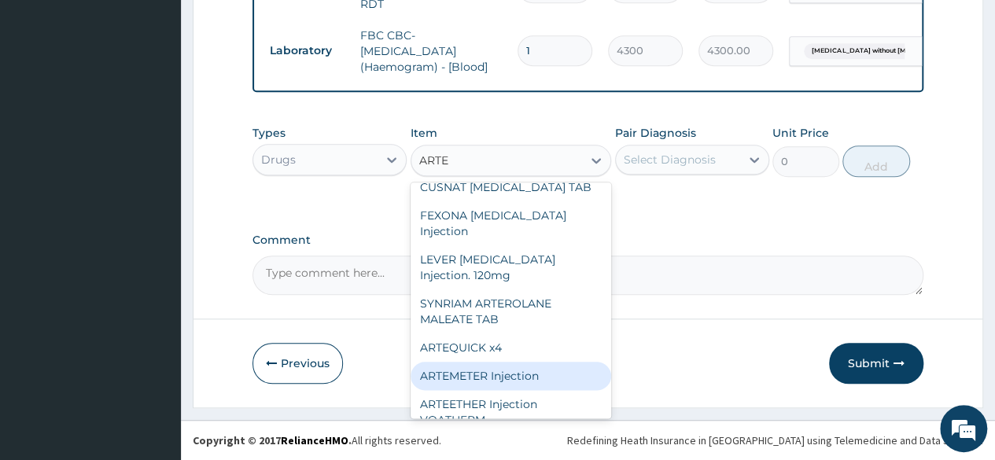
click at [533, 362] on div "ARTEMETER Injection" at bounding box center [511, 376] width 201 height 28
type input "946"
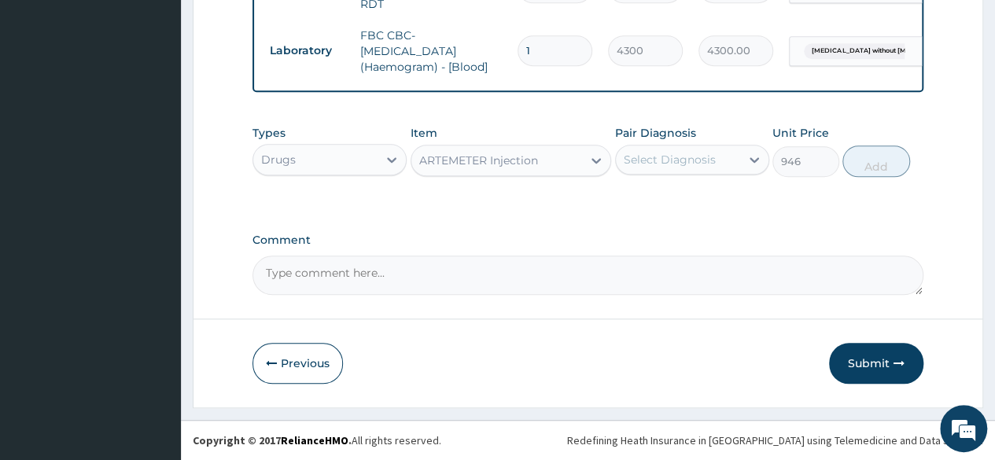
click at [640, 163] on div "Select Diagnosis" at bounding box center [670, 160] width 92 height 16
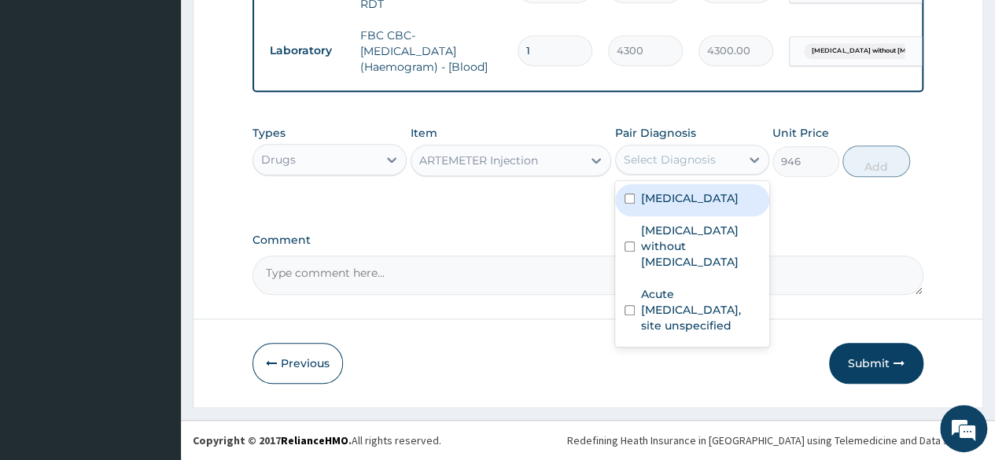
click at [664, 206] on label "Plasmodium malariae malaria without complication" at bounding box center [690, 198] width 98 height 16
checkbox input "true"
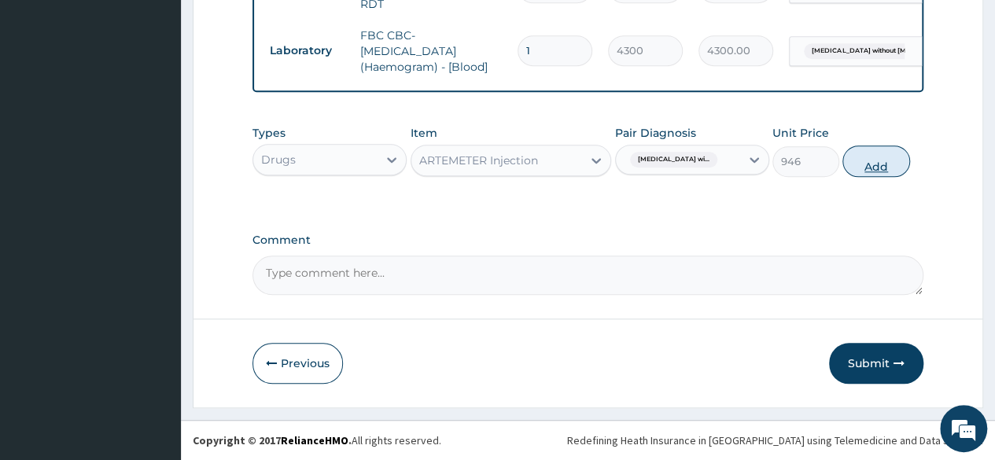
click at [876, 164] on button "Add" at bounding box center [876, 161] width 67 height 31
type input "0"
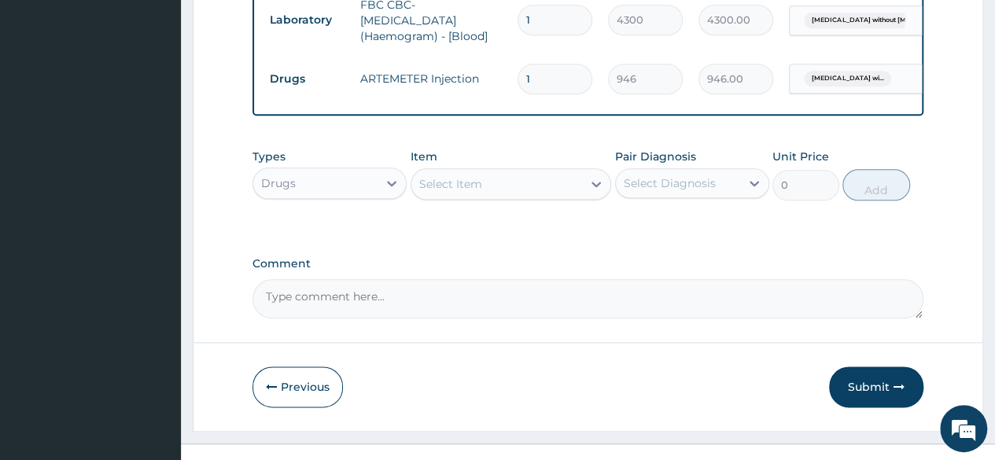
type input "0.00"
type input "2"
type input "1892.00"
type input "2"
click at [461, 192] on div "Select Item" at bounding box center [450, 184] width 63 height 16
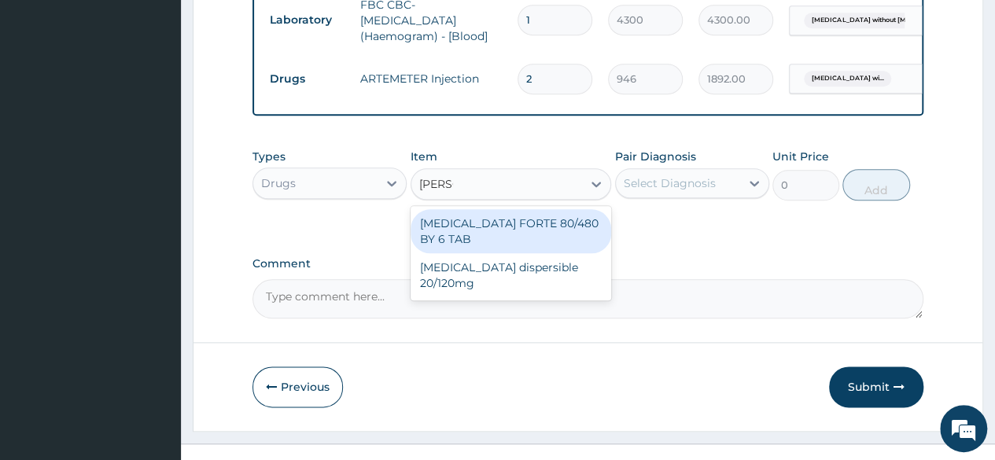
type input "COART"
click at [477, 253] on div "COARTEM FORTE 80/480 BY 6 TAB" at bounding box center [511, 231] width 201 height 44
type input "449.35"
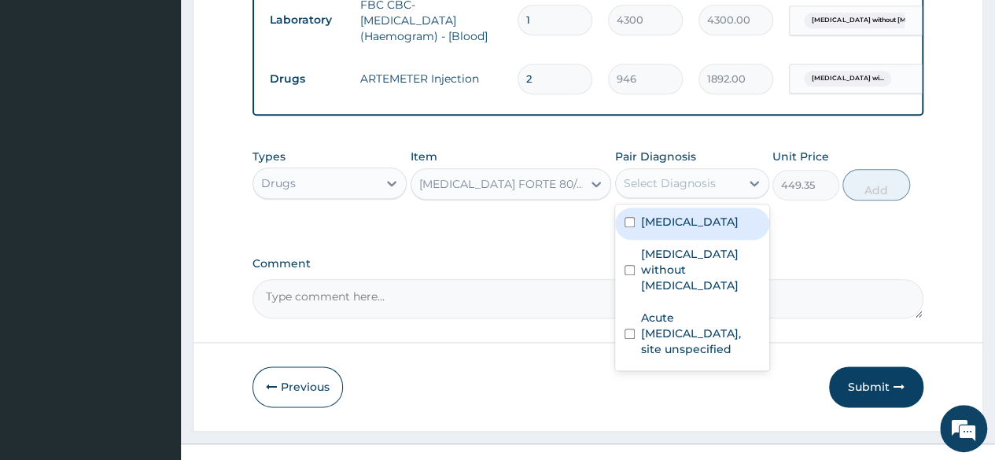
click at [683, 191] on div "Select Diagnosis" at bounding box center [670, 183] width 92 height 16
click at [672, 230] on label "Plasmodium malariae malaria without complication" at bounding box center [690, 222] width 98 height 16
checkbox input "true"
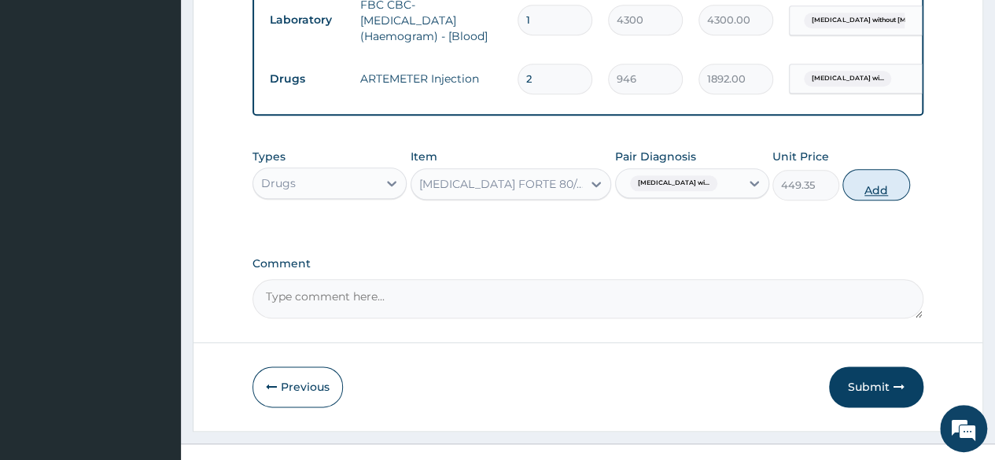
click at [872, 201] on button "Add" at bounding box center [876, 184] width 67 height 31
type input "0"
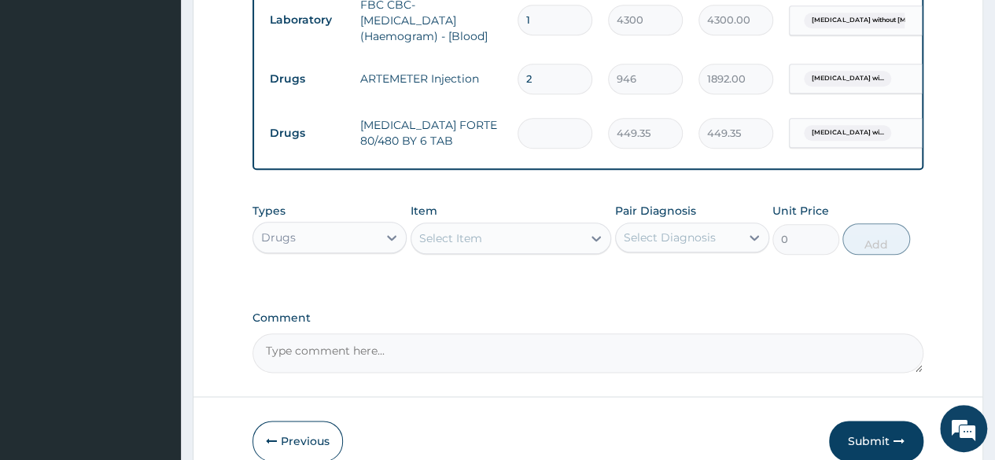
type input "0.00"
type input "6"
type input "2696.10"
type input "6"
click at [460, 246] on div "Select Item" at bounding box center [450, 238] width 63 height 16
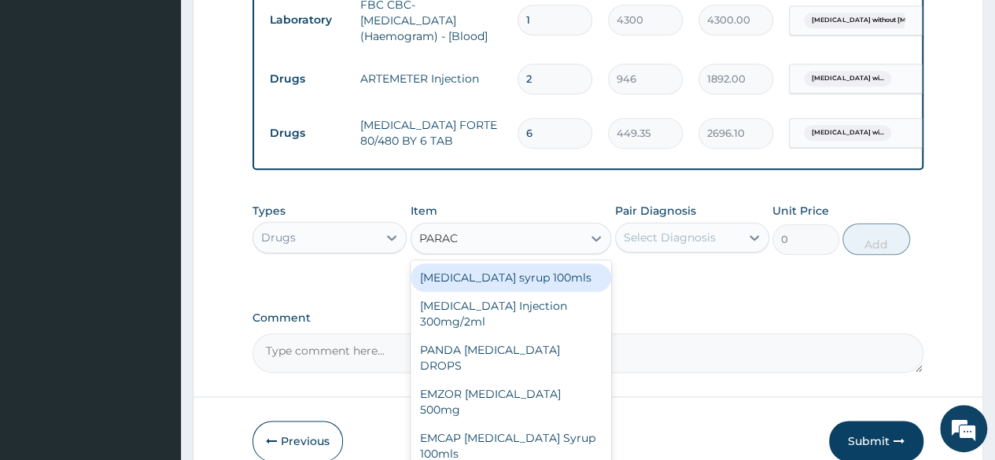
type input "PARACE"
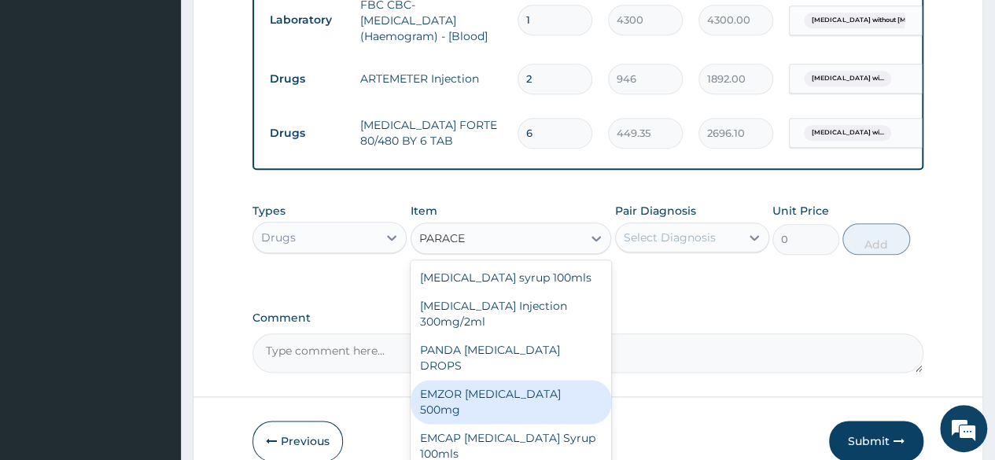
click at [517, 409] on div "EMZOR PARACETAMOL 500mg" at bounding box center [511, 402] width 201 height 44
type input "23.65"
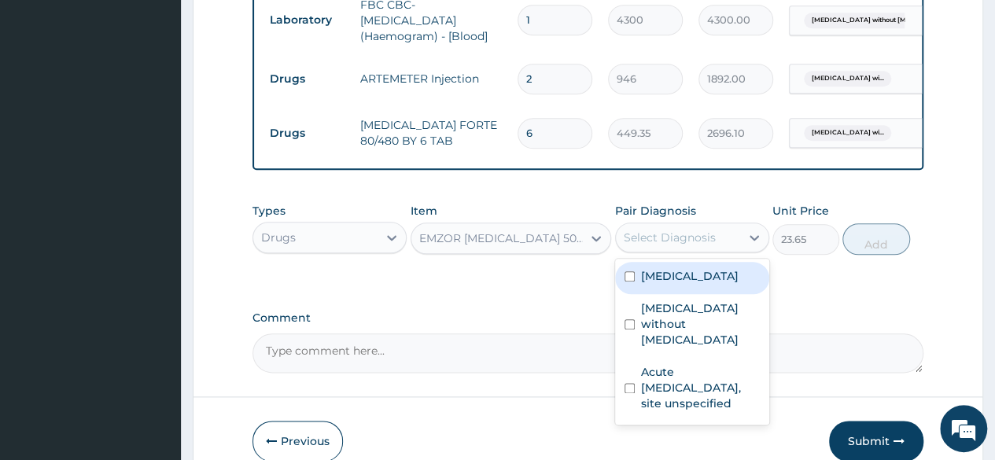
click at [684, 245] on div "Select Diagnosis" at bounding box center [670, 238] width 92 height 16
click at [664, 284] on label "Plasmodium malariae malaria without complication" at bounding box center [690, 276] width 98 height 16
checkbox input "true"
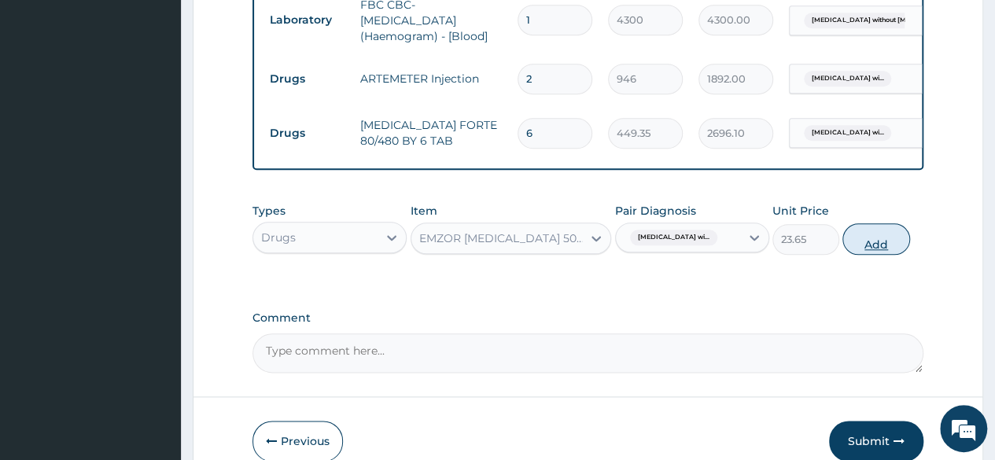
click at [872, 255] on button "Add" at bounding box center [876, 238] width 67 height 31
type input "0"
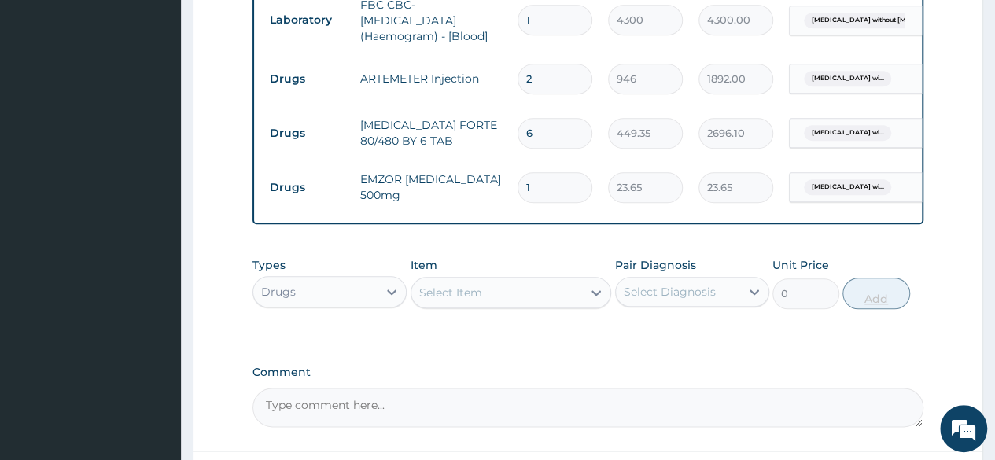
type input "18"
type input "425.70"
type input "18"
click at [466, 301] on div "Select Item" at bounding box center [450, 293] width 63 height 16
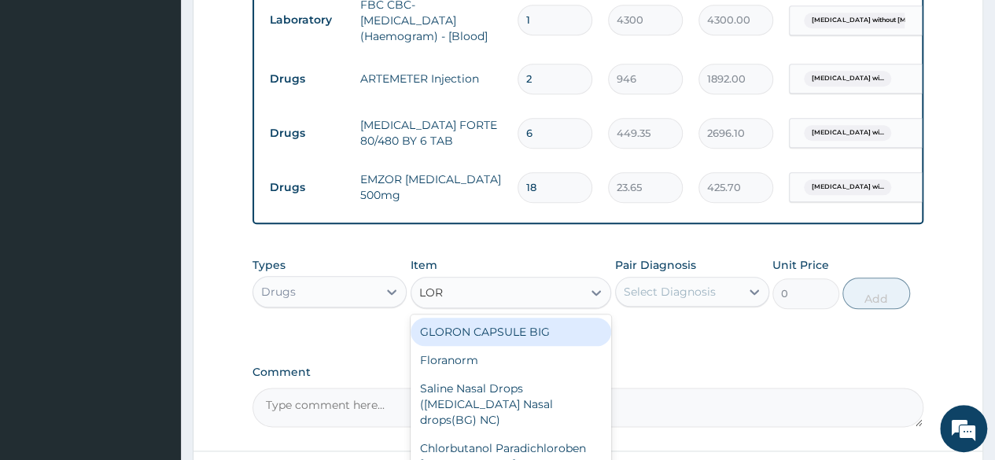
type input "LORA"
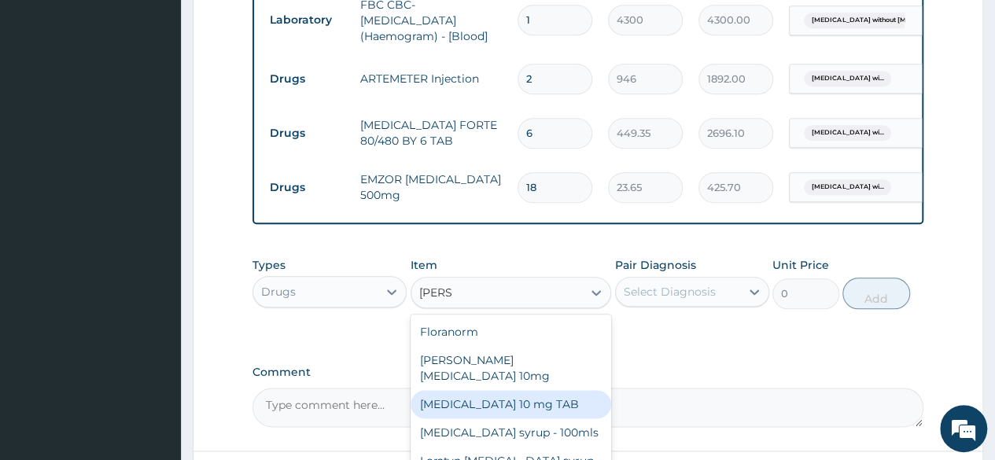
click at [507, 419] on div "LORATADINE 10 mg TAB" at bounding box center [511, 404] width 201 height 28
type input "59.125"
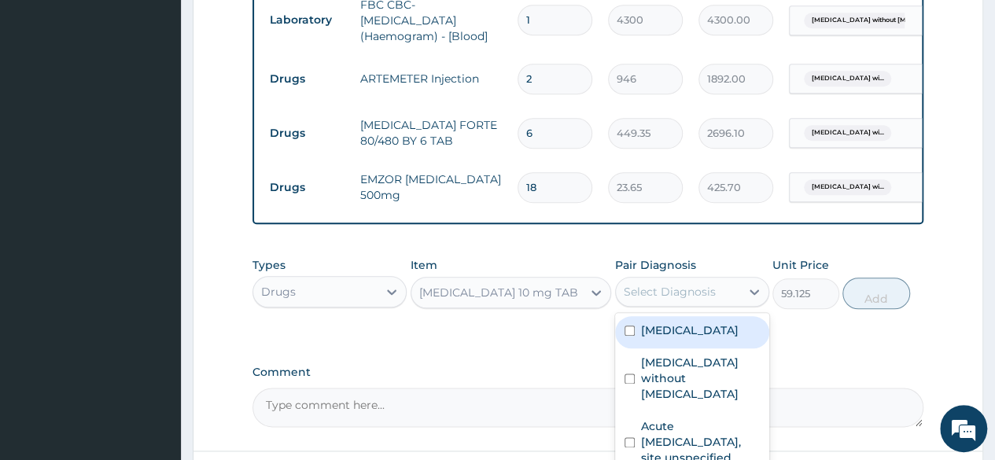
click at [671, 300] on div "Select Diagnosis" at bounding box center [670, 292] width 92 height 16
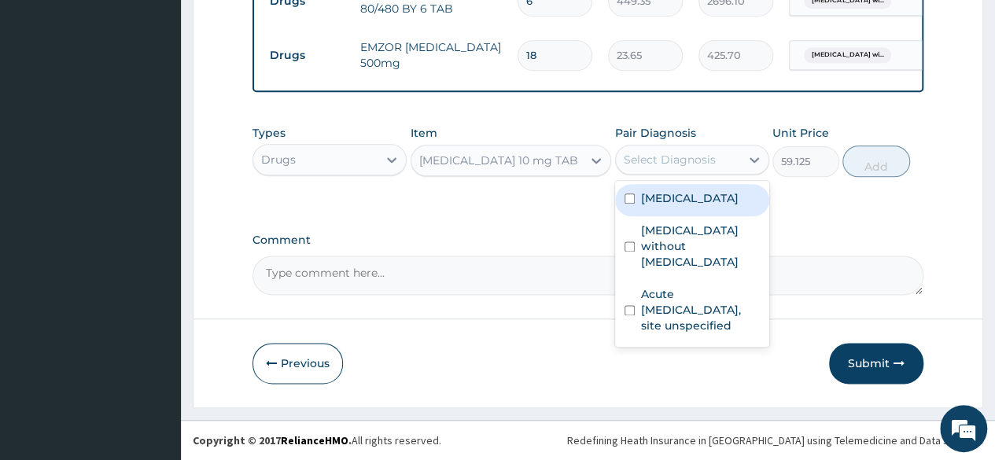
scroll to position [928, 0]
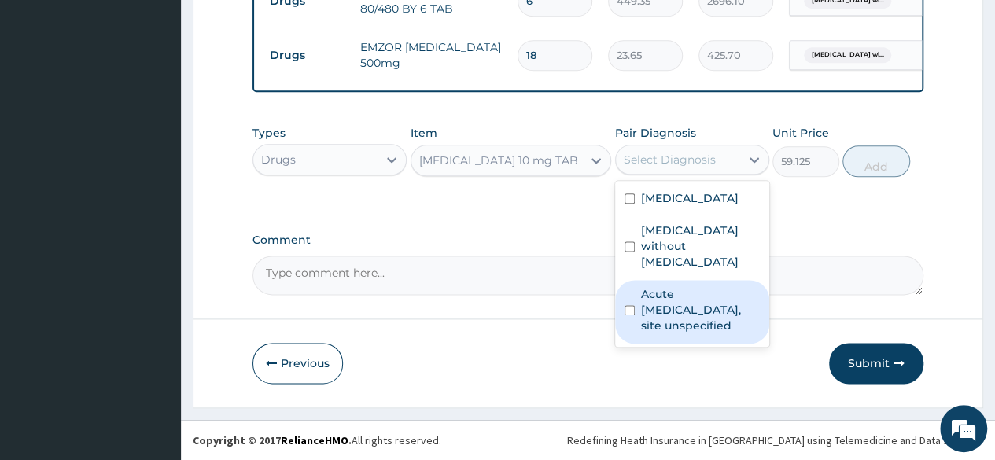
click at [658, 334] on label "Acute upper respiratory infection, site unspecified" at bounding box center [700, 309] width 119 height 47
checkbox input "true"
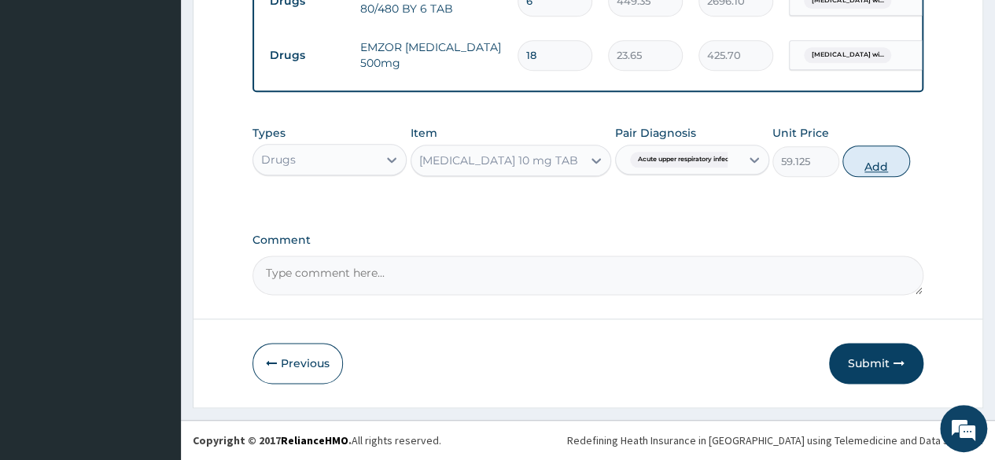
click at [879, 168] on button "Add" at bounding box center [876, 161] width 67 height 31
type input "0"
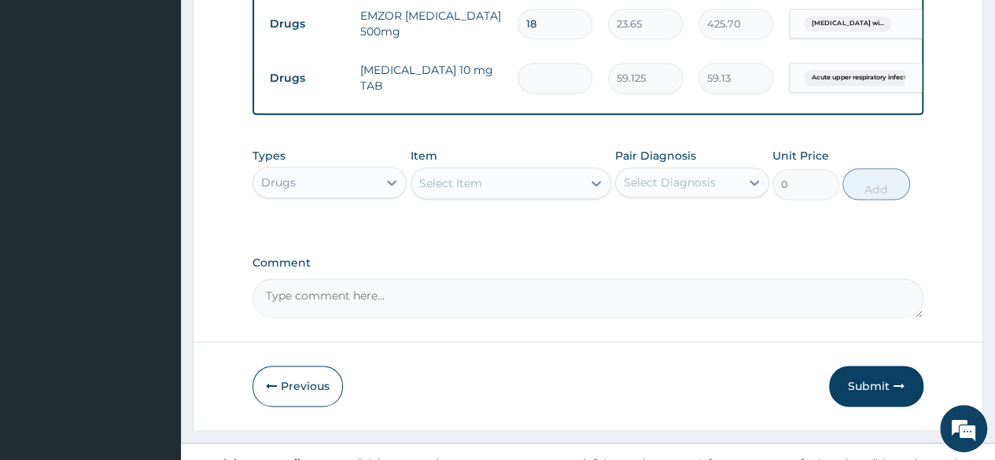
type input "0.00"
type input "7"
type input "413.88"
type input "7"
click at [467, 191] on div "Select Item" at bounding box center [450, 183] width 63 height 16
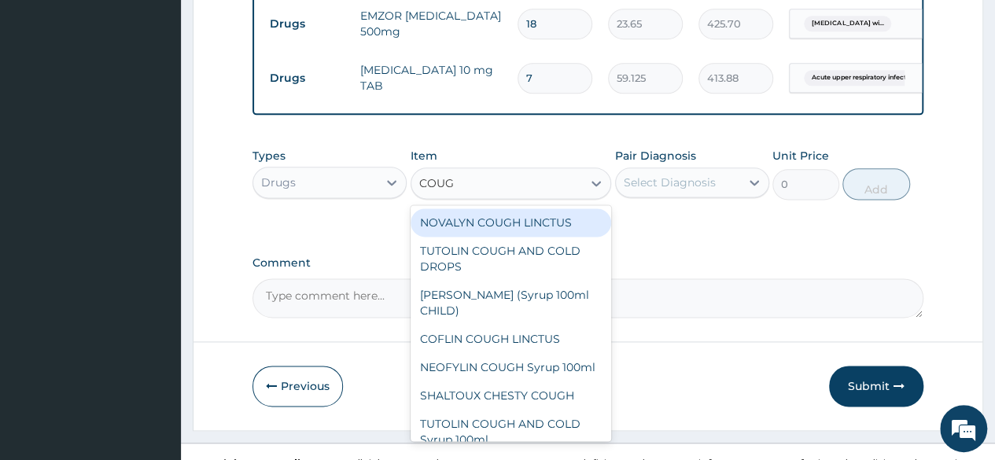
type input "COUGH"
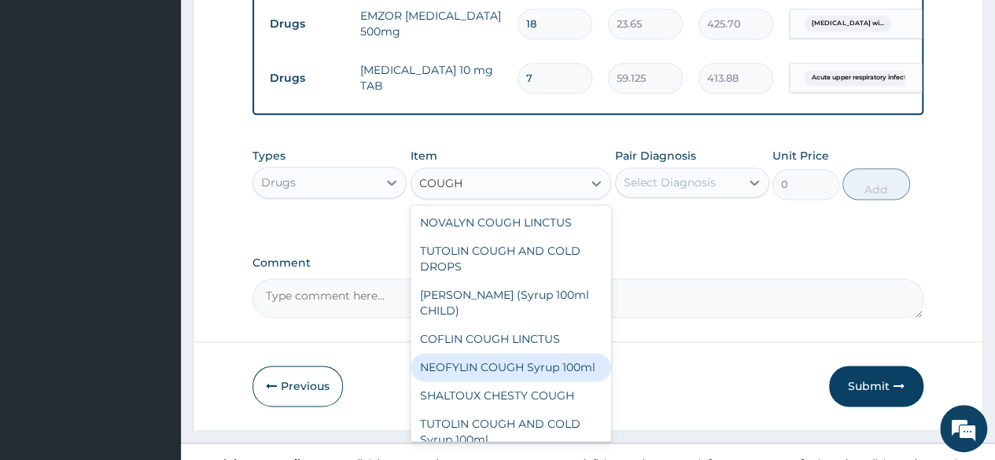
click at [495, 382] on div "NEOFYLIN COUGH Syrup 100ml" at bounding box center [511, 367] width 201 height 28
type input "1419"
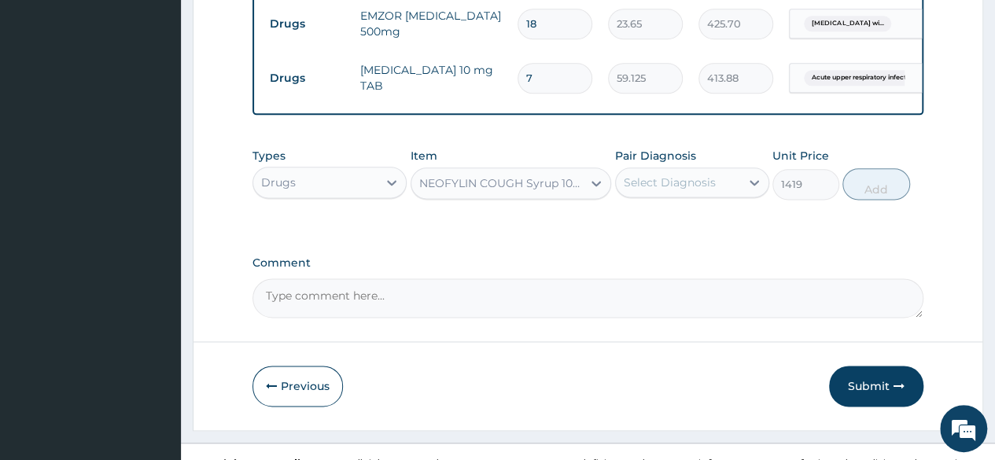
click at [675, 190] on div "Select Diagnosis" at bounding box center [670, 183] width 92 height 16
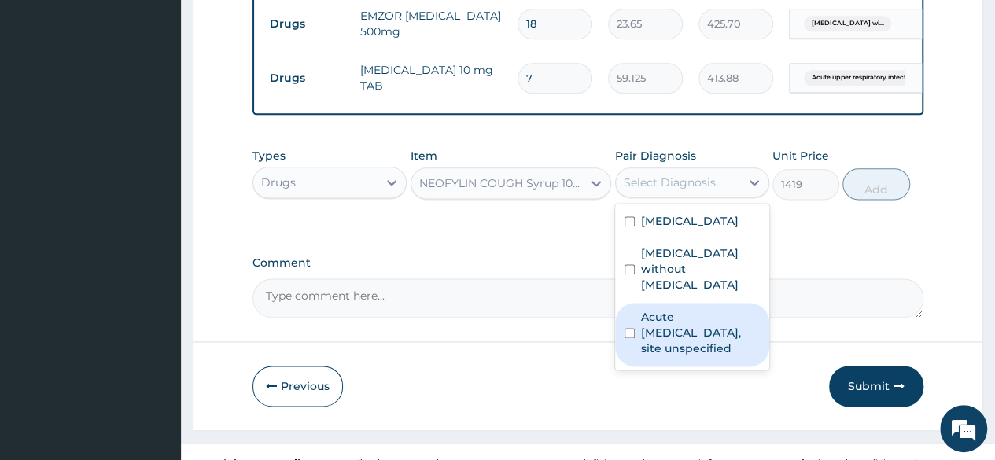
click at [673, 356] on label "Acute upper respiratory infection, site unspecified" at bounding box center [700, 332] width 119 height 47
checkbox input "true"
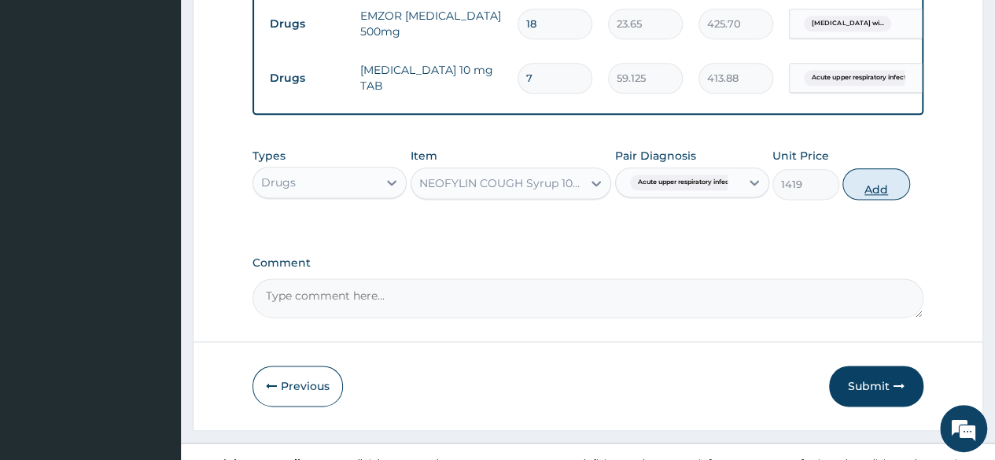
click at [876, 200] on button "Add" at bounding box center [876, 183] width 67 height 31
type input "0"
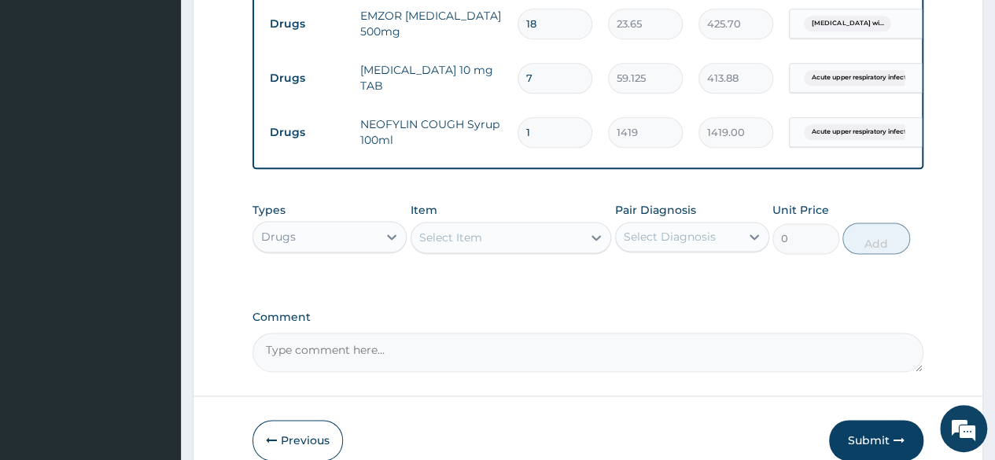
scroll to position [1007, 0]
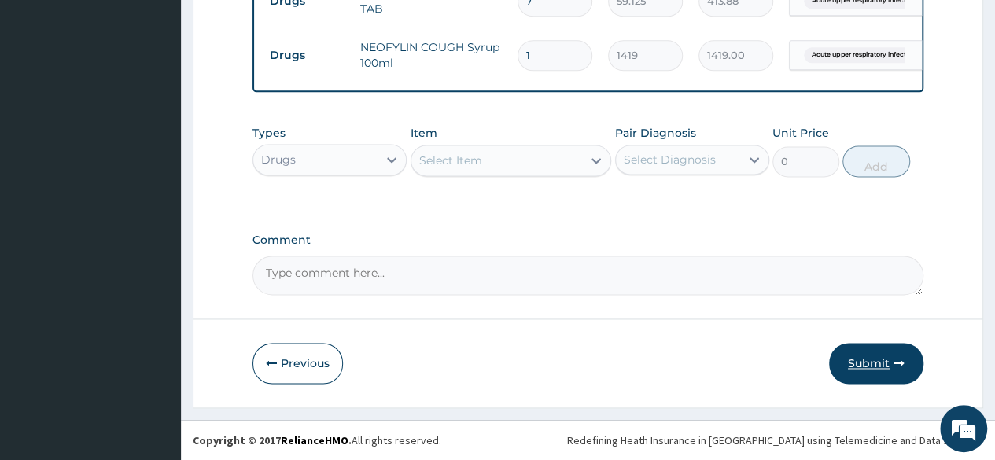
click at [869, 384] on button "Submit" at bounding box center [876, 363] width 94 height 41
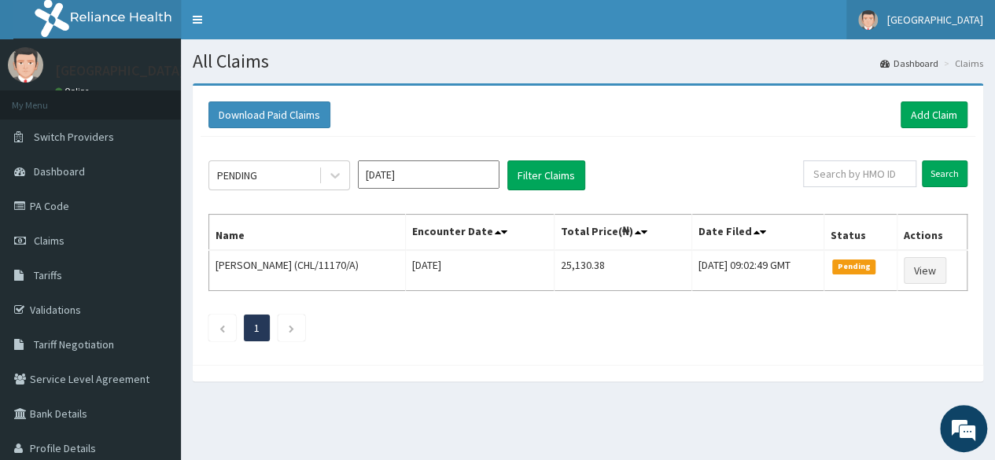
click at [905, 17] on span "[GEOGRAPHIC_DATA]" at bounding box center [935, 20] width 96 height 14
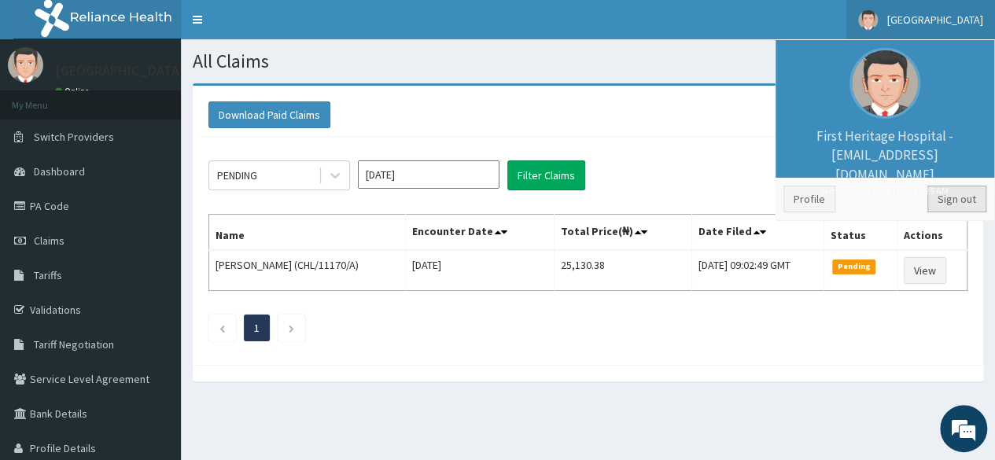
click at [947, 196] on link "Sign out" at bounding box center [956, 199] width 59 height 27
